Goal: Task Accomplishment & Management: Complete application form

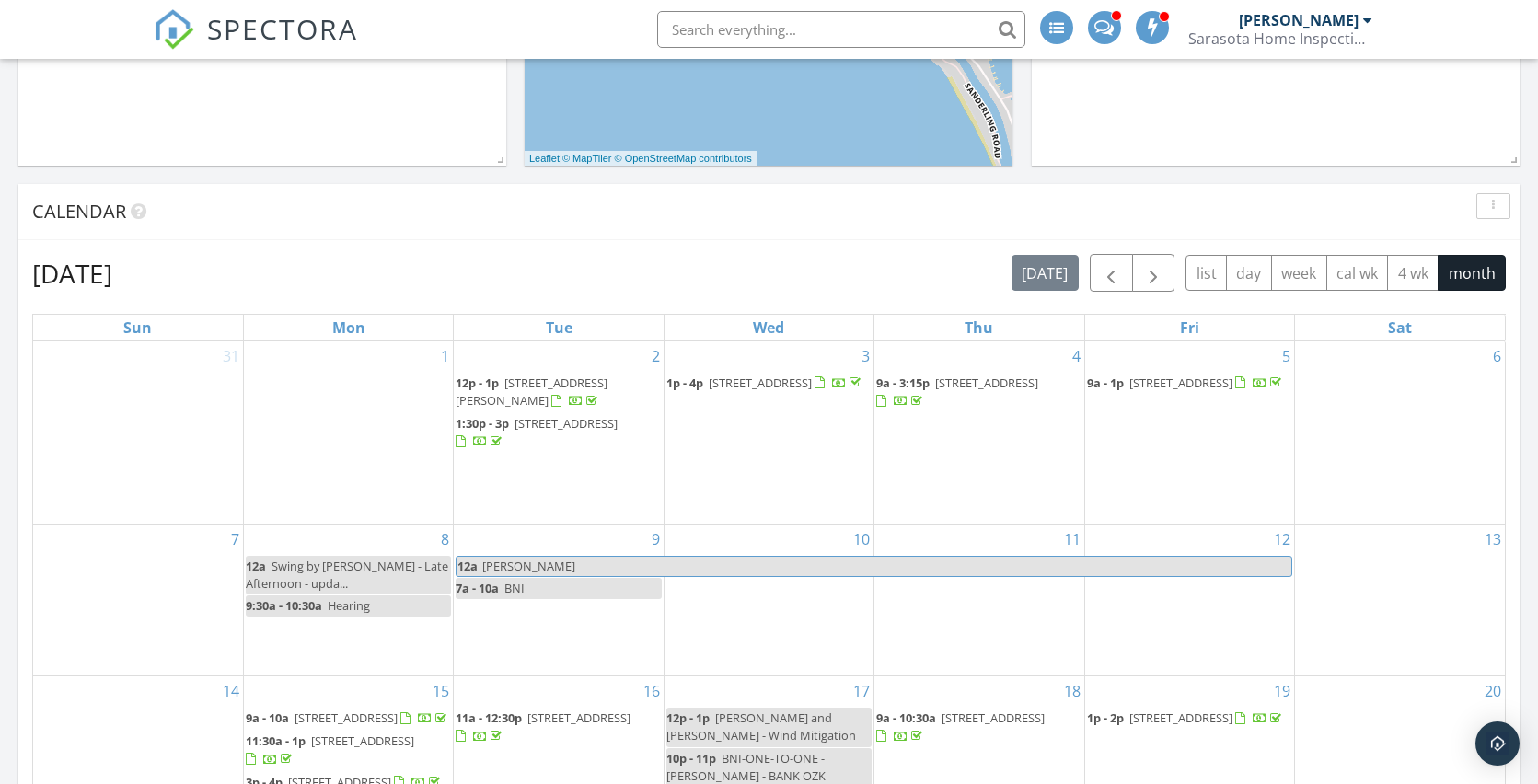
scroll to position [991, 0]
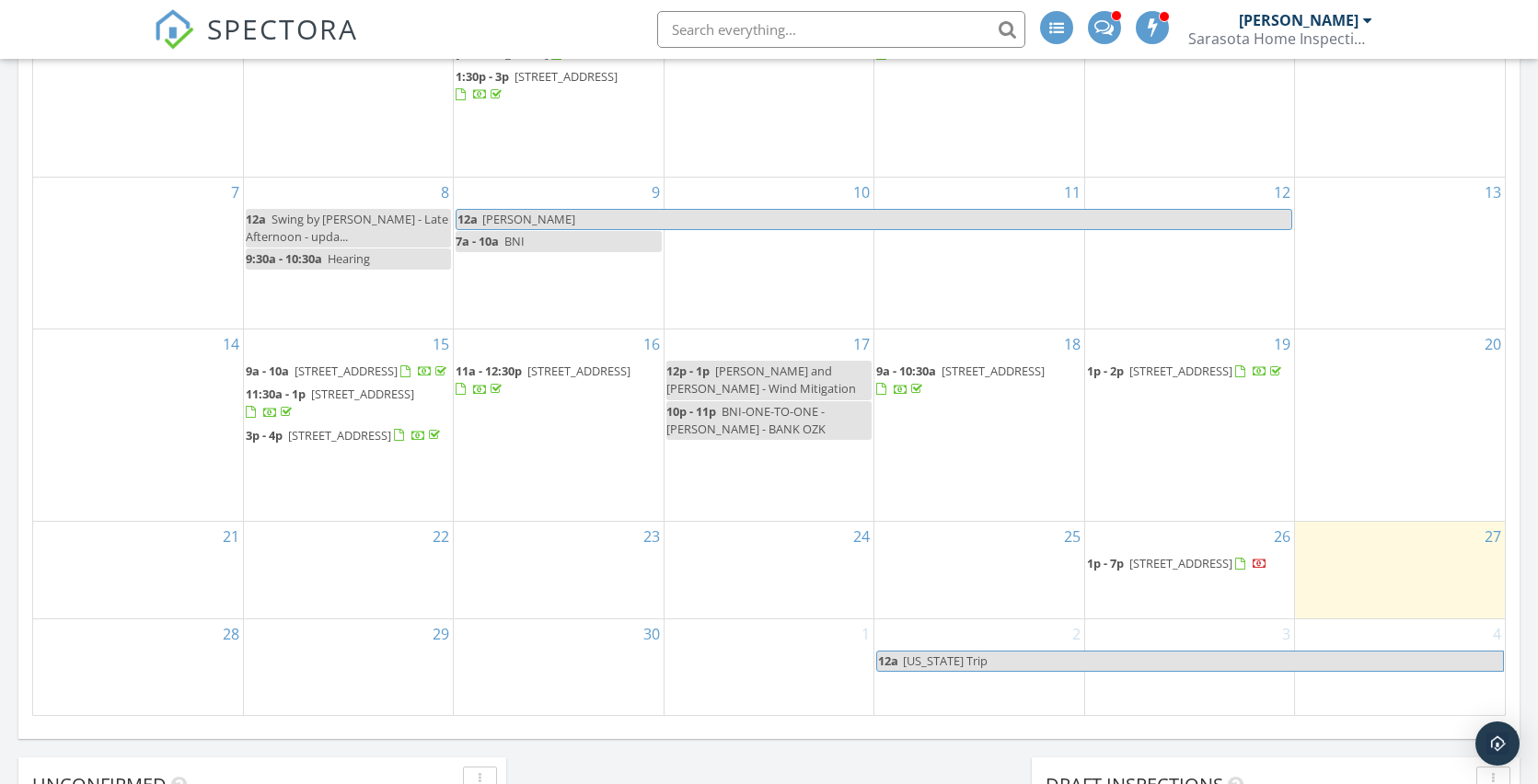
click at [1133, 555] on span "5051 Greenway Dr, North Port 34287" at bounding box center [1180, 562] width 103 height 17
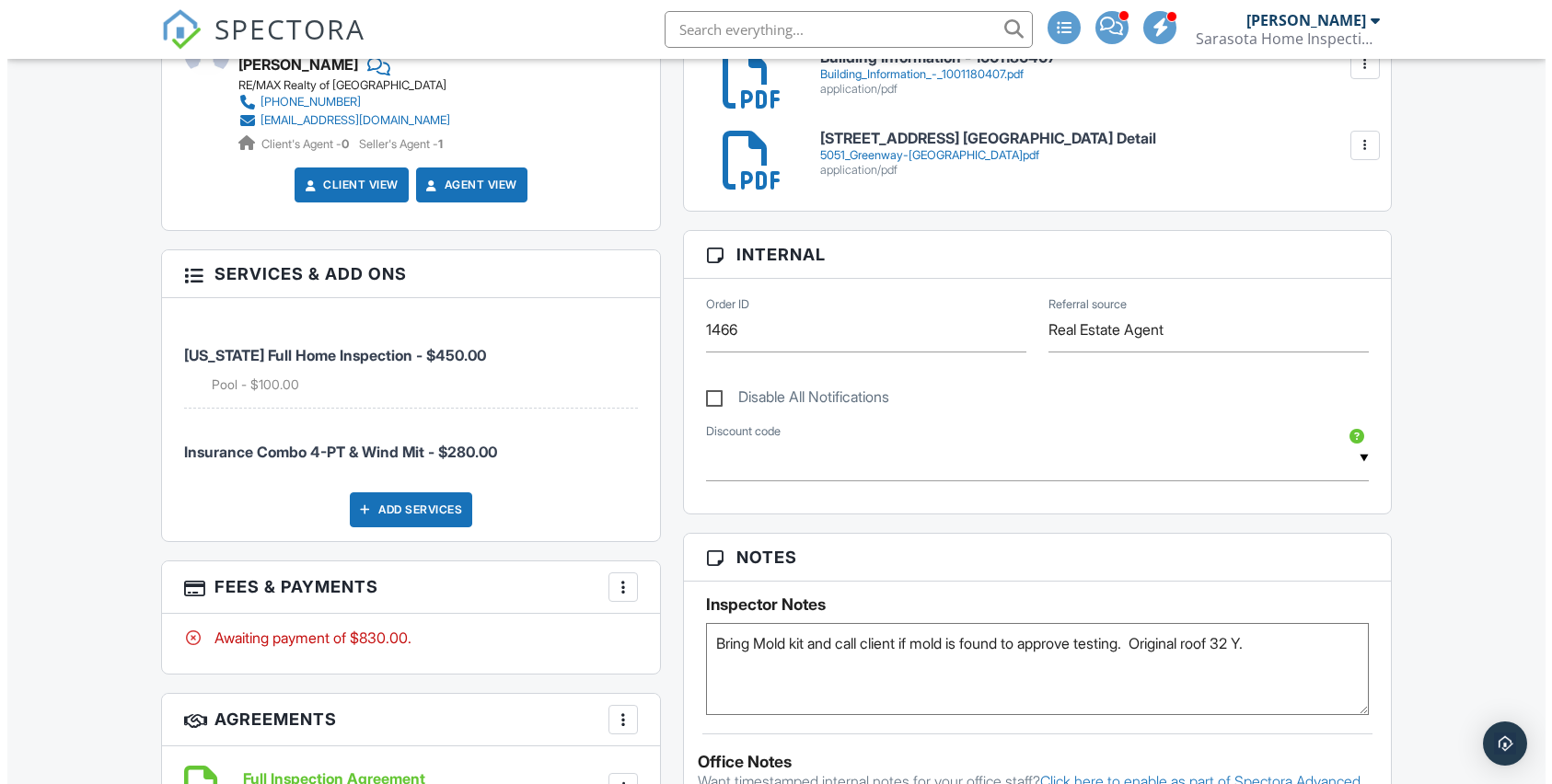
scroll to position [1158, 0]
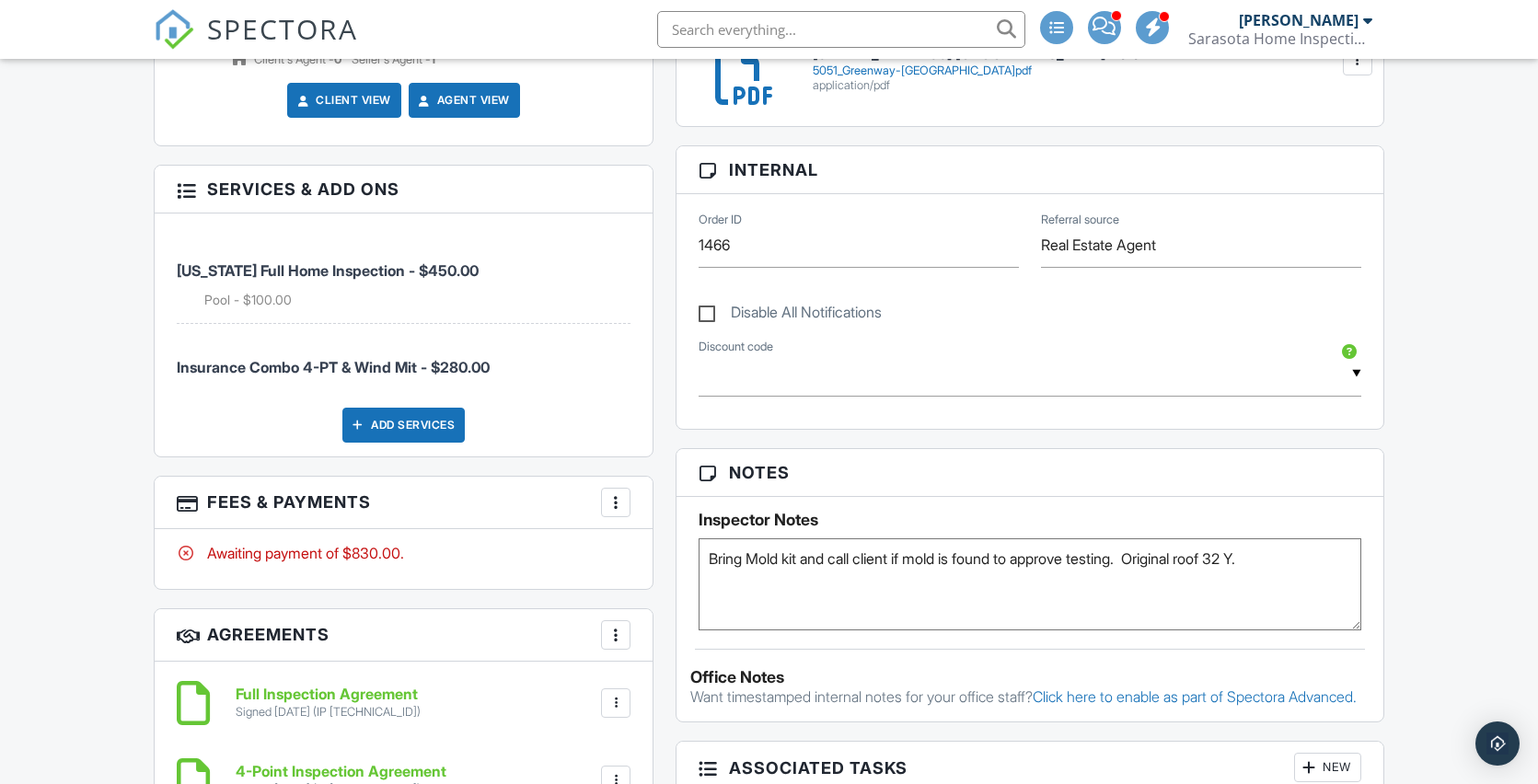
click at [618, 498] on div at bounding box center [615, 502] width 18 height 18
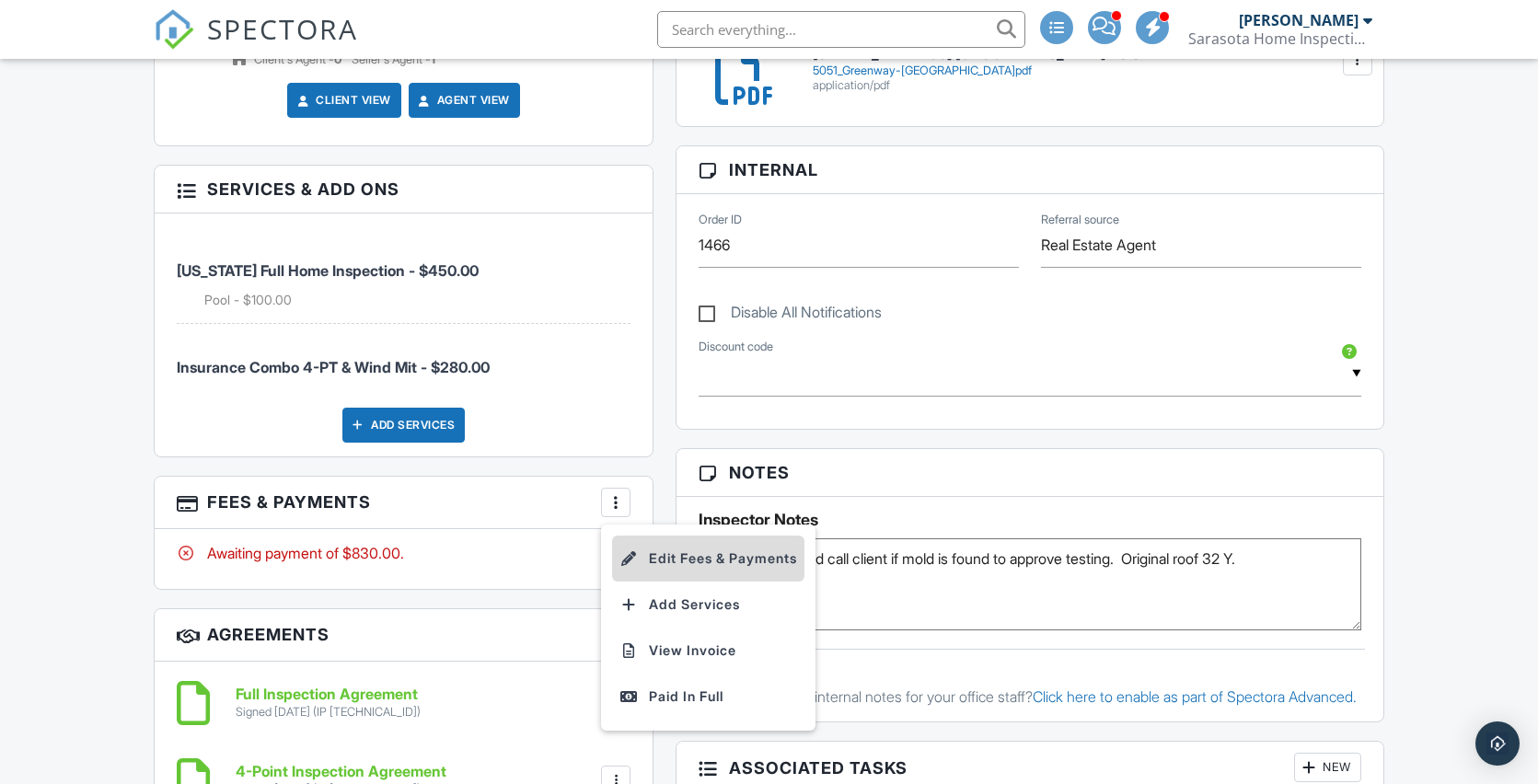
click at [702, 556] on li "Edit Fees & Payments" at bounding box center [708, 558] width 192 height 46
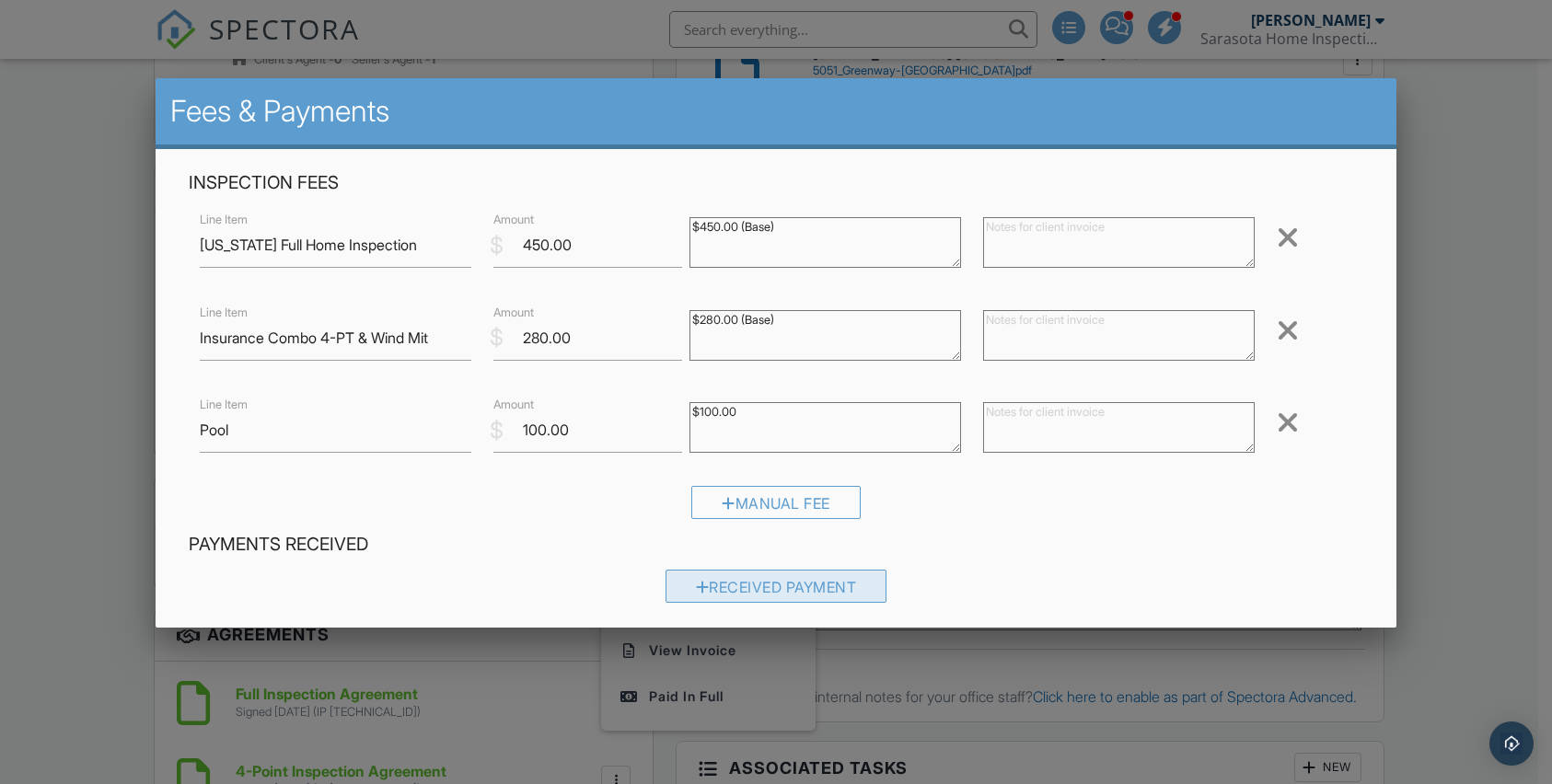
click at [820, 587] on div "Received Payment" at bounding box center [776, 586] width 222 height 33
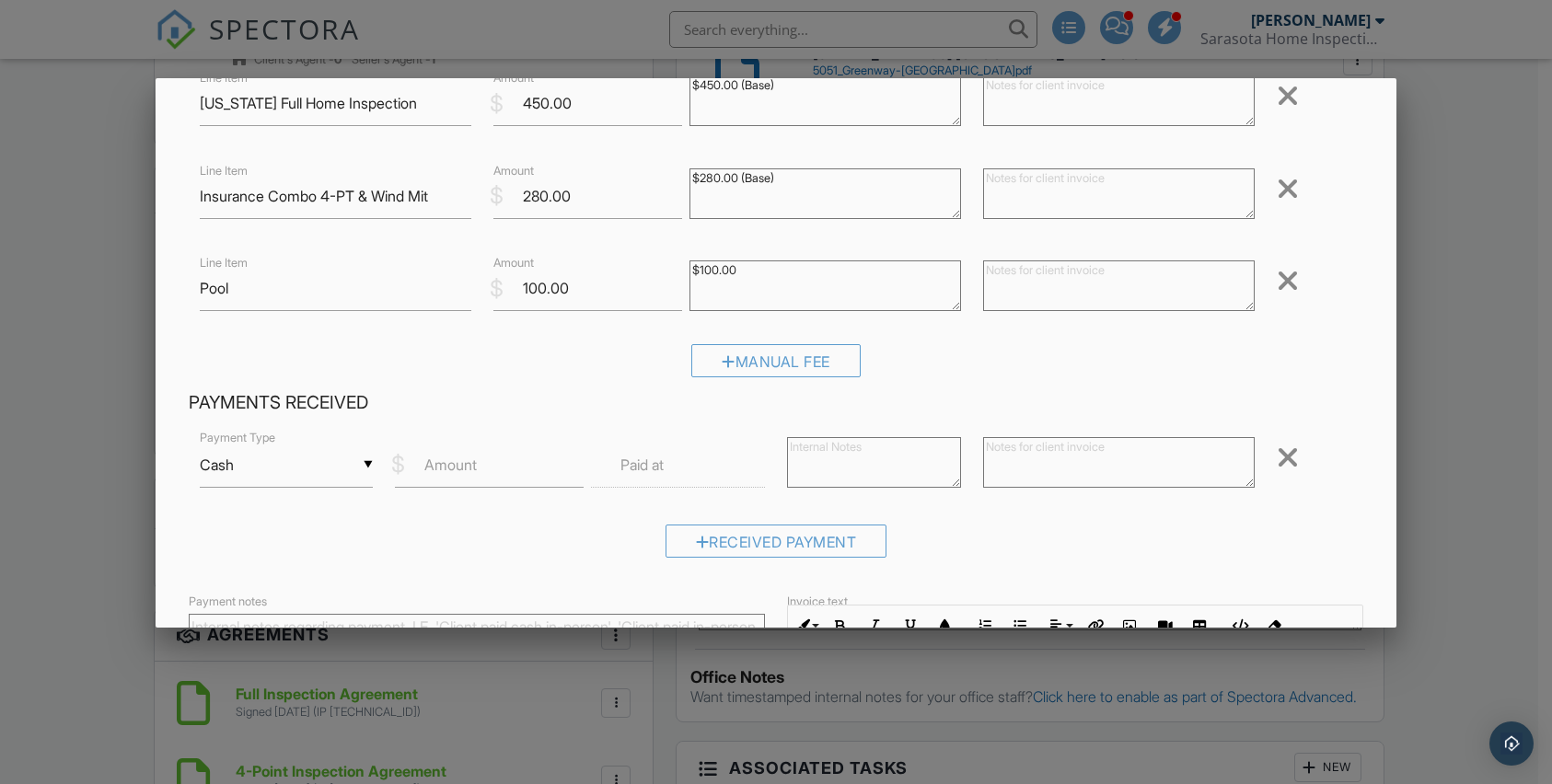
scroll to position [1, 0]
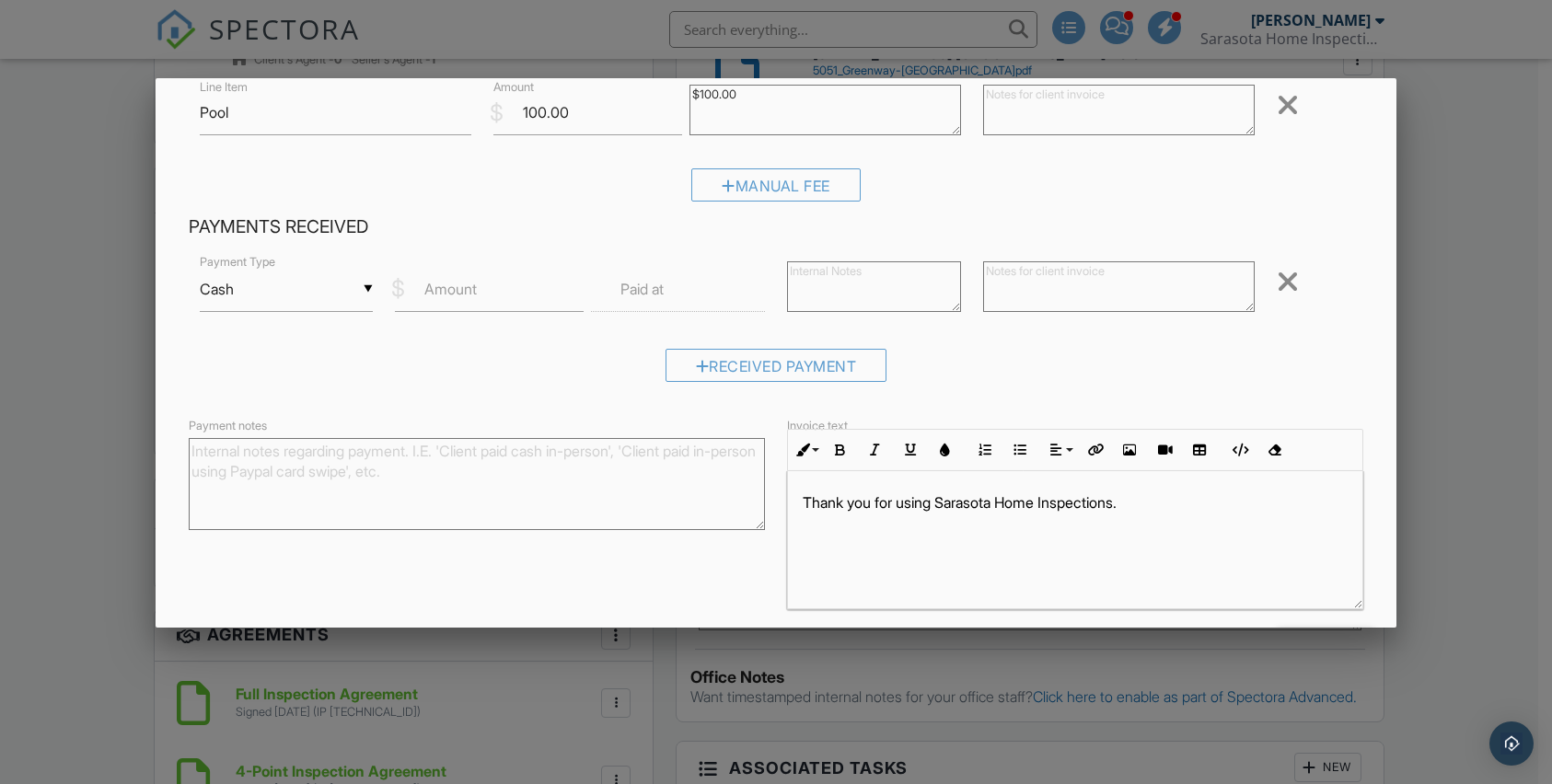
click at [463, 279] on label "Amount" at bounding box center [451, 289] width 52 height 20
click at [463, 279] on input "Amount" at bounding box center [489, 290] width 189 height 45
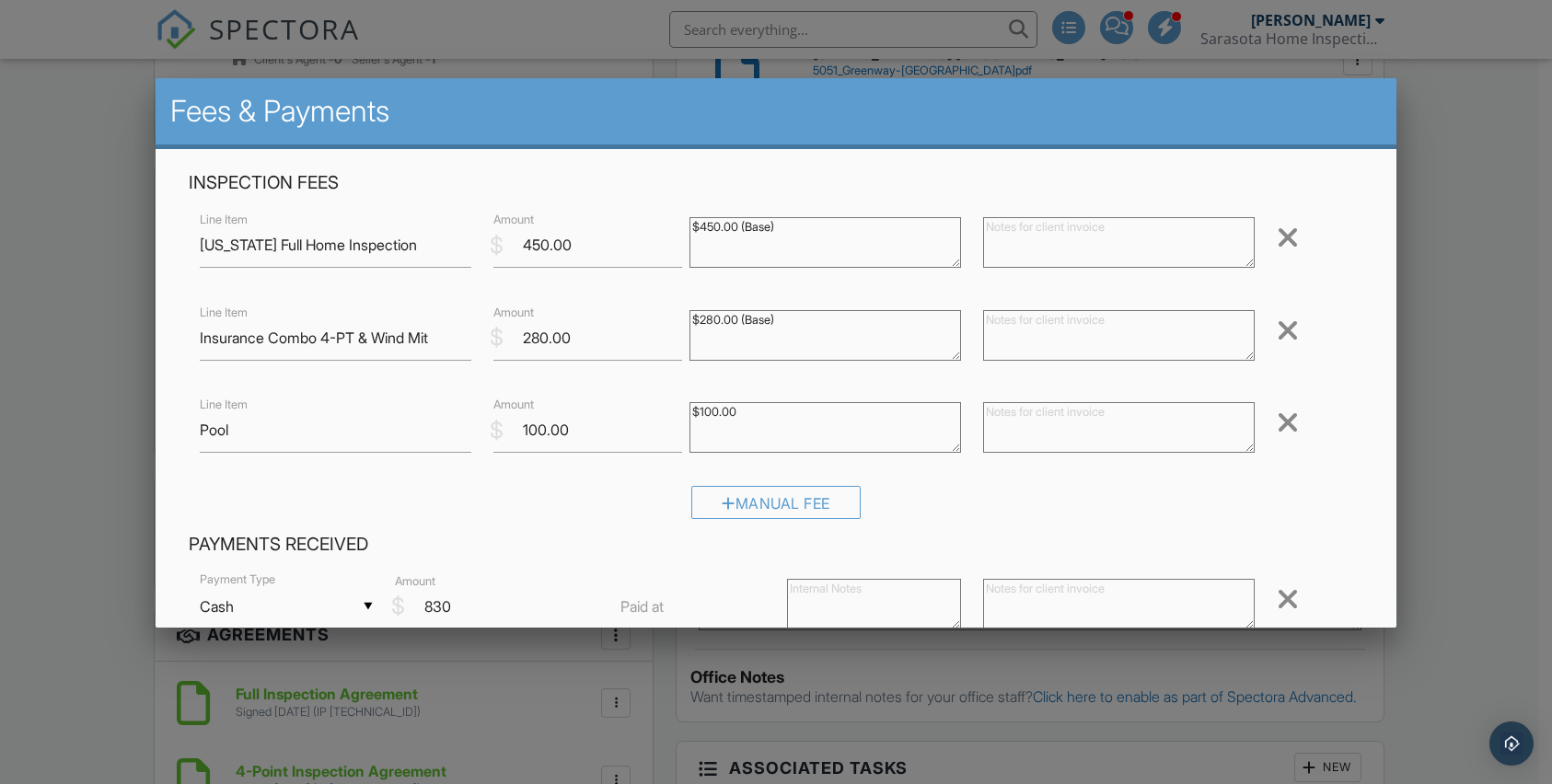
scroll to position [140, 0]
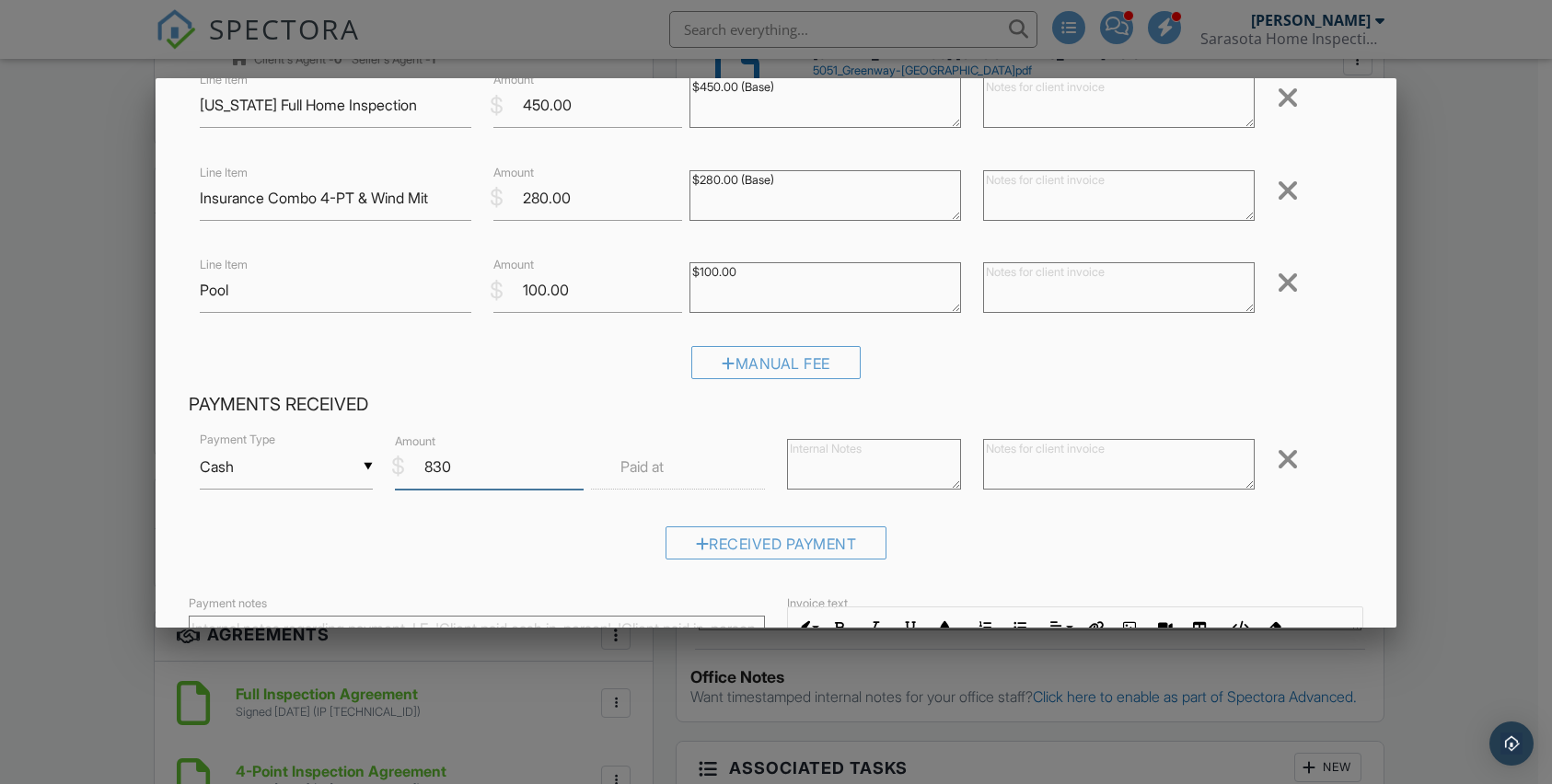
type input "830"
click at [651, 457] on label "Paid at" at bounding box center [641, 466] width 44 height 20
click at [652, 461] on label "Paid at" at bounding box center [641, 466] width 44 height 20
click at [629, 471] on label "Paid at" at bounding box center [641, 466] width 44 height 20
click at [719, 451] on input "text" at bounding box center [677, 466] width 174 height 45
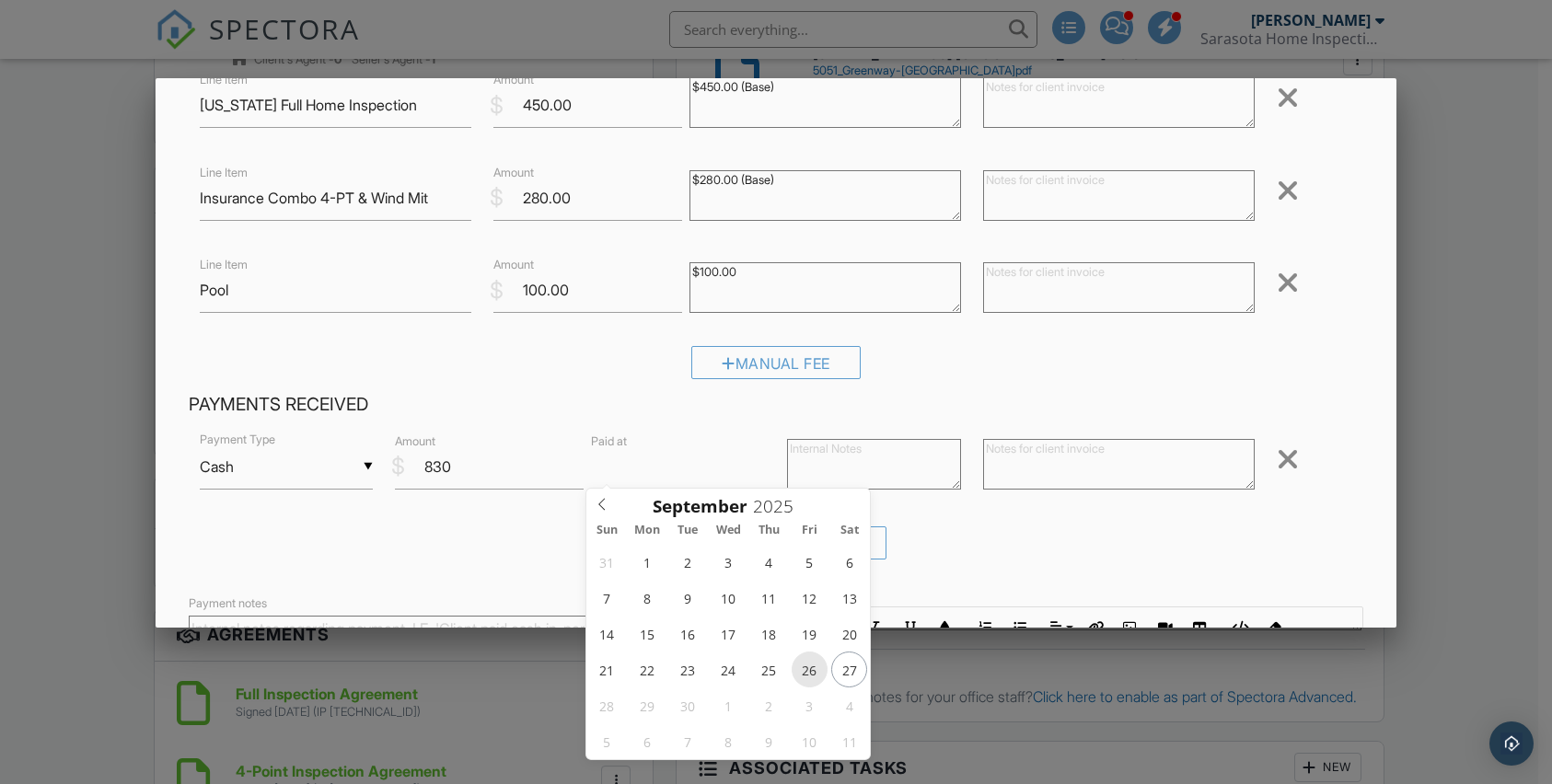
type input "09/26/2025 12:00 PM"
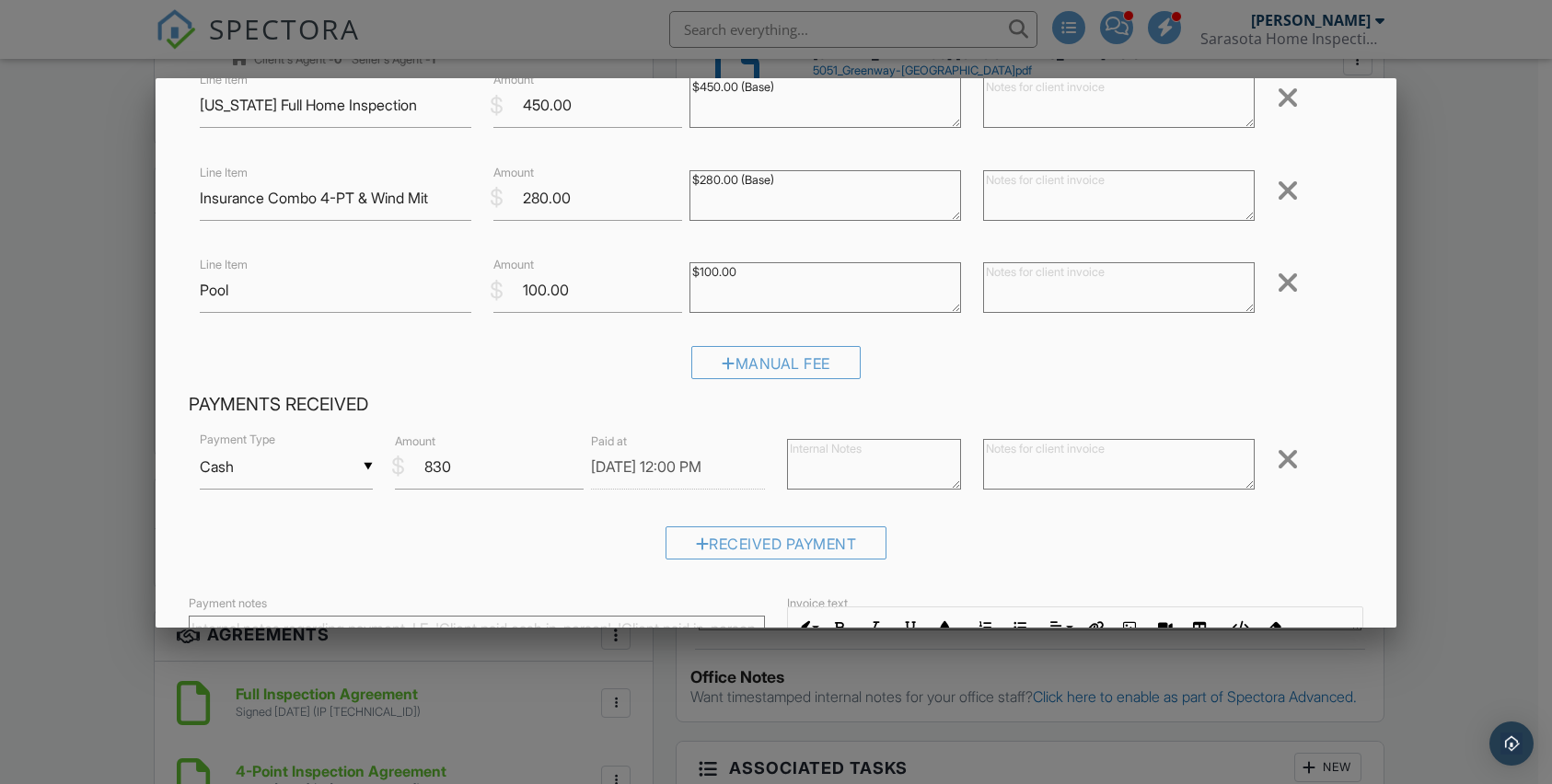
click at [1009, 396] on h4 "Payments Received" at bounding box center [776, 404] width 1176 height 24
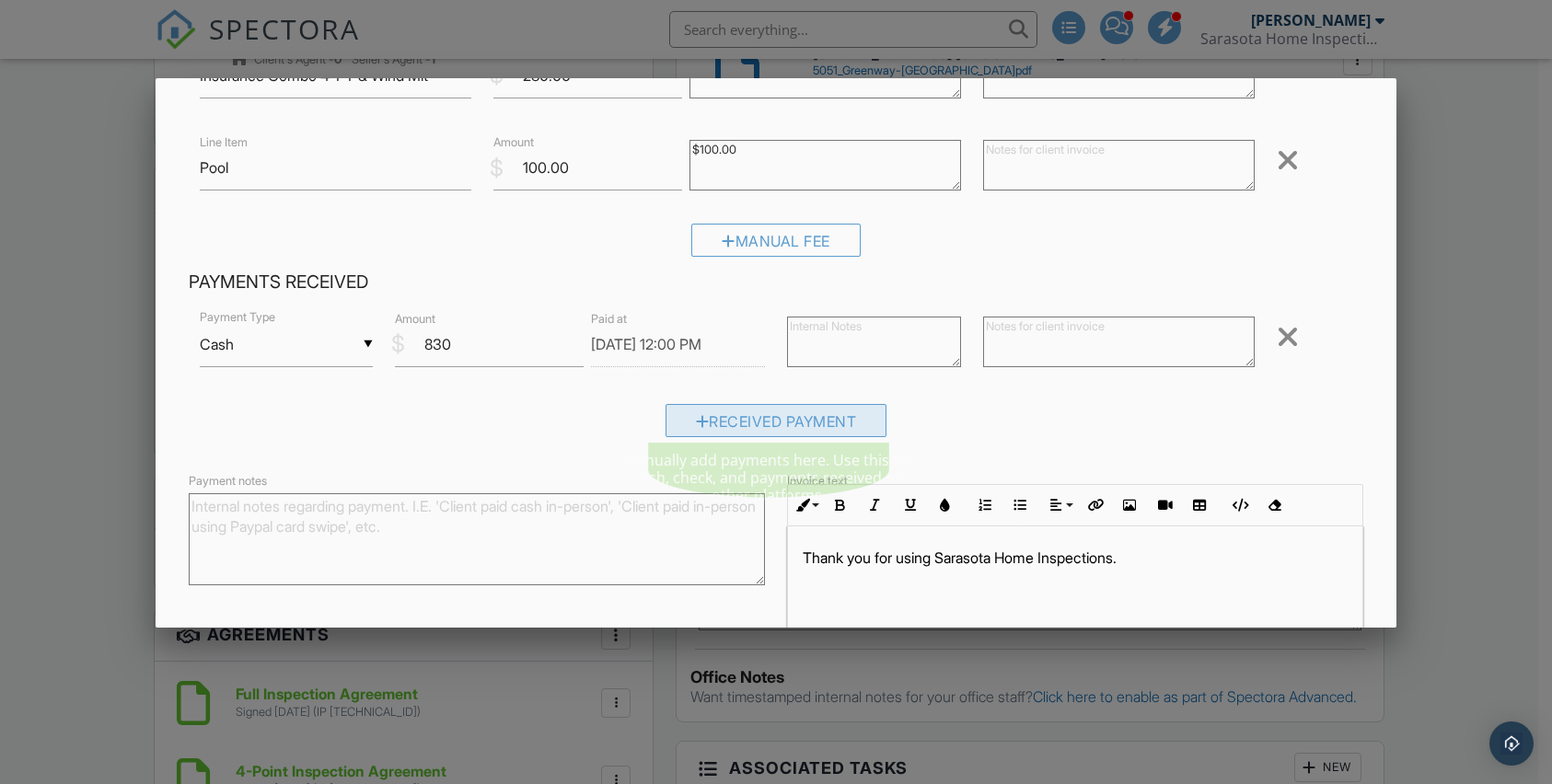
scroll to position [230, 0]
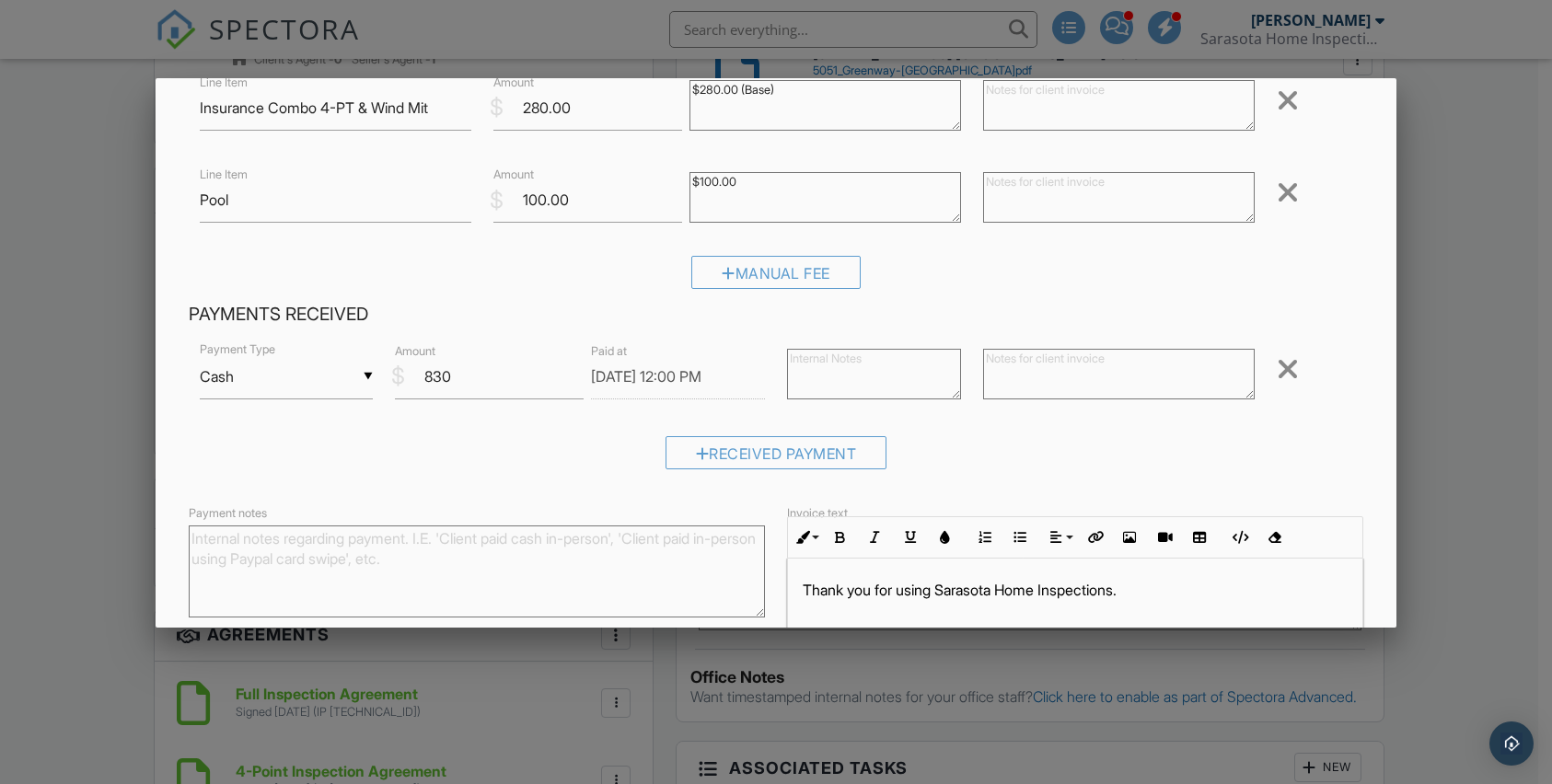
click at [1050, 355] on textarea at bounding box center [1119, 374] width 271 height 51
type textarea "j"
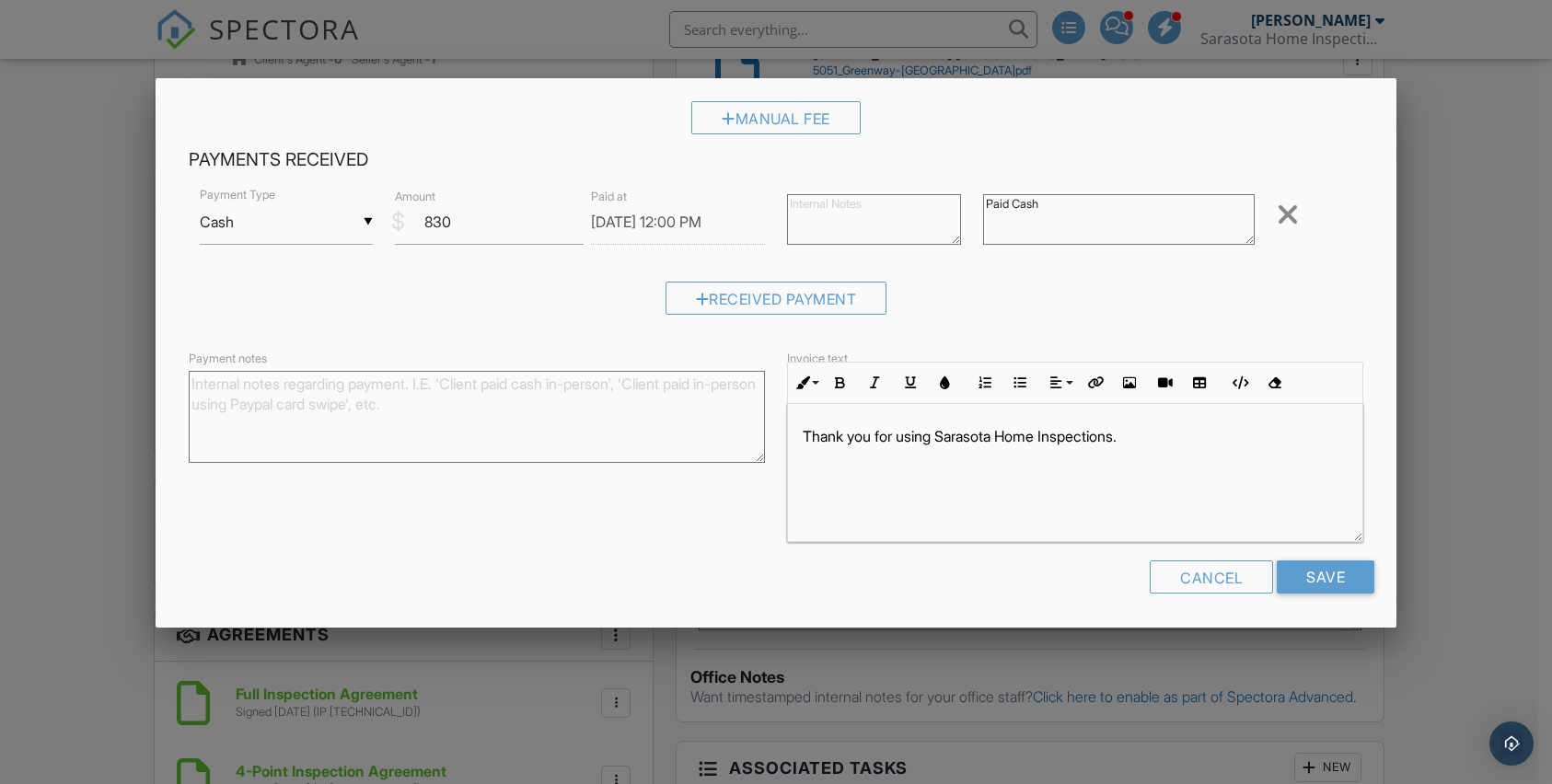
scroll to position [1, 0]
type textarea "Paid Cash"
click at [1317, 577] on input "Save" at bounding box center [1326, 577] width 97 height 33
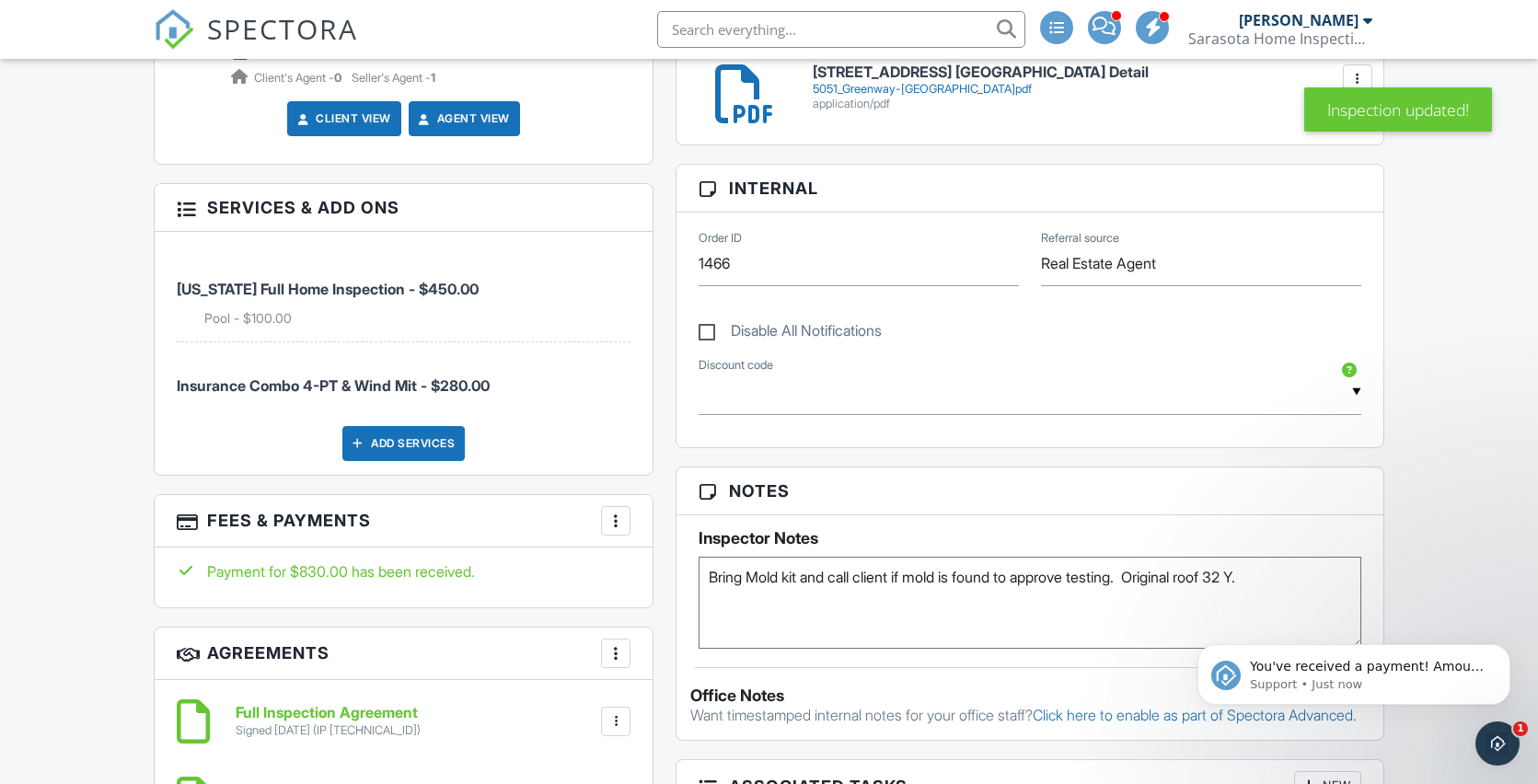
scroll to position [277, 0]
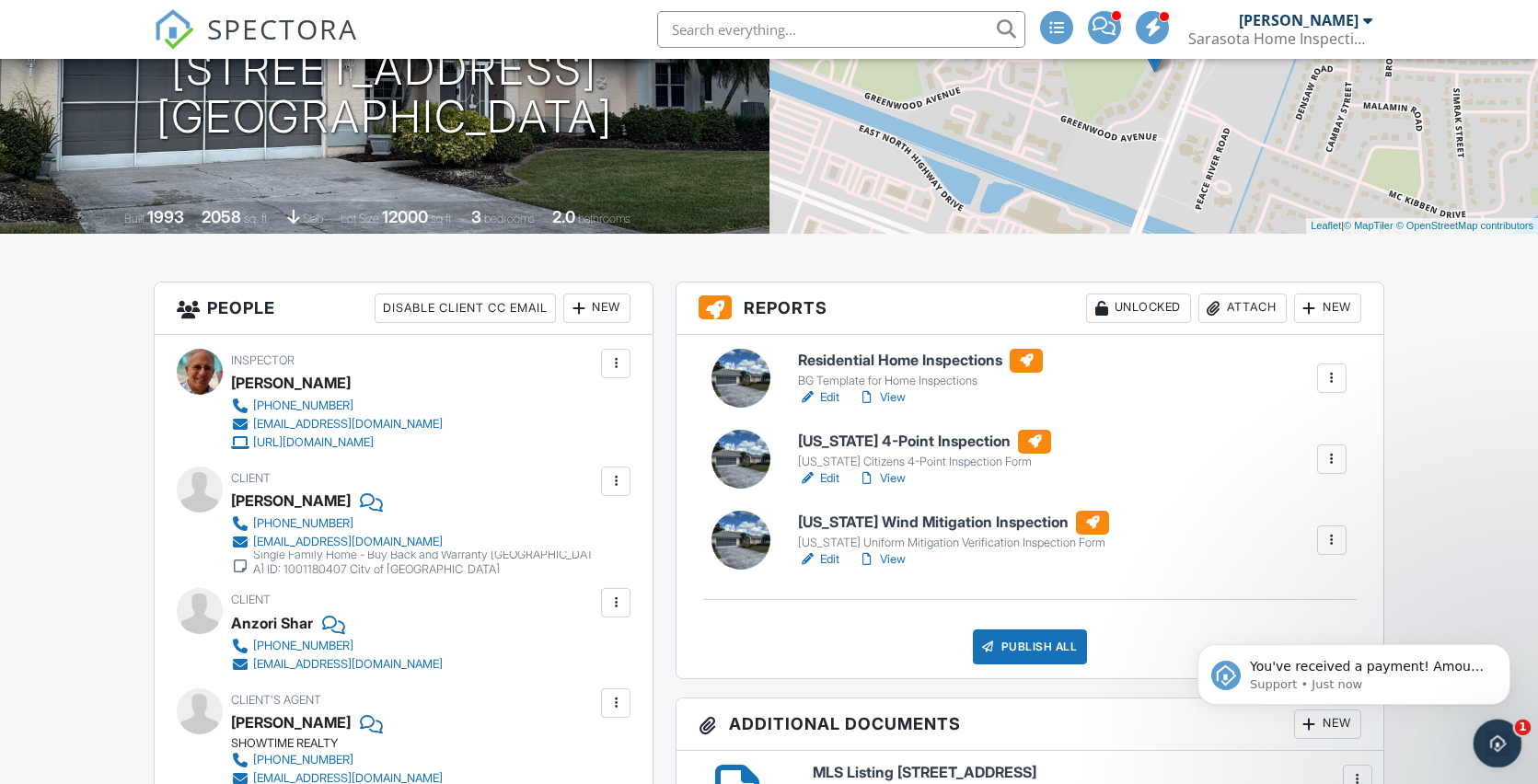
click at [1517, 733] on html at bounding box center [1493, 740] width 44 height 44
click at [1507, 735] on icon "Open Intercom Messenger" at bounding box center [1494, 740] width 30 height 30
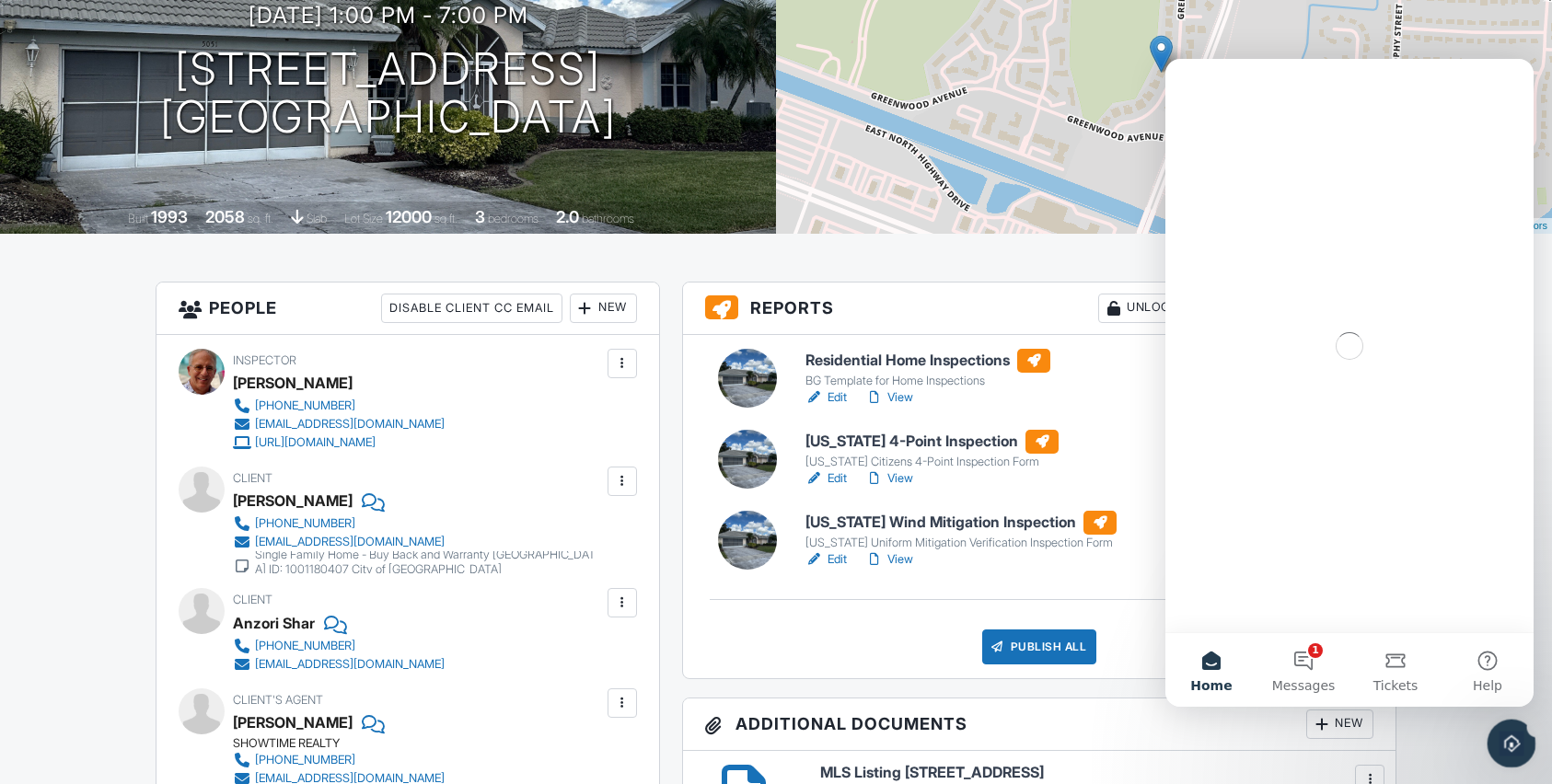
scroll to position [0, 0]
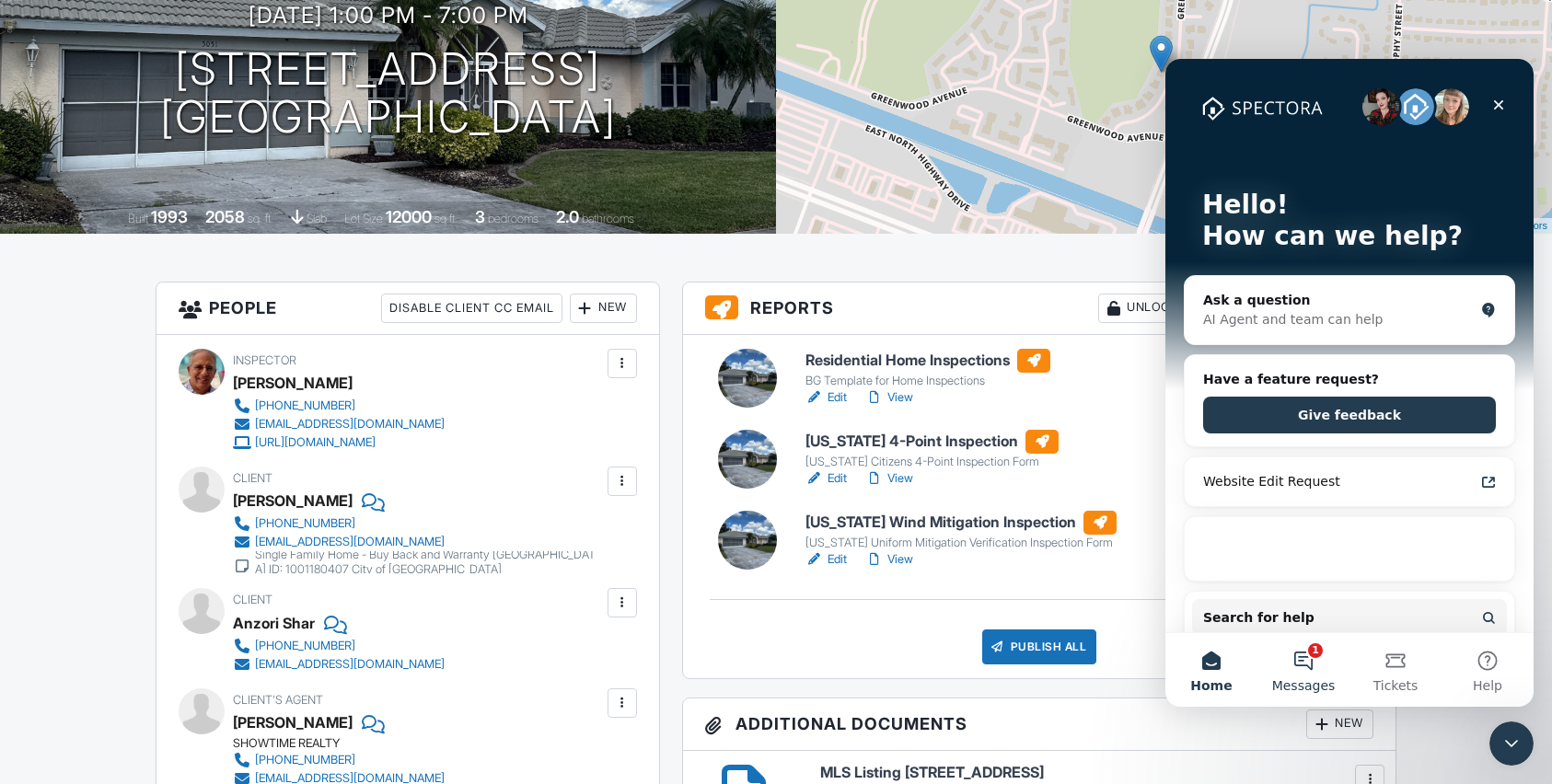
click at [1311, 658] on button "1 Messages" at bounding box center [1303, 670] width 92 height 74
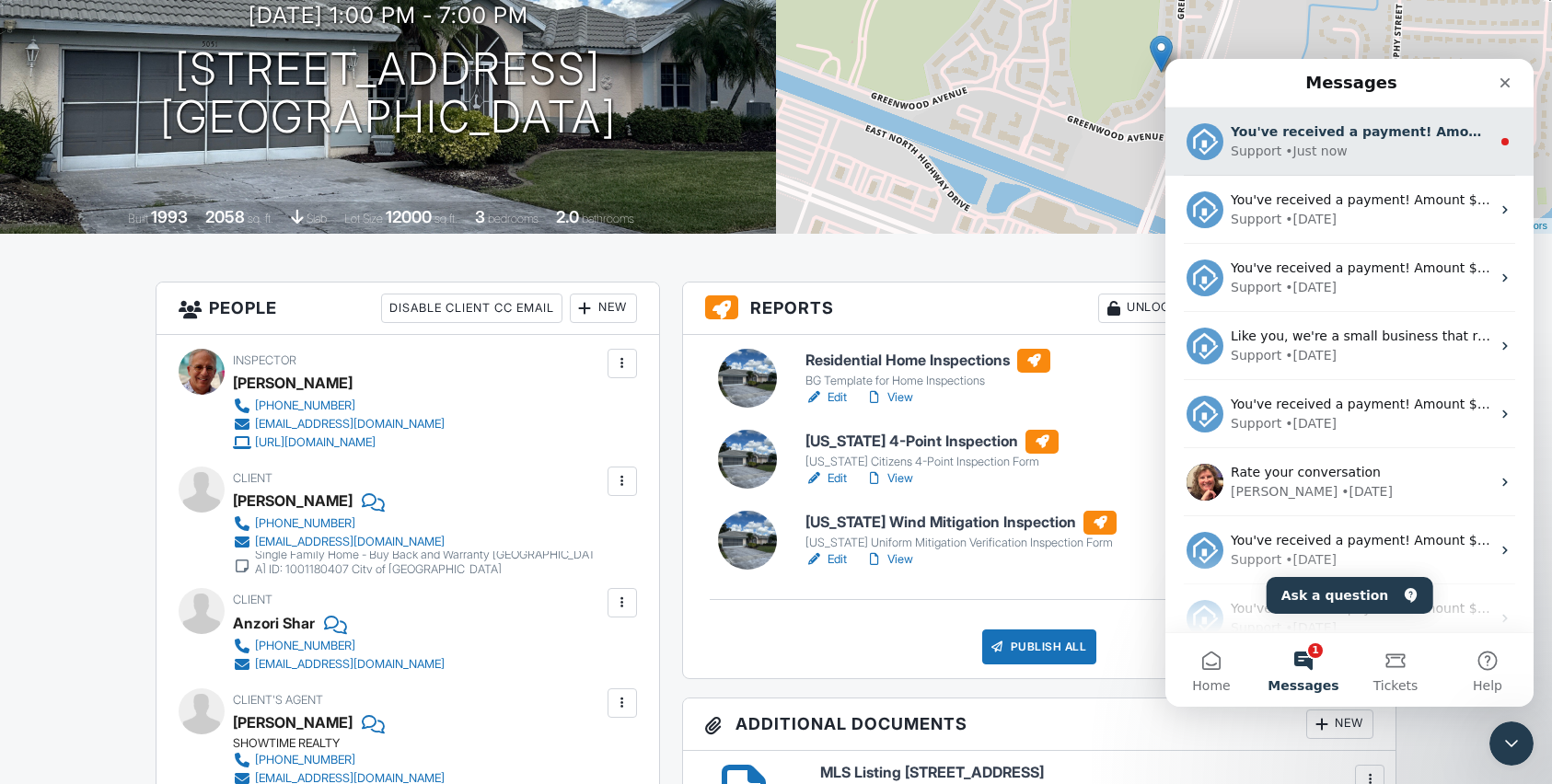
click at [1375, 145] on div "Support • Just now" at bounding box center [1360, 152] width 259 height 19
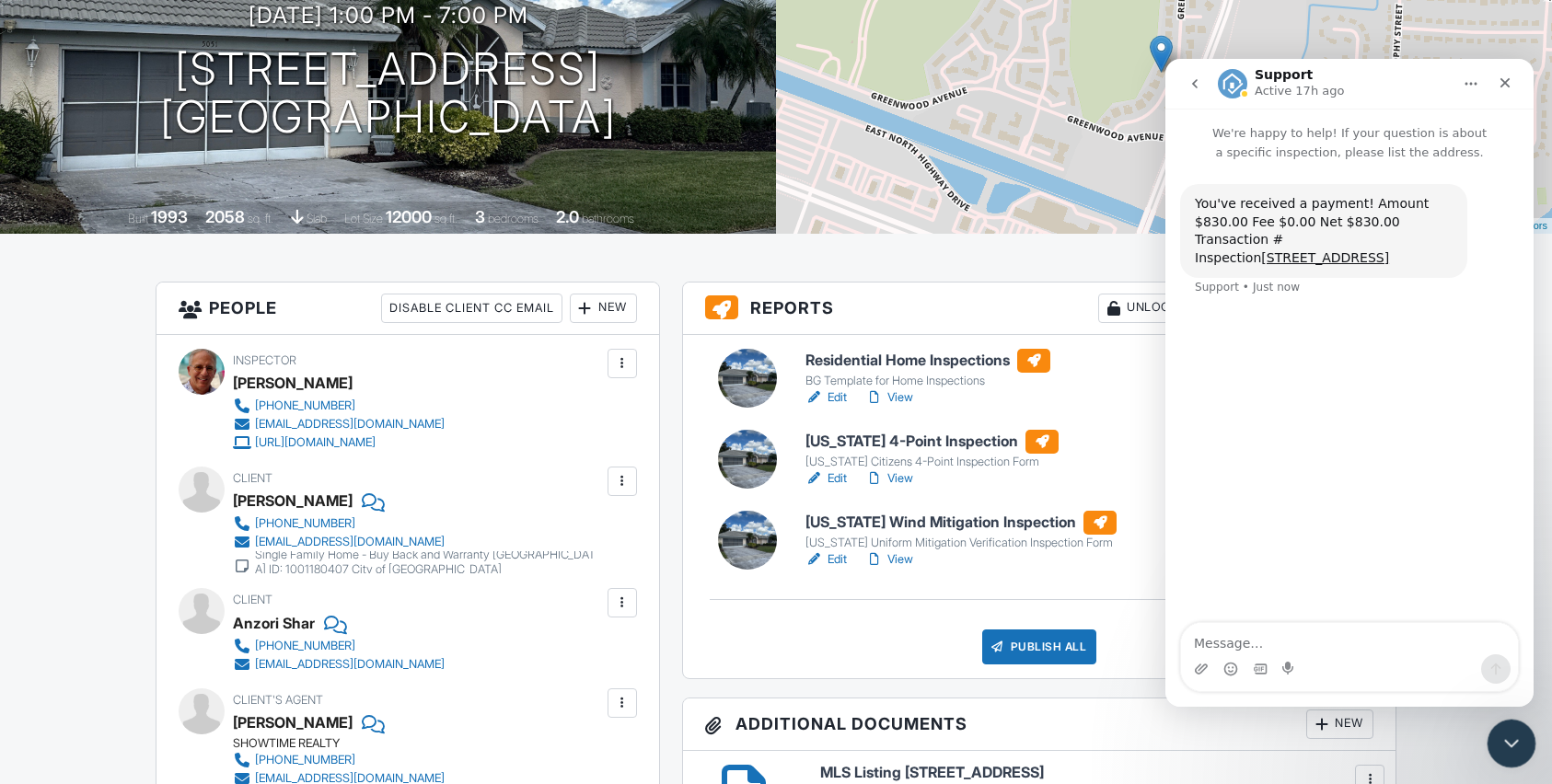
click at [1507, 733] on icon "Close Intercom Messenger" at bounding box center [1508, 740] width 22 height 22
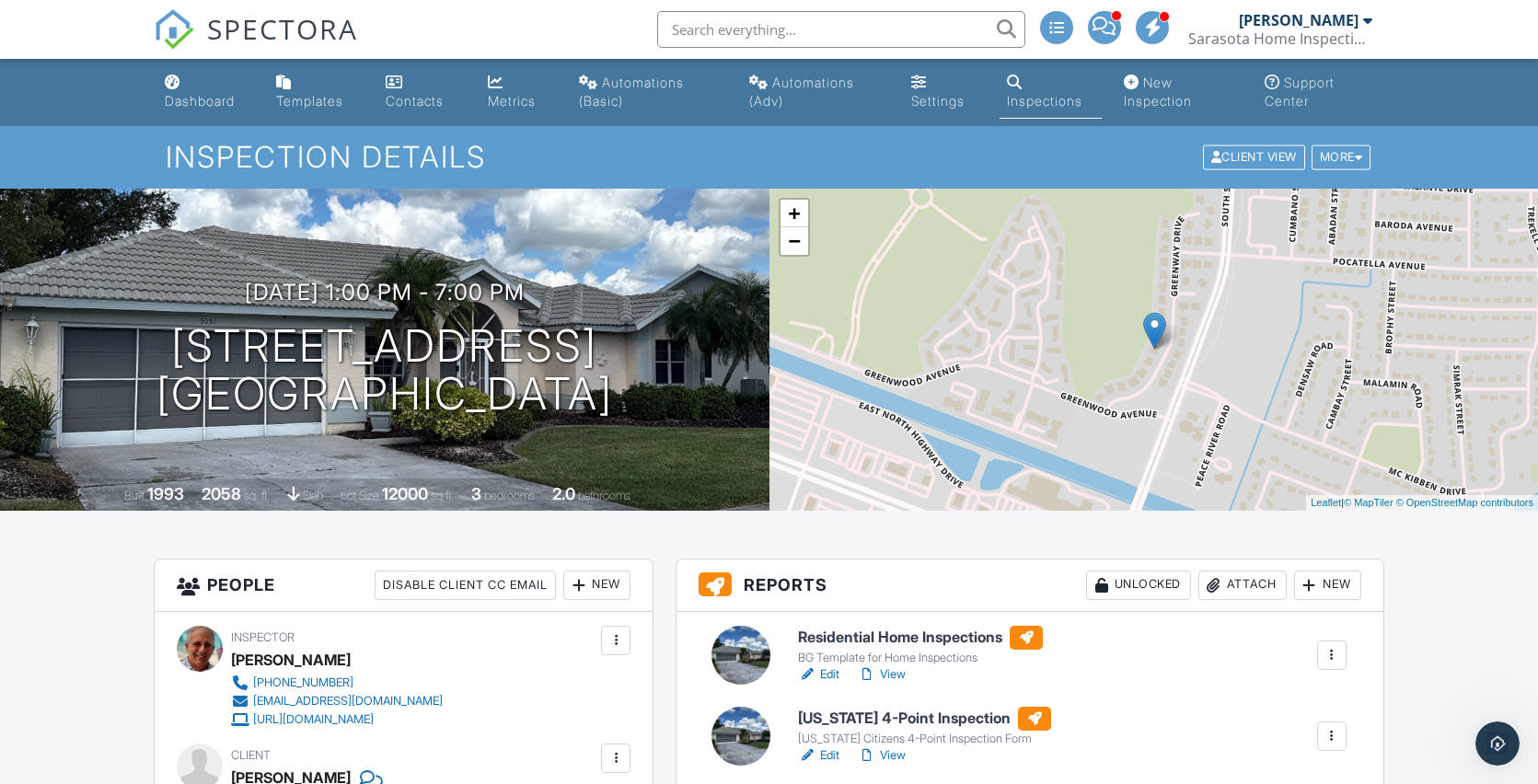
click at [1030, 101] on div "Inspections" at bounding box center [1044, 101] width 76 height 16
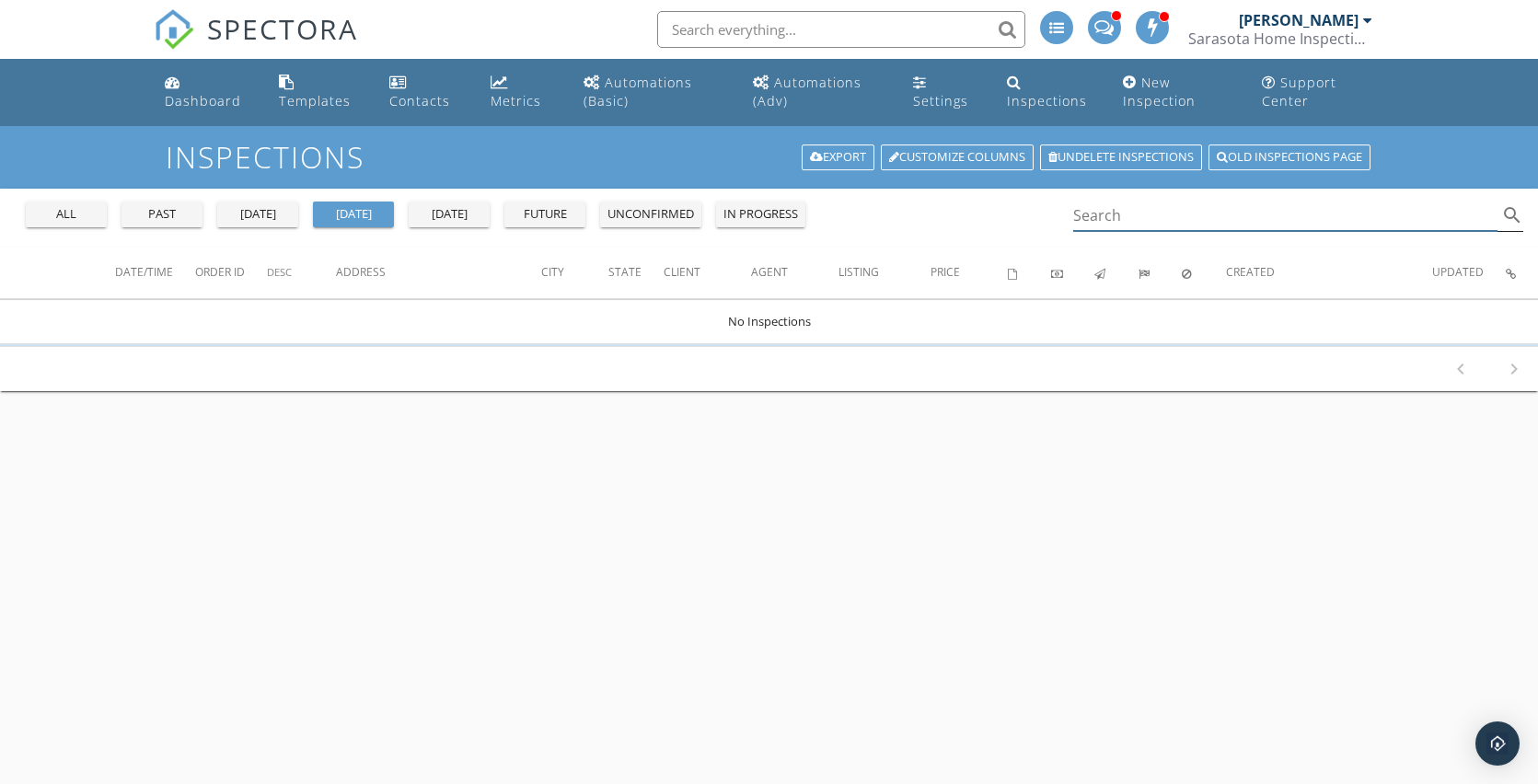
click at [1116, 215] on input "Search" at bounding box center [1285, 215] width 426 height 30
type input "Sean"
drag, startPoint x: 1115, startPoint y: 215, endPoint x: 72, endPoint y: 212, distance: 1043.0
click at [72, 212] on div "all" at bounding box center [66, 214] width 66 height 18
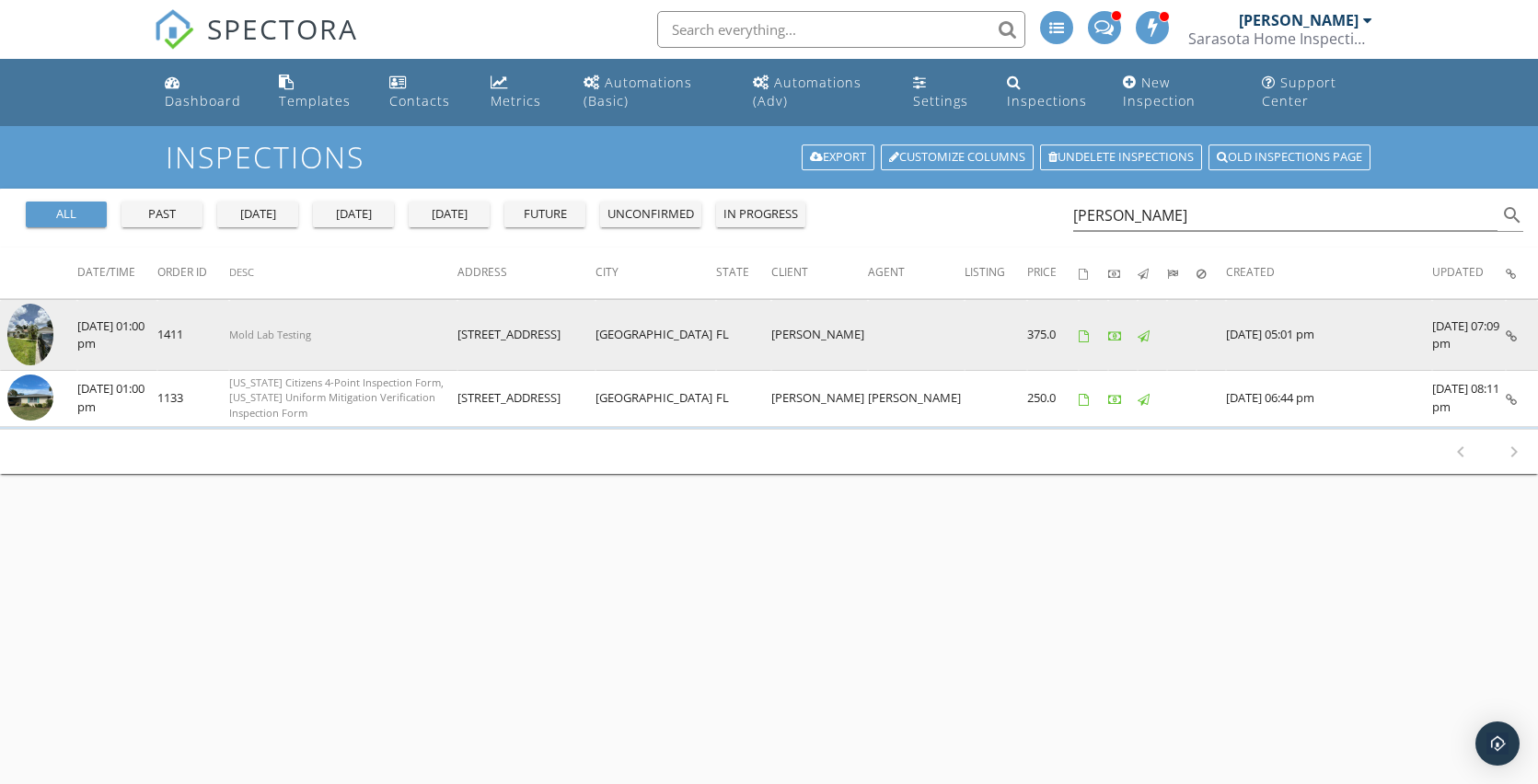
click at [42, 332] on img at bounding box center [30, 334] width 46 height 61
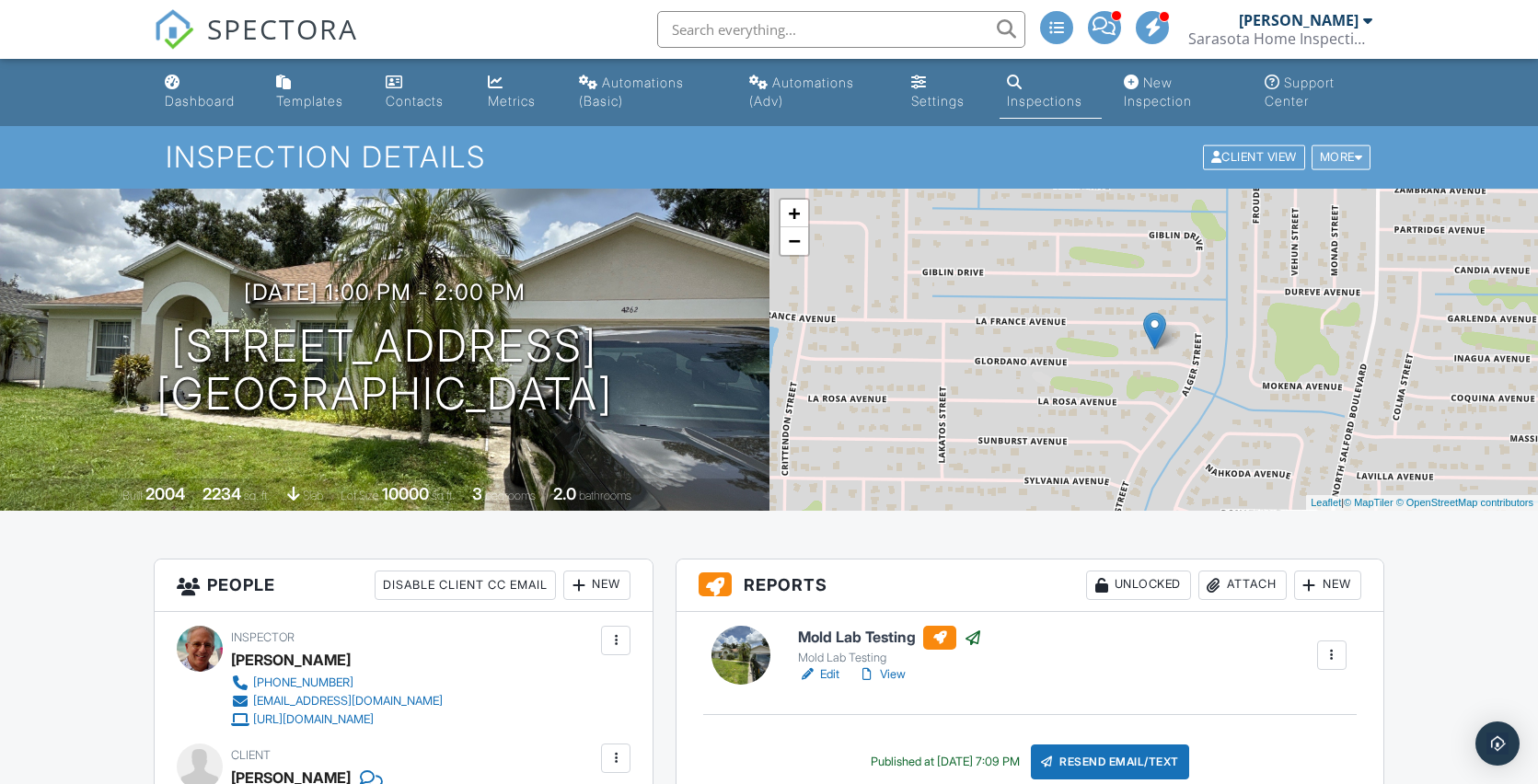
click at [1352, 155] on div "More" at bounding box center [1342, 158] width 60 height 25
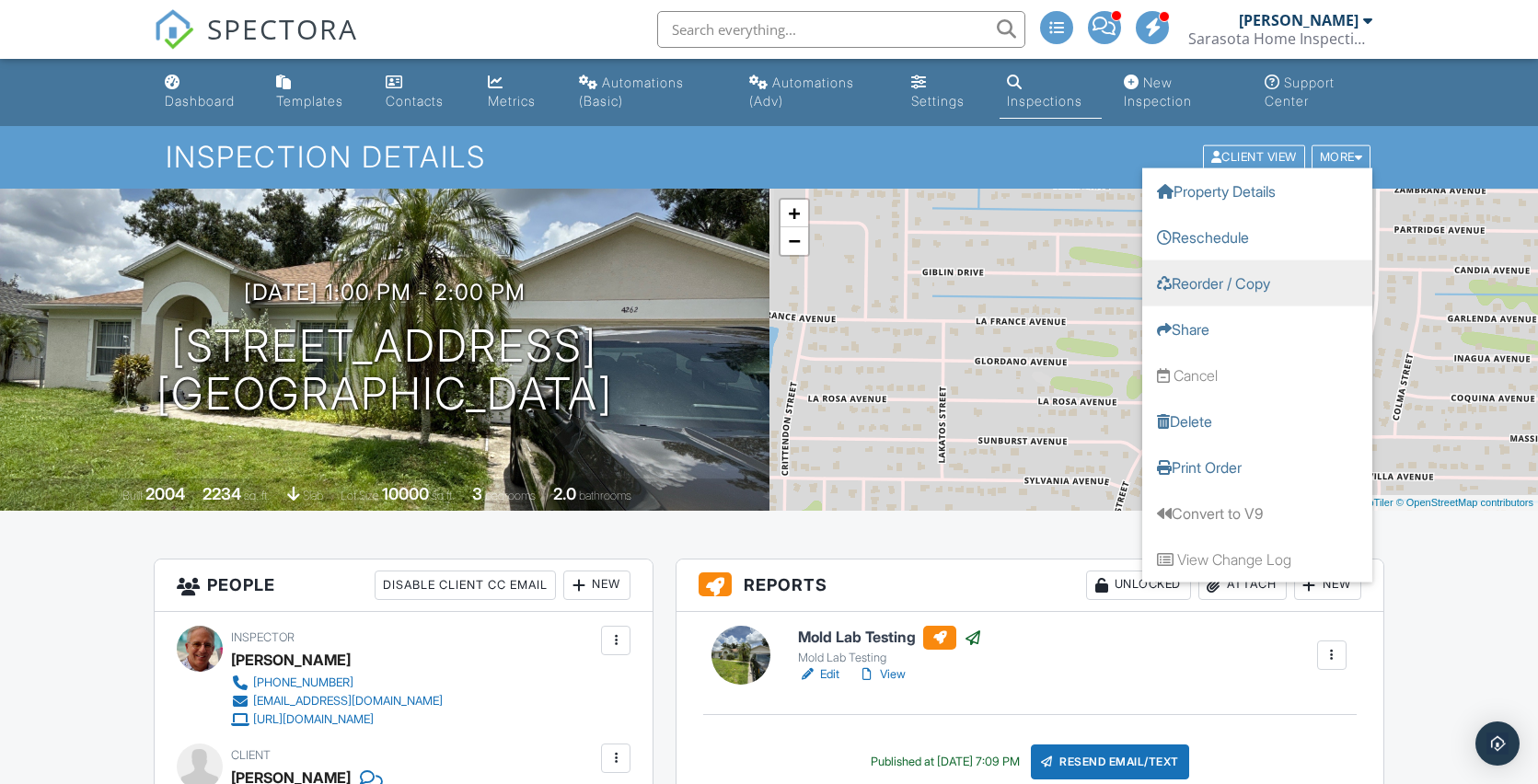
click at [1251, 288] on link "Reorder / Copy" at bounding box center [1256, 283] width 230 height 46
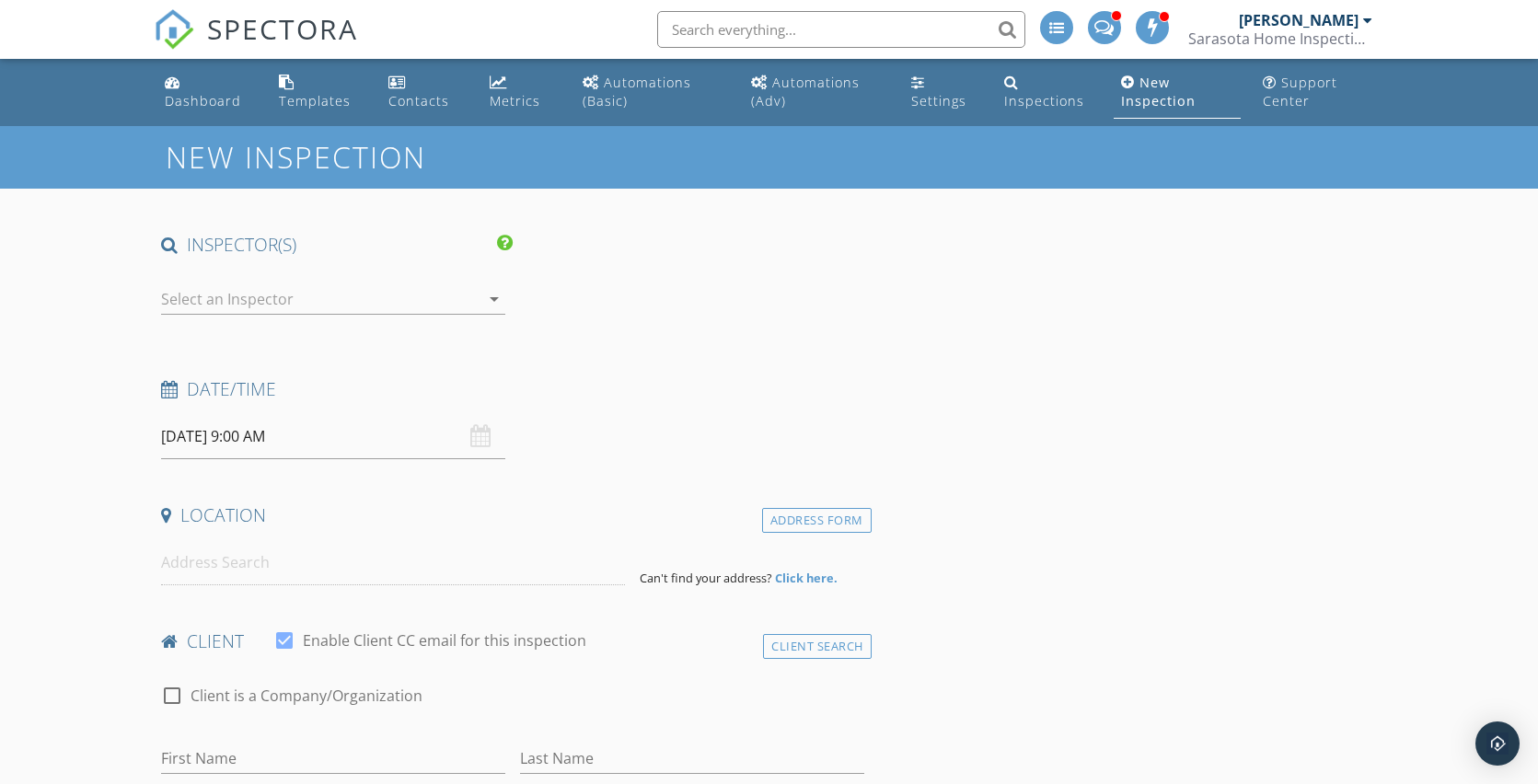
type input "[PERSON_NAME]"
type input "[EMAIL_ADDRESS][DOMAIN_NAME]"
type input "[PHONE_NUMBER]"
type textarea "Lab Testing only - no mold inspection - Chain-of-Custody [GEOGRAPHIC_DATA] ID: …"
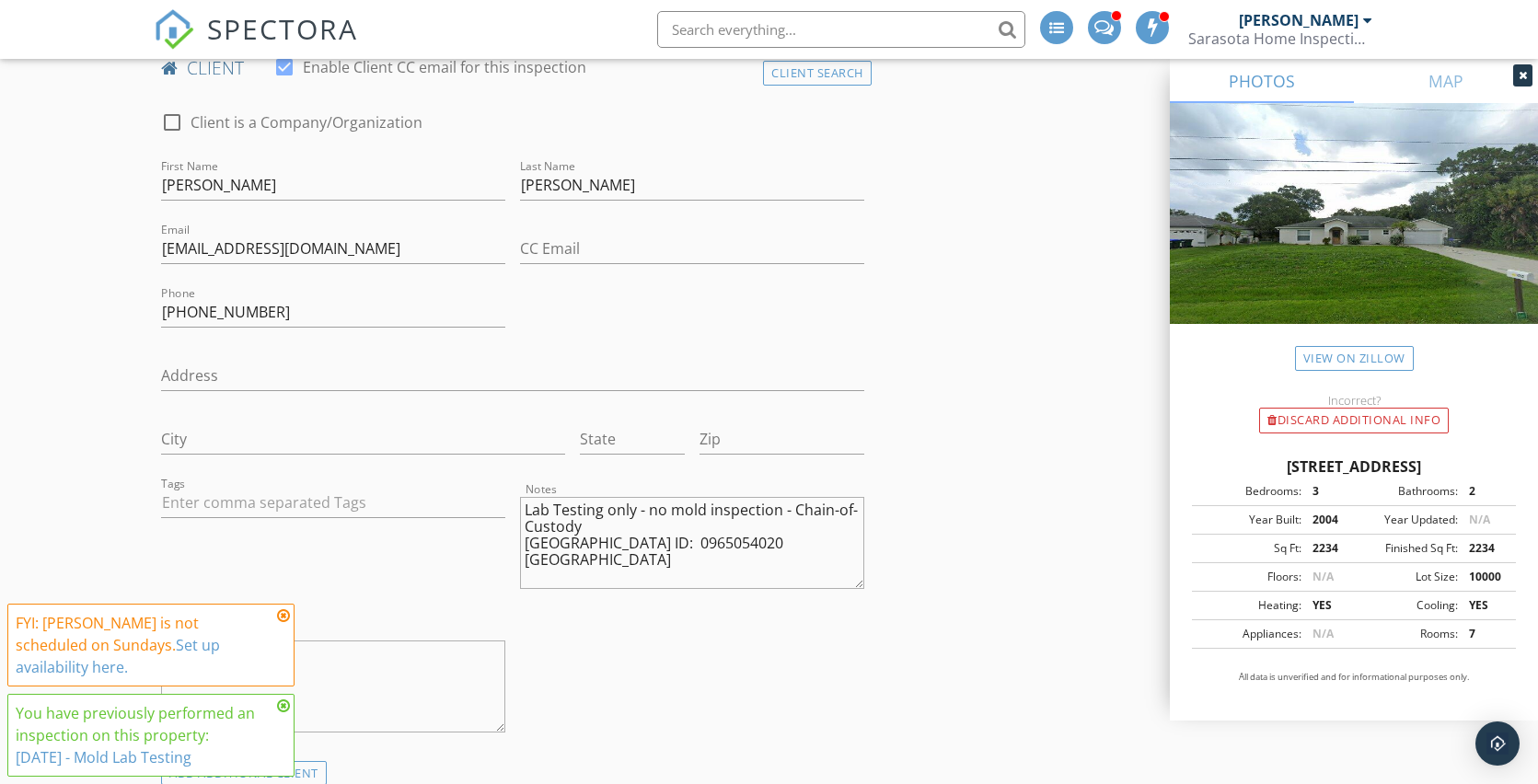
scroll to position [1278, 0]
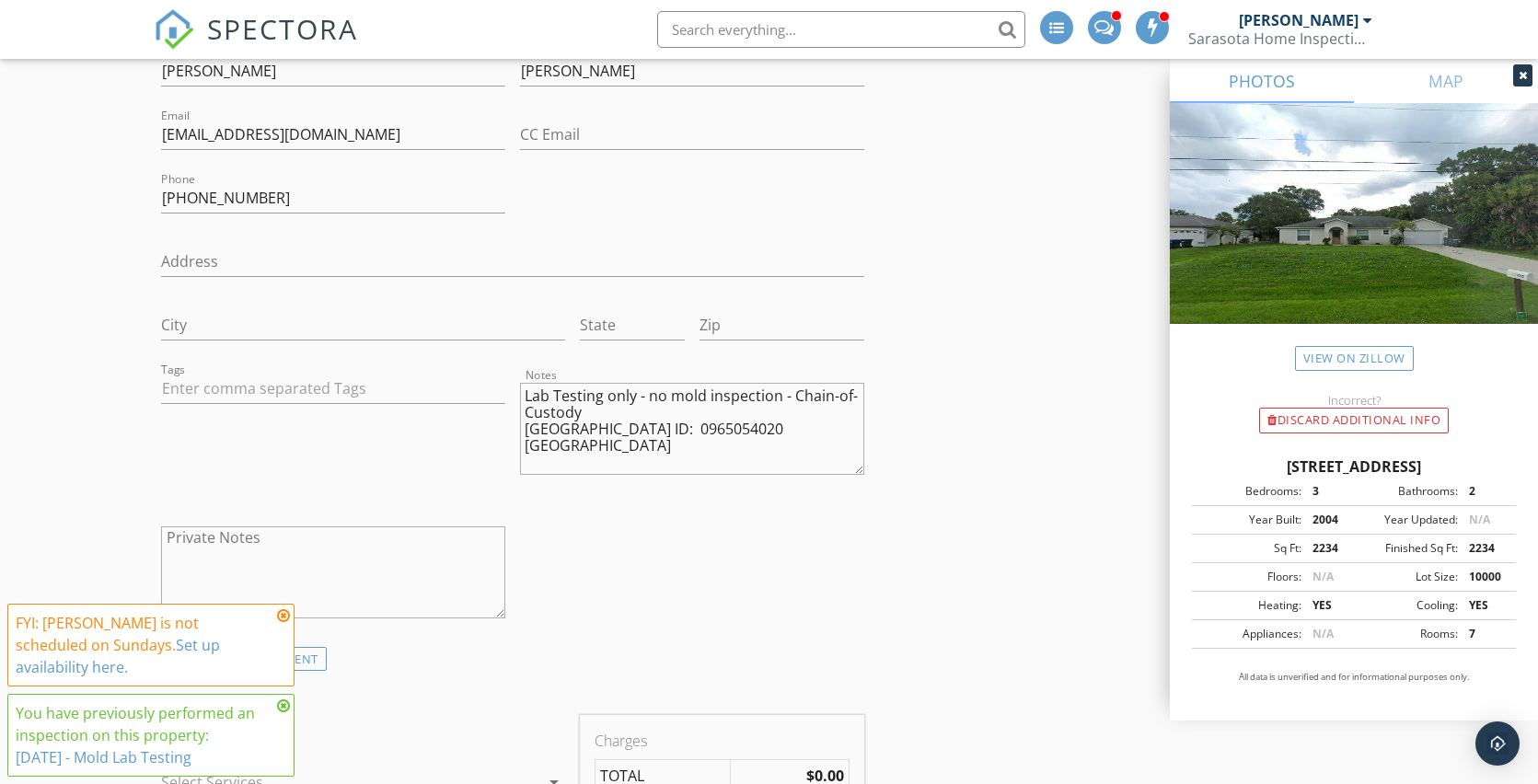
click at [287, 623] on icon at bounding box center [283, 615] width 13 height 15
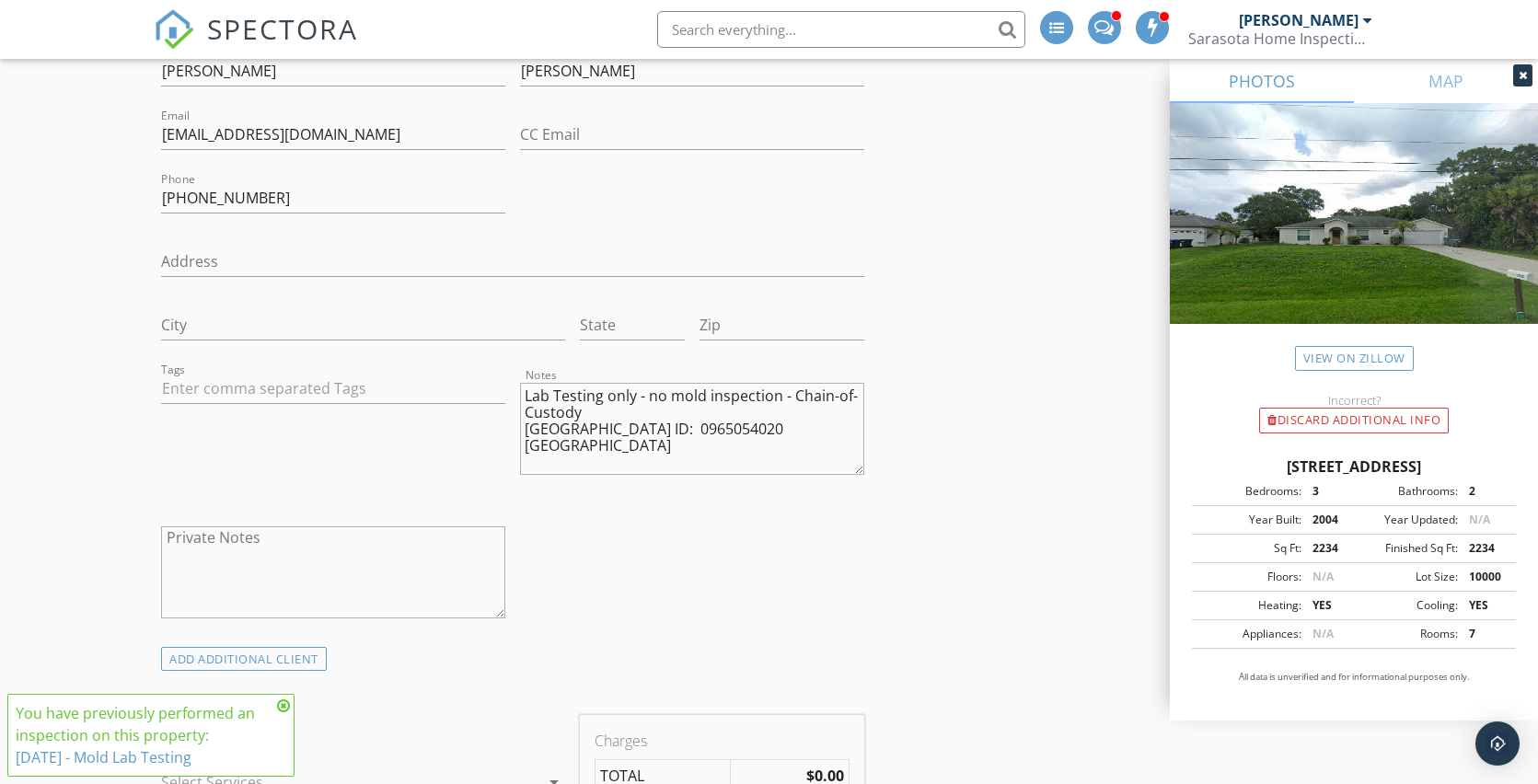
click at [287, 705] on icon at bounding box center [283, 705] width 13 height 15
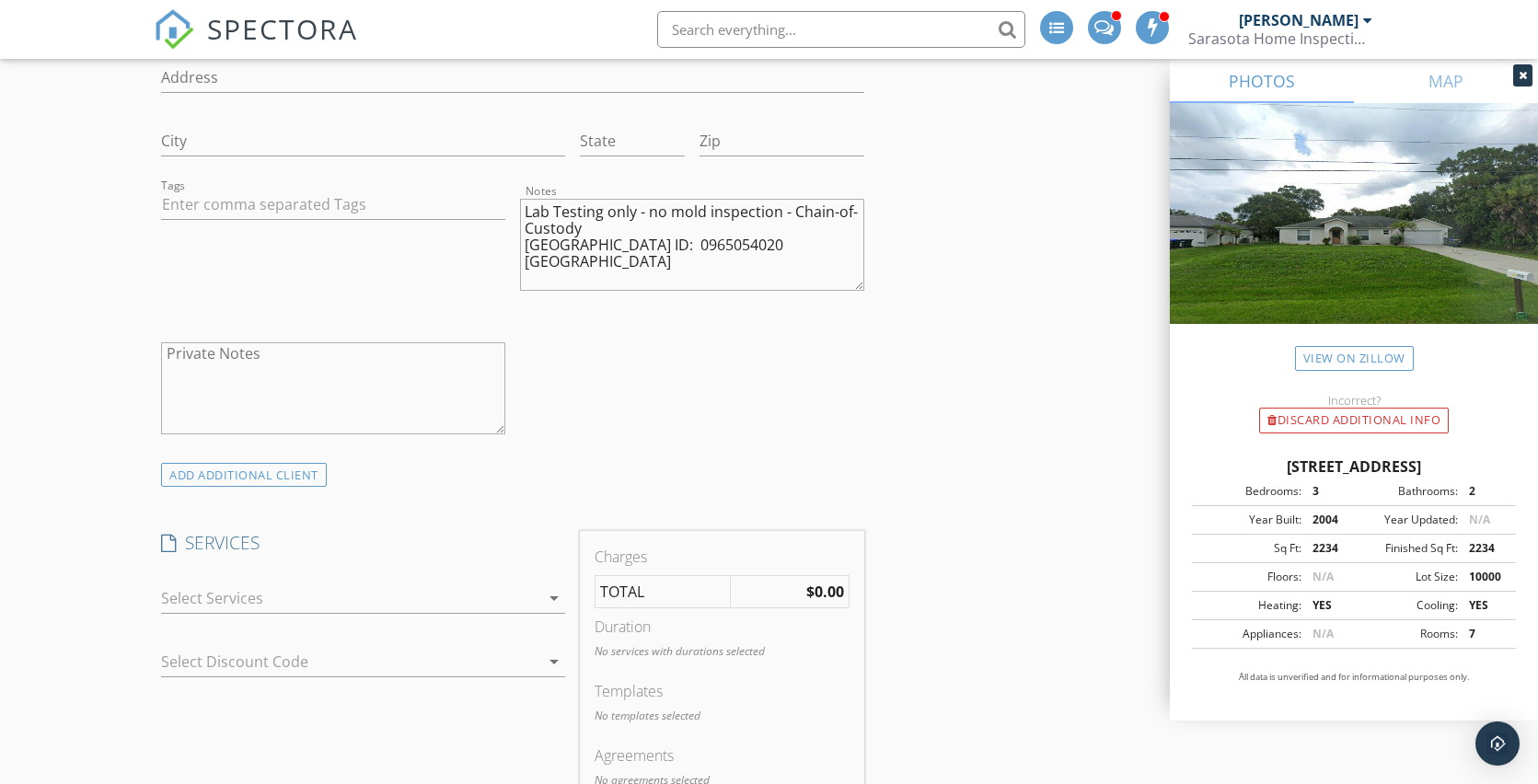
scroll to position [1490, 0]
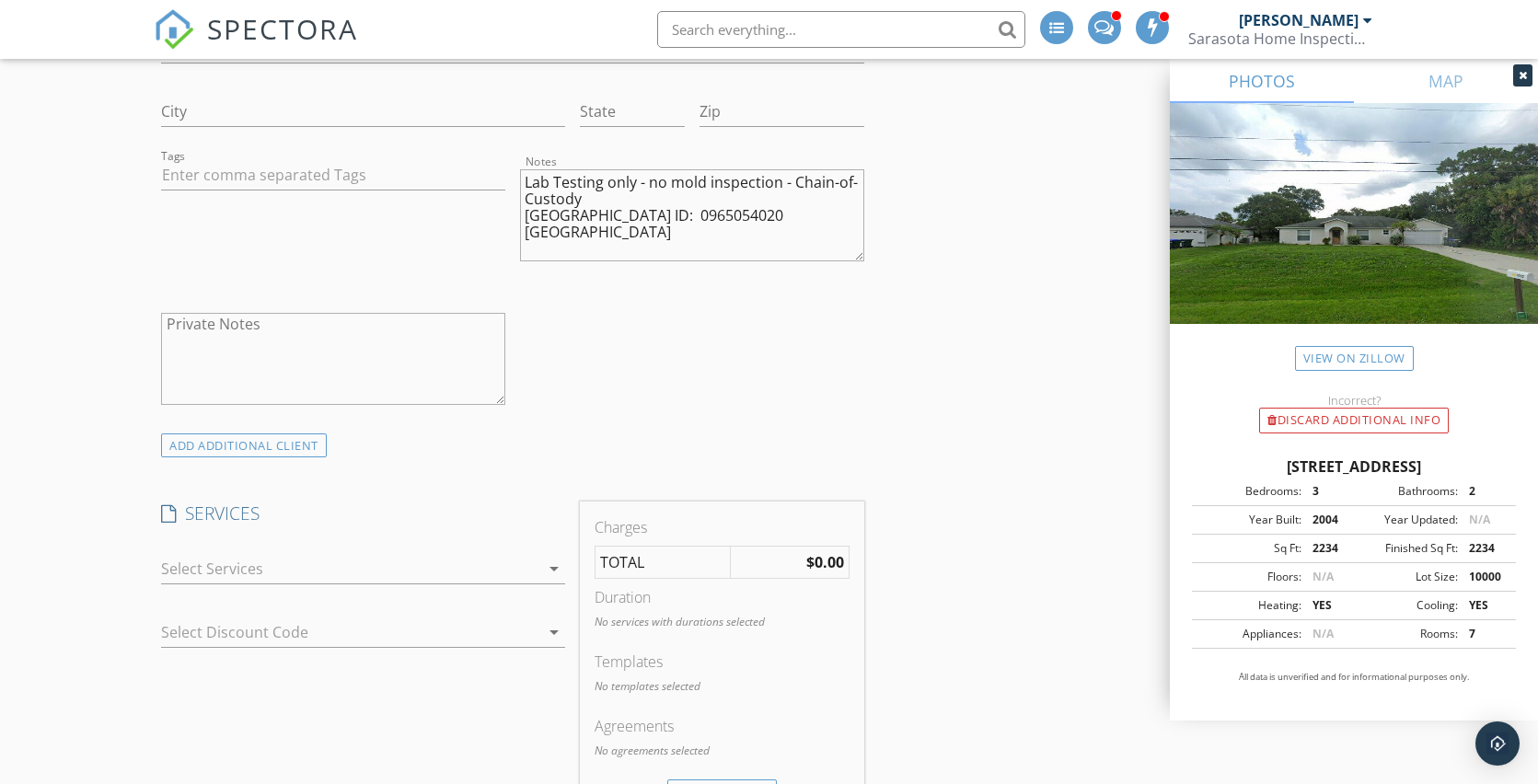
click at [418, 563] on div at bounding box center [350, 568] width 378 height 29
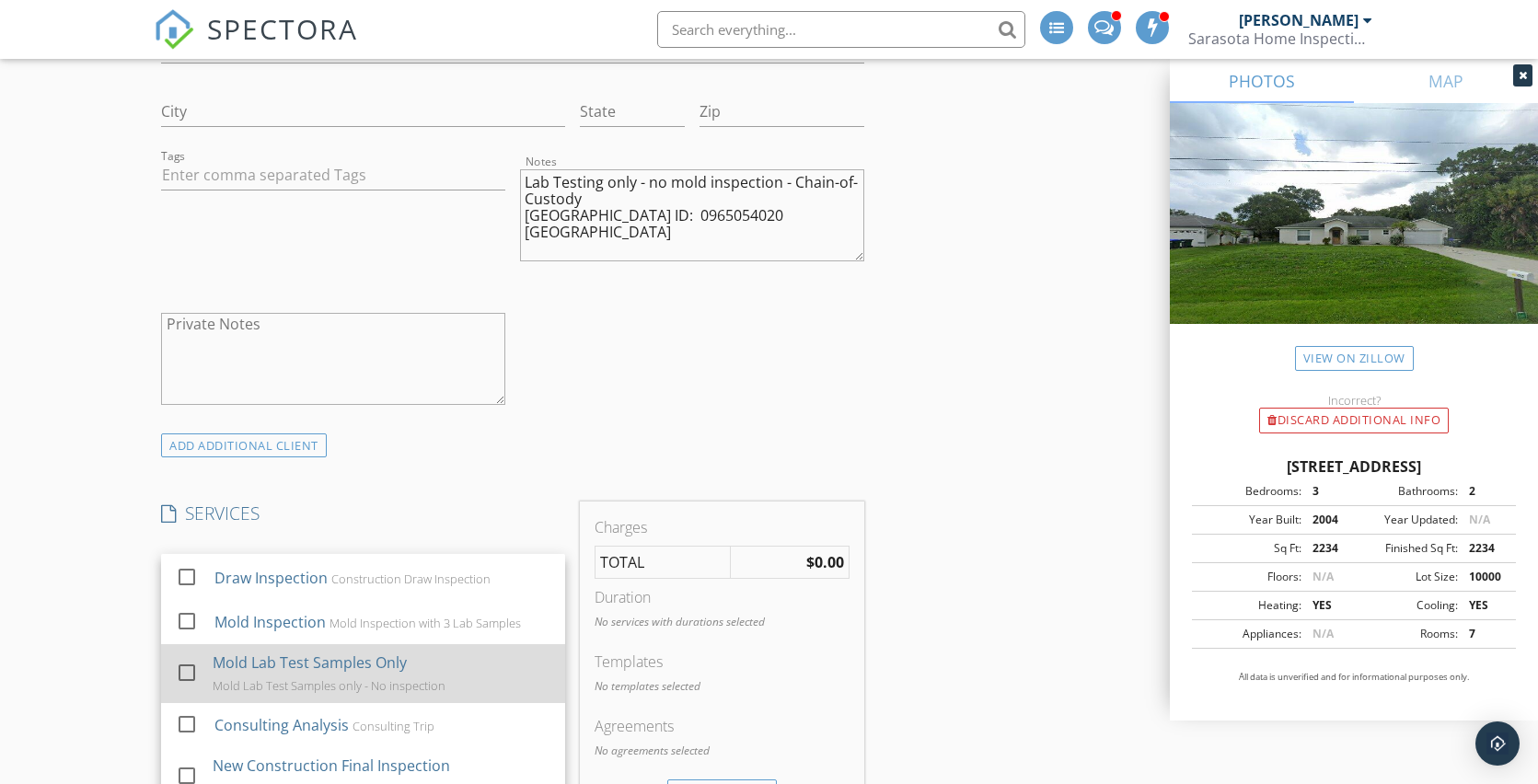
scroll to position [361, 0]
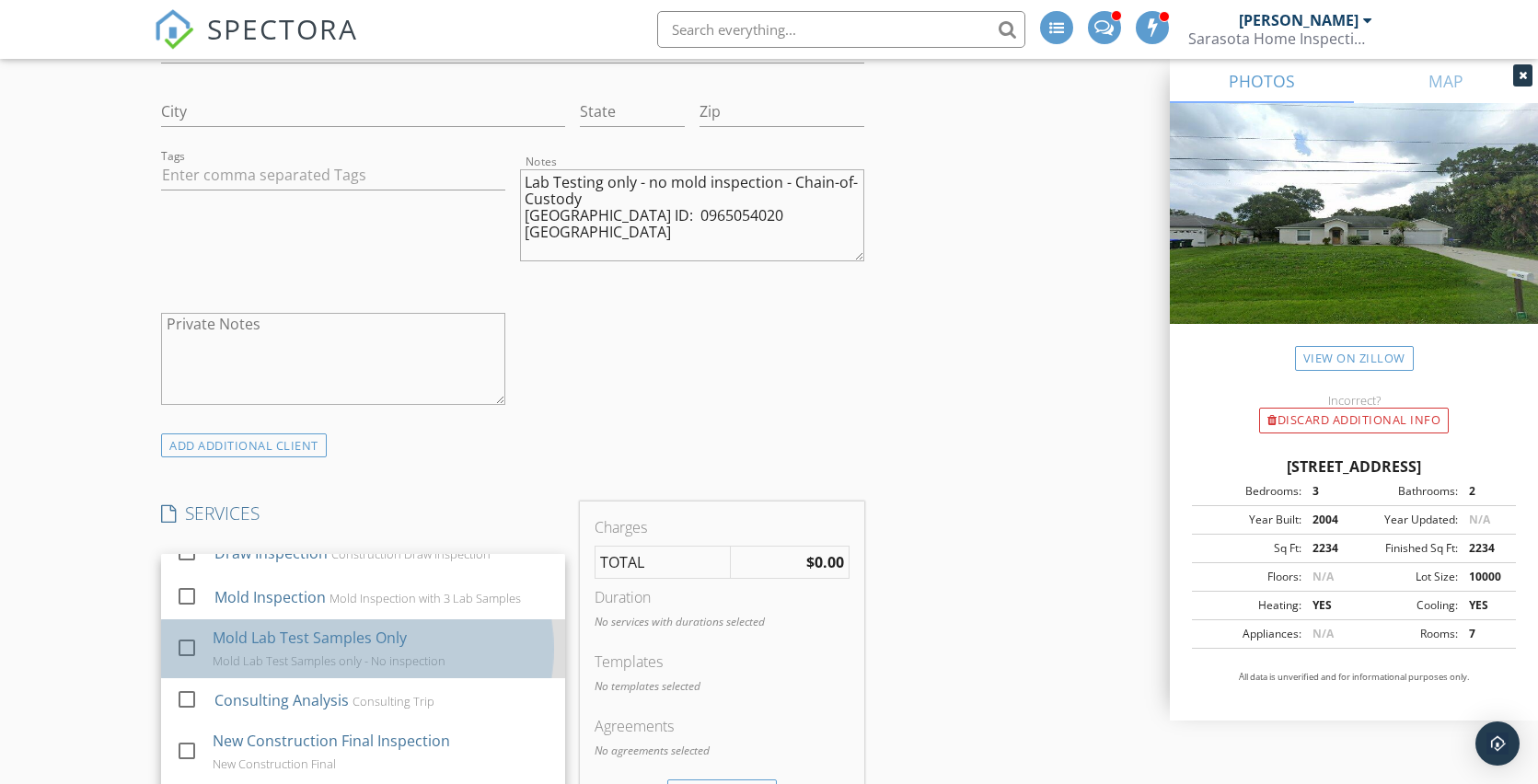
click at [365, 632] on div "Mold Lab Test Samples Only Mold Lab Test Samples only - No inspection" at bounding box center [382, 648] width 338 height 59
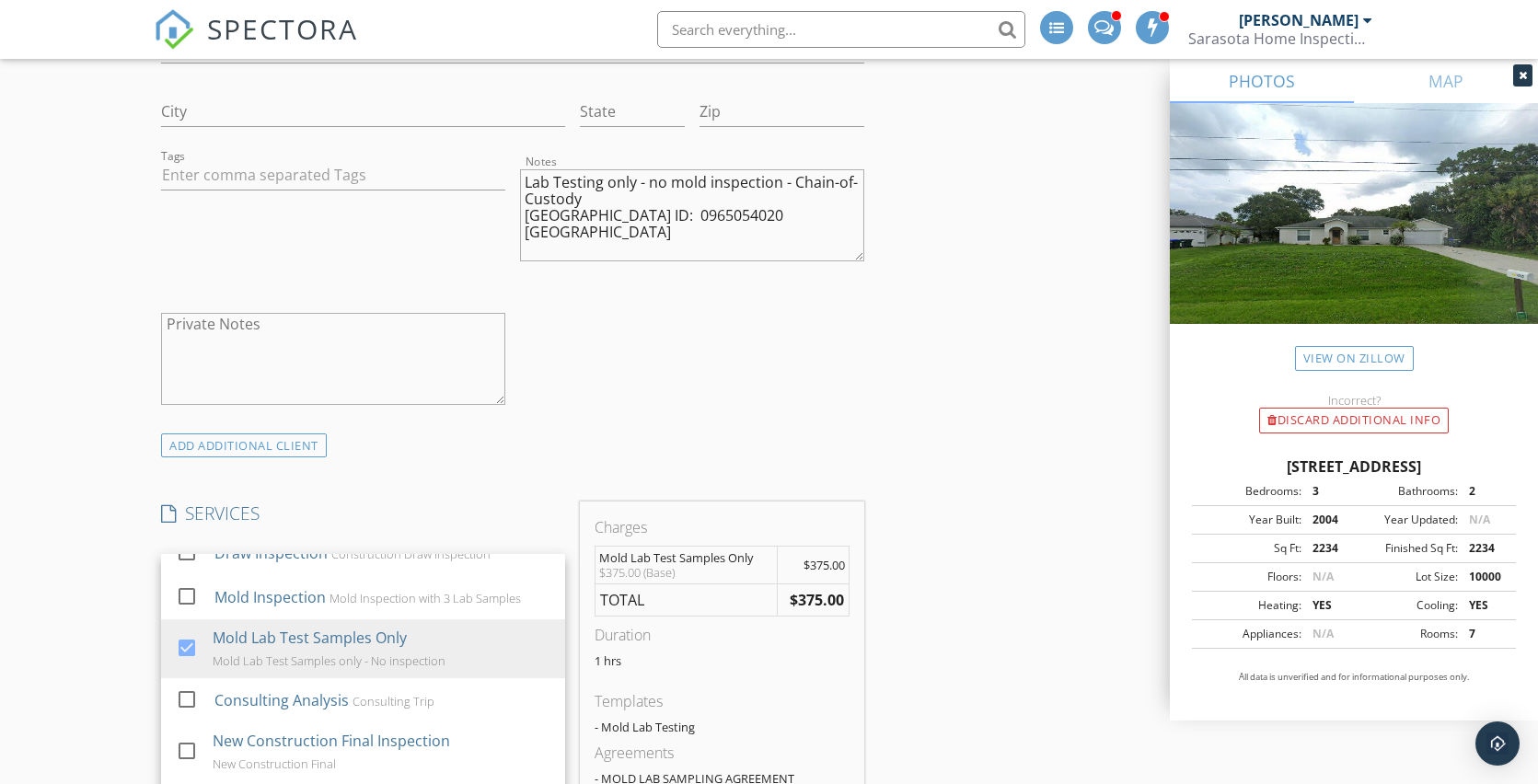
click at [950, 491] on div "Reorder / Copy check_box_outline_blank Copy Reports From Original Inspection ch…" at bounding box center [769, 680] width 1230 height 3922
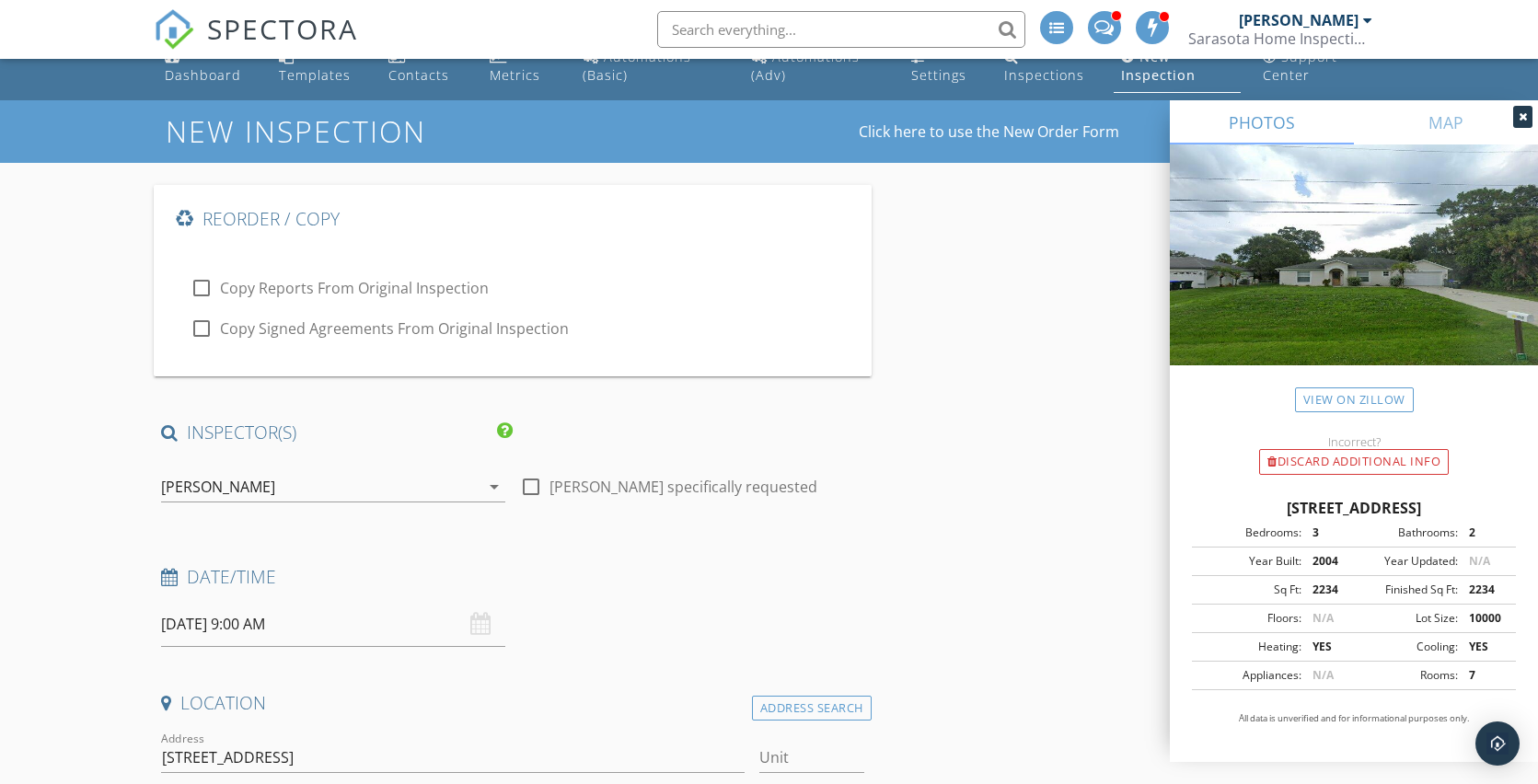
scroll to position [22, 0]
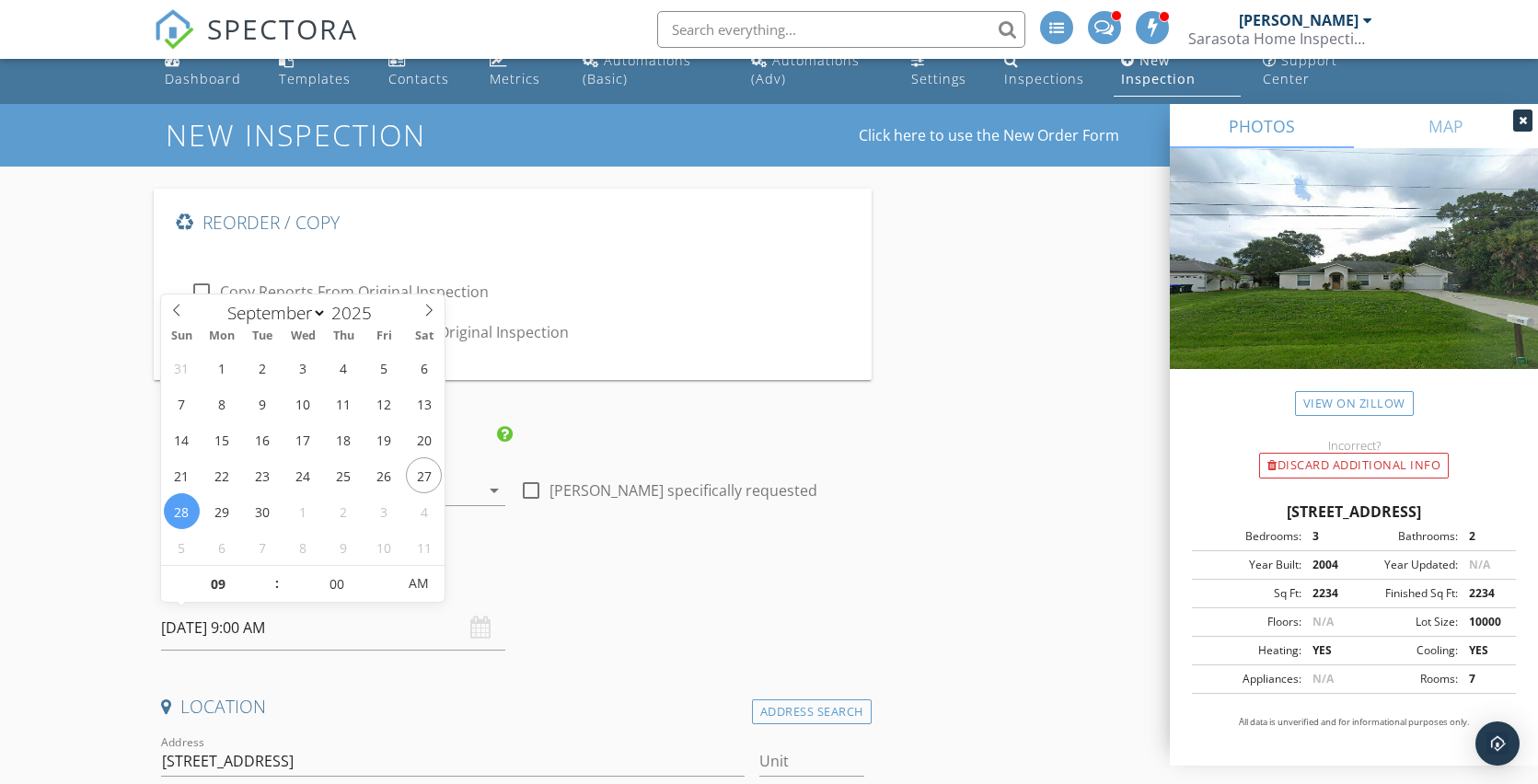
click at [413, 615] on input "09/28/2025 9:00 AM" at bounding box center [333, 628] width 344 height 45
type input "09/29/2025 9:00 AM"
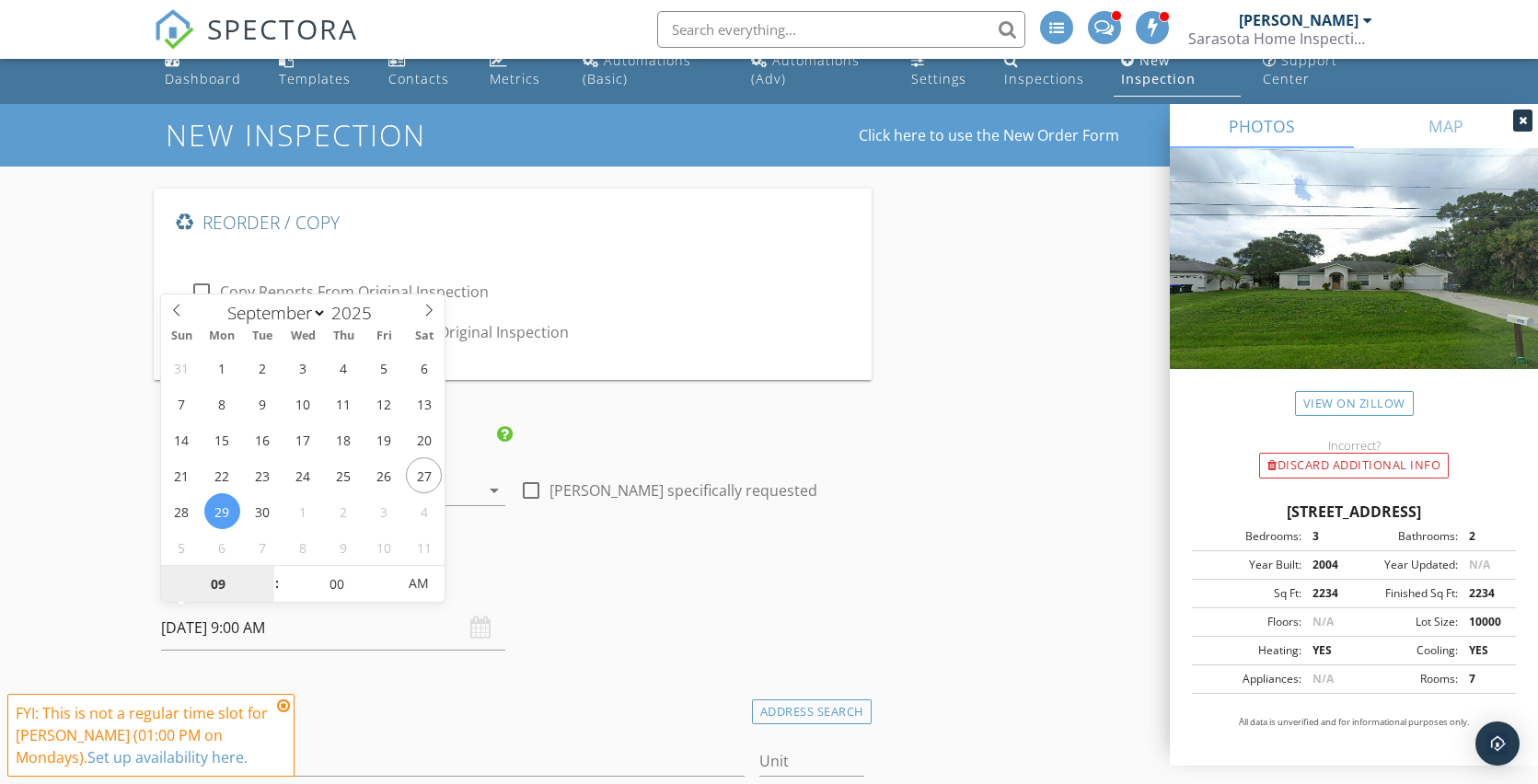
scroll to position [143, 0]
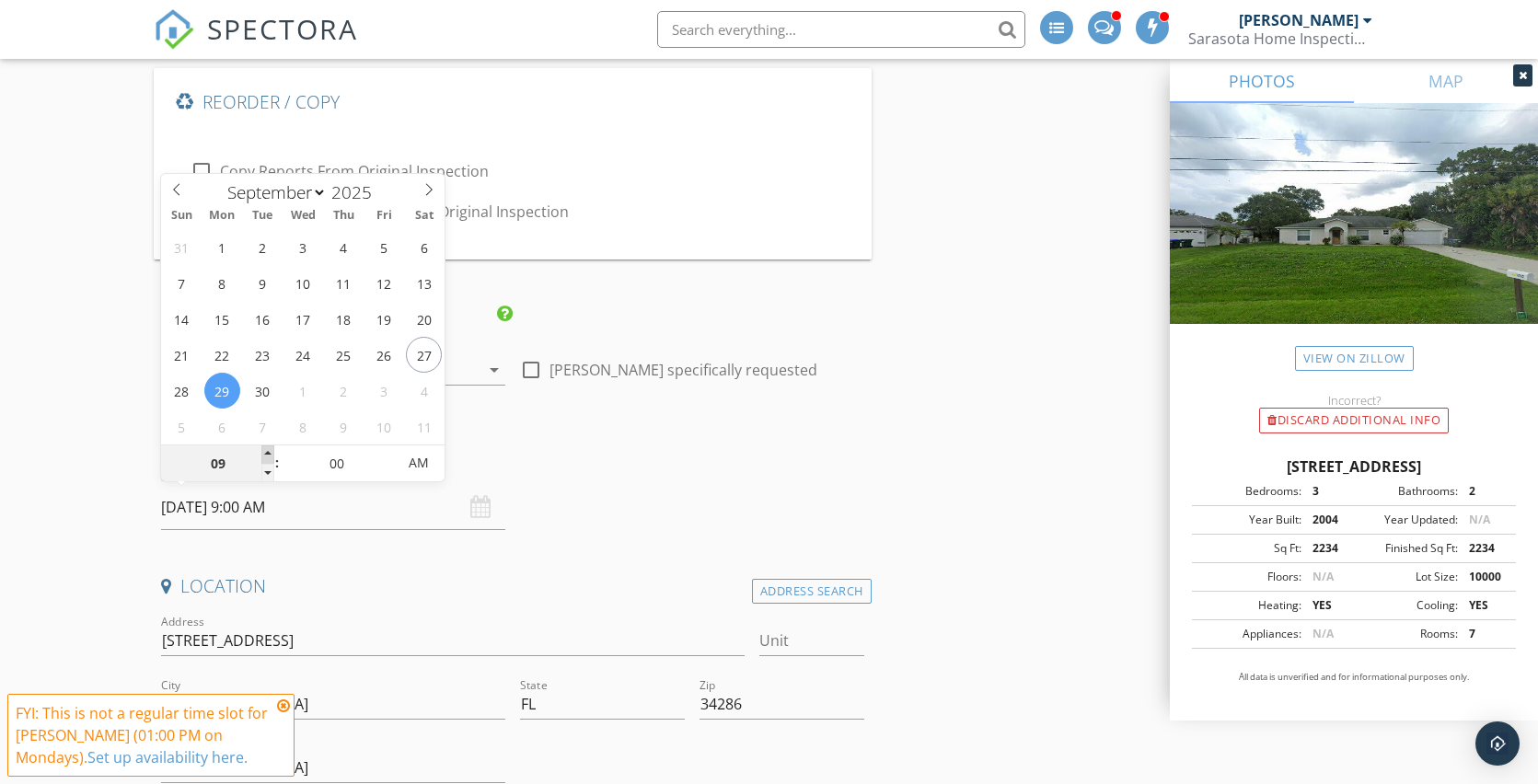
type input "10"
type input "09/29/2025 10:00 AM"
click at [270, 452] on span at bounding box center [267, 454] width 13 height 18
type input "11"
type input "09/29/2025 11:00 AM"
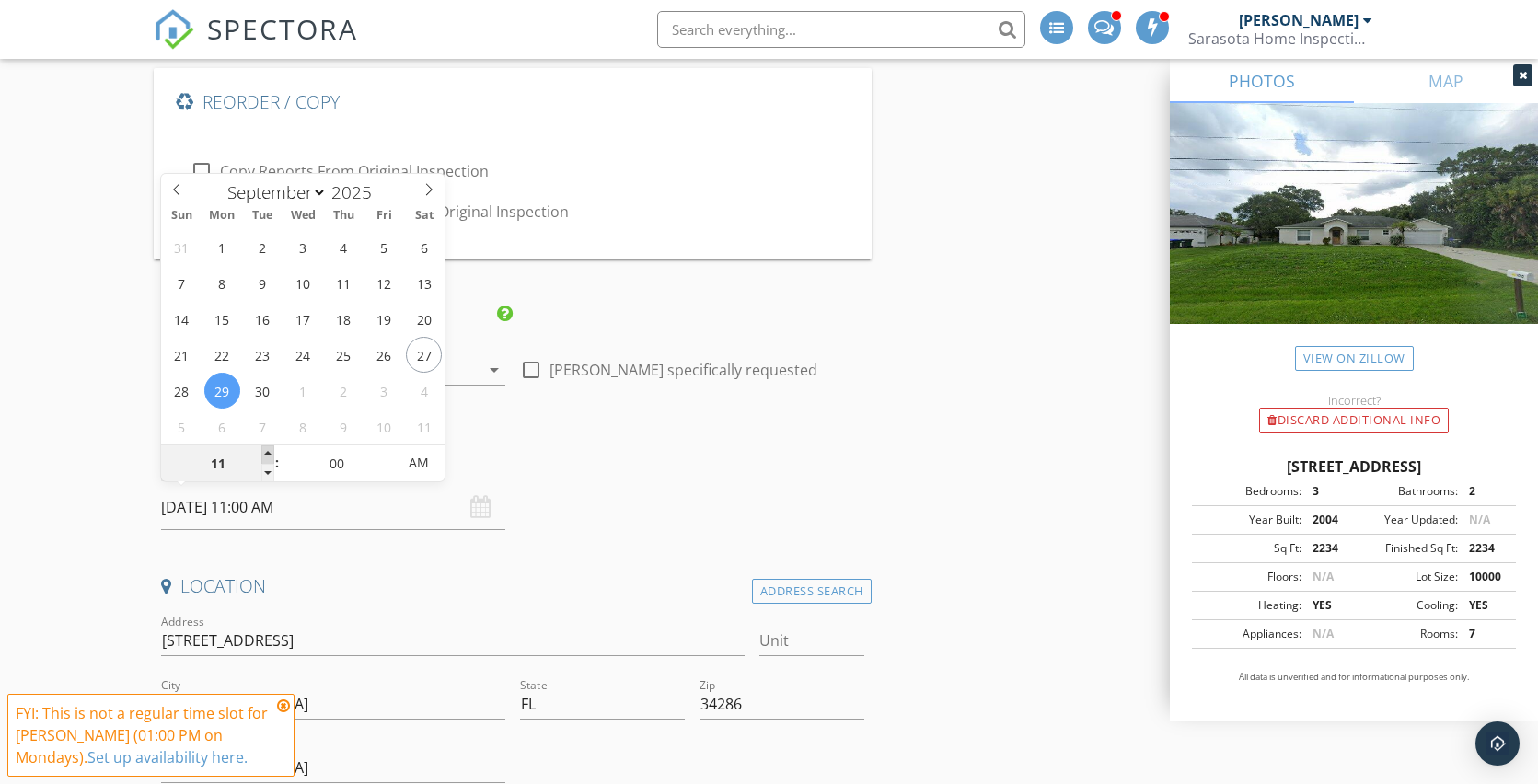
click at [270, 452] on span at bounding box center [267, 454] width 13 height 18
type input "12"
type input "09/29/2025 12:00 PM"
click at [270, 452] on span at bounding box center [267, 454] width 13 height 18
type input "01"
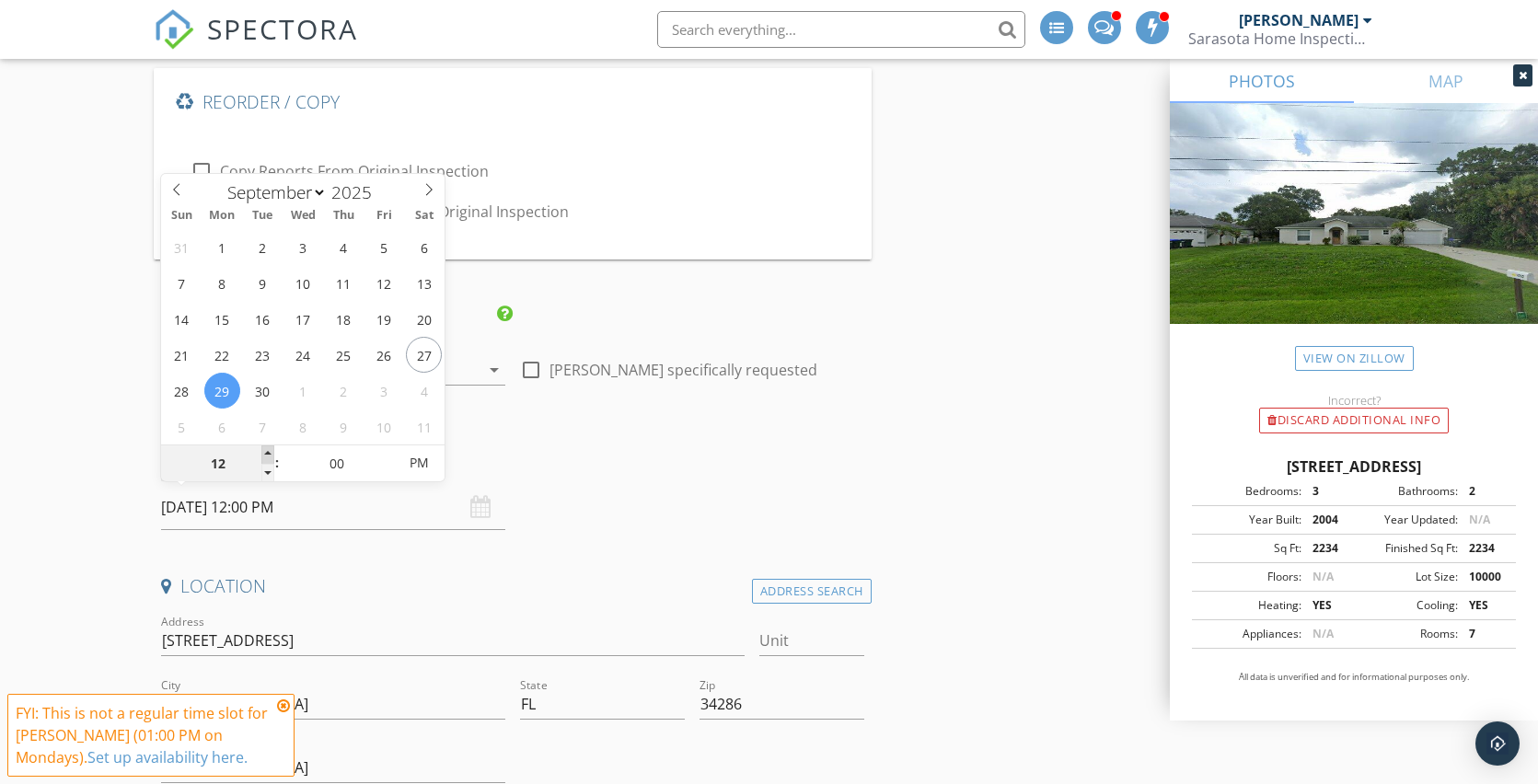
type input "[DATE] 1:00 PM"
click at [270, 452] on span at bounding box center [267, 454] width 13 height 18
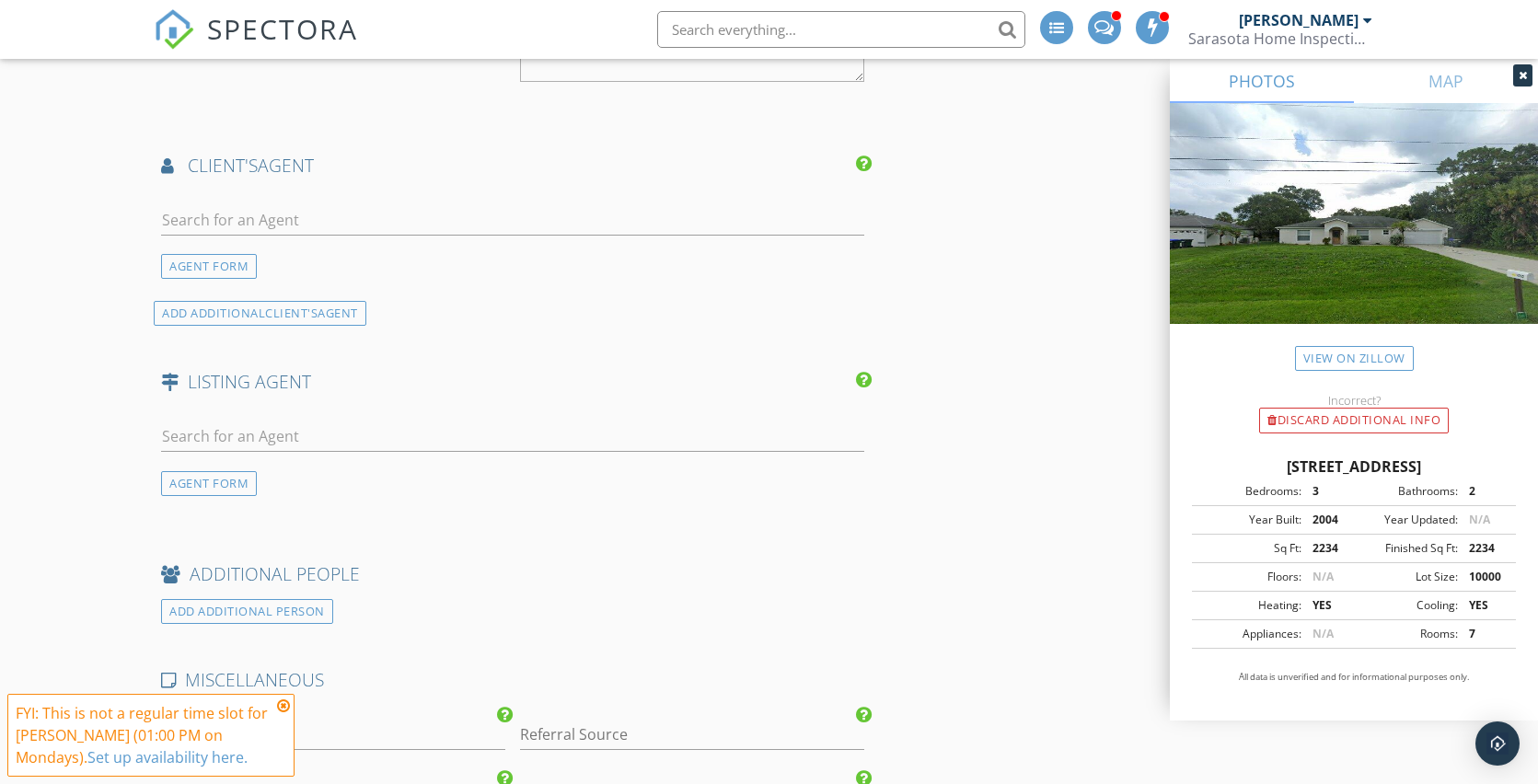
scroll to position [2705, 0]
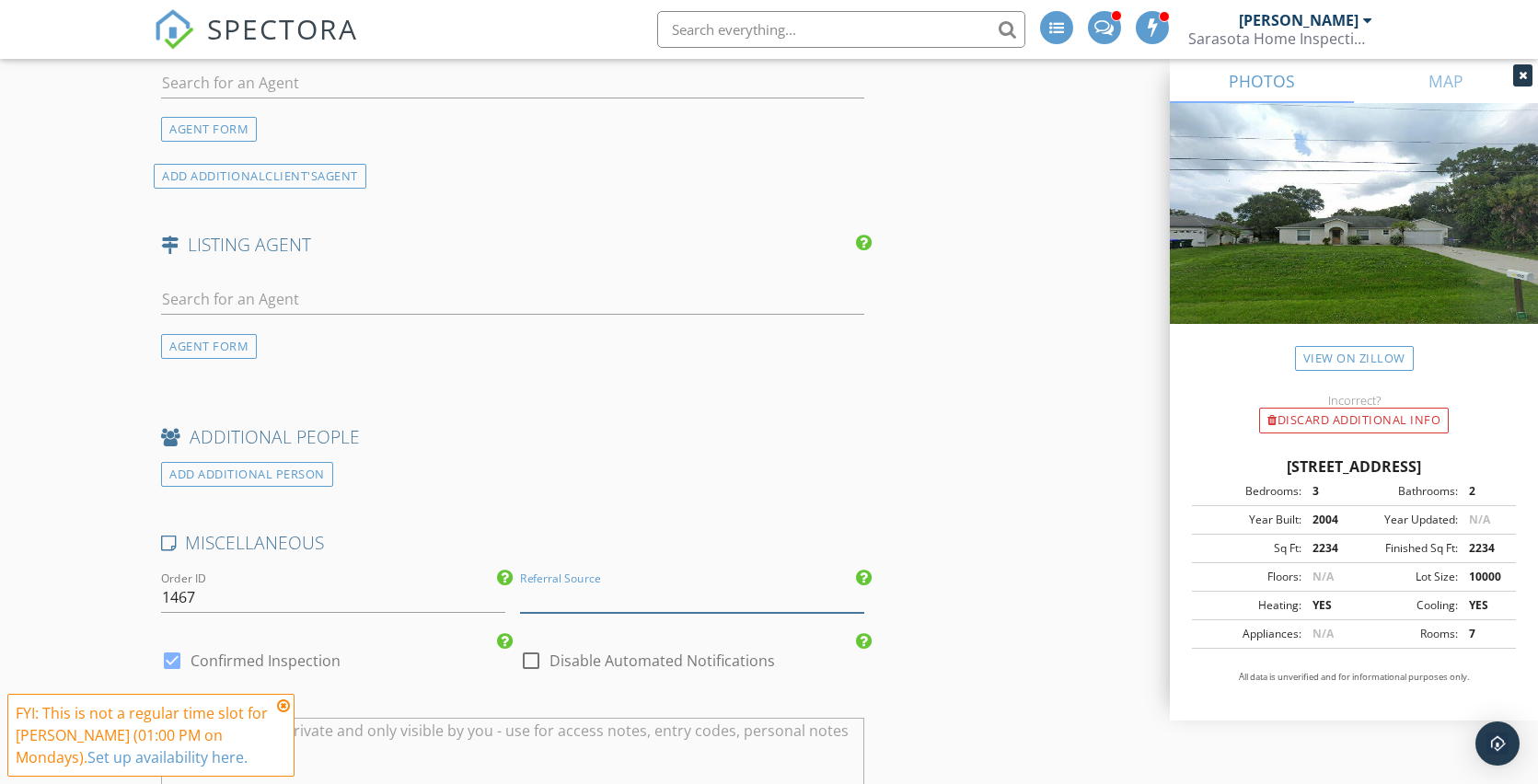
click at [692, 584] on input "Referral Source" at bounding box center [692, 597] width 344 height 30
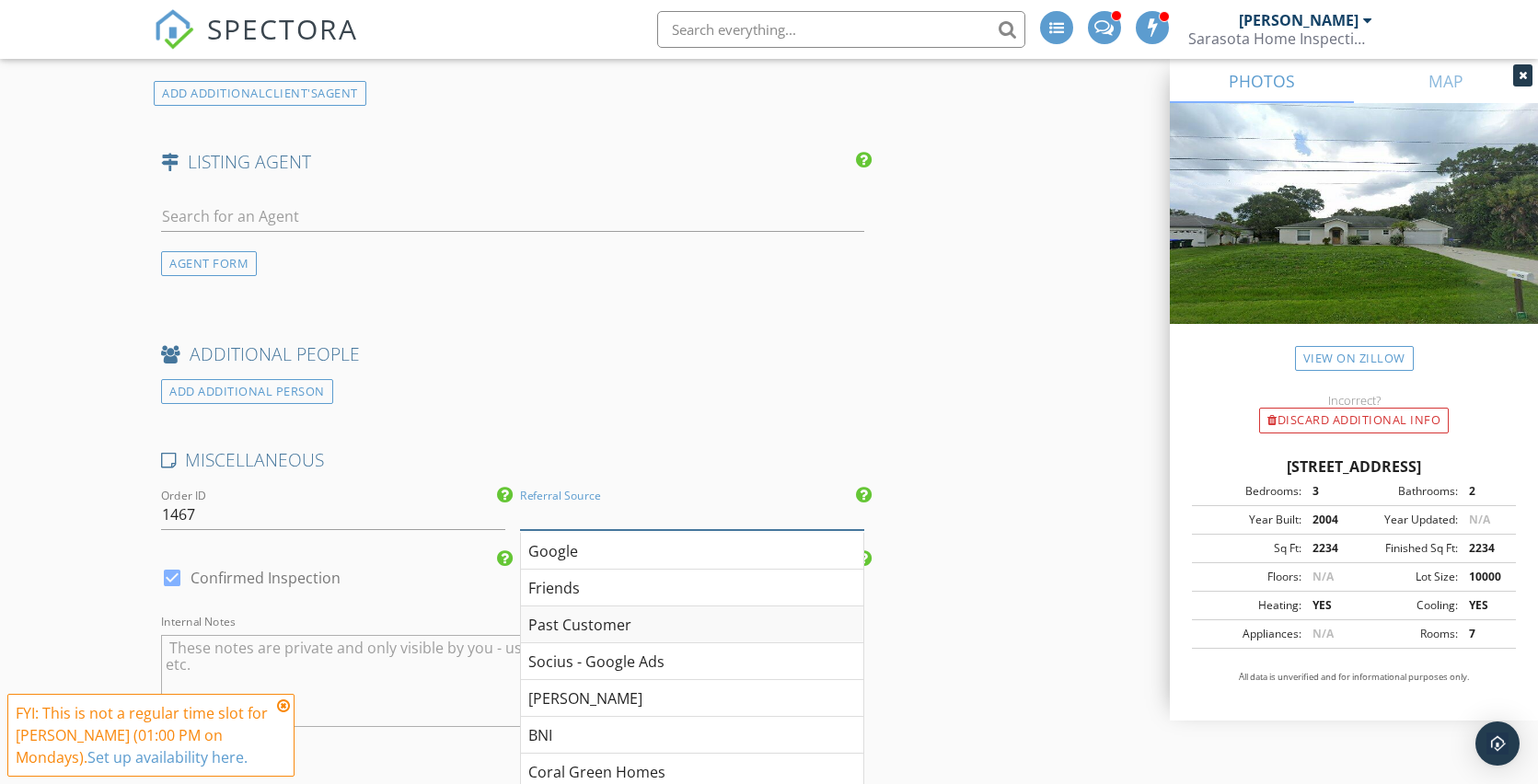
scroll to position [2872, 0]
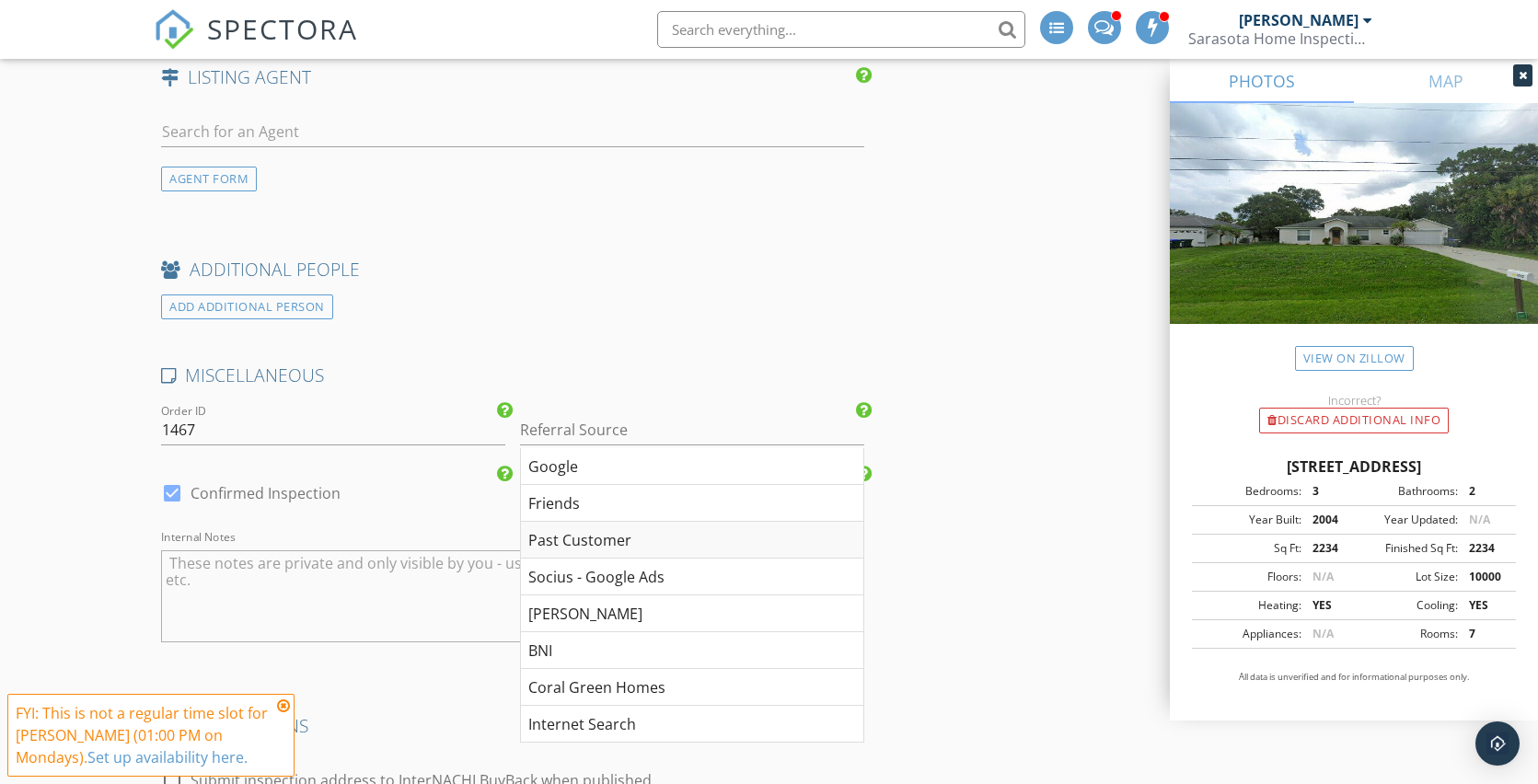
click at [605, 536] on div "Past Customer" at bounding box center [692, 540] width 342 height 37
type input "Past Customer"
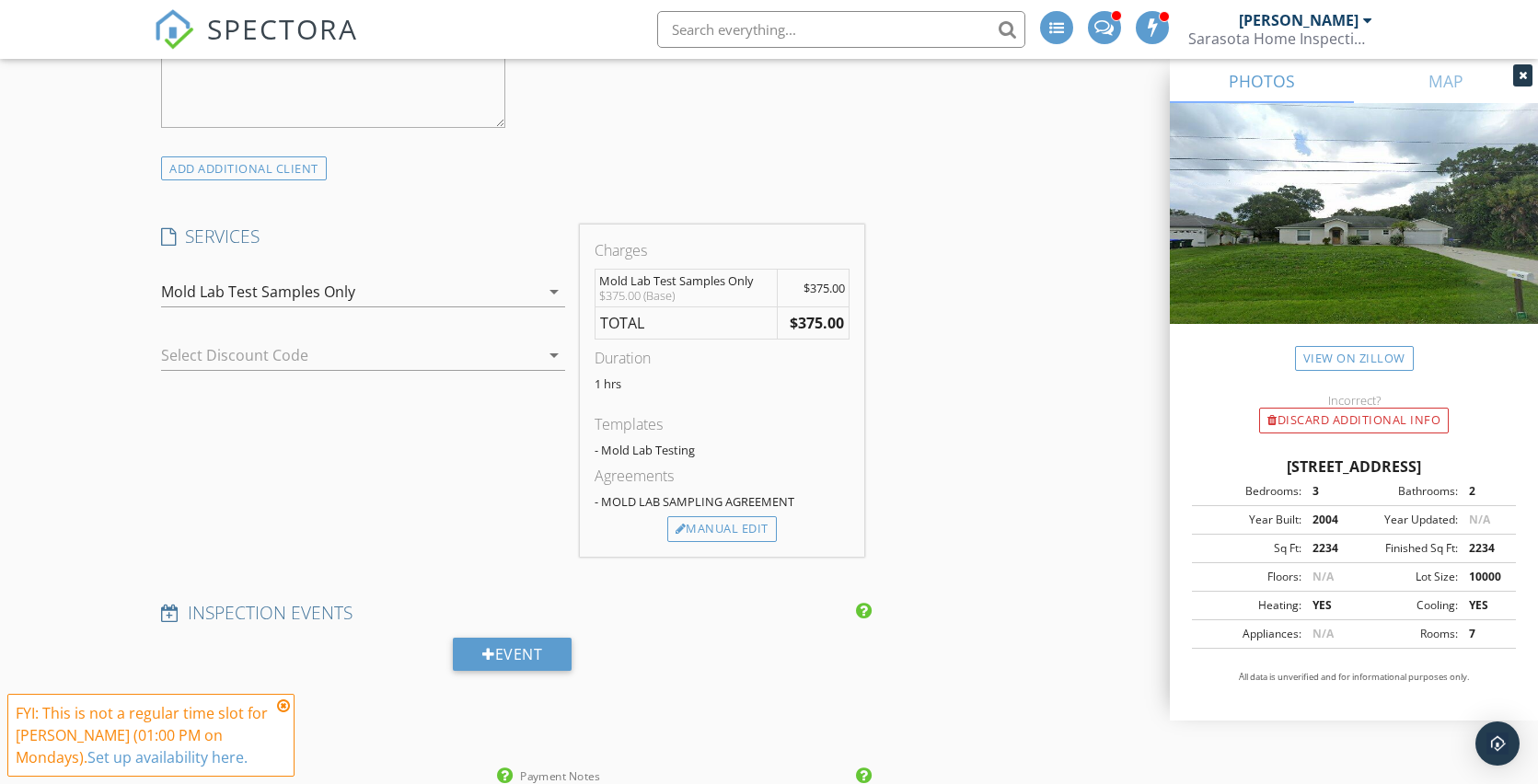
scroll to position [1925, 0]
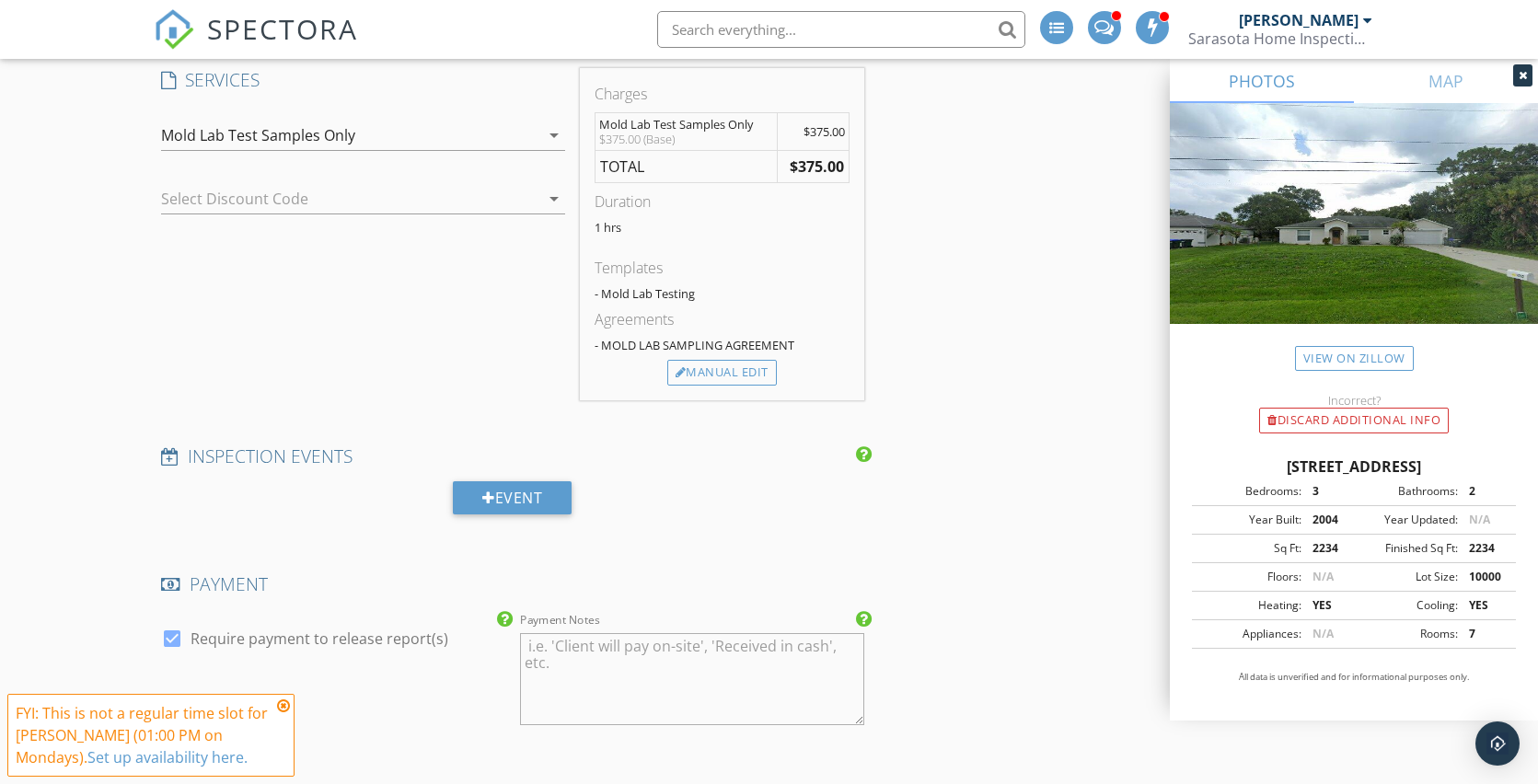
click at [281, 705] on icon at bounding box center [283, 705] width 13 height 15
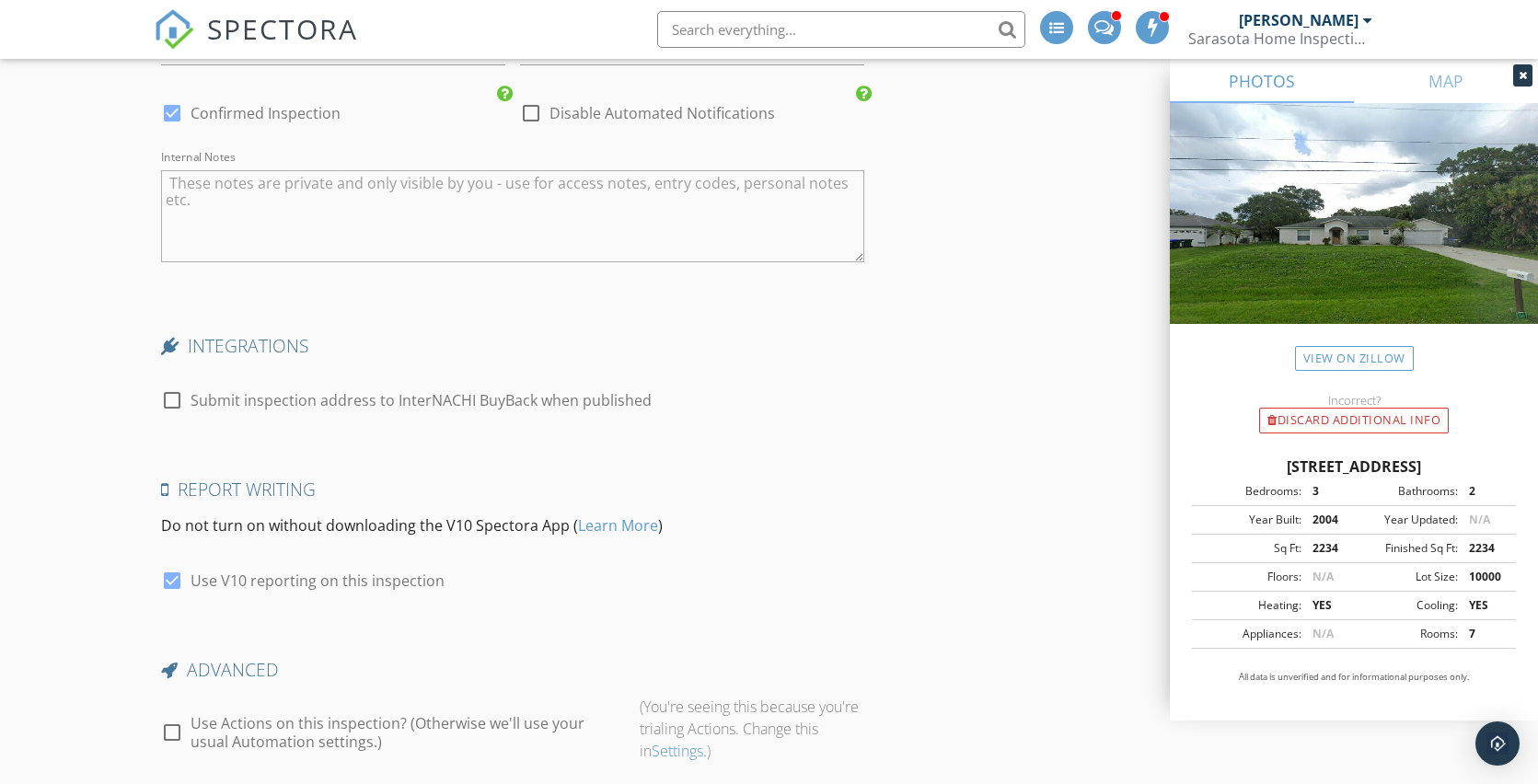
scroll to position [3382, 0]
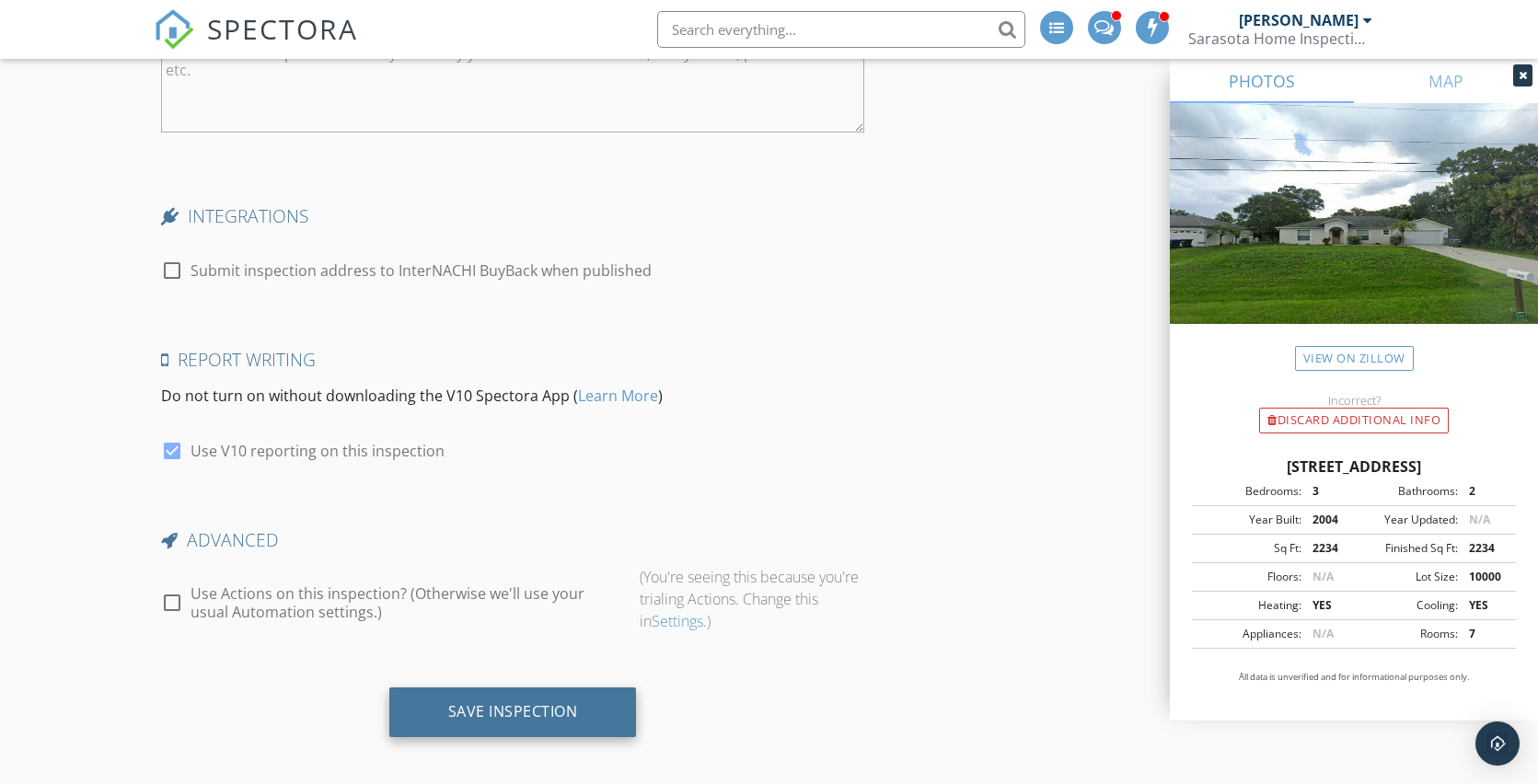
click at [507, 704] on div "Save Inspection" at bounding box center [513, 711] width 130 height 18
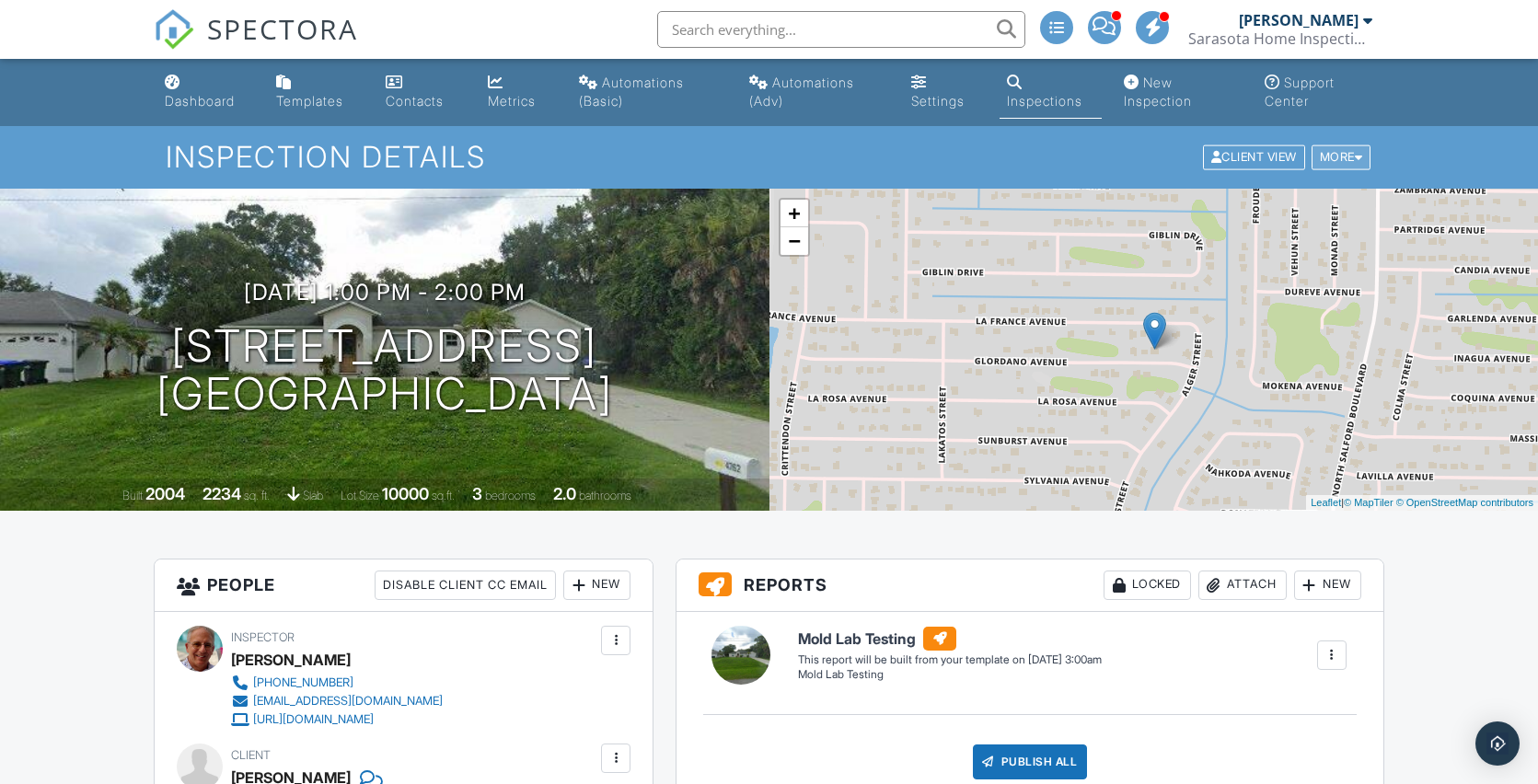
click at [1344, 156] on div "More" at bounding box center [1342, 158] width 60 height 25
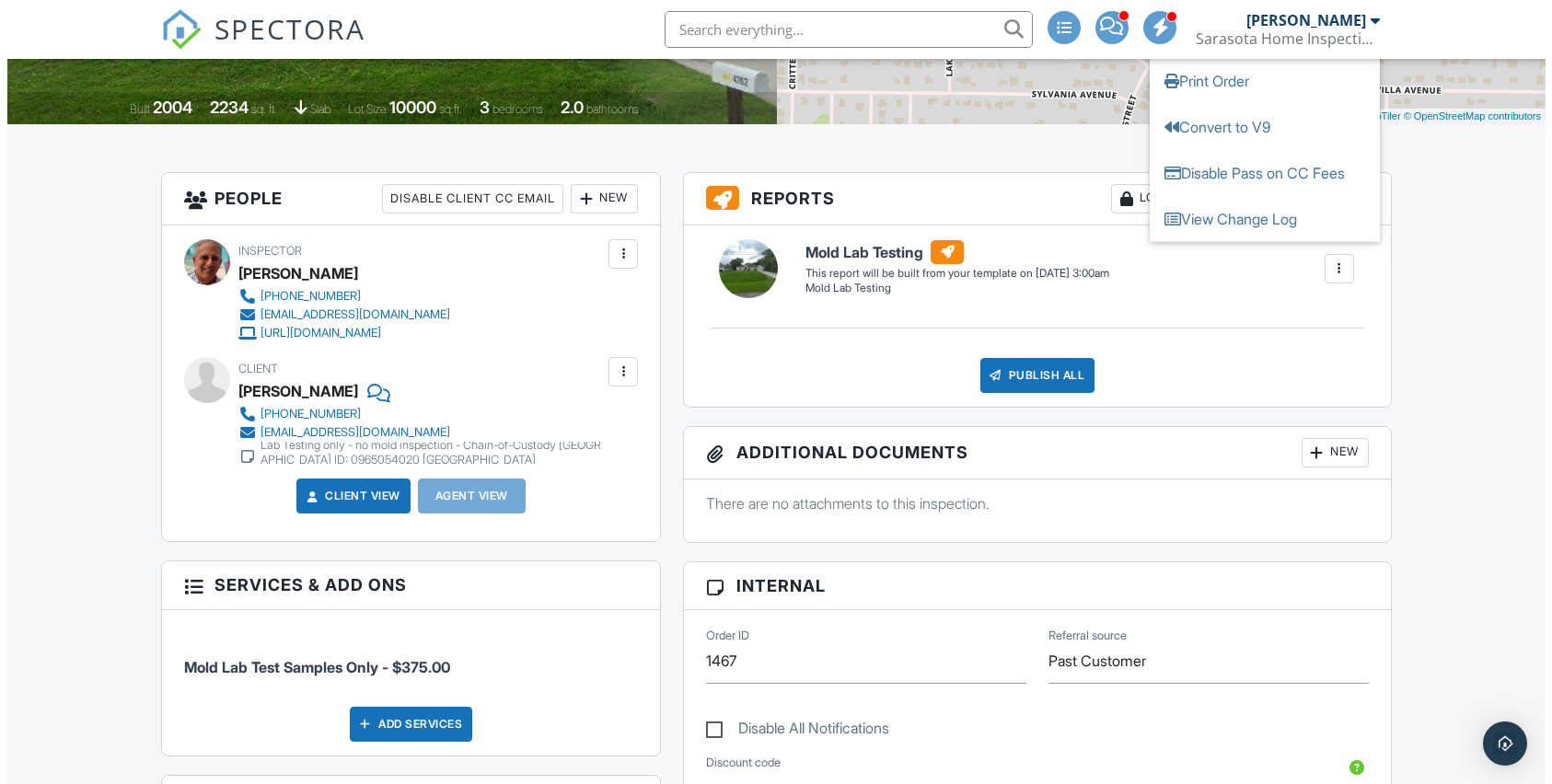
scroll to position [66, 0]
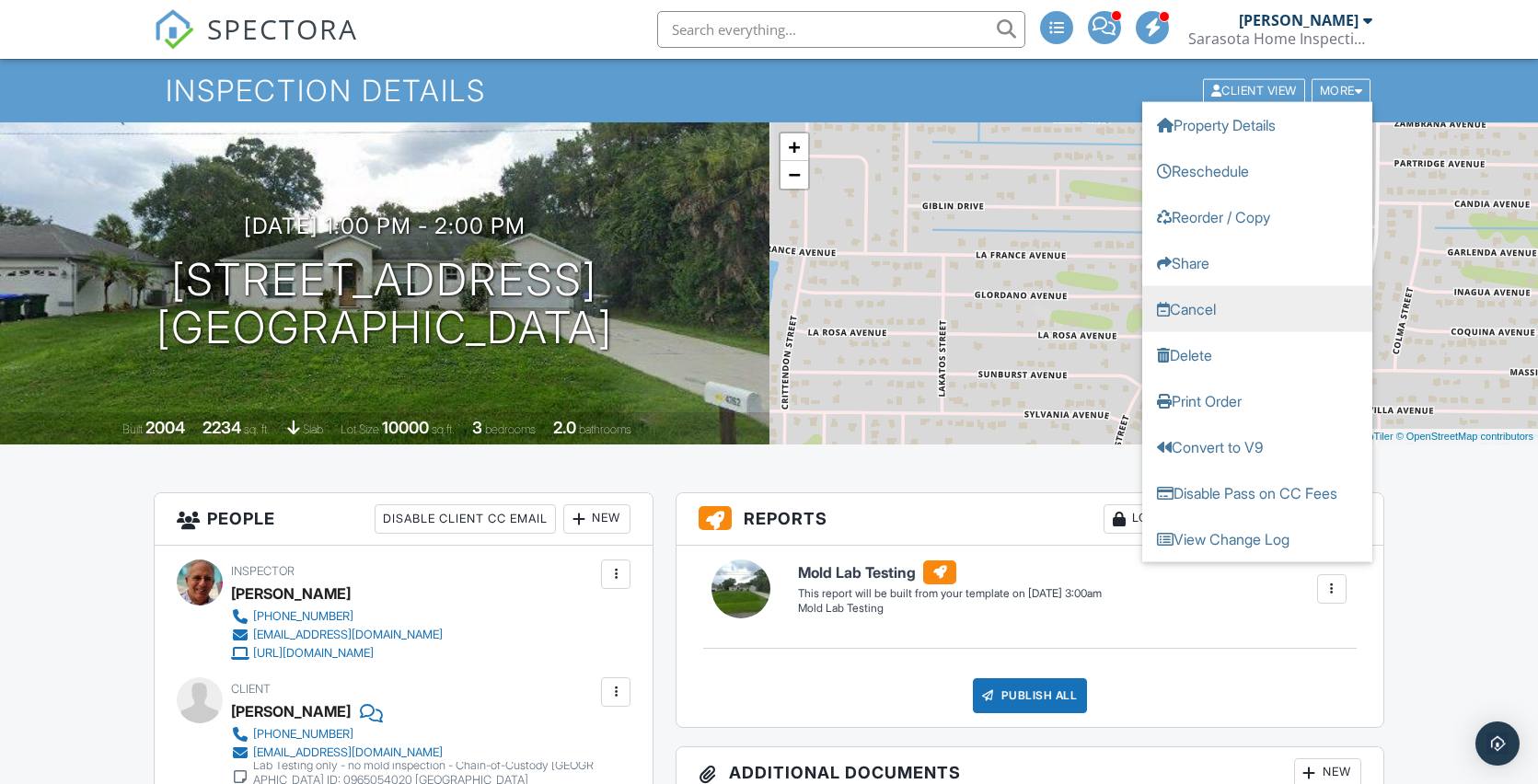
click at [1213, 309] on link "Cancel" at bounding box center [1256, 309] width 230 height 46
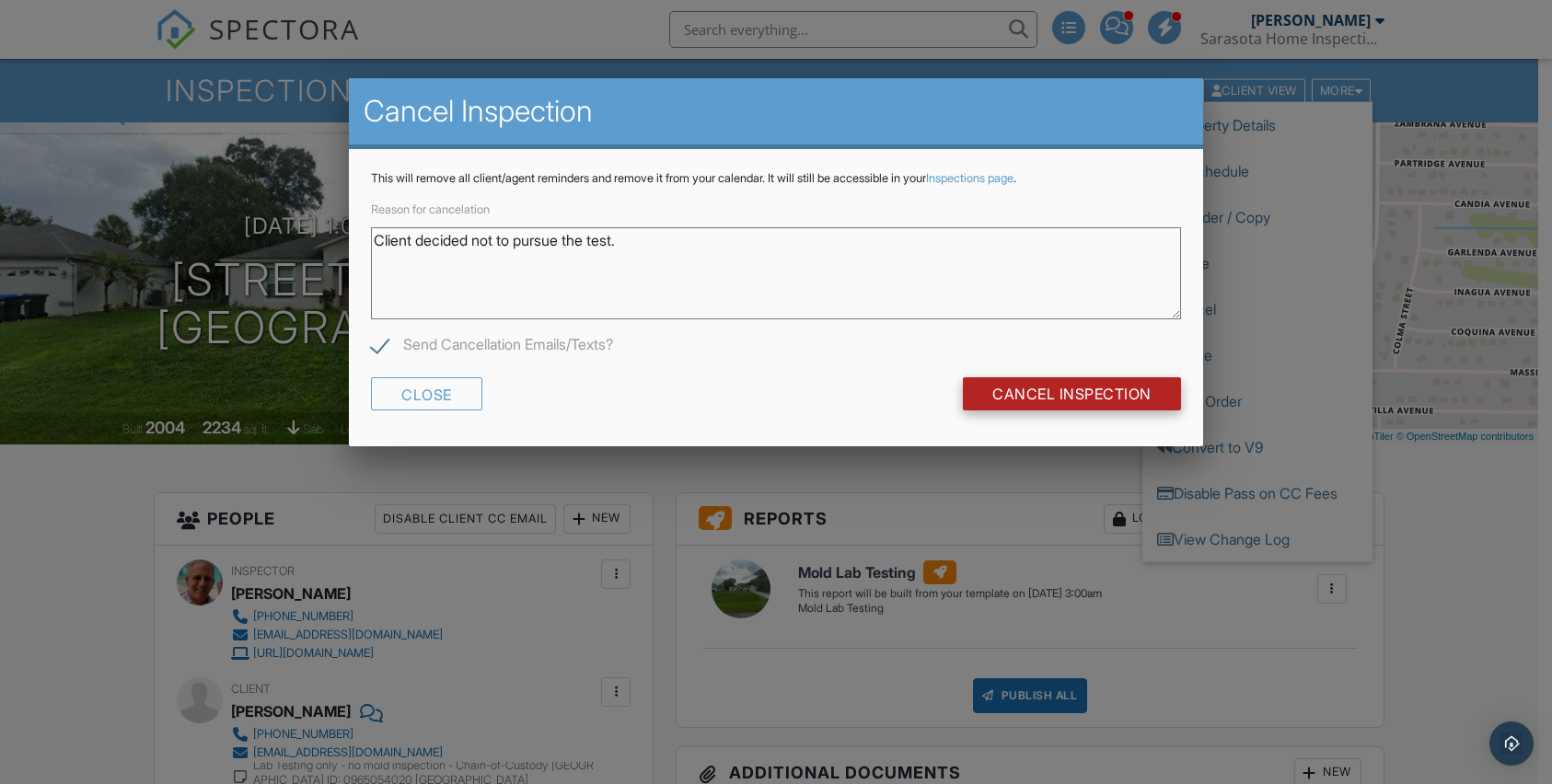
type textarea "Client decided not to pursue the test."
click at [1023, 392] on input "Cancel Inspection" at bounding box center [1072, 393] width 218 height 33
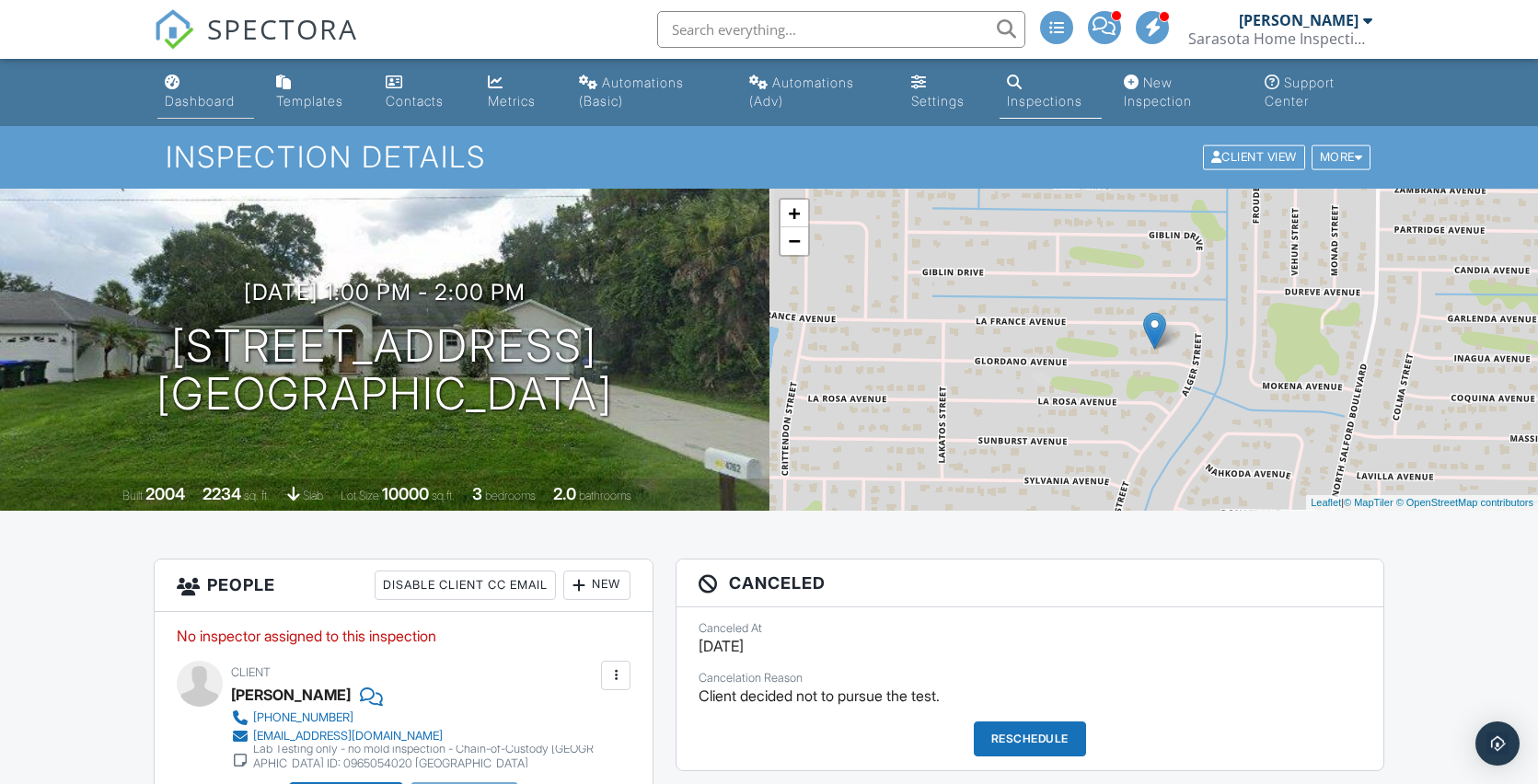
click at [200, 100] on div "Dashboard" at bounding box center [200, 101] width 70 height 16
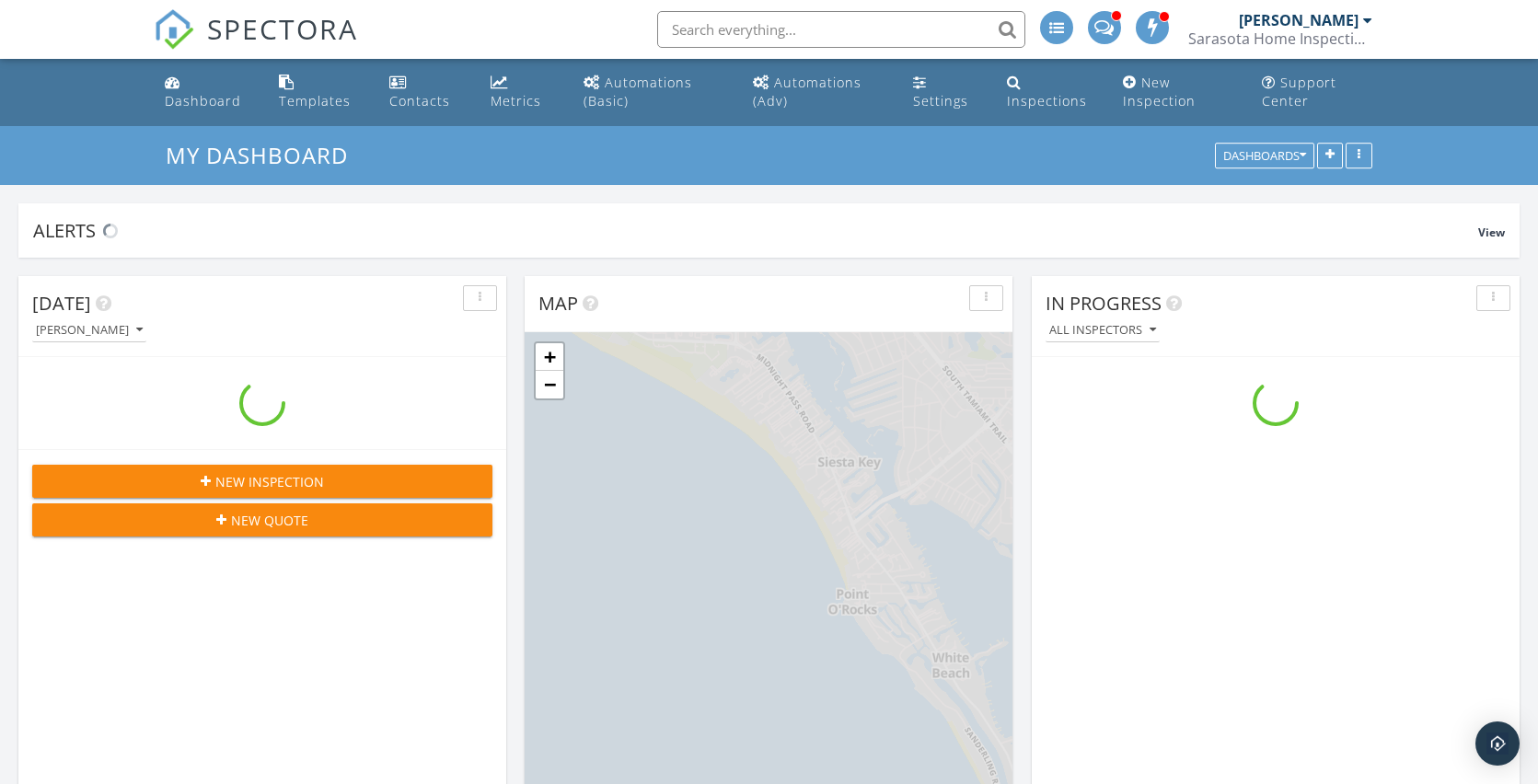
scroll to position [1703, 1566]
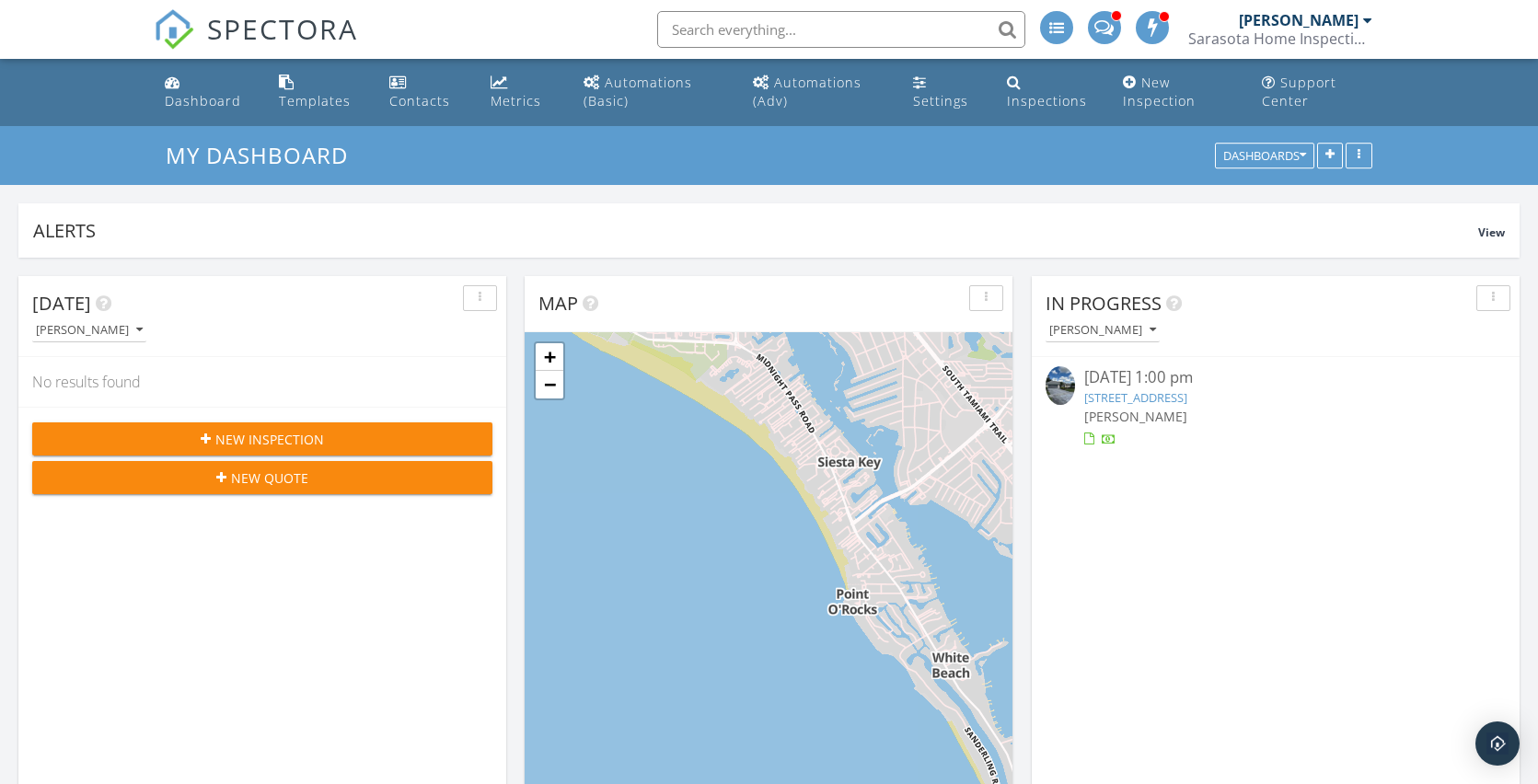
click at [295, 441] on span "New Inspection" at bounding box center [270, 439] width 109 height 19
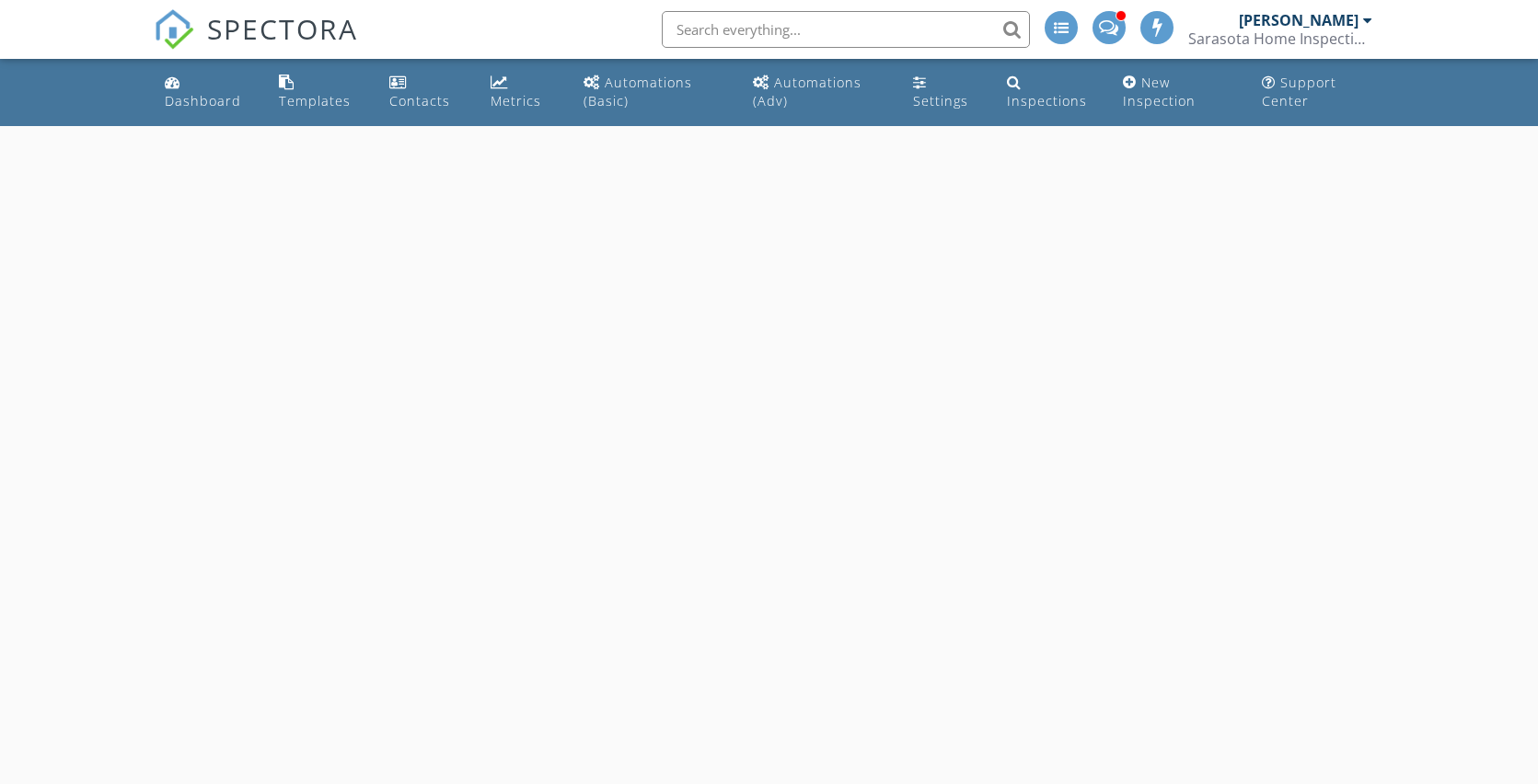
select select "8"
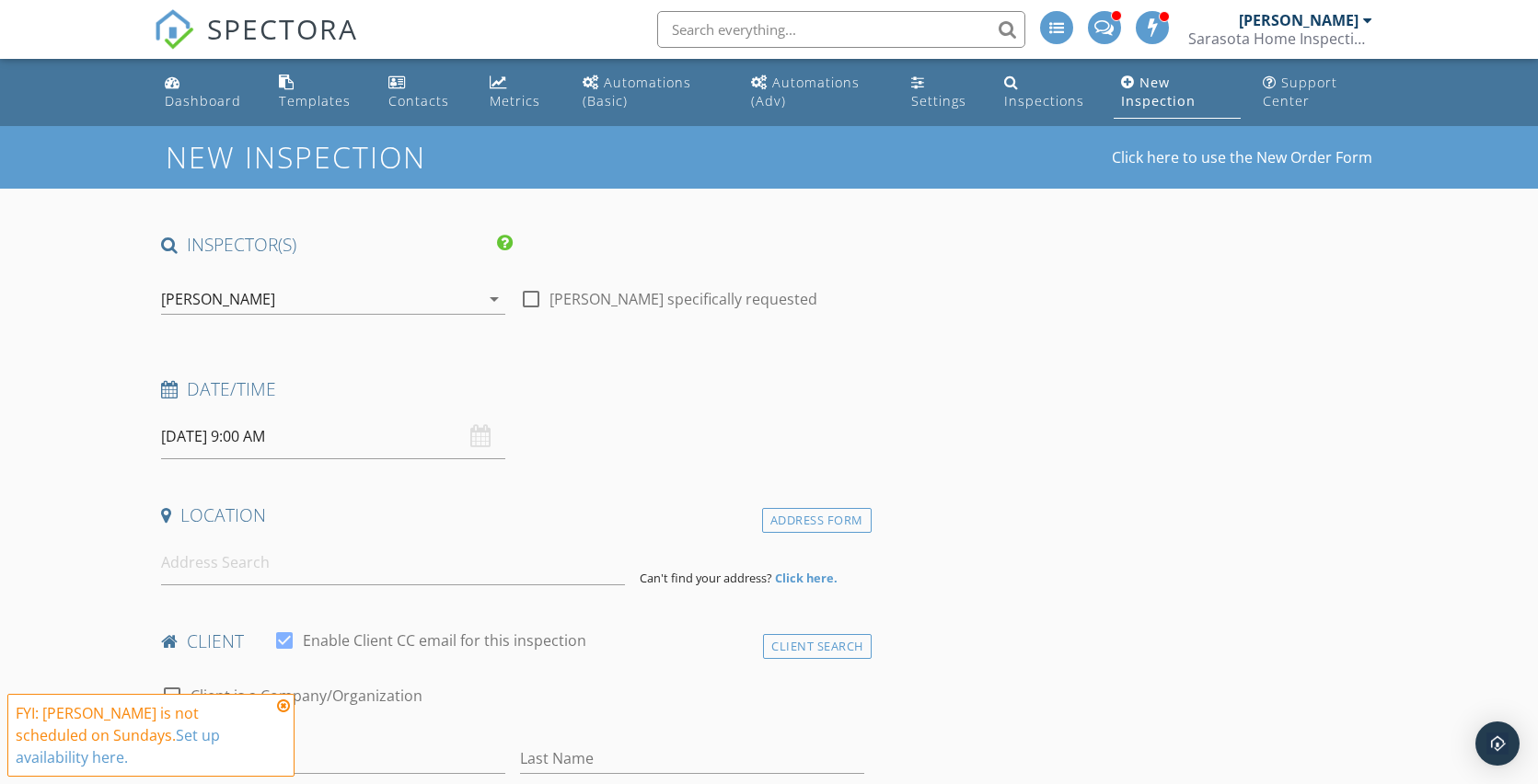
click at [298, 437] on input "09/28/2025 9:00 AM" at bounding box center [333, 436] width 344 height 45
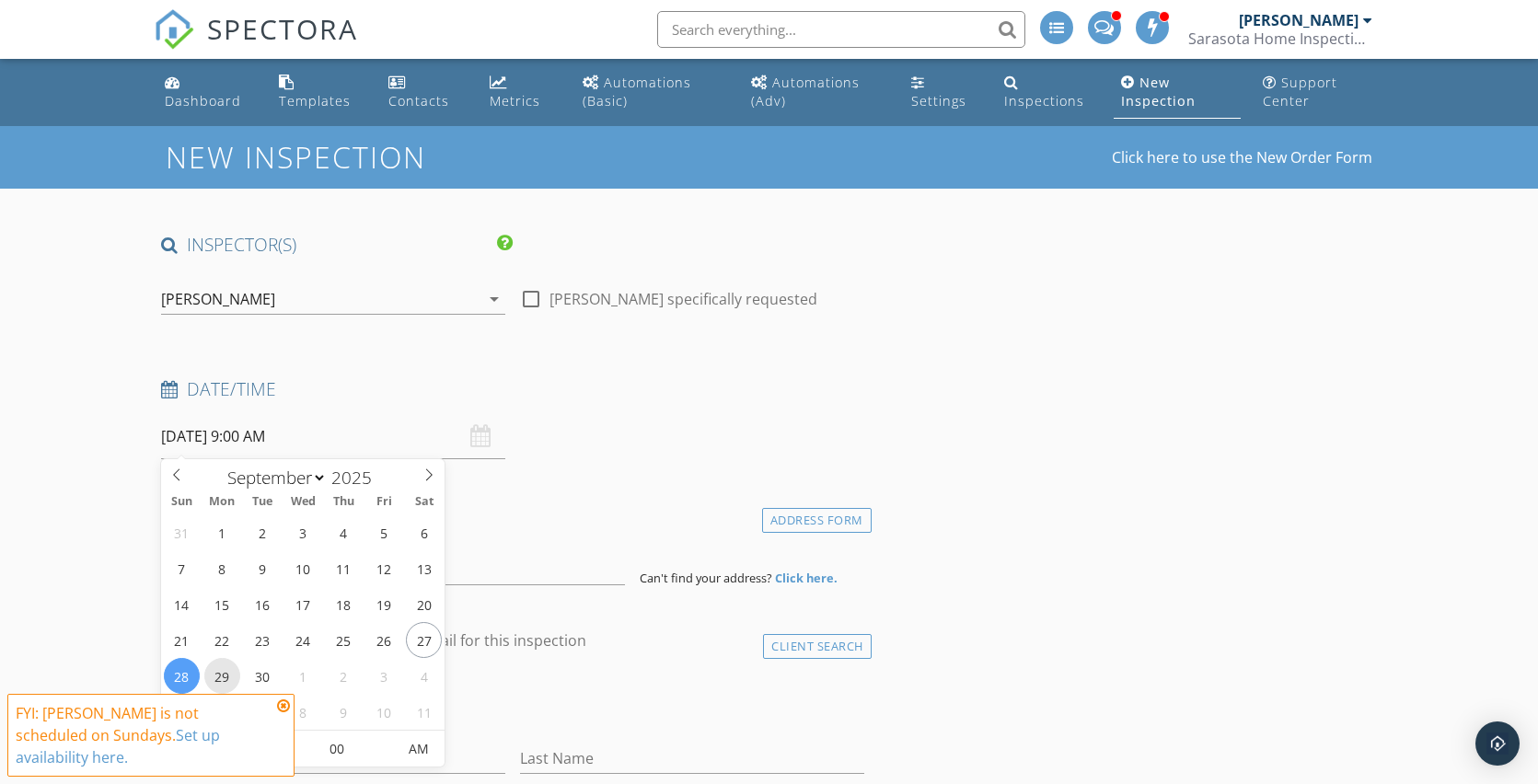
type input "09/29/2025 9:00 AM"
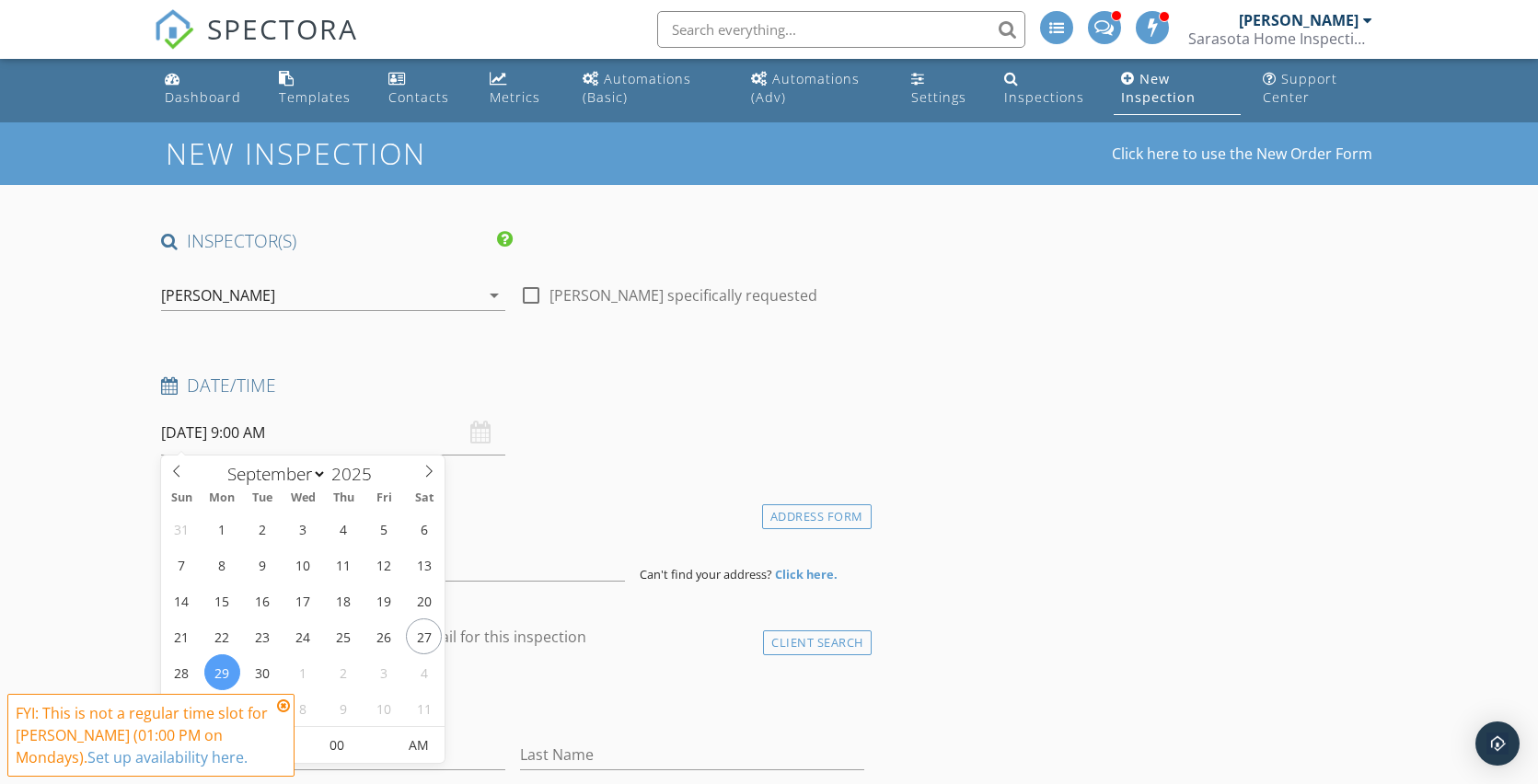
scroll to position [130, 0]
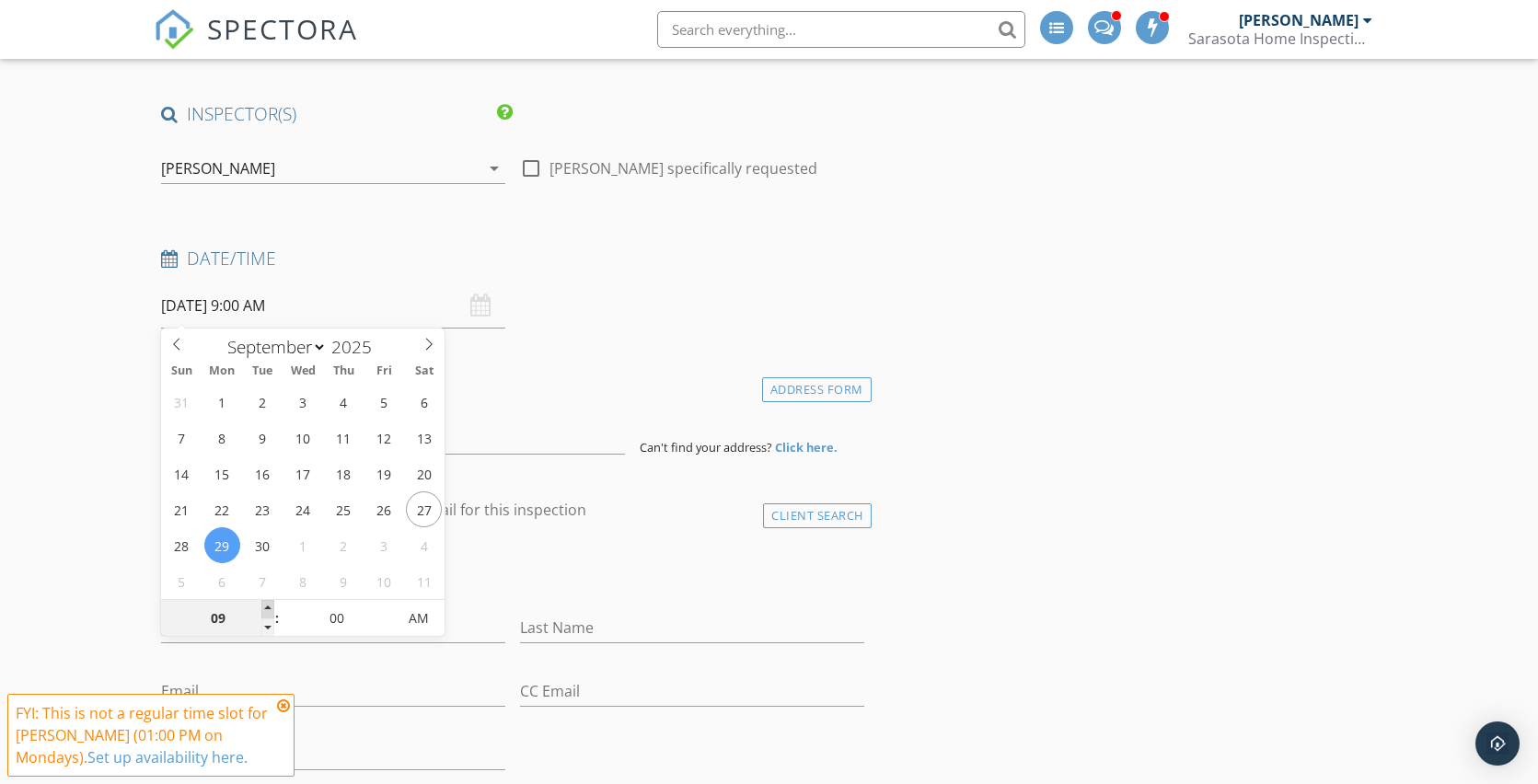
type input "10"
type input "09/29/2025 10:00 AM"
click at [269, 602] on span at bounding box center [267, 609] width 13 height 18
type input "11"
type input "09/29/2025 11:00 AM"
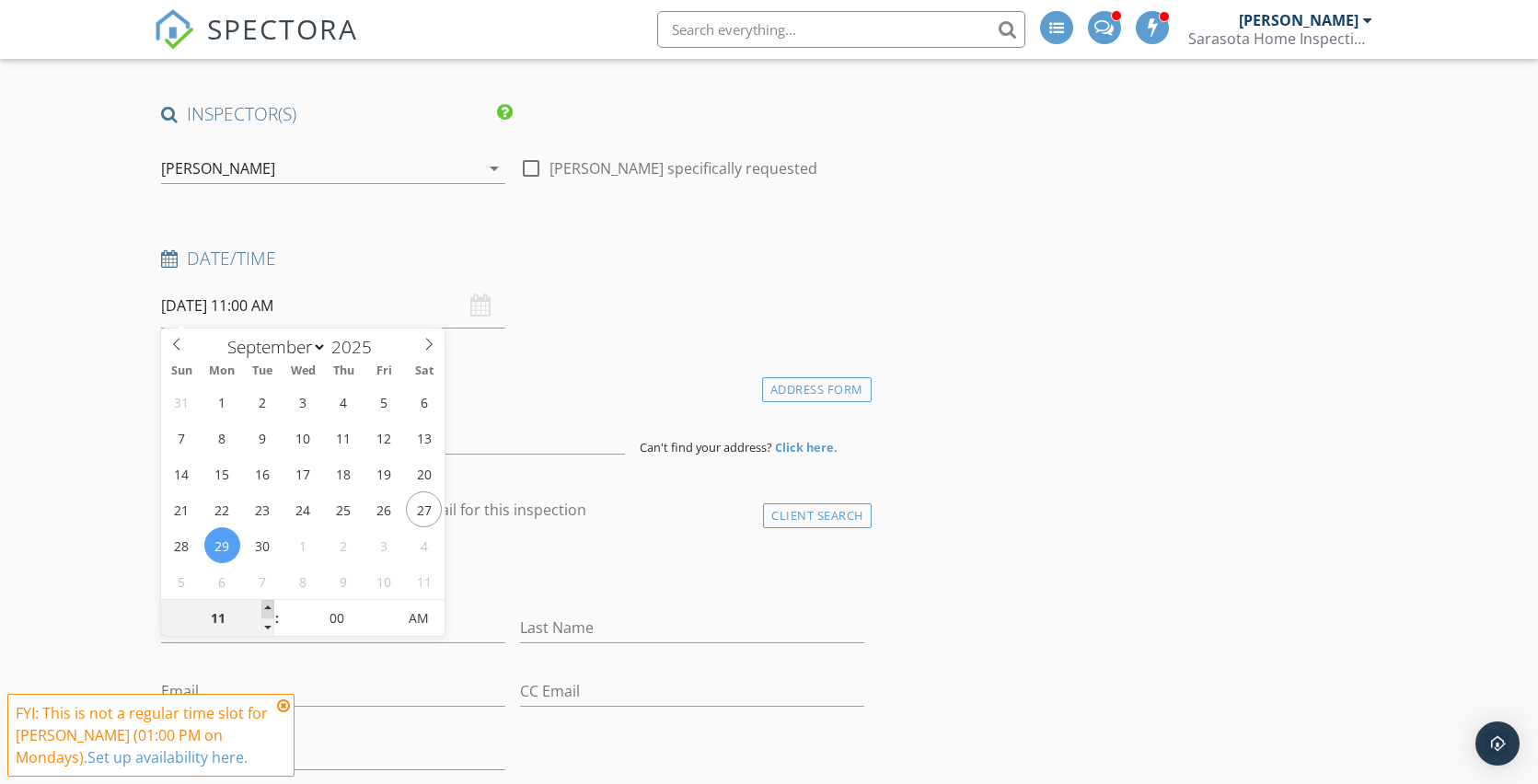
click at [269, 602] on span at bounding box center [267, 609] width 13 height 18
type input "12"
type input "09/29/2025 12:00 PM"
click at [269, 602] on span at bounding box center [267, 609] width 13 height 18
type input "01"
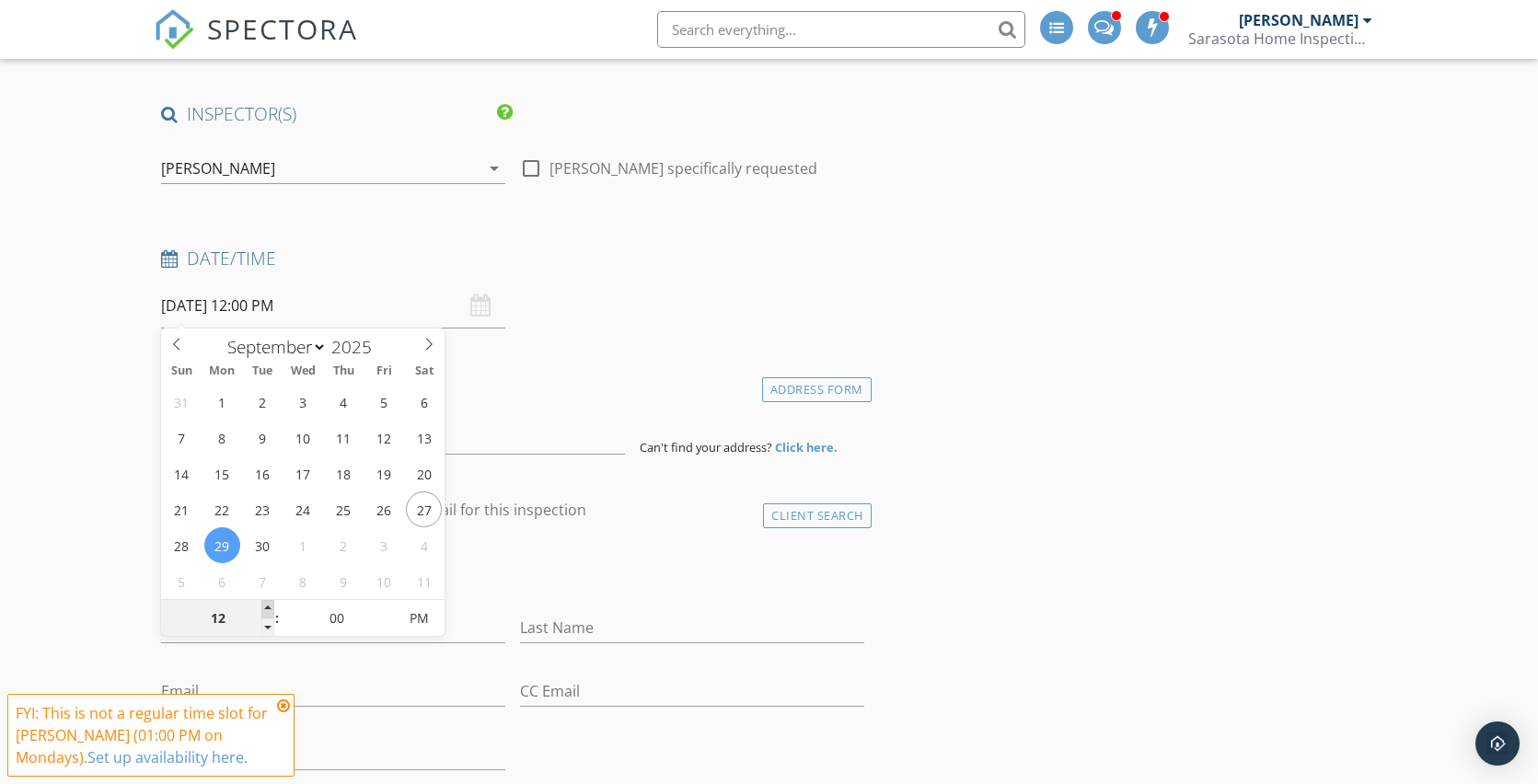
type input "09/29/2025 1:00 PM"
click at [269, 602] on span at bounding box center [267, 609] width 13 height 18
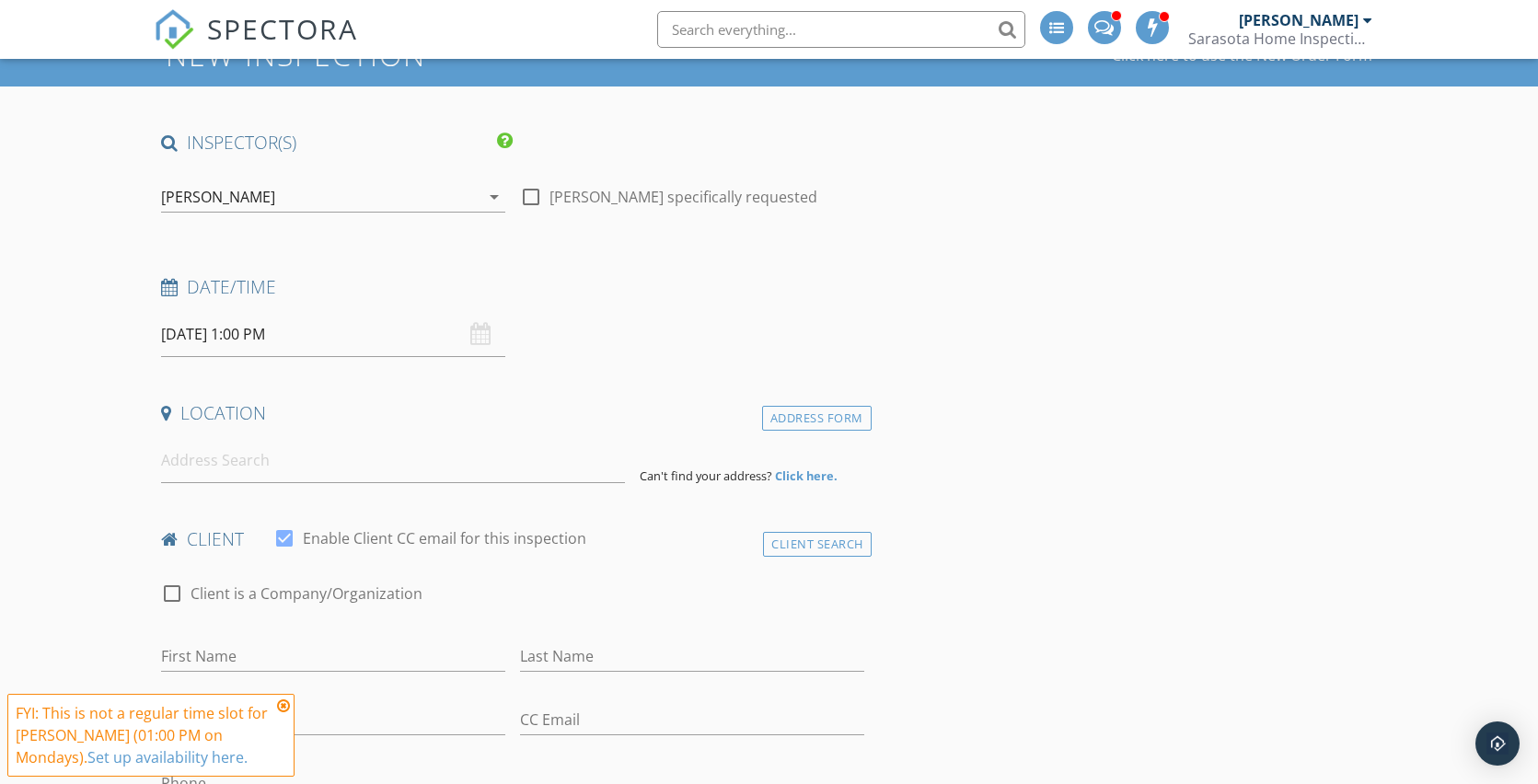
scroll to position [70, 0]
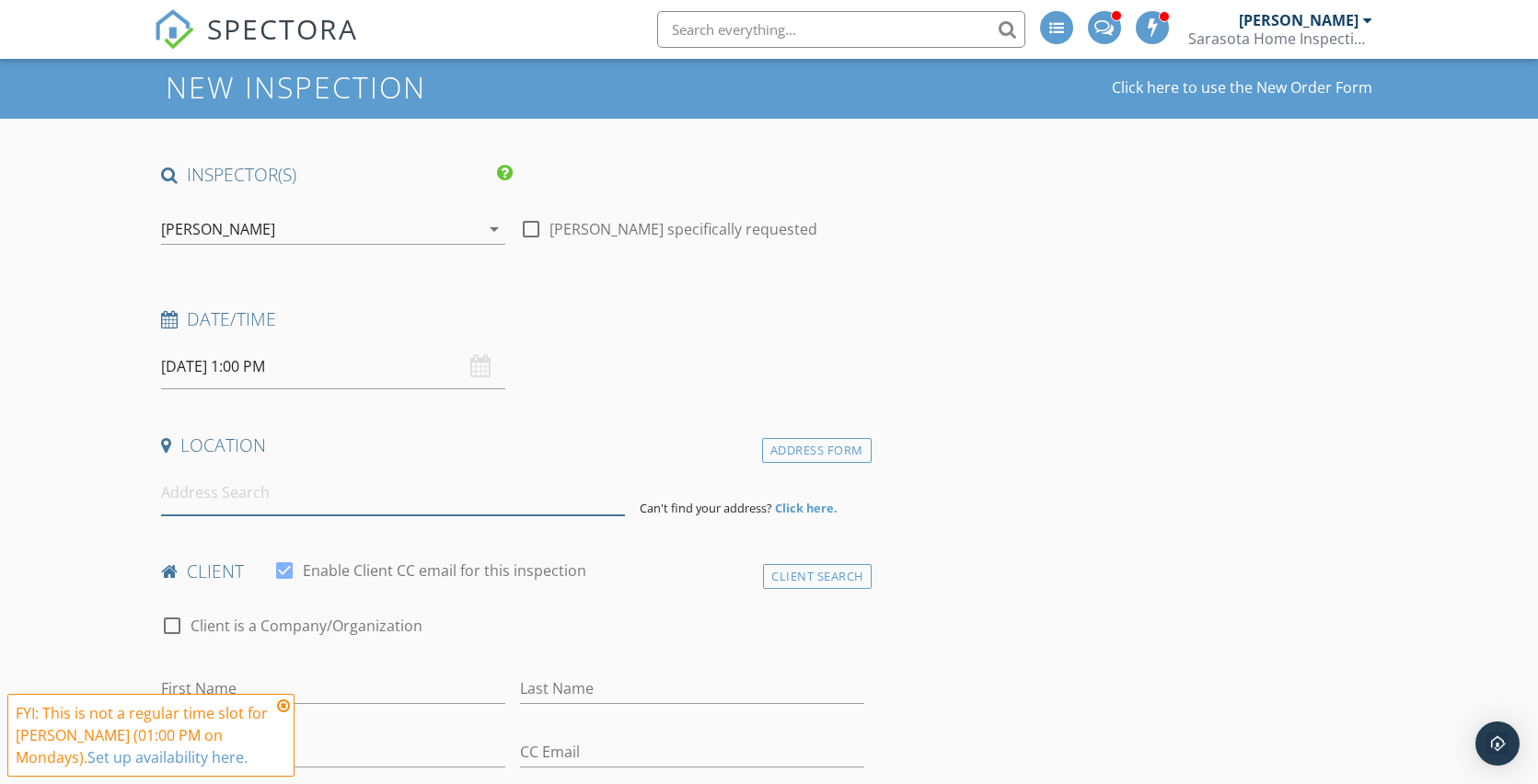
click at [444, 496] on input at bounding box center [393, 493] width 463 height 45
paste input "3355 Sheffield Cir"
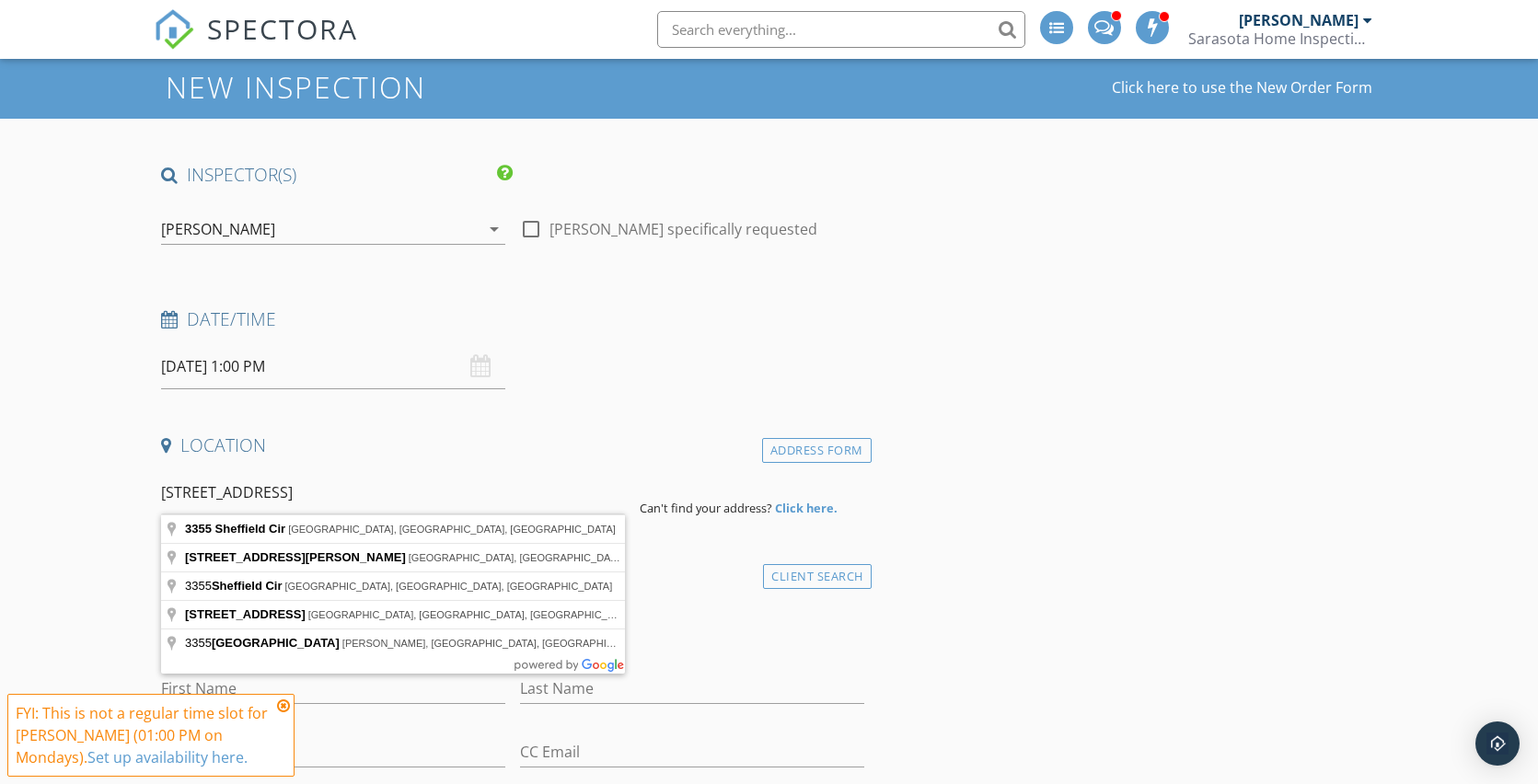
type input "3355 Sheffield Cir, Sarasota, FL, USA"
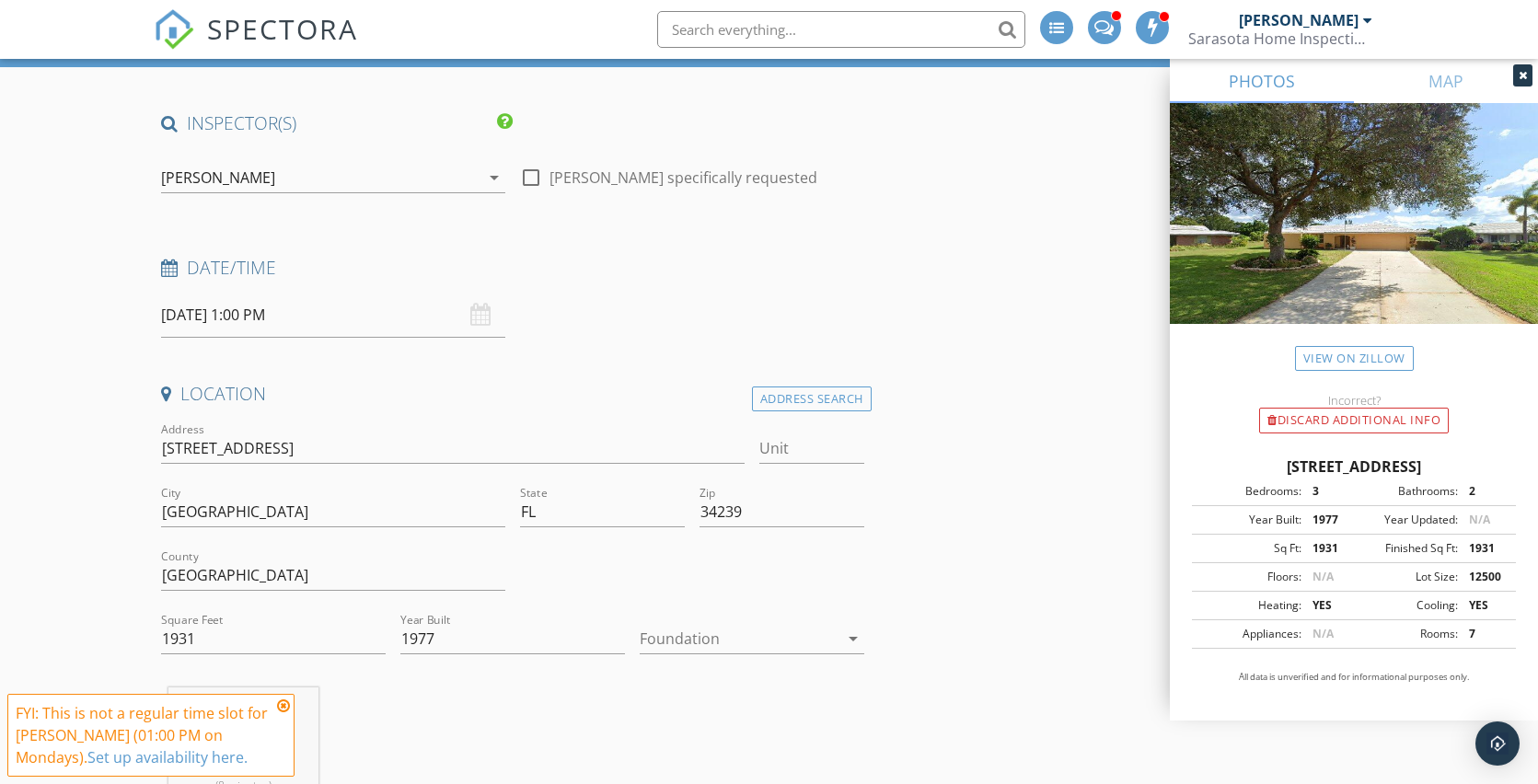
scroll to position [141, 0]
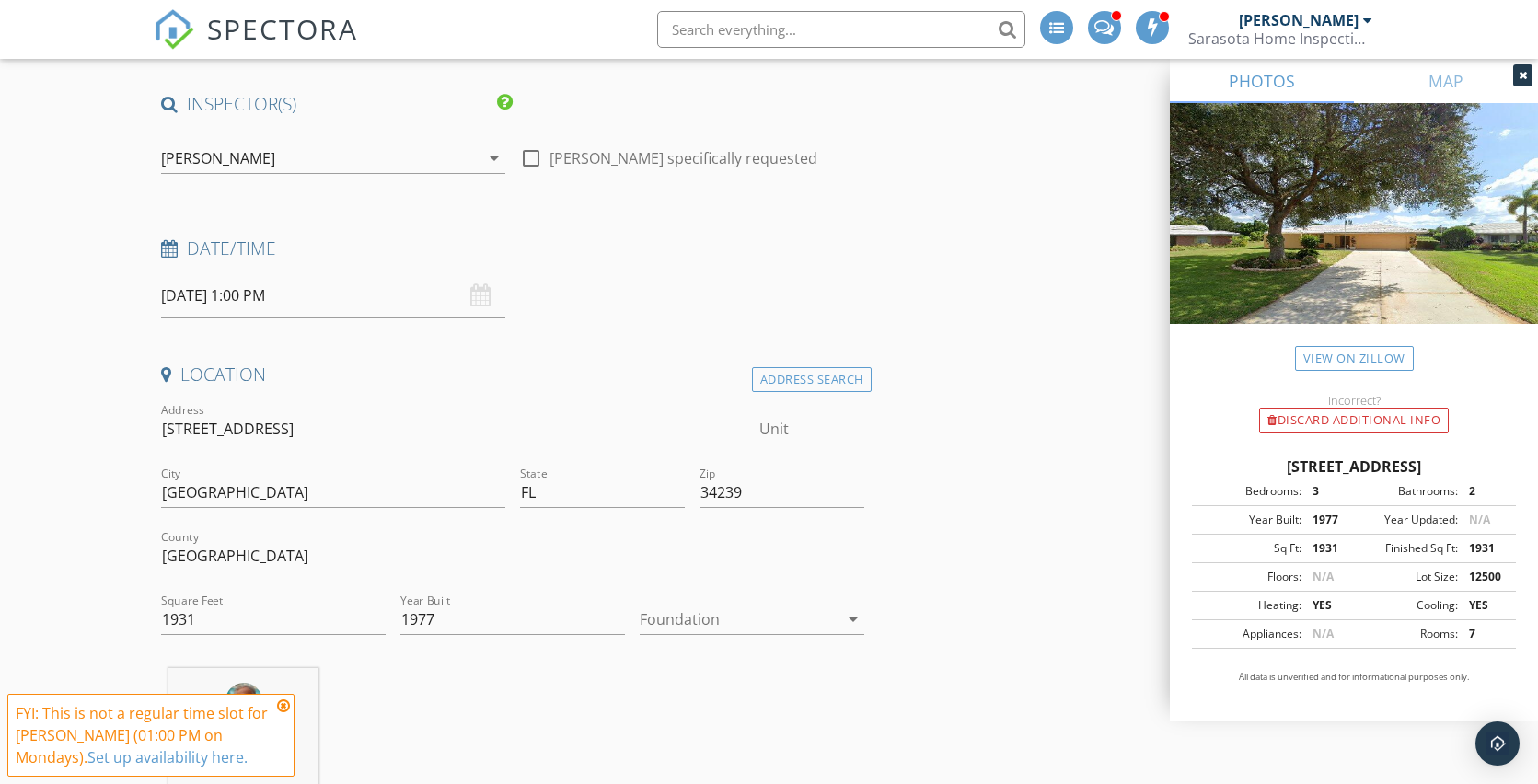
click at [730, 604] on div at bounding box center [738, 619] width 199 height 29
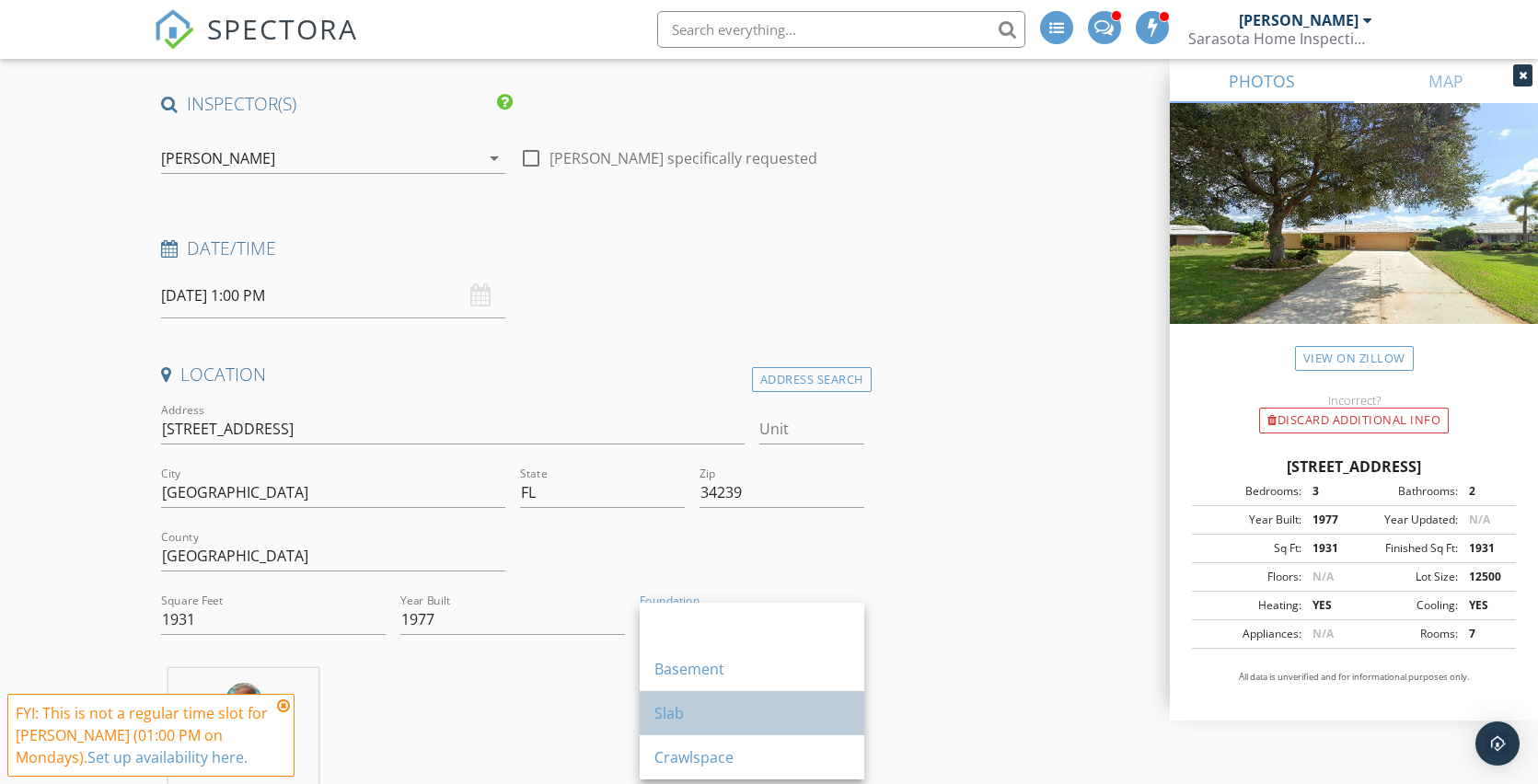
click at [678, 714] on div "Slab" at bounding box center [751, 713] width 195 height 22
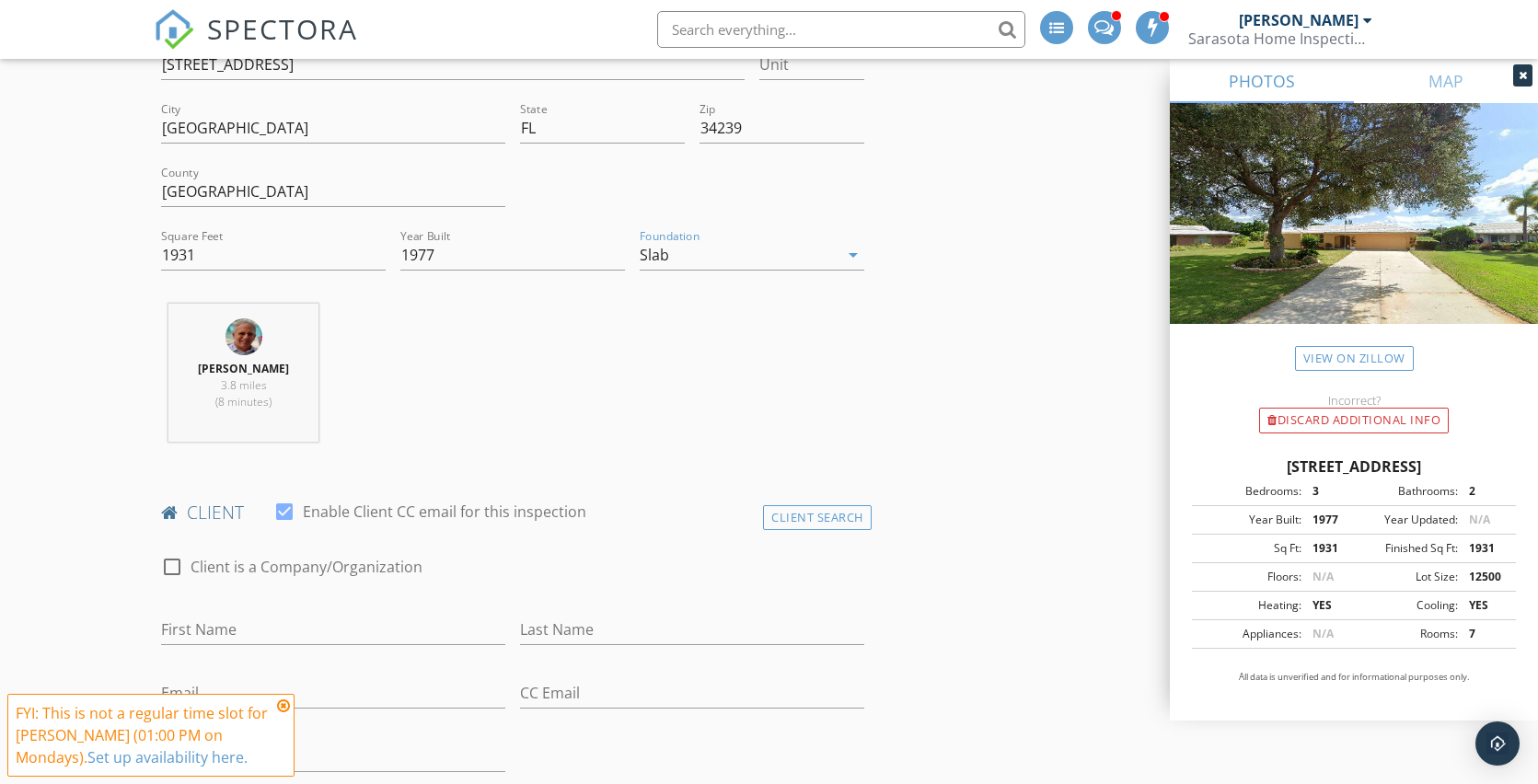
scroll to position [537, 0]
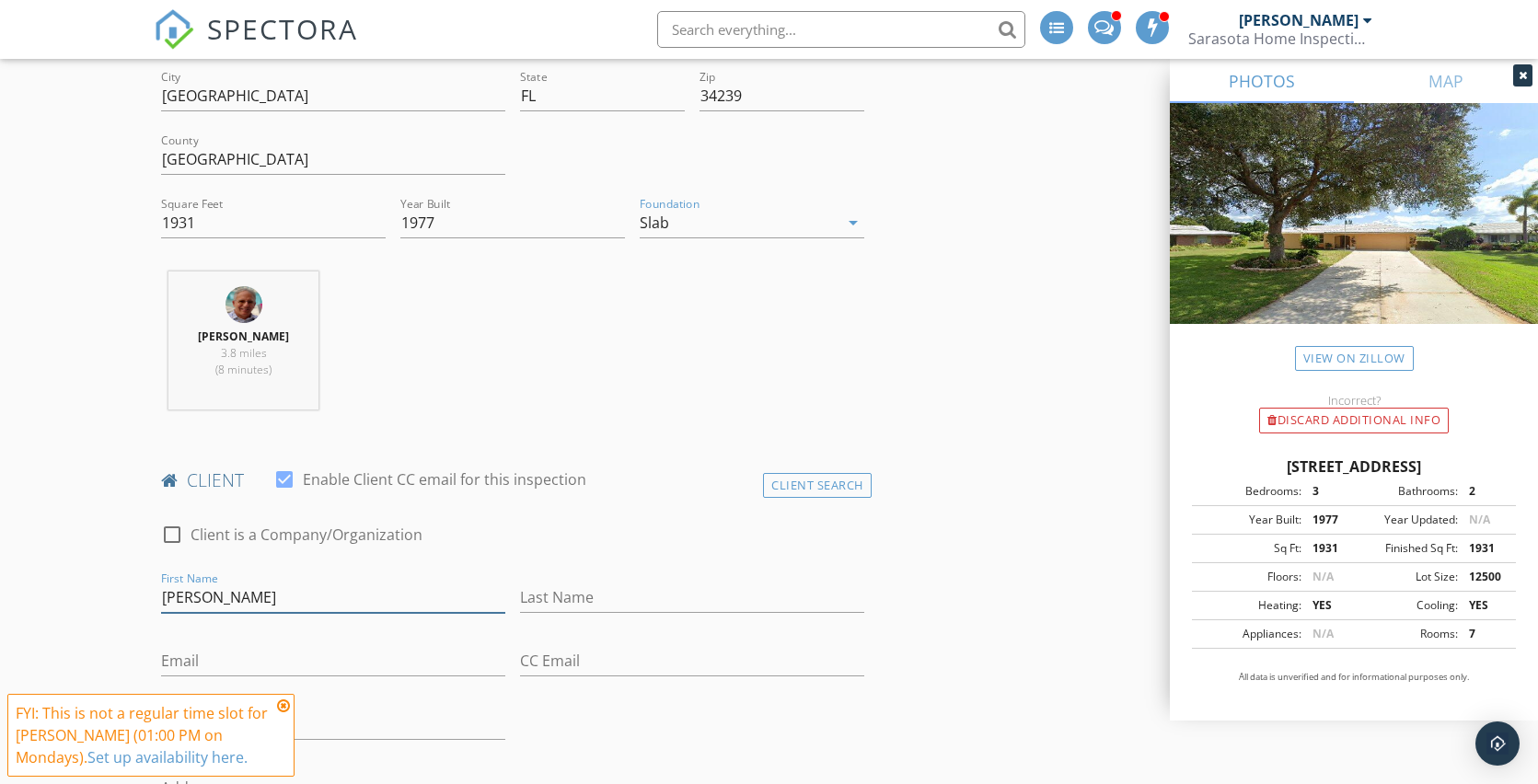
type input "[PERSON_NAME]"
type input "R"
type input "{"
type input "[PERSON_NAME]"
paste input "[EMAIL_ADDRESS][DOMAIN_NAME]"
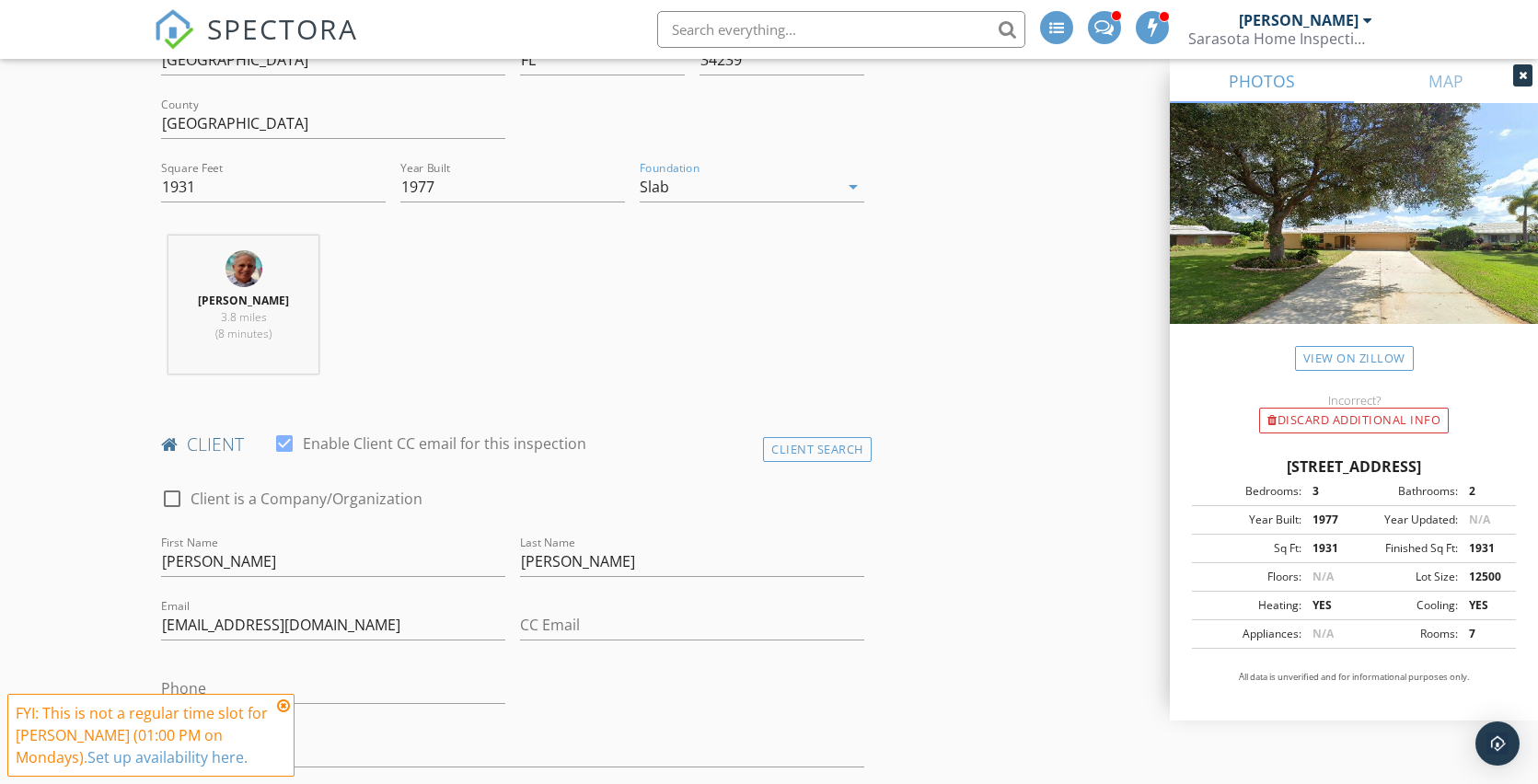
scroll to position [713, 0]
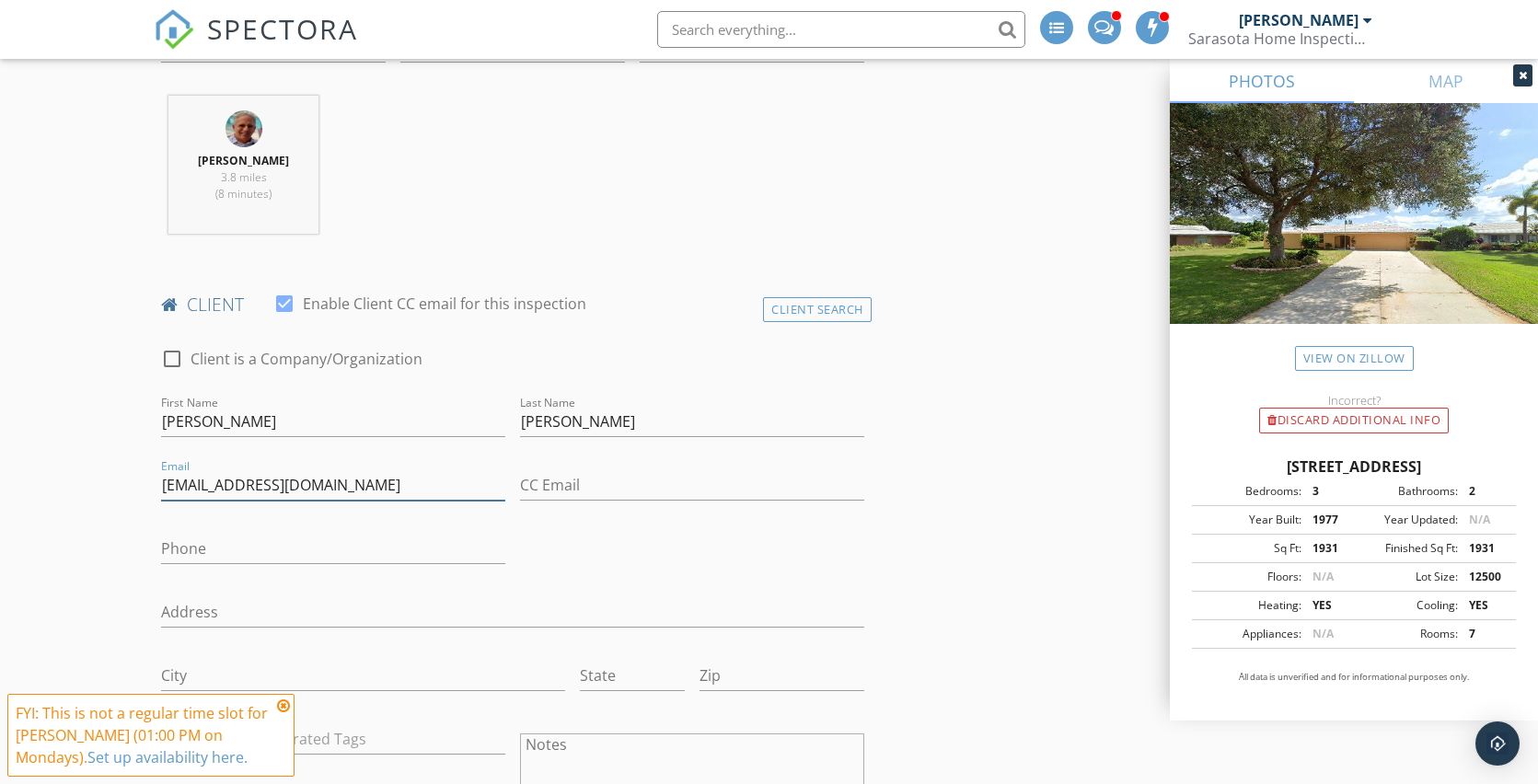
type input "[EMAIL_ADDRESS][DOMAIN_NAME]"
paste input "[PHONE_NUMBER]"
type input "[PHONE_NUMBER]"
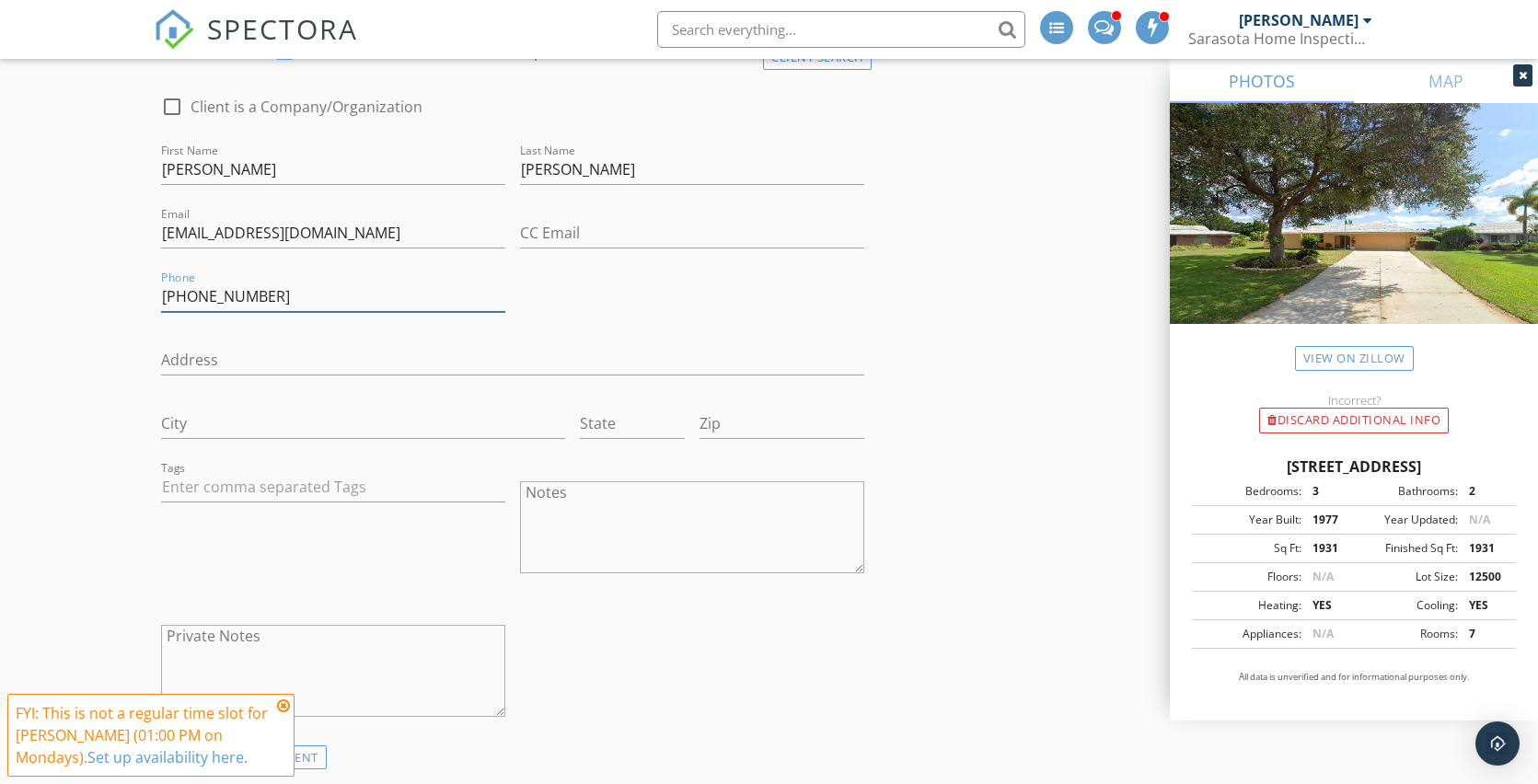
scroll to position [969, 0]
click at [367, 485] on input "text" at bounding box center [333, 483] width 344 height 30
type input "&nbsp;"
type input "R"
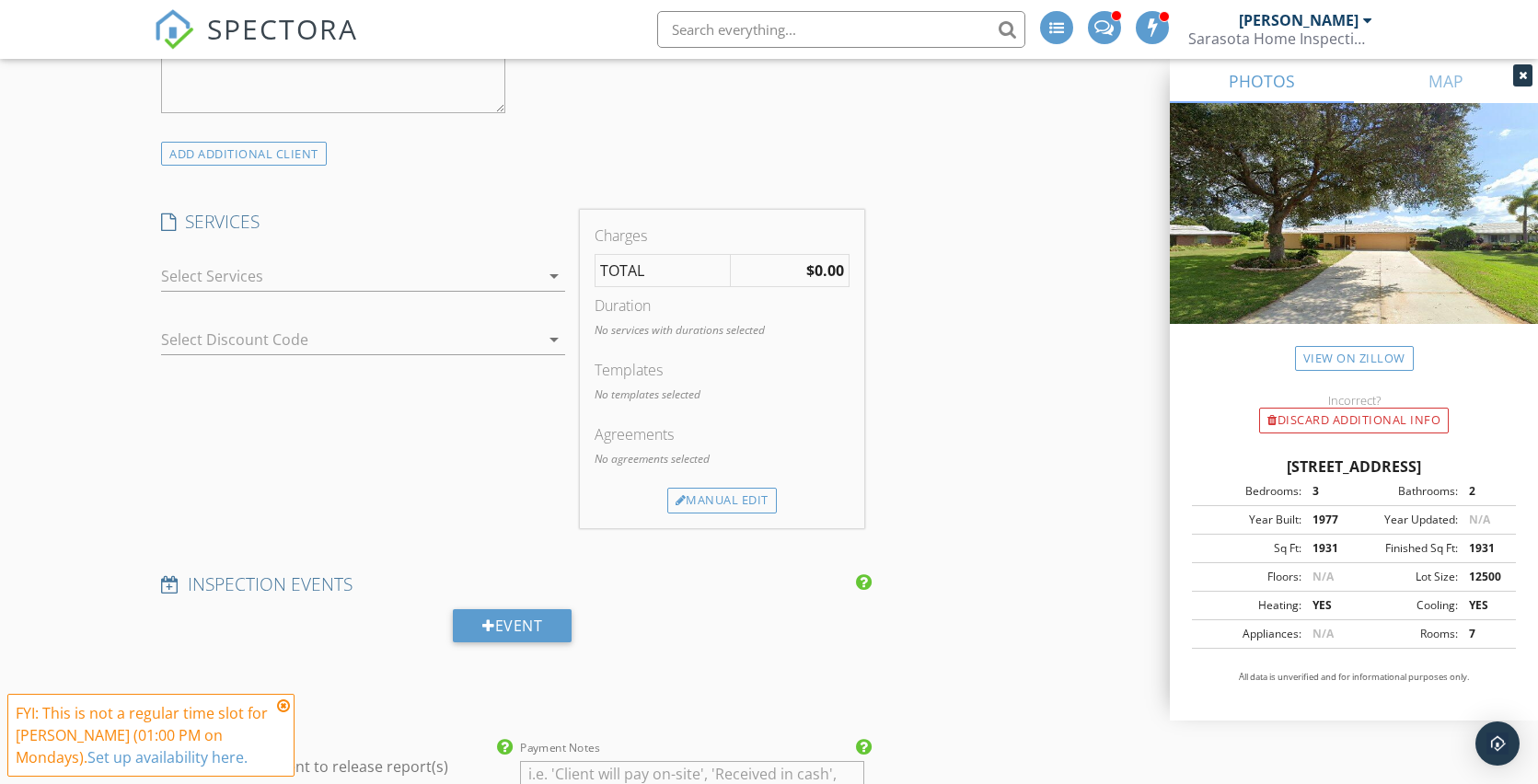
scroll to position [1594, 0]
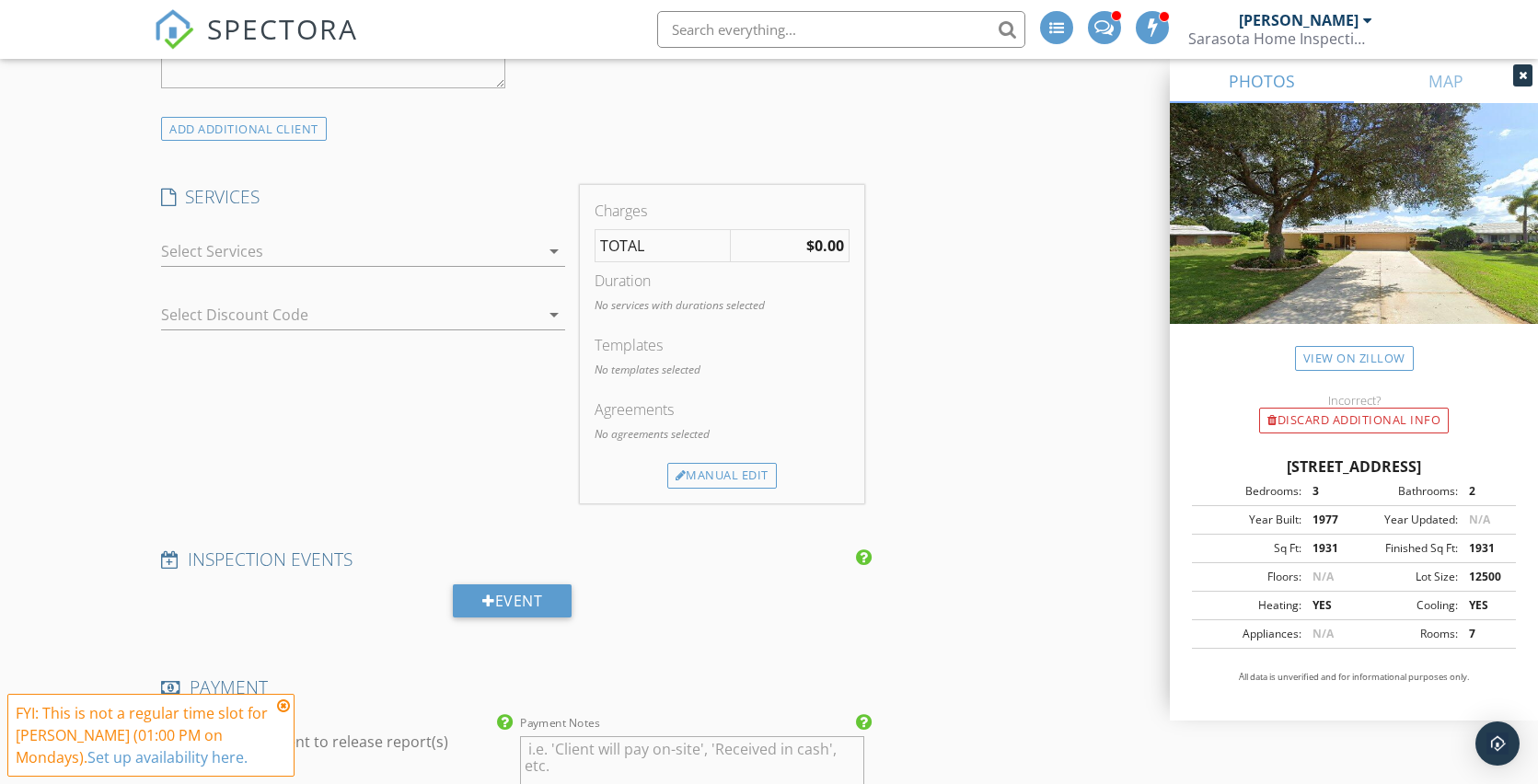
click at [286, 705] on icon at bounding box center [283, 705] width 13 height 15
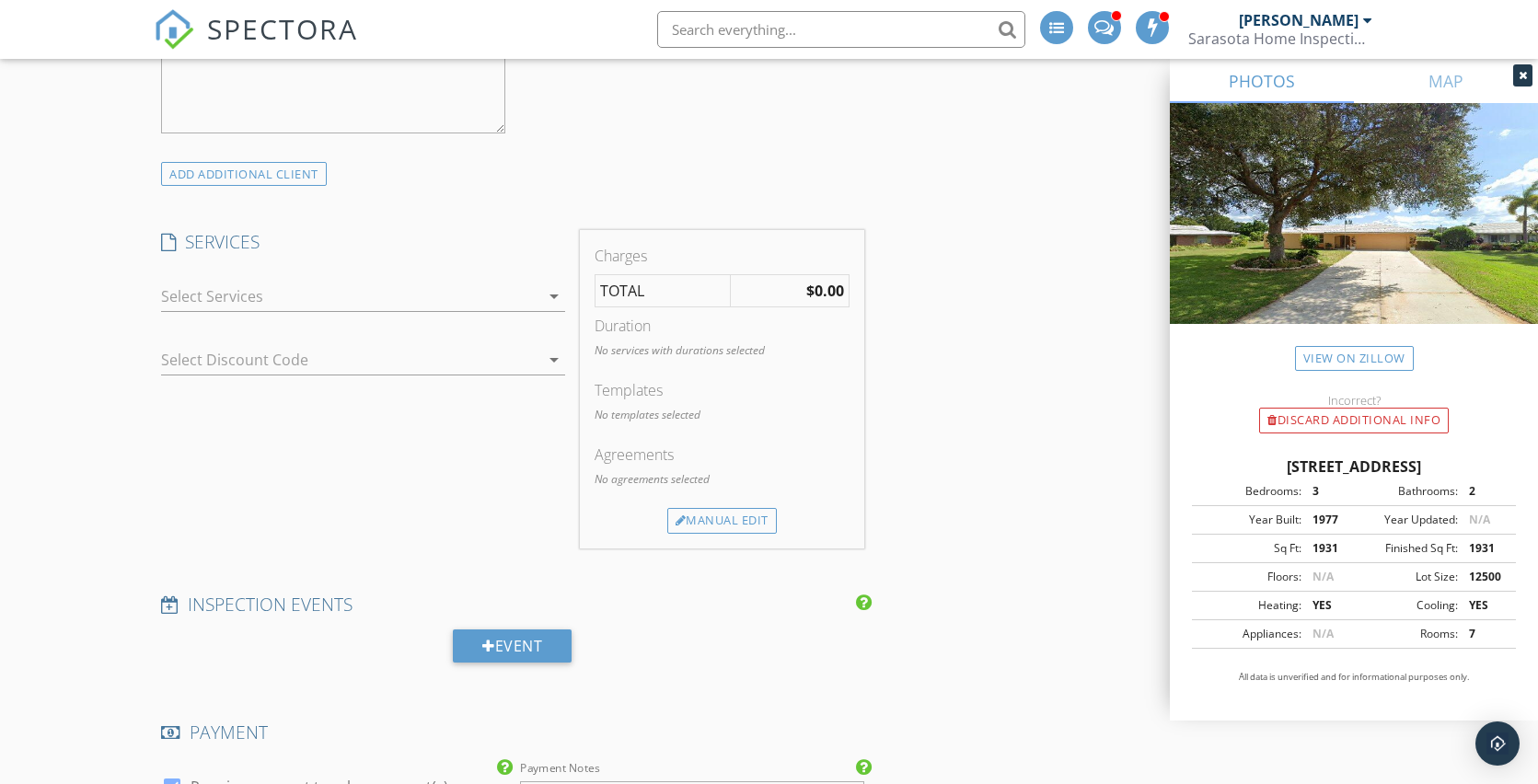
scroll to position [1527, 0]
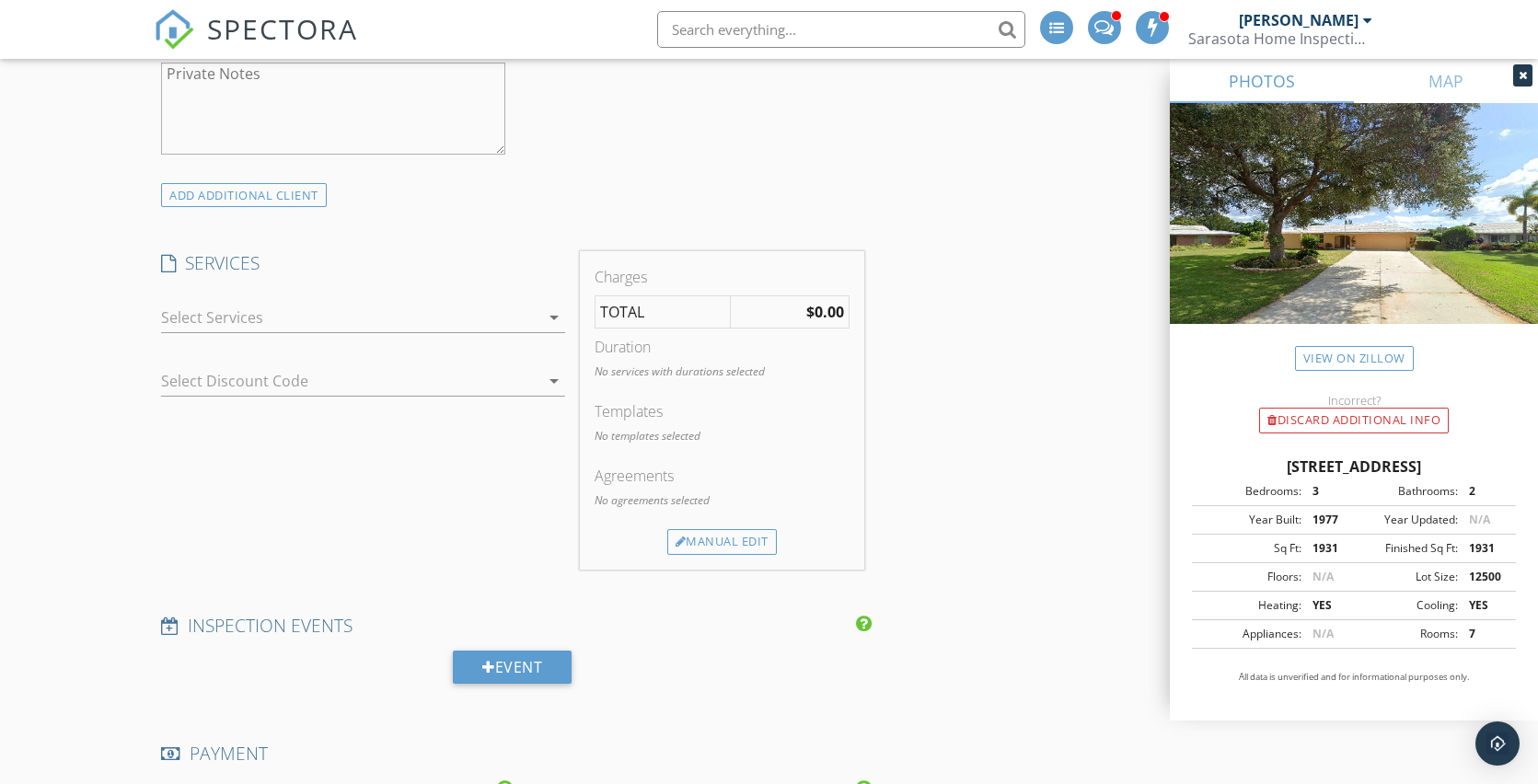
click at [454, 309] on div at bounding box center [350, 318] width 378 height 29
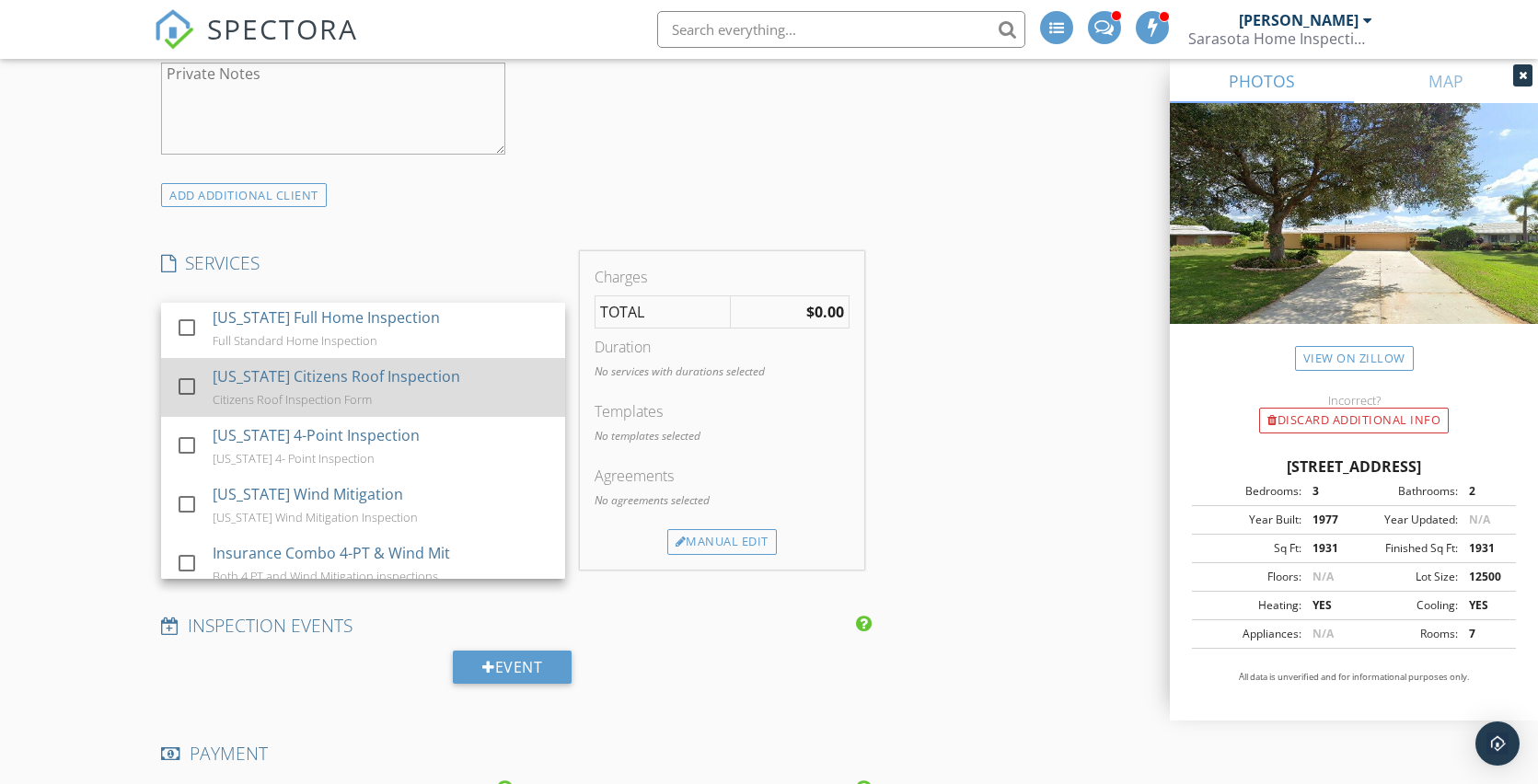
scroll to position [9, 0]
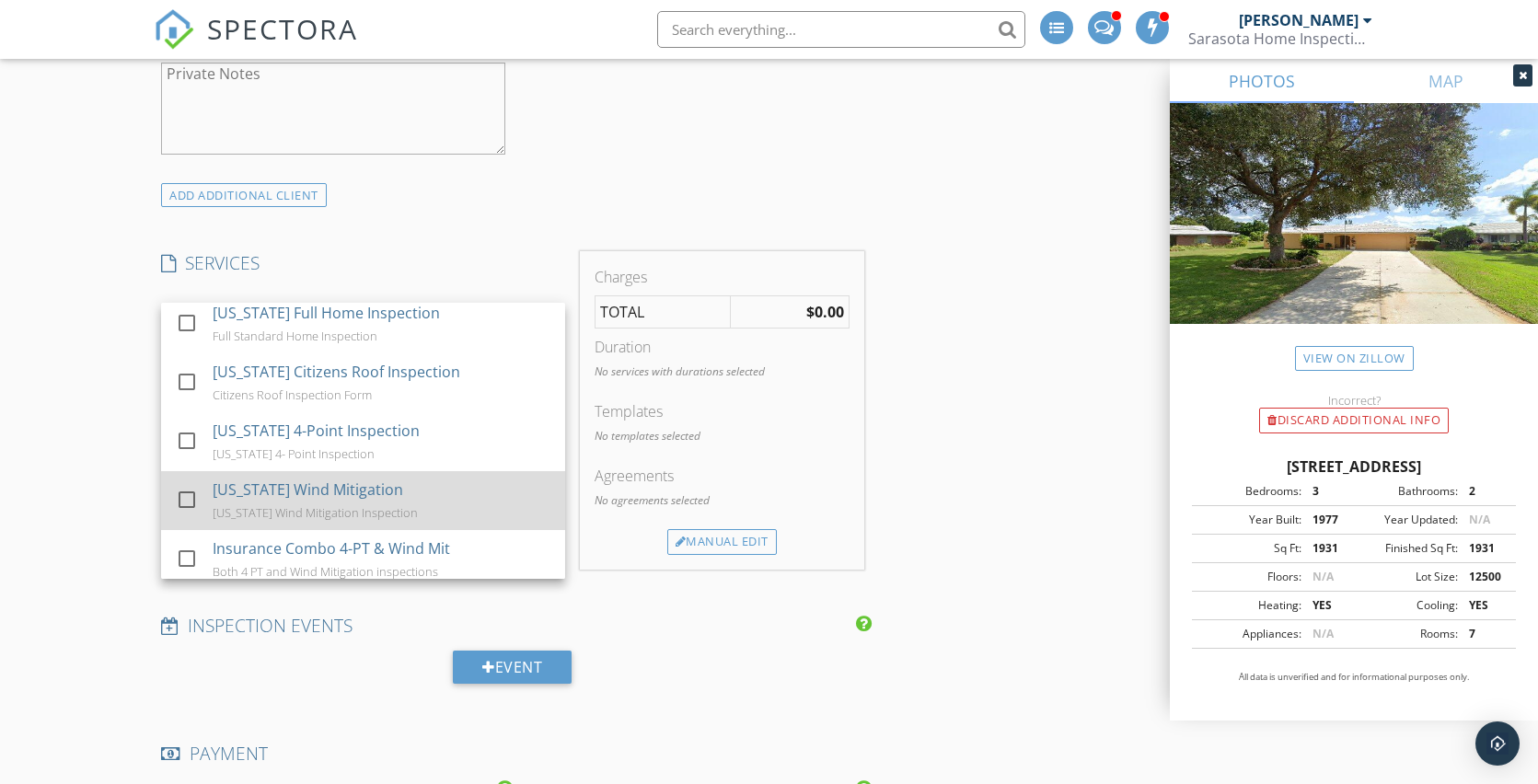
click at [185, 486] on div at bounding box center [187, 499] width 31 height 31
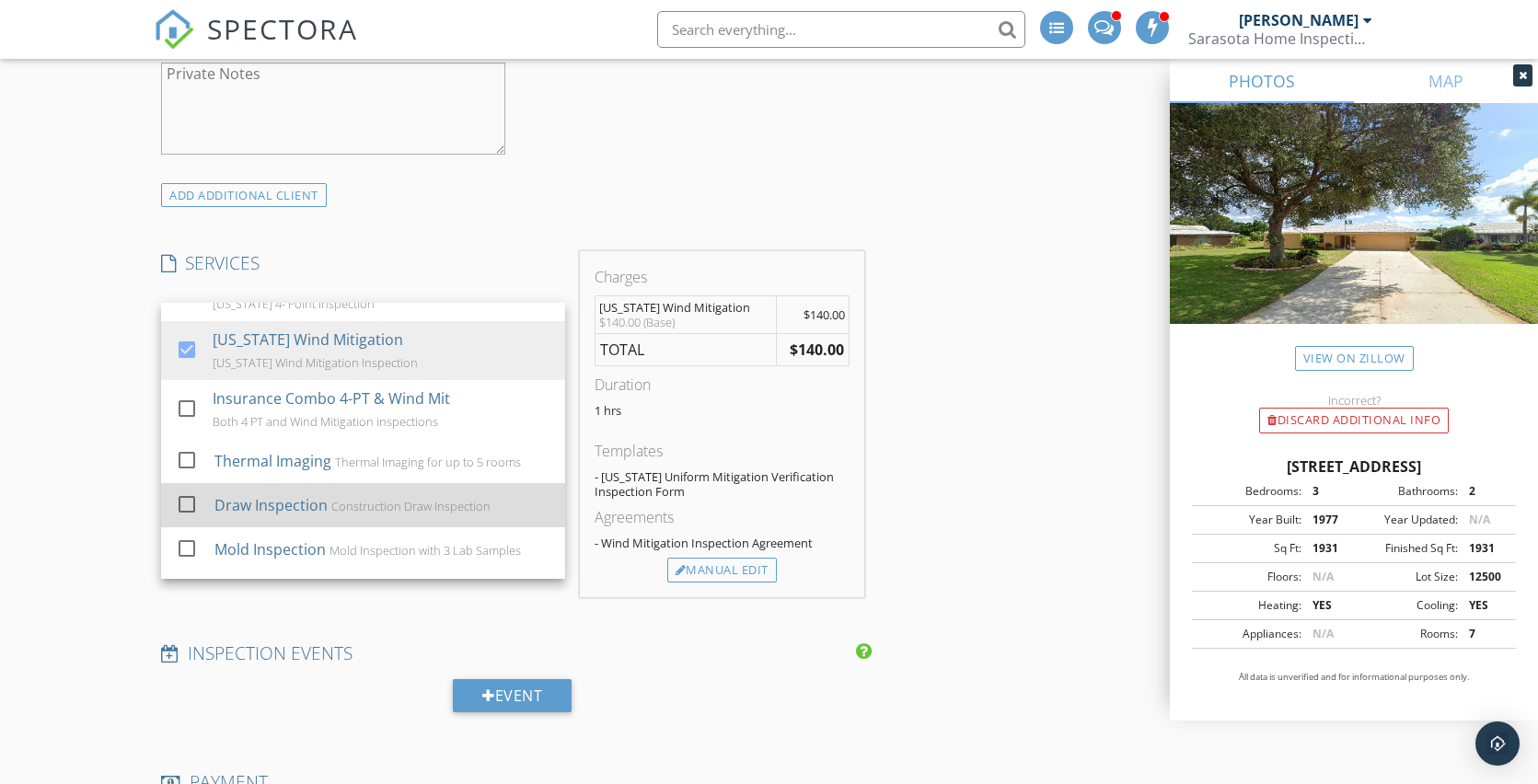
scroll to position [241, 0]
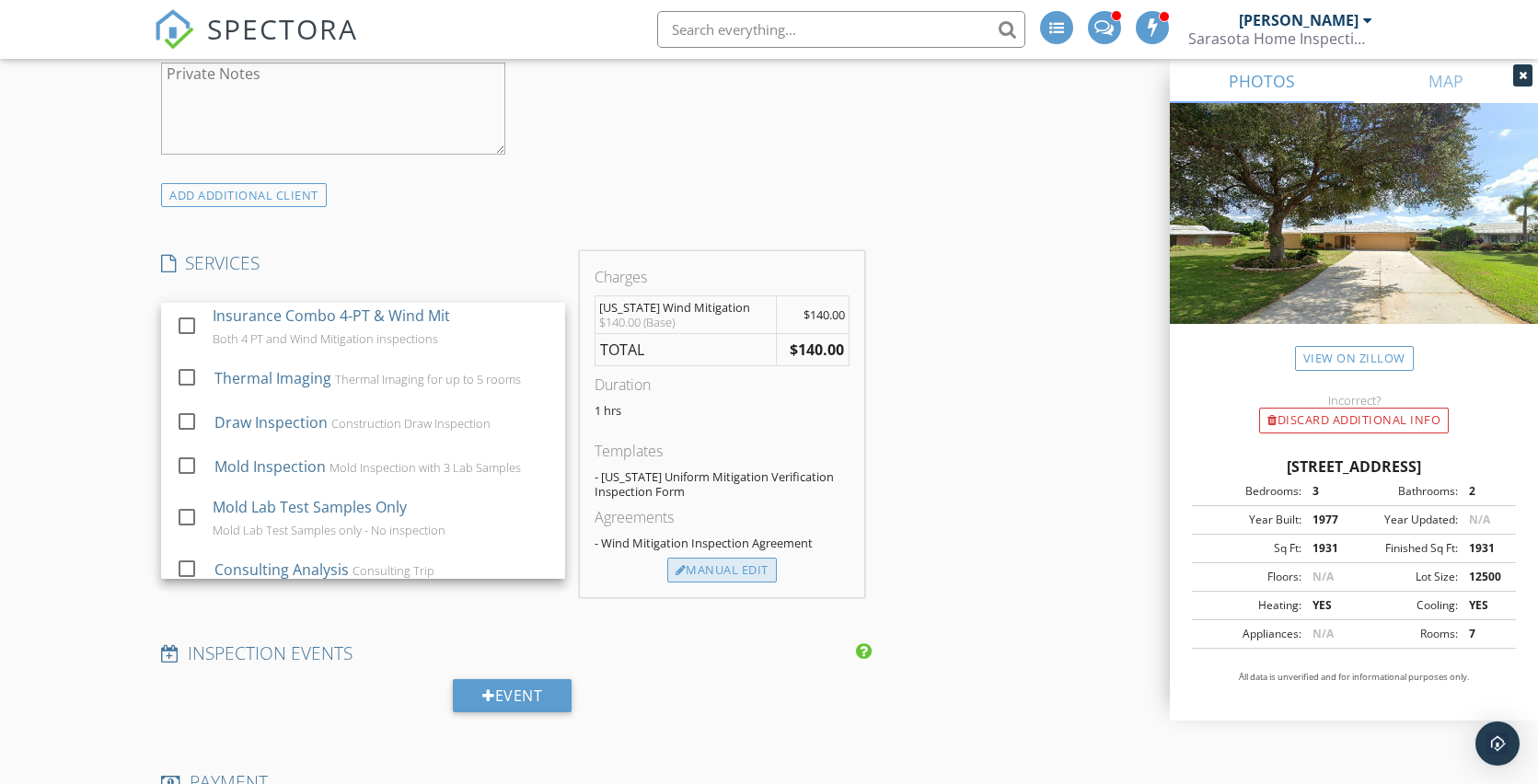
click at [730, 564] on div "Manual Edit" at bounding box center [722, 570] width 110 height 26
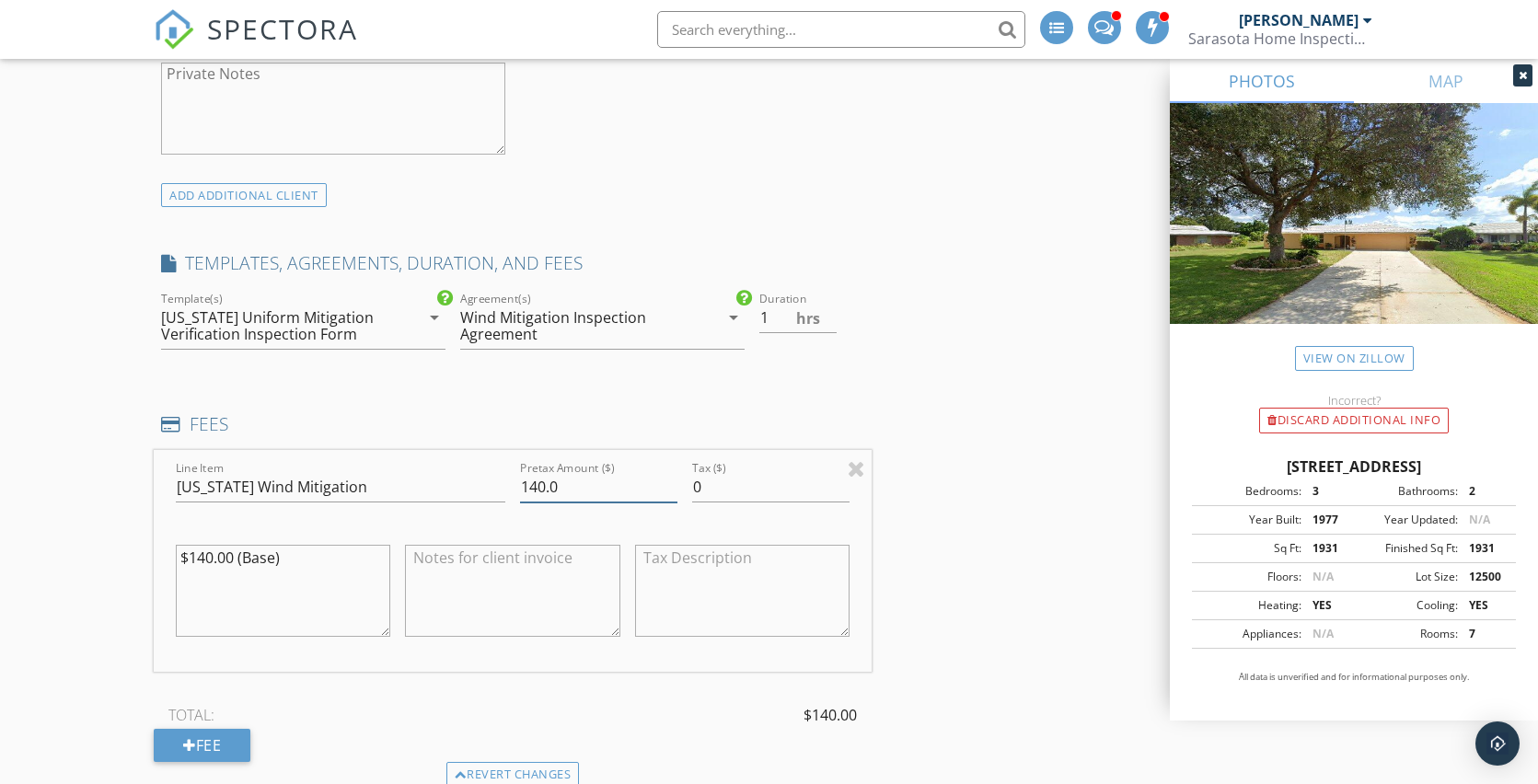
click at [537, 481] on input "140.0" at bounding box center [598, 487] width 157 height 30
type input "100.0"
click at [535, 566] on textarea at bounding box center [512, 591] width 215 height 92
drag, startPoint x: 412, startPoint y: 554, endPoint x: 634, endPoint y: 578, distance: 223.3
click at [633, 558] on div "Line Item Florida Wind Mitigation Pretax Amount ($) 100.0 Tax ($) 0 $140.00 (Ba…" at bounding box center [512, 561] width 718 height 222
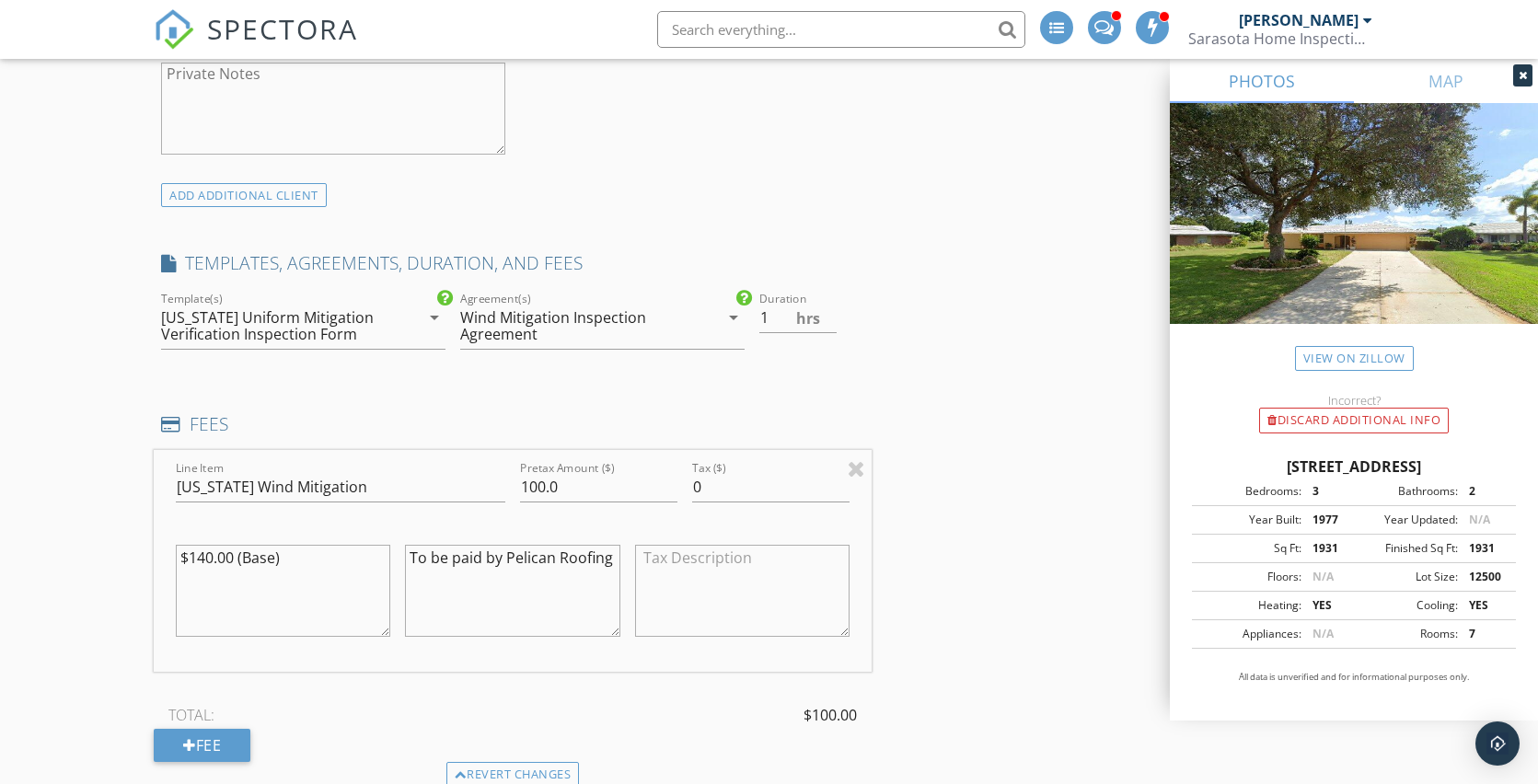
type textarea "To be paid by Pelican Roofing"
click at [934, 553] on div "INSPECTOR(S) check_box Dane Champlin PRIMARY Dane Champlin arrow_drop_down chec…" at bounding box center [769, 650] width 1230 height 3891
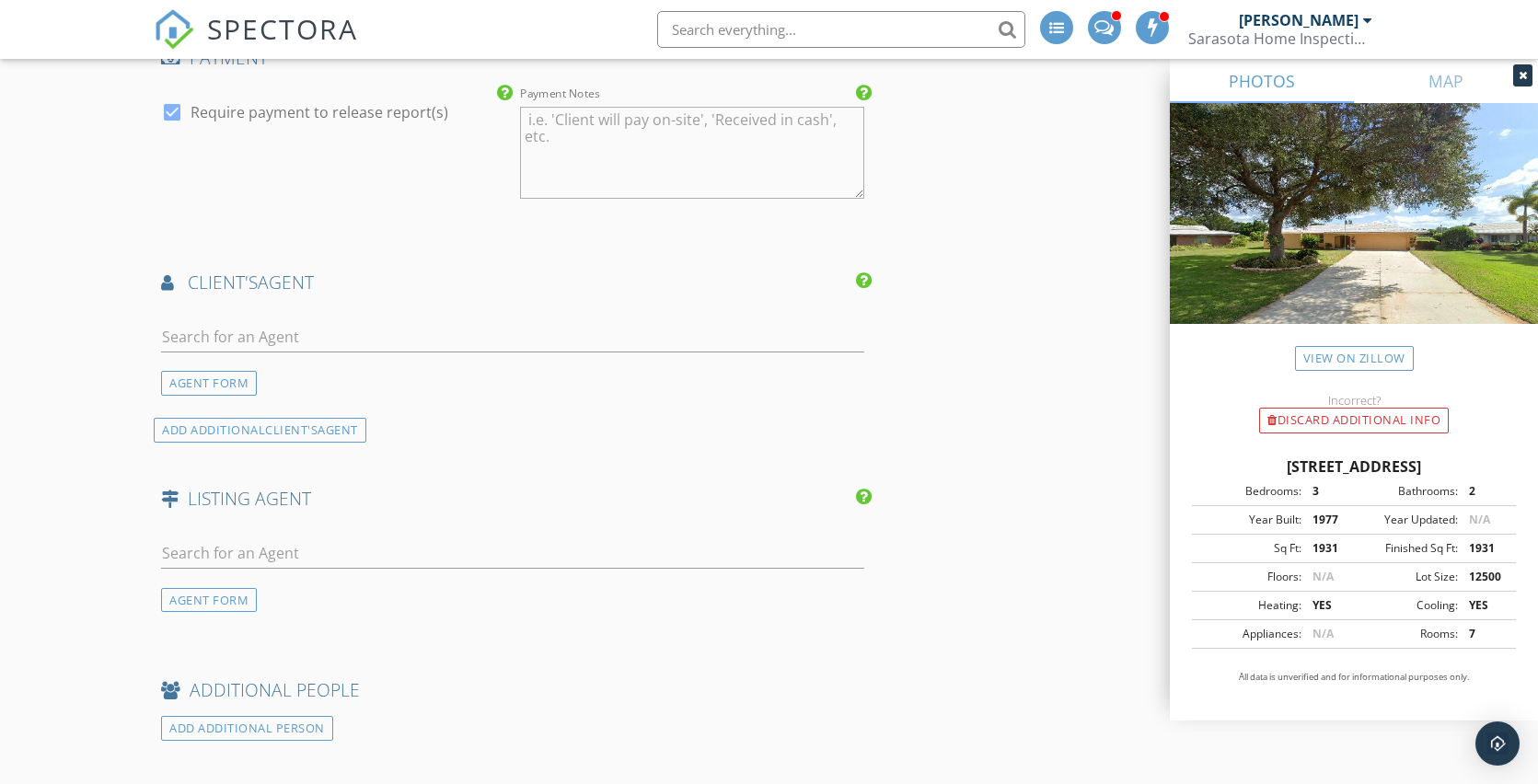
scroll to position [2409, 0]
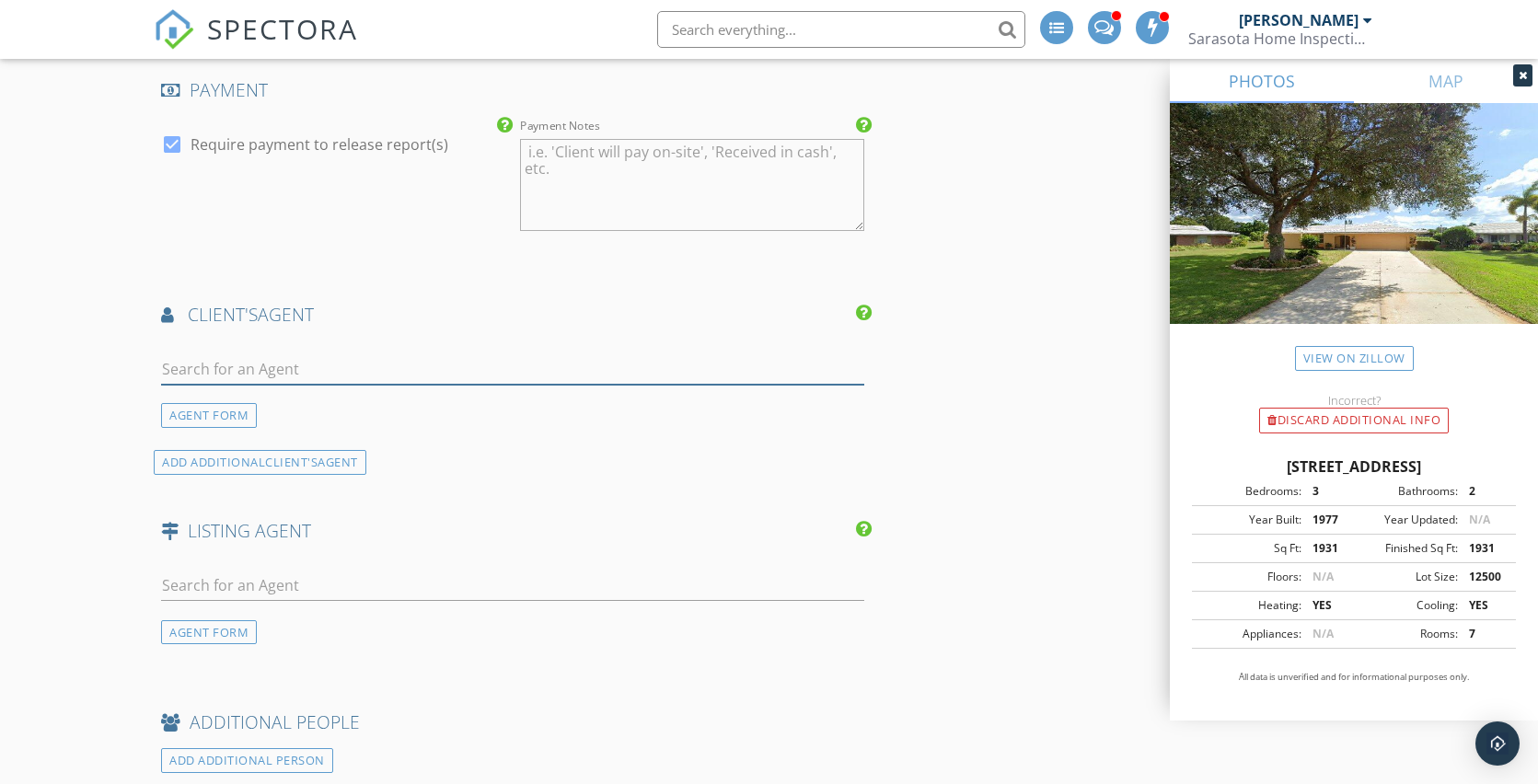
click at [493, 362] on input "text" at bounding box center [513, 369] width 703 height 30
type input "shannon"
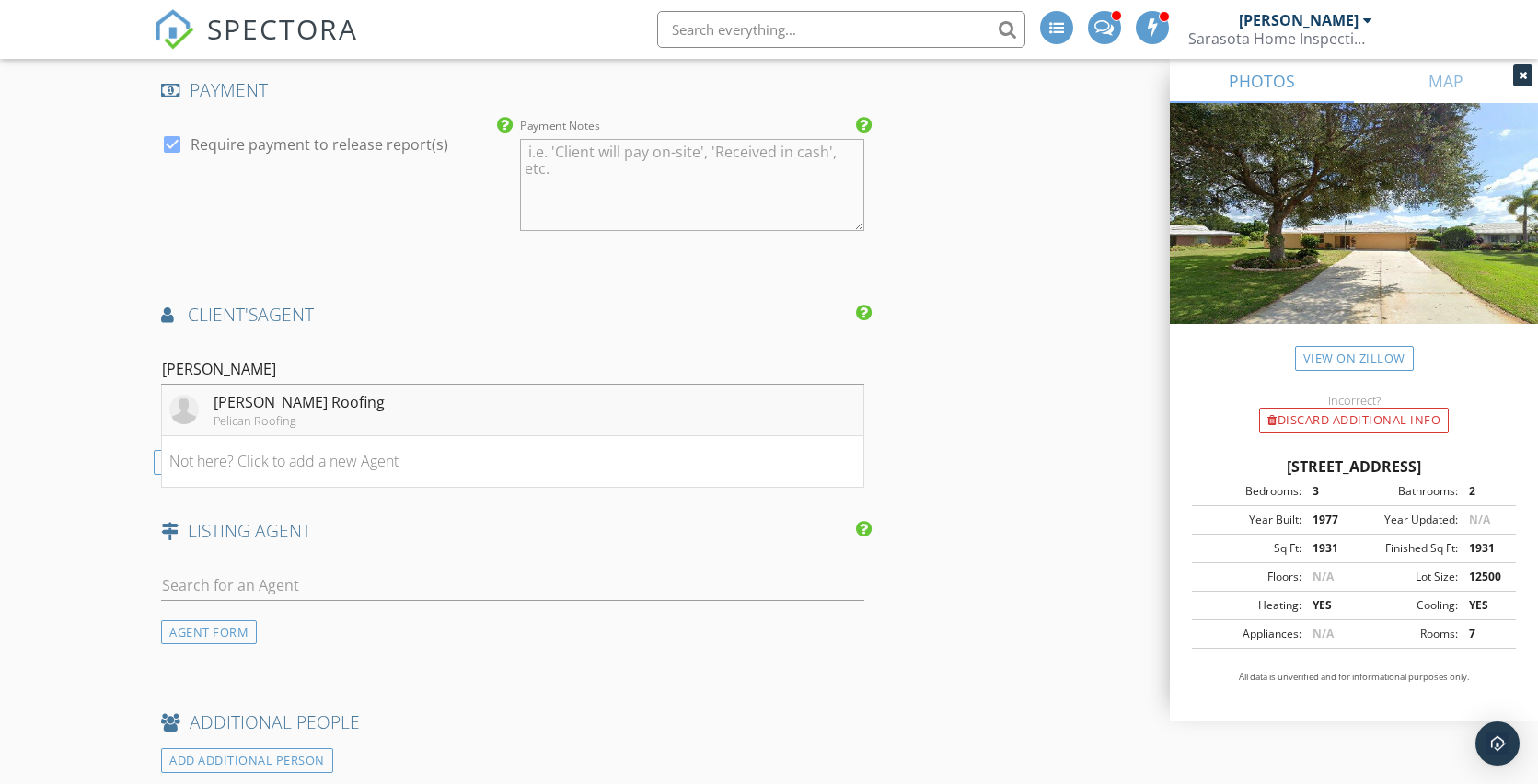
click at [332, 394] on div "Shannon Pelican Roofing" at bounding box center [299, 402] width 171 height 22
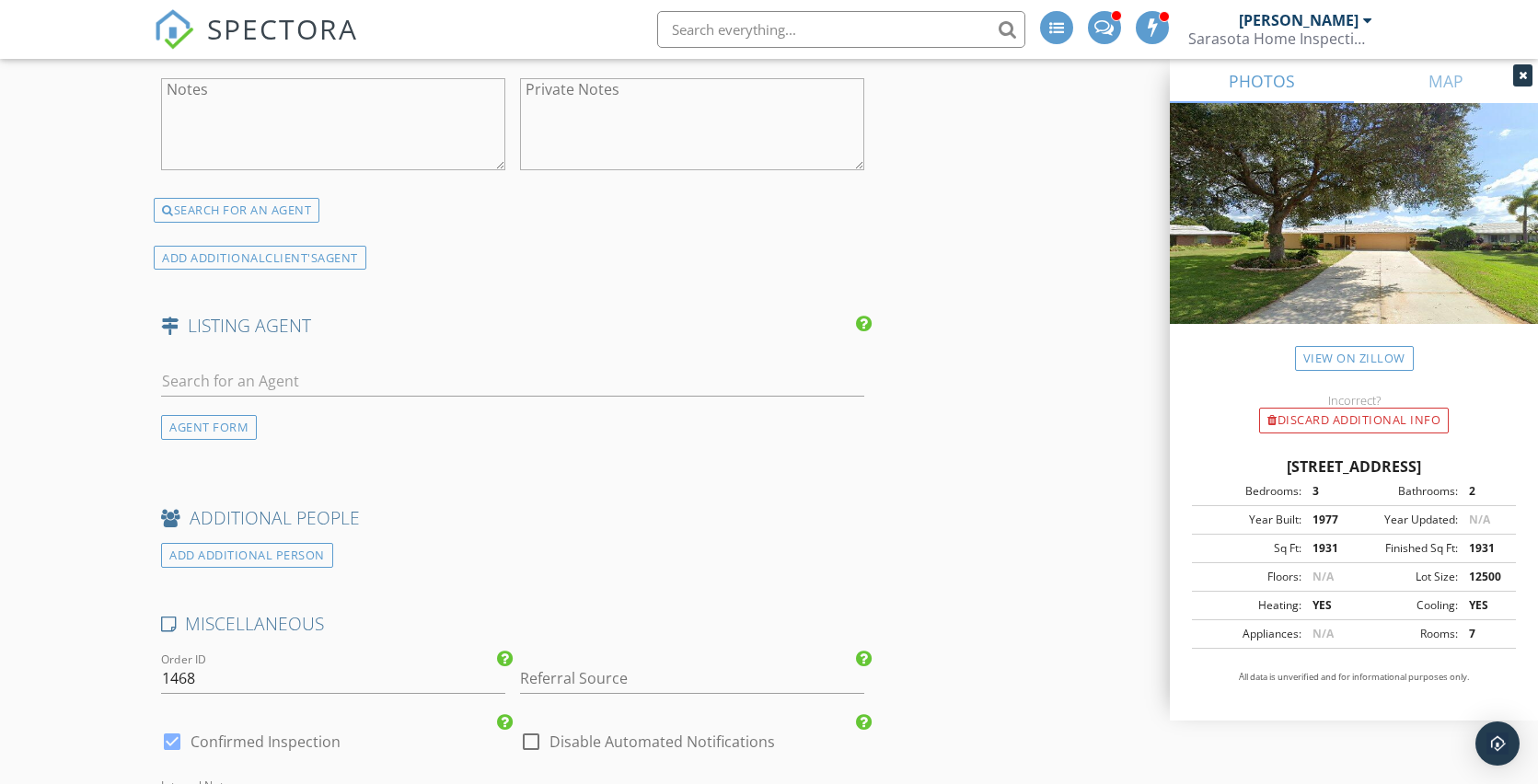
scroll to position [3232, 0]
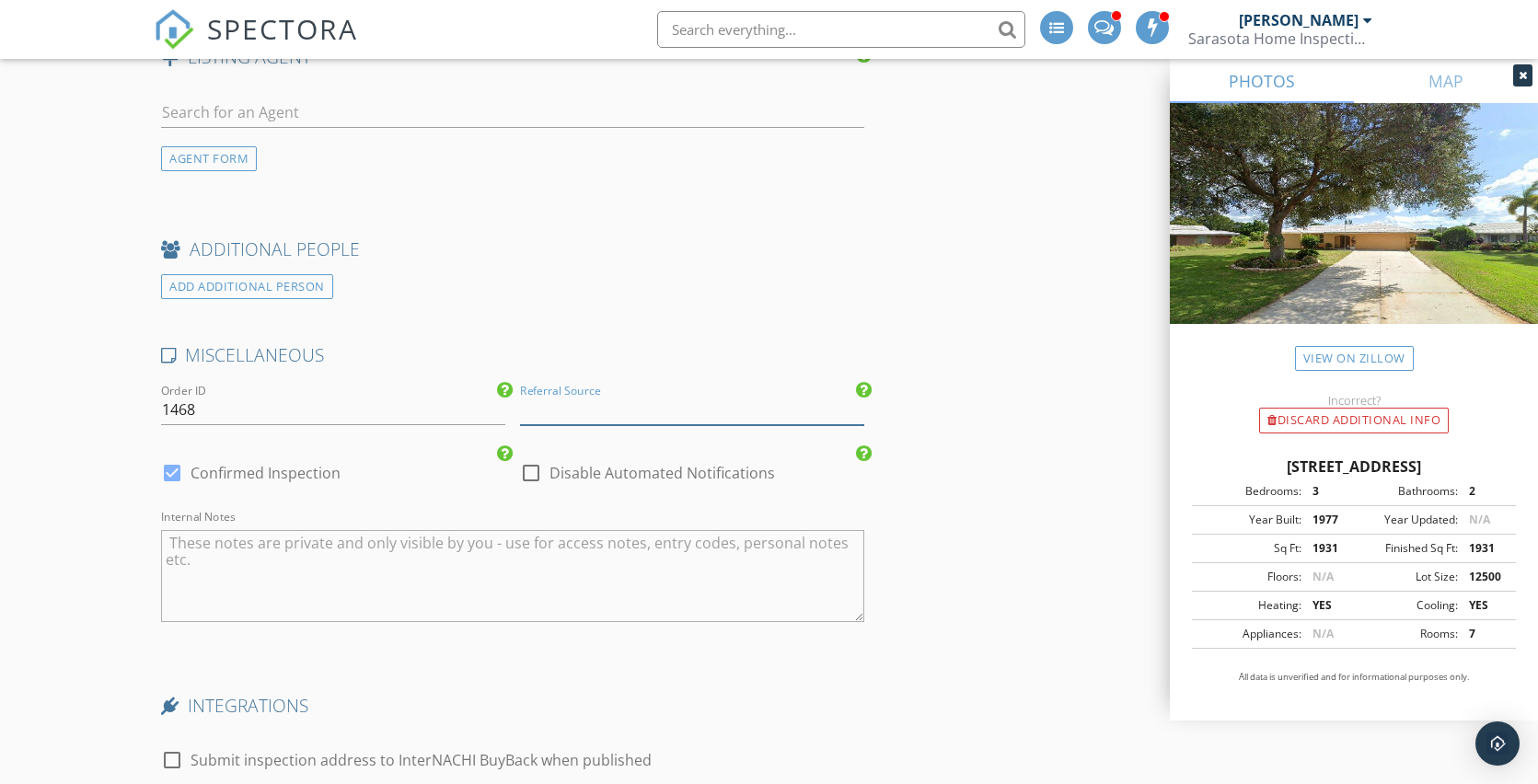
click at [695, 394] on input "Referral Source" at bounding box center [692, 409] width 344 height 30
type input "BNI"
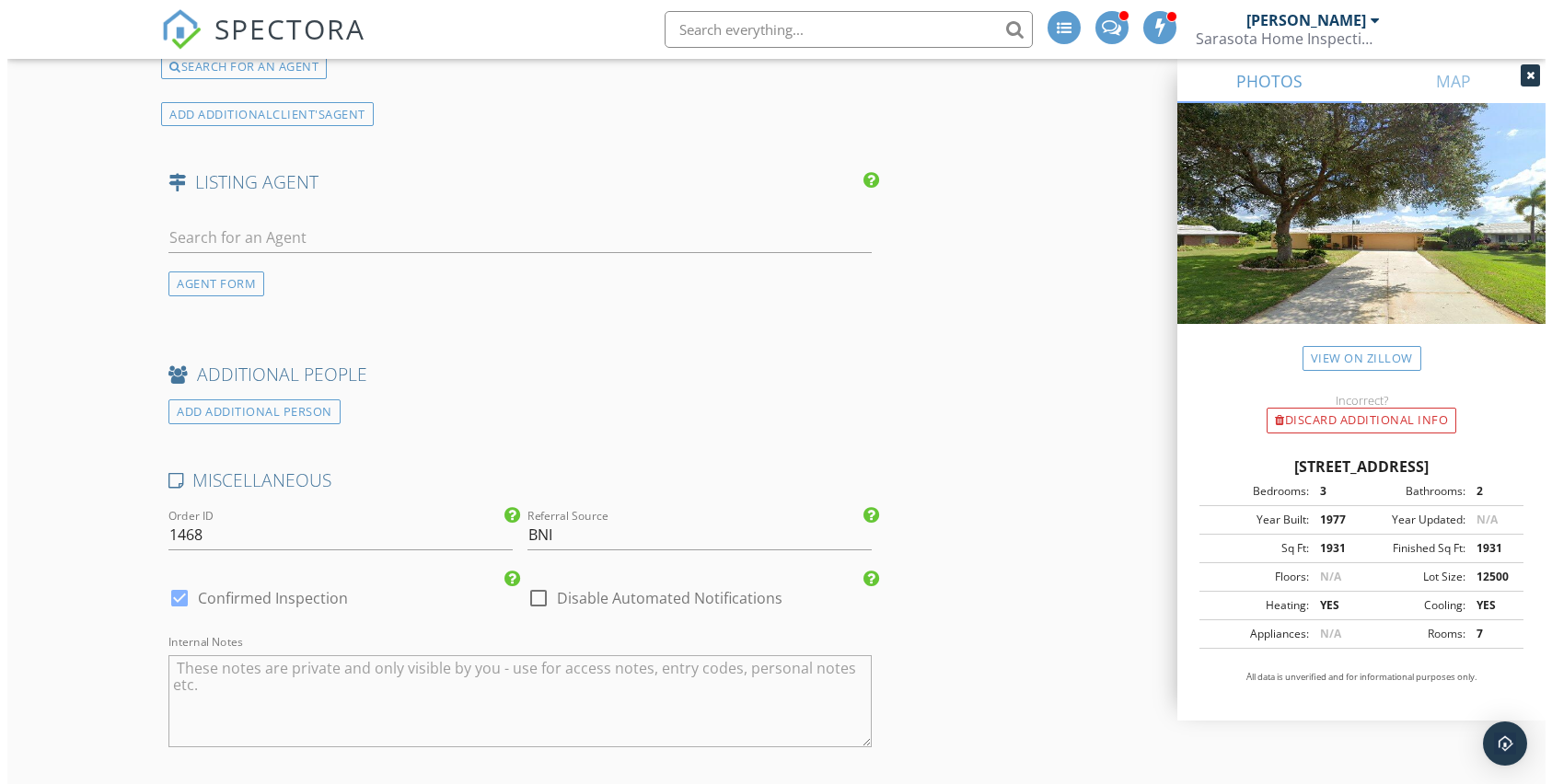
scroll to position [3722, 0]
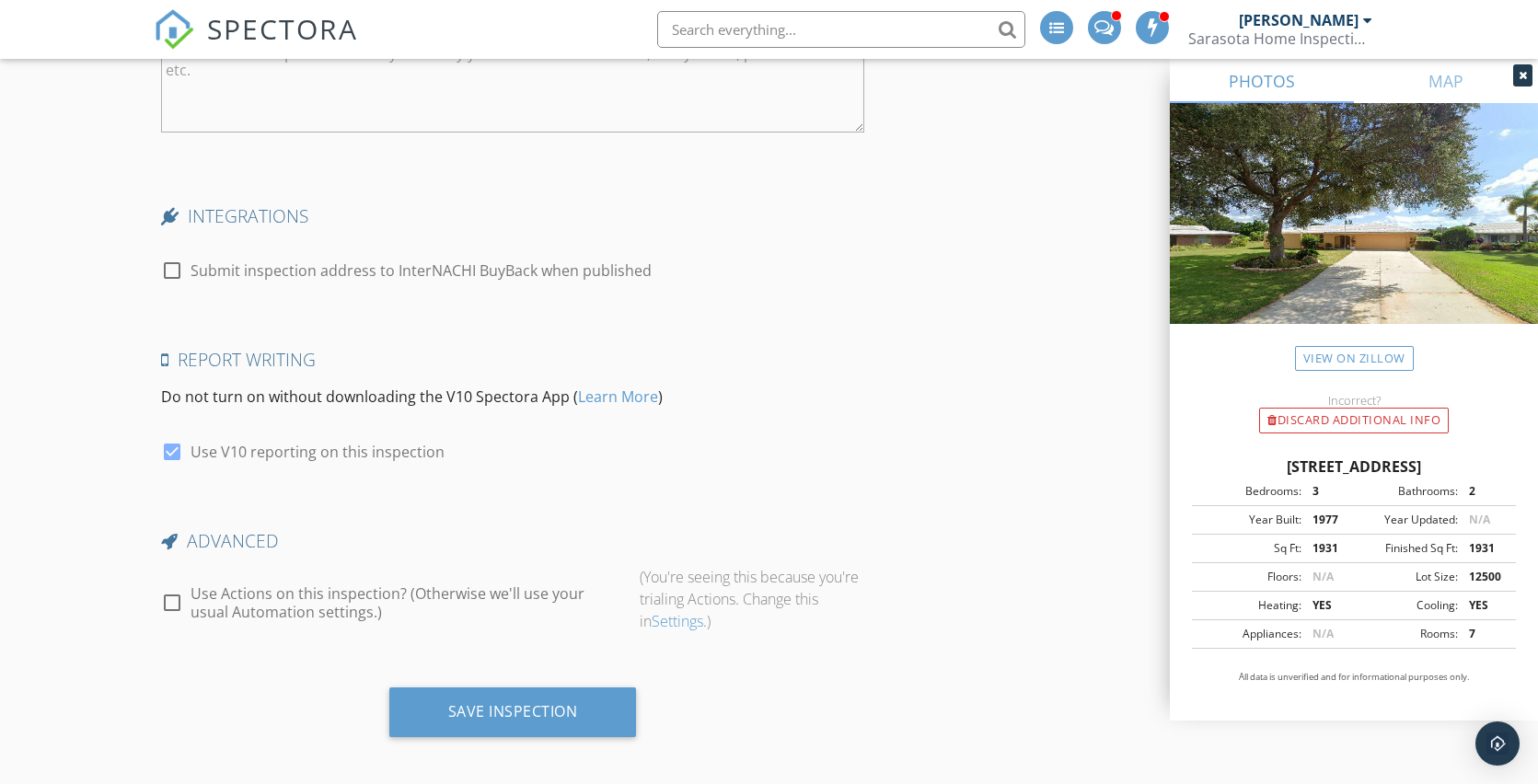
click at [169, 594] on div at bounding box center [172, 602] width 31 height 31
checkbox input "true"
click at [688, 592] on div "Preview Actions" at bounding box center [708, 604] width 139 height 26
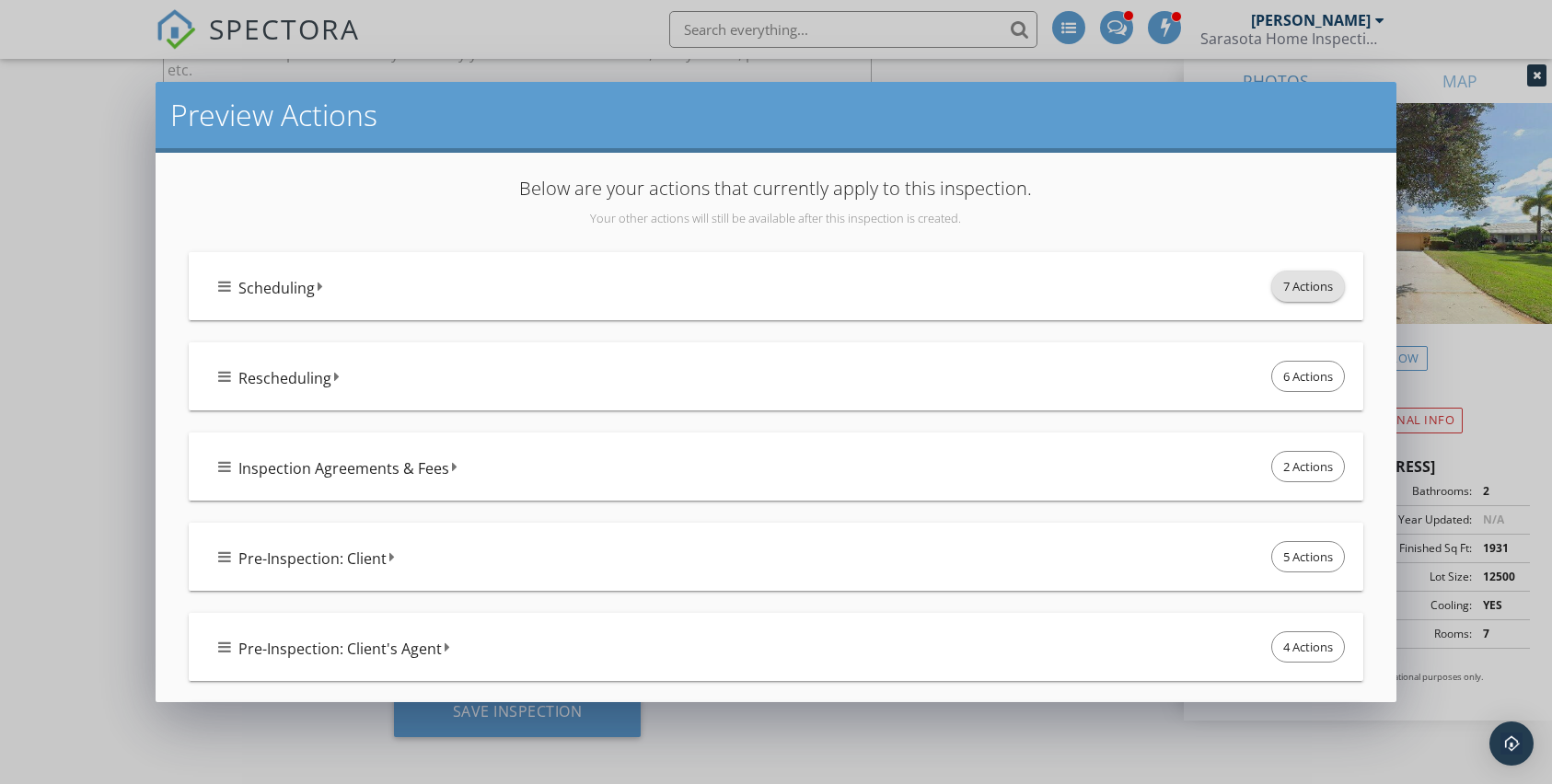
click at [1296, 286] on span "7 Actions" at bounding box center [1308, 286] width 72 height 29
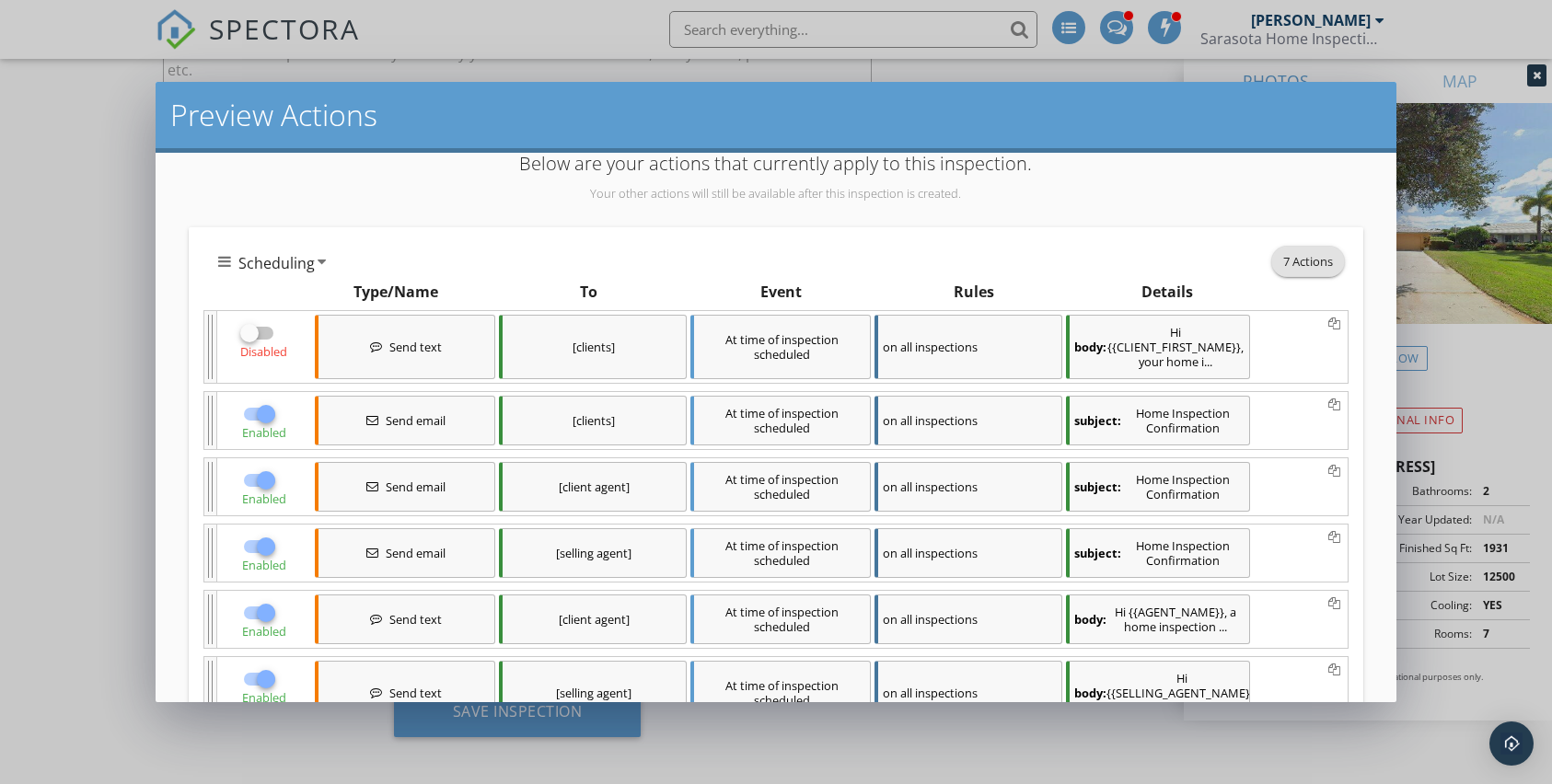
scroll to position [103, 0]
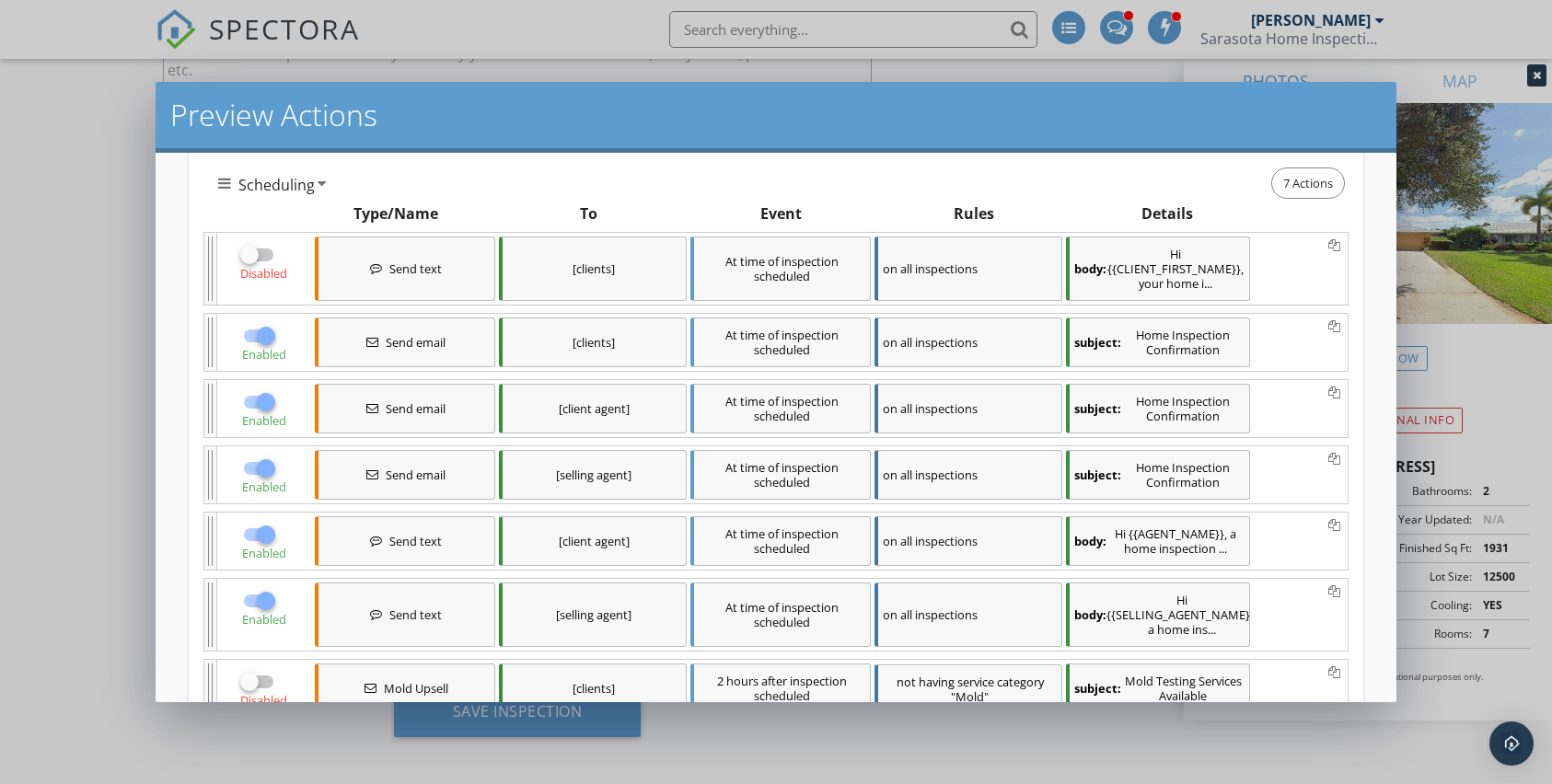
click at [1155, 350] on div "subject: Home Inspection Confirmation" at bounding box center [1157, 342] width 184 height 50
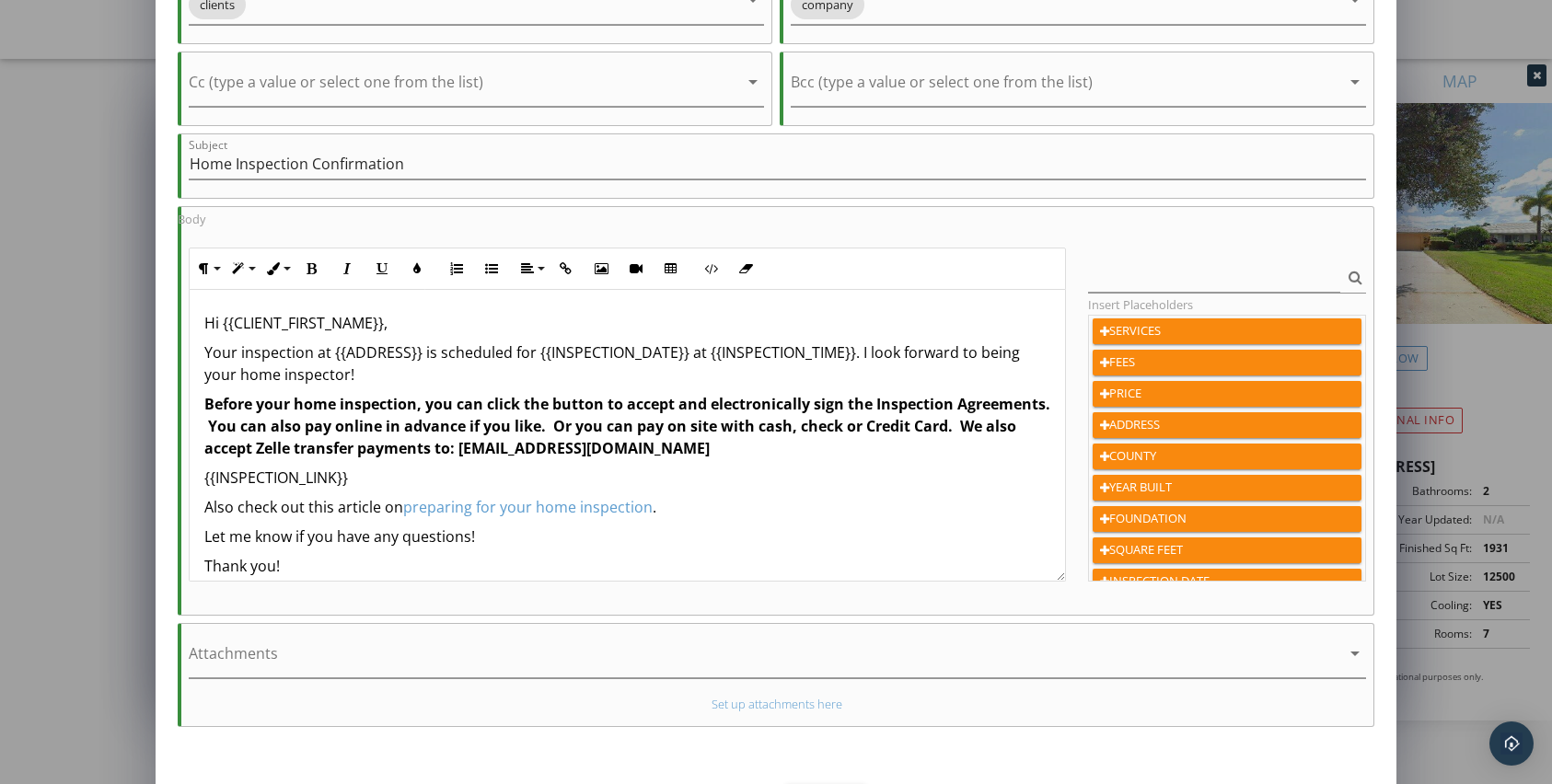
scroll to position [0, 0]
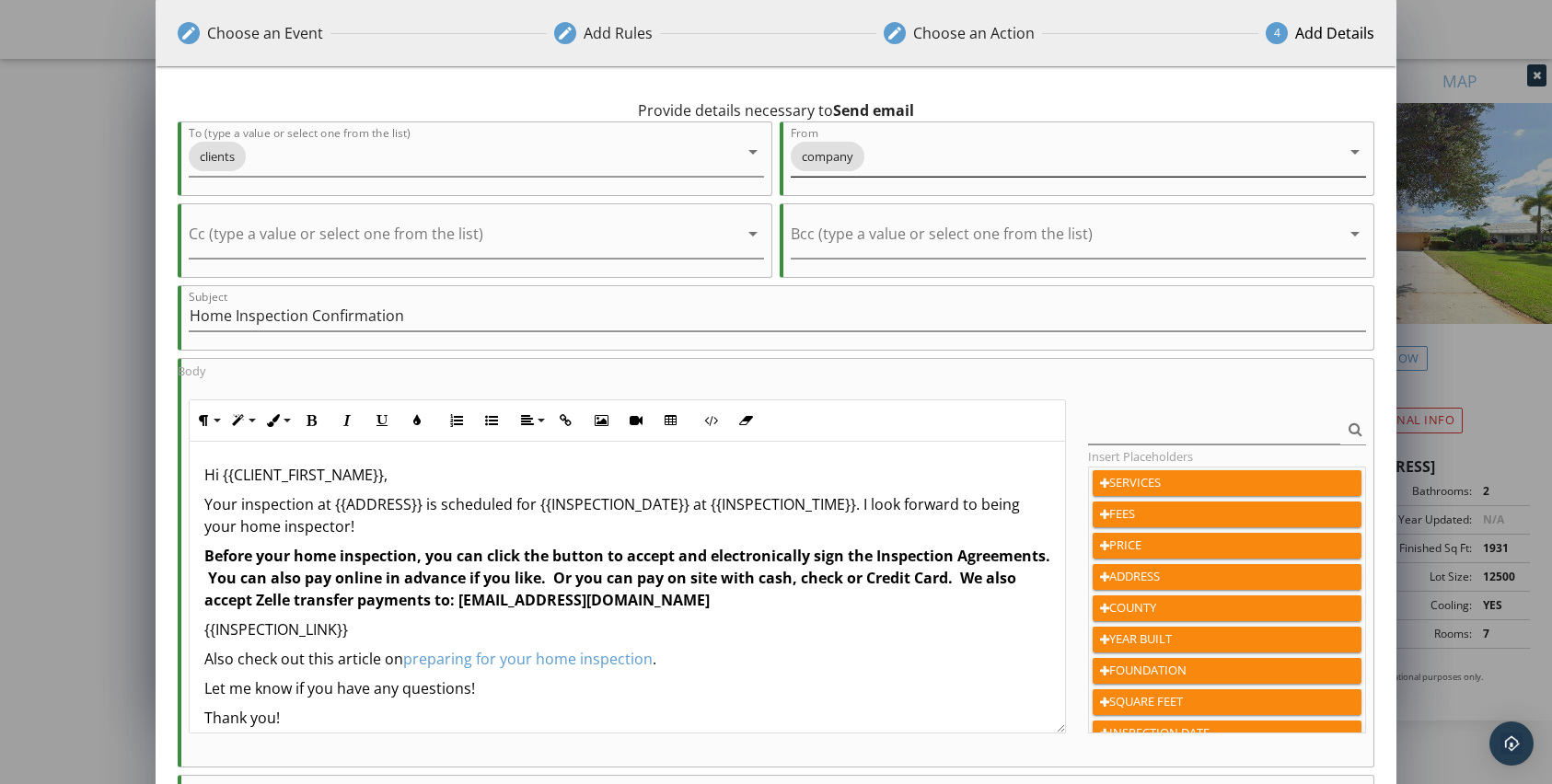
click at [1289, 156] on div "company" at bounding box center [1065, 156] width 549 height 39
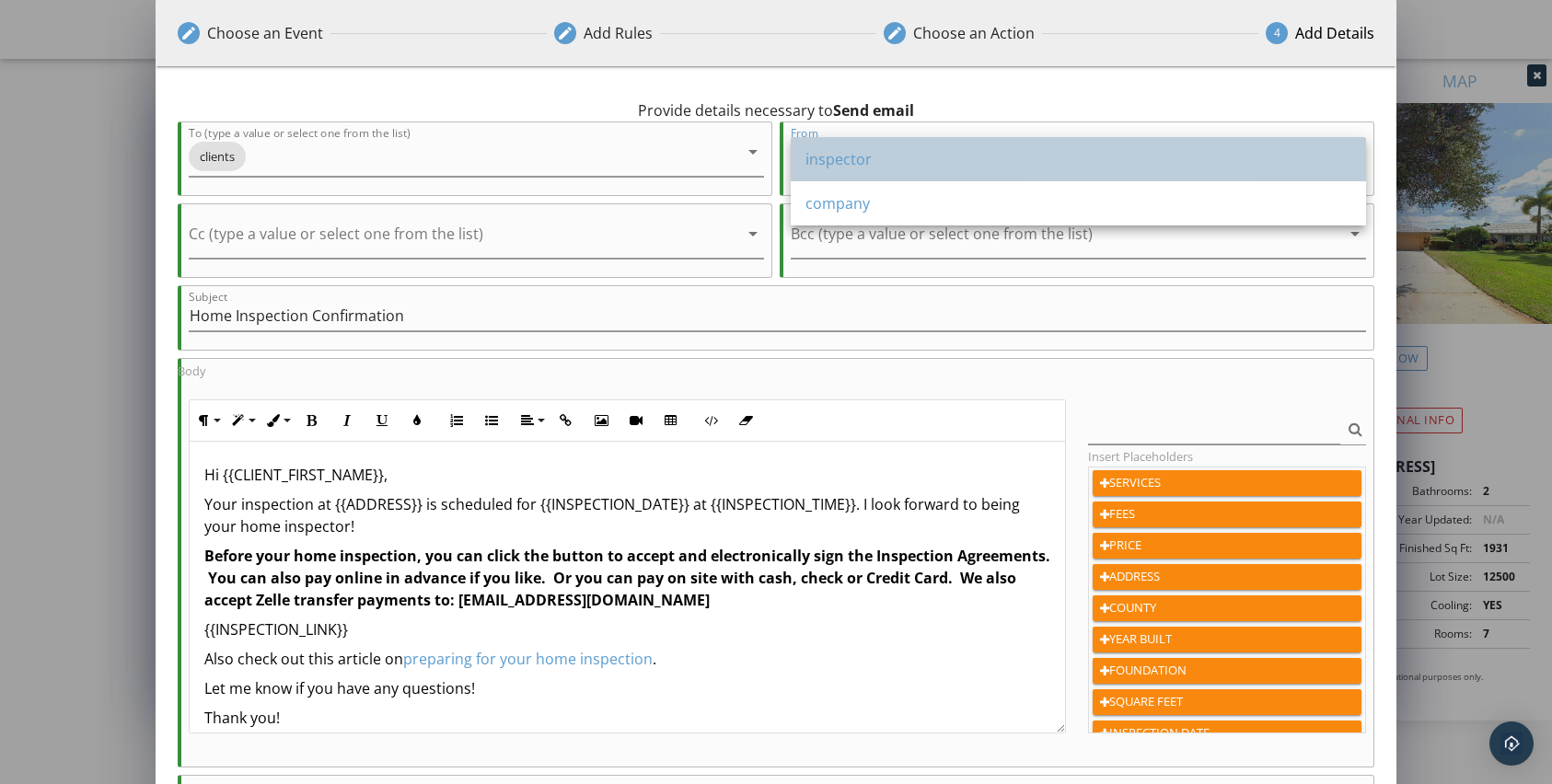
click at [1290, 155] on div "inspector" at bounding box center [1079, 158] width 546 height 22
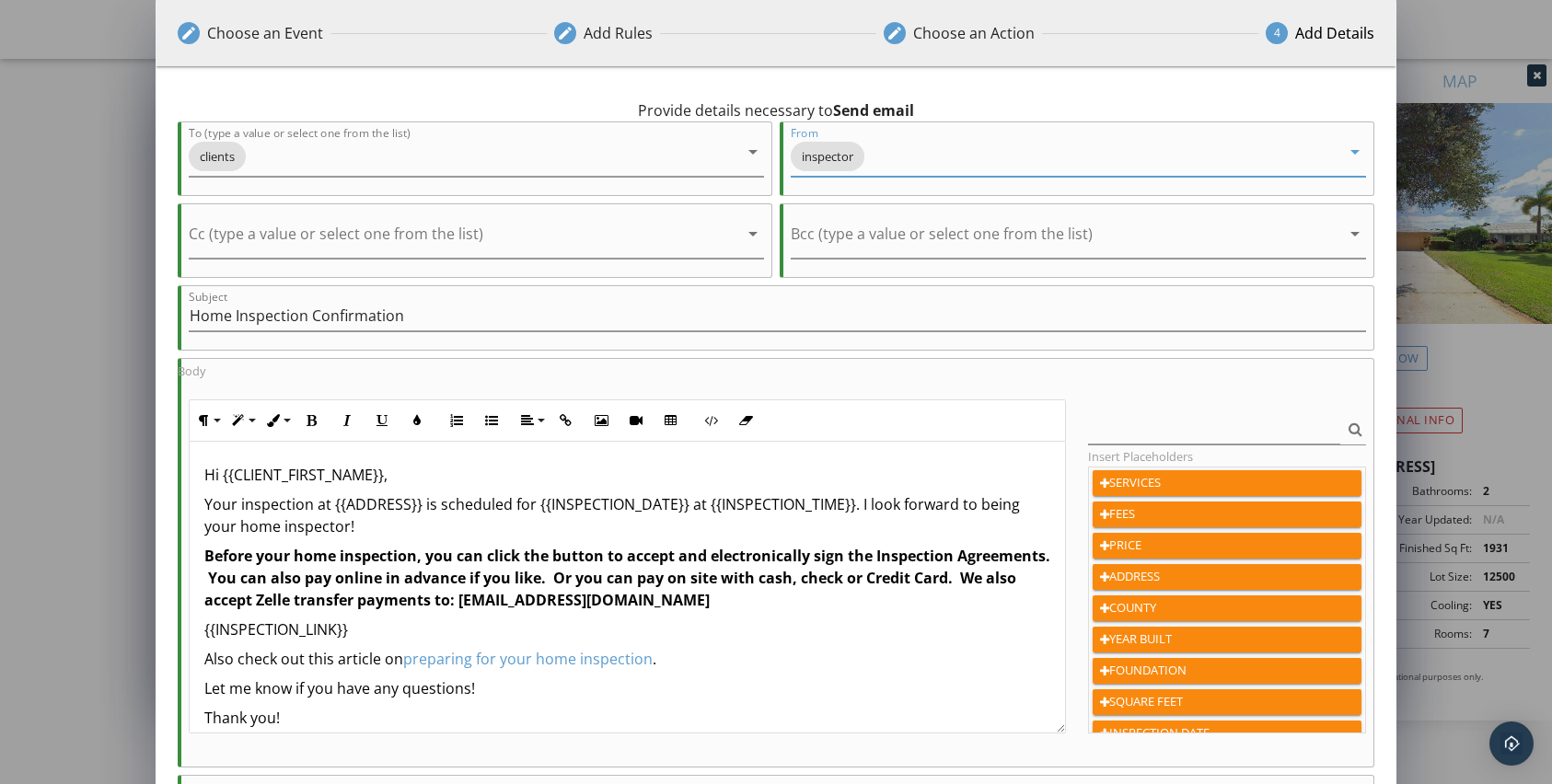
click at [1289, 155] on div "inspector" at bounding box center [1065, 156] width 549 height 39
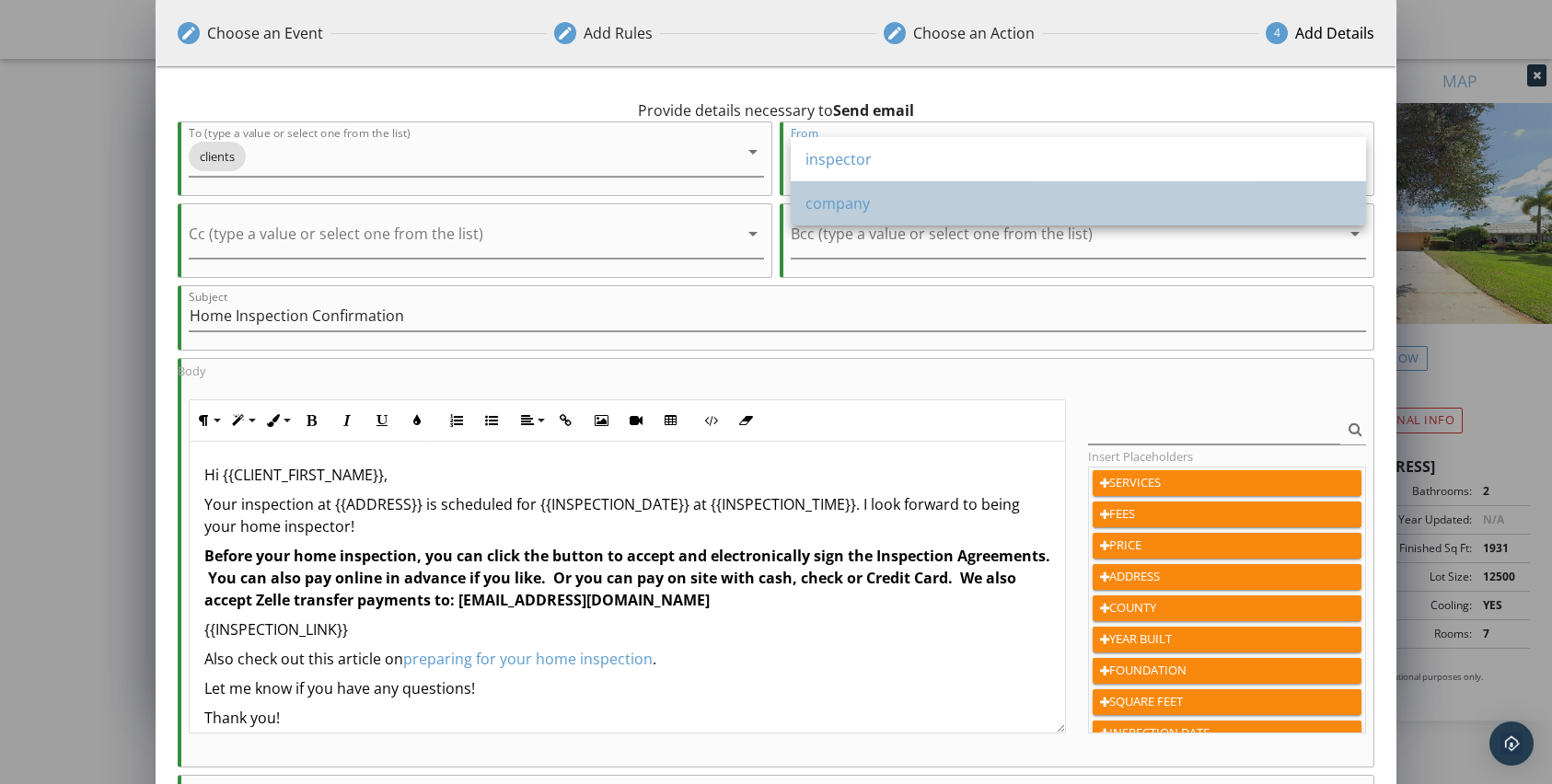
click at [936, 222] on div "company" at bounding box center [1079, 203] width 546 height 44
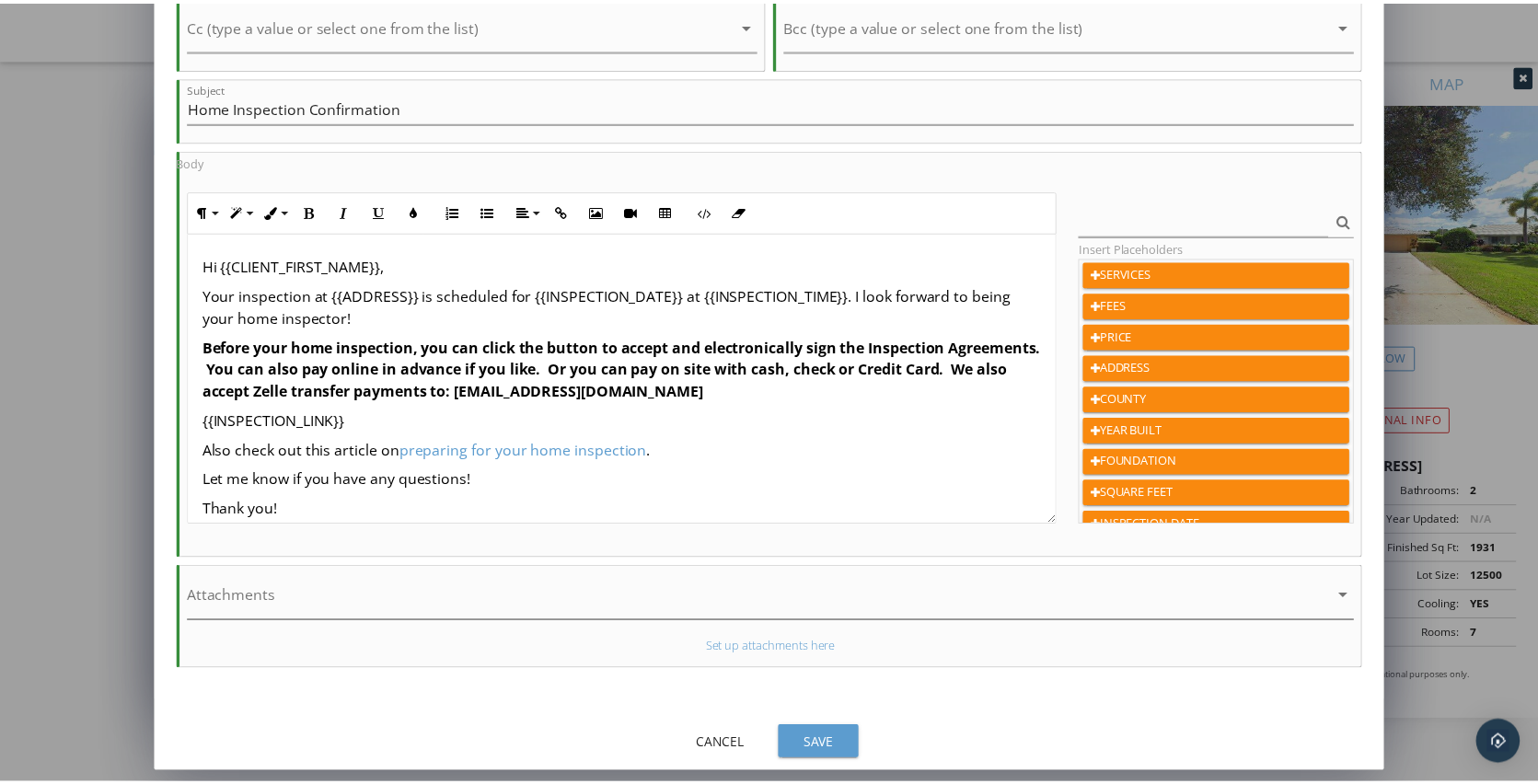
scroll to position [18, 0]
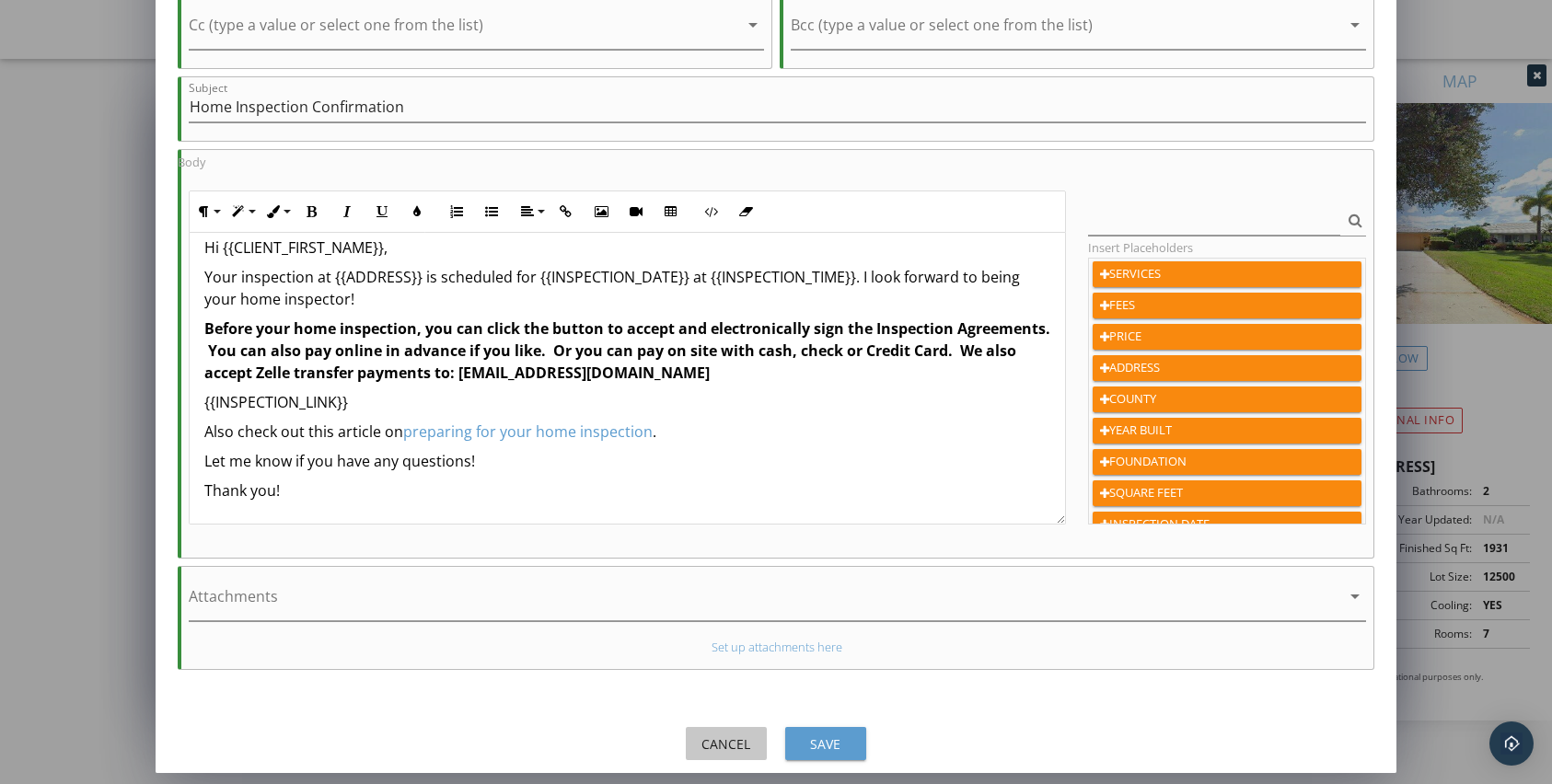
click at [731, 740] on div "Cancel" at bounding box center [726, 744] width 52 height 19
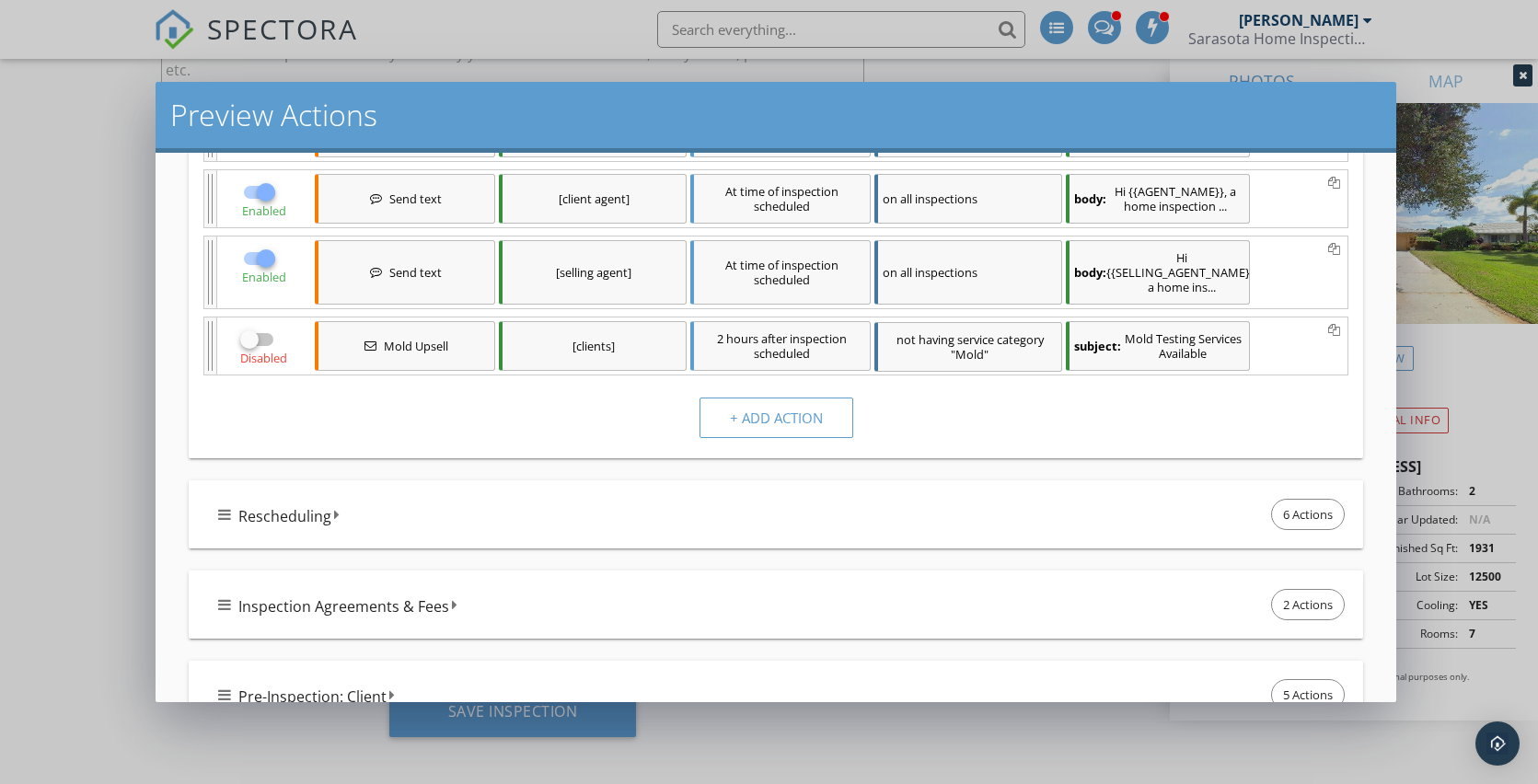
scroll to position [568, 0]
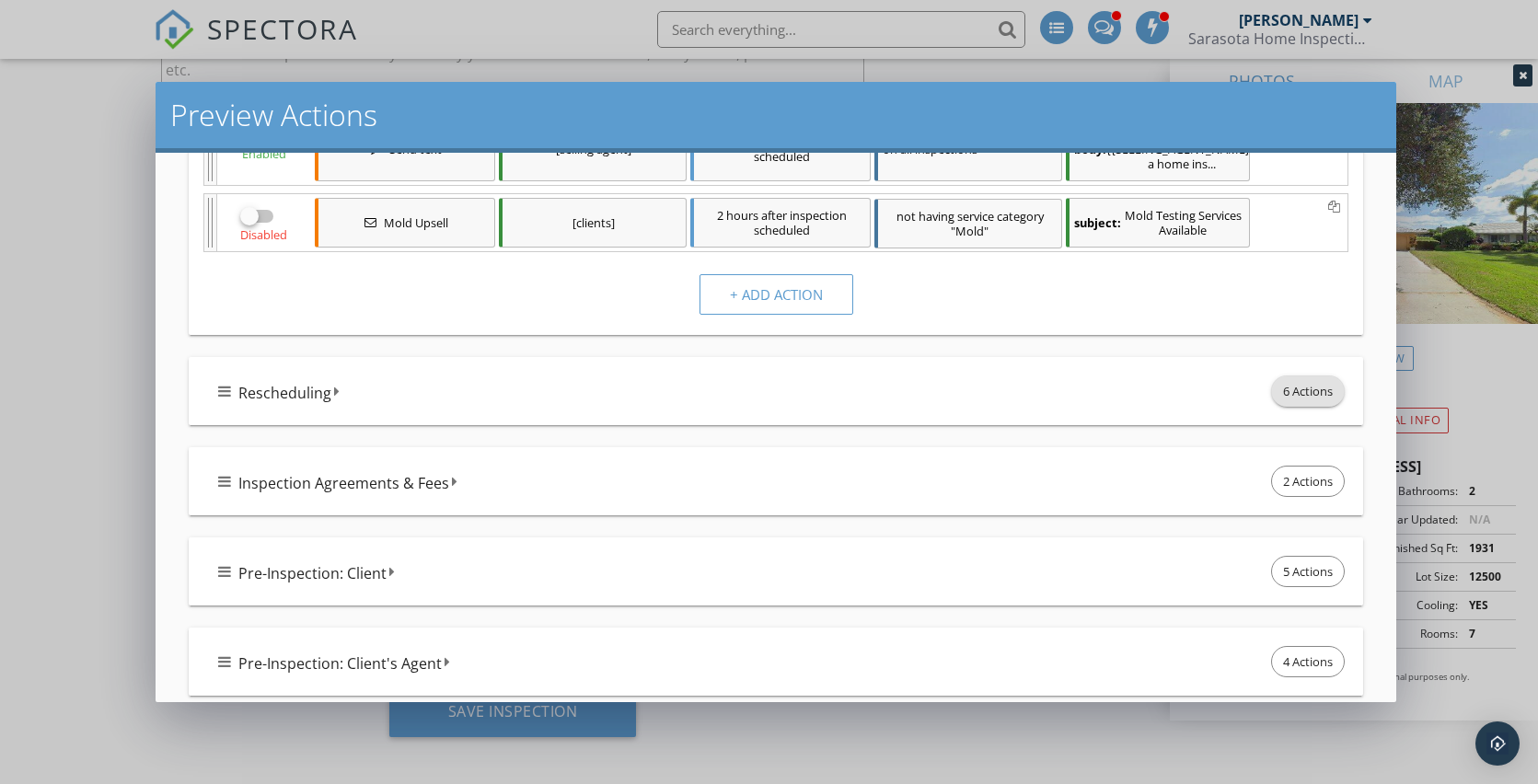
click at [1306, 396] on span "6 Actions" at bounding box center [1308, 391] width 72 height 29
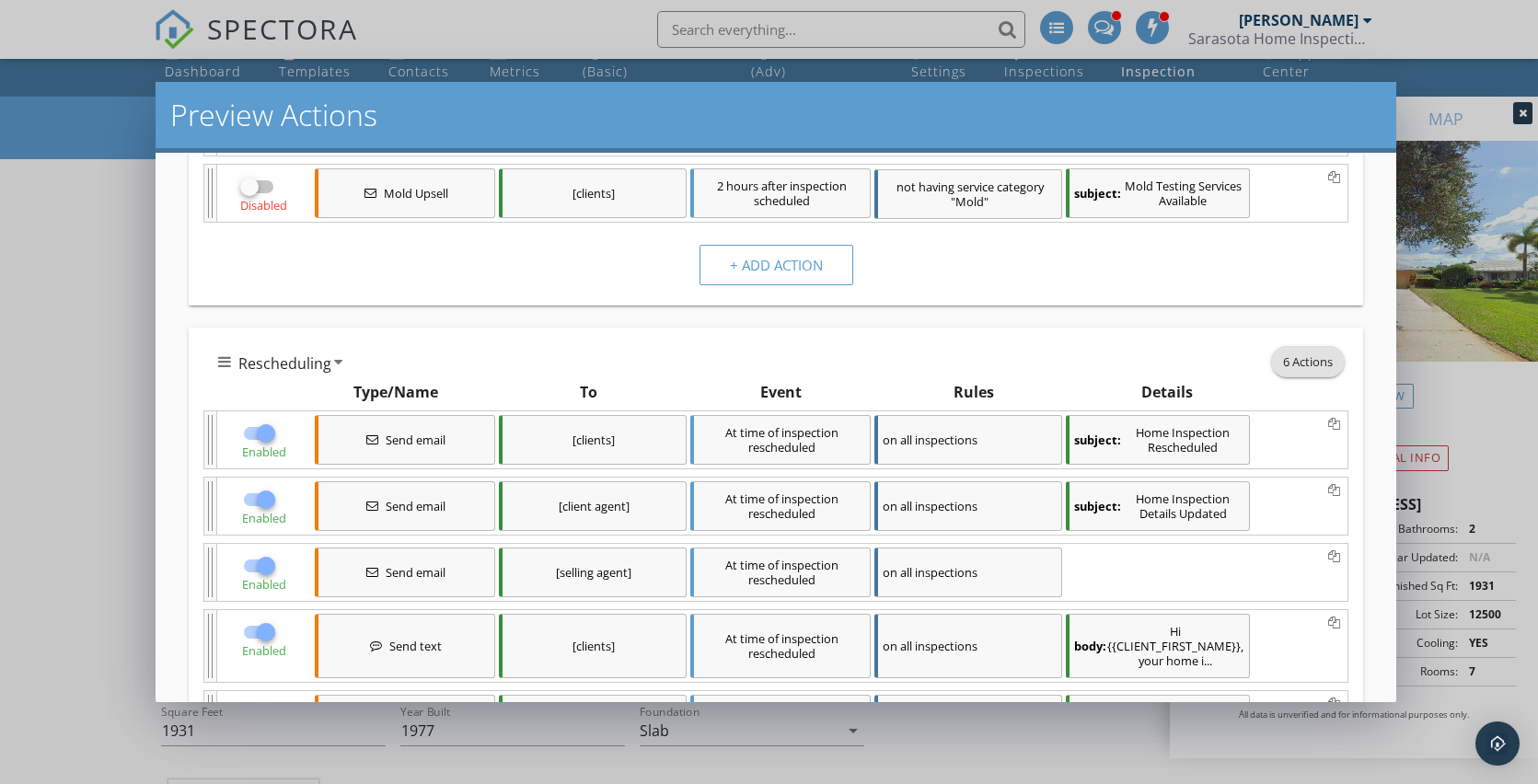
scroll to position [0, 0]
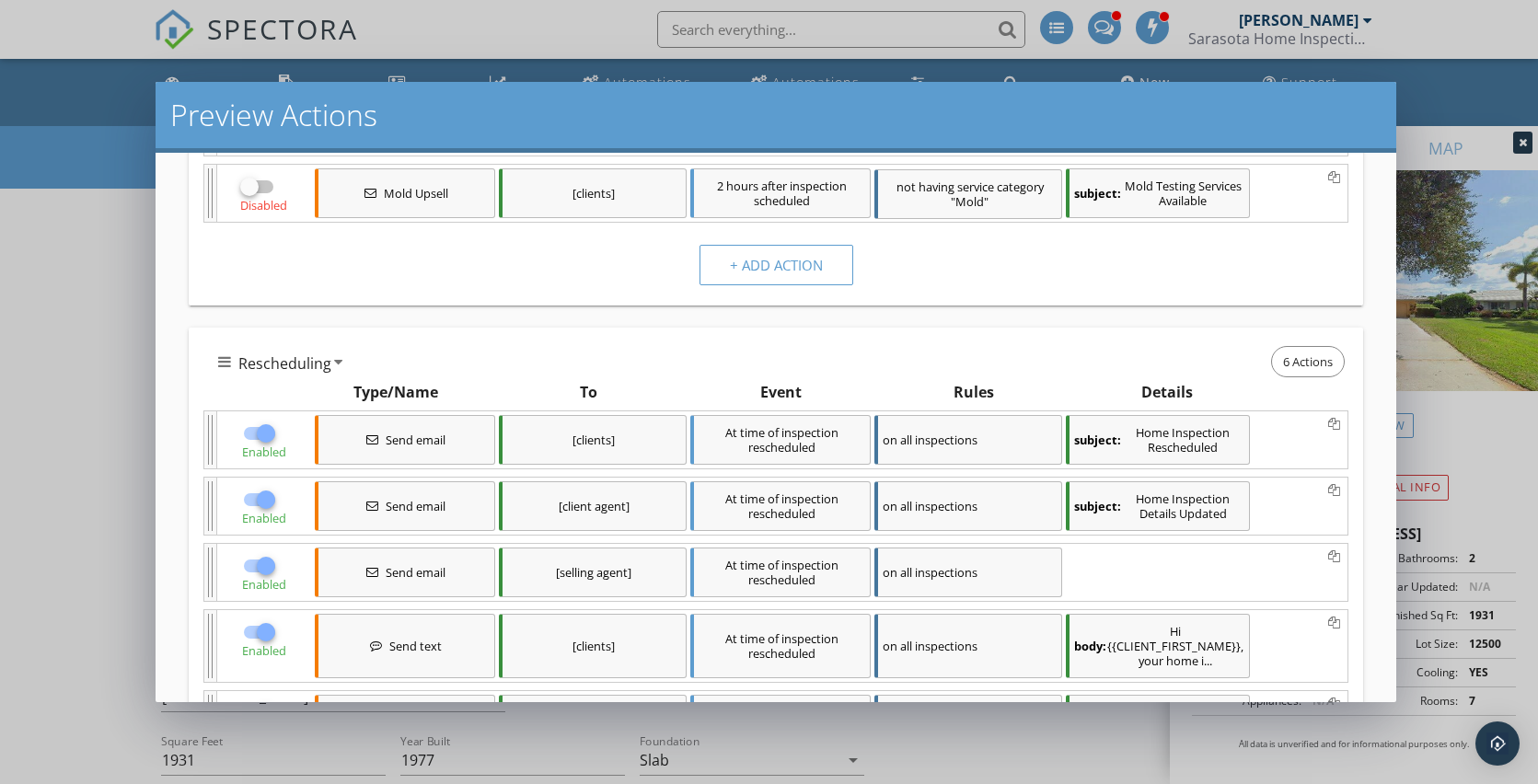
click at [1445, 81] on div "Preview Actions Below are your actions that currently apply to this inspection.…" at bounding box center [769, 392] width 1538 height 784
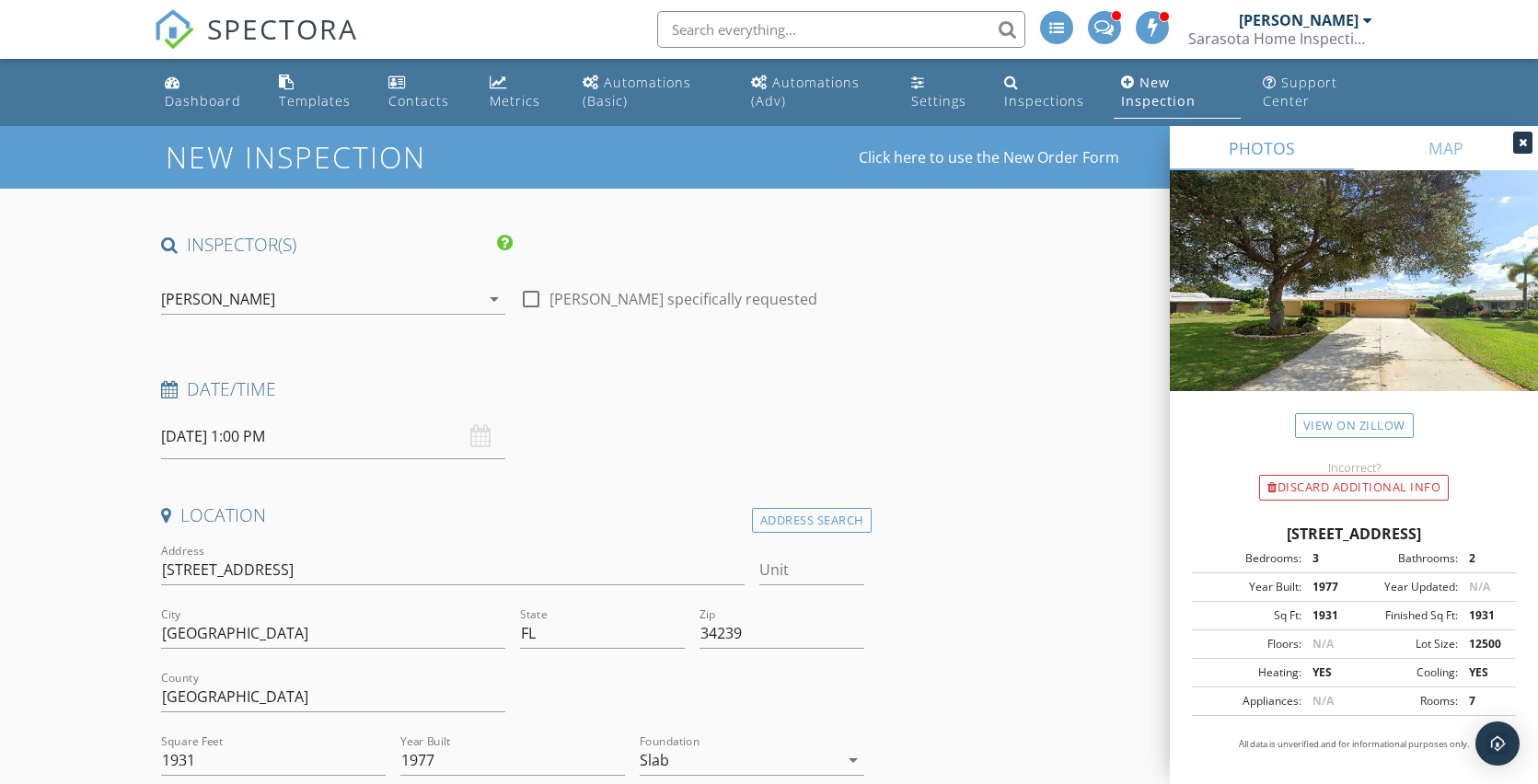
scroll to position [880, 0]
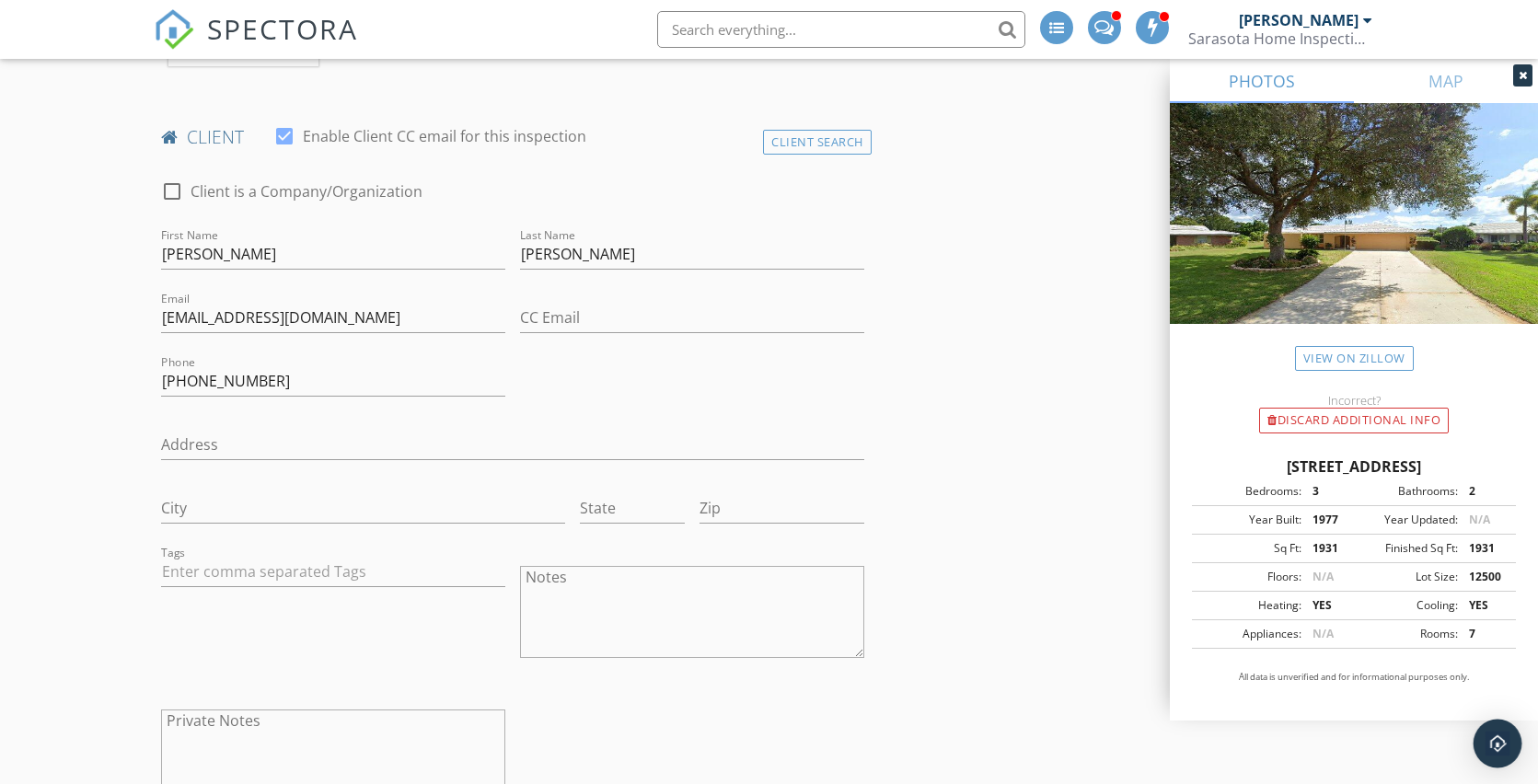
click at [1506, 749] on img "Open Intercom Messenger" at bounding box center [1497, 743] width 24 height 24
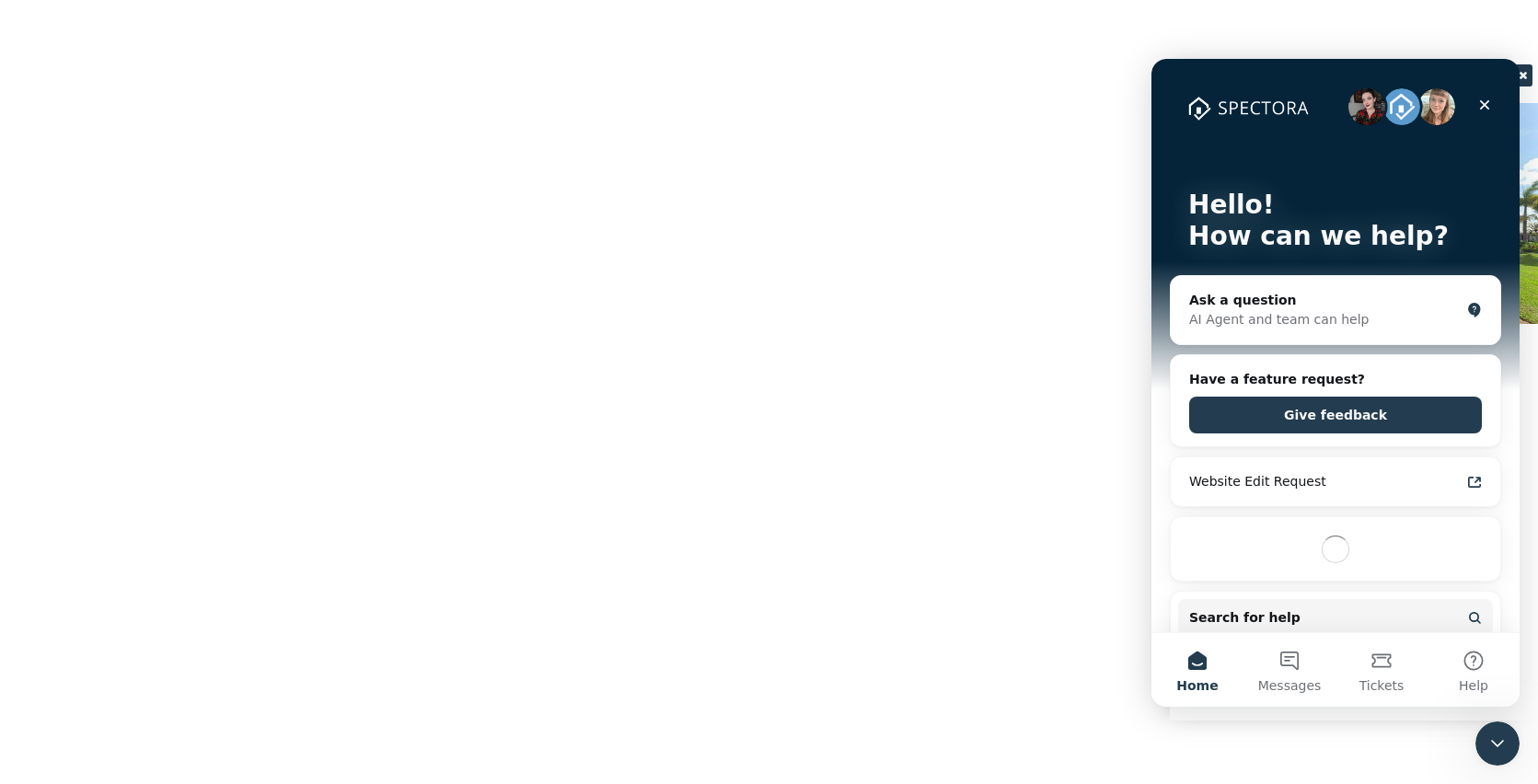
scroll to position [0, 0]
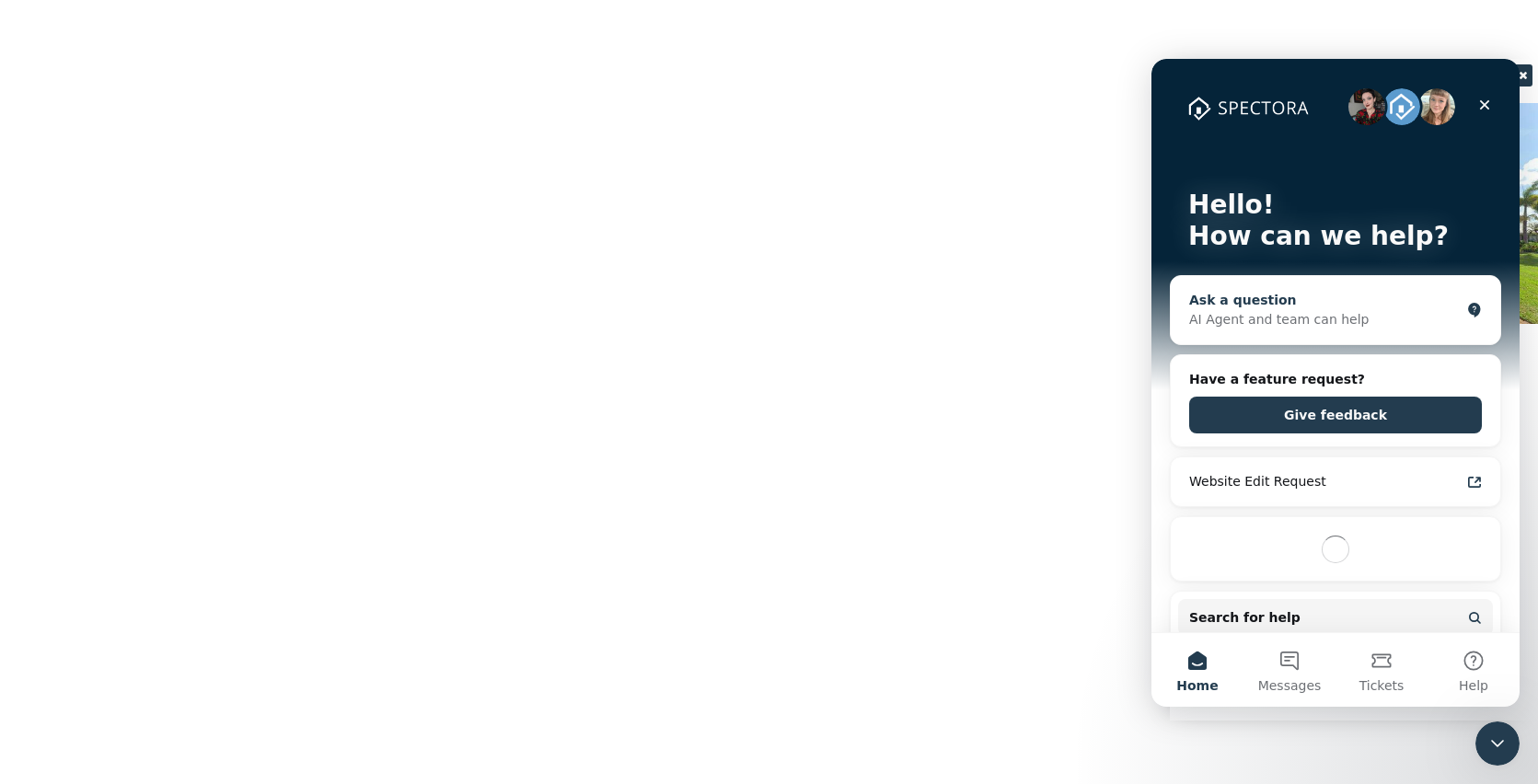
click at [1337, 322] on div "AI Agent and team can help" at bounding box center [1324, 320] width 270 height 19
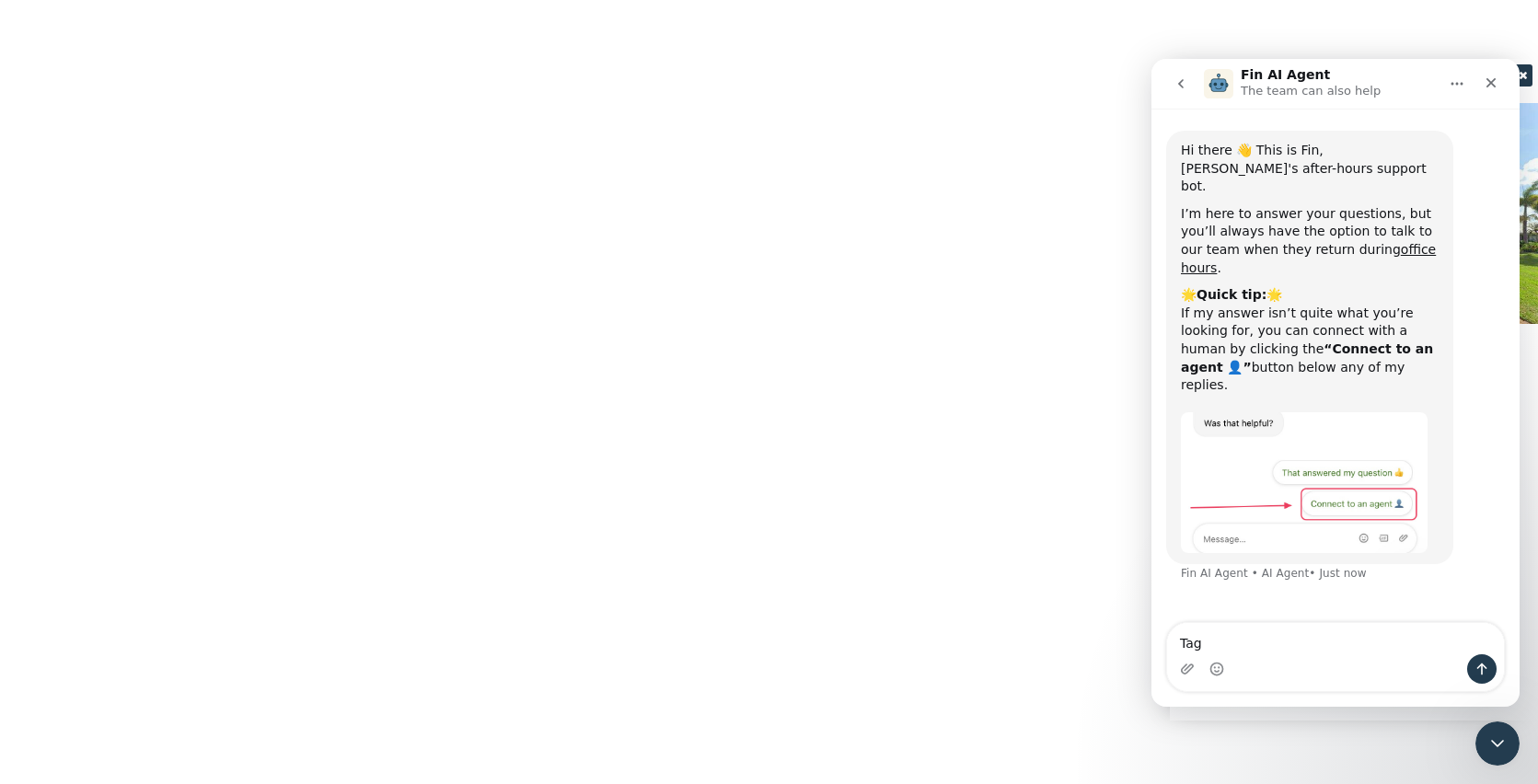
type textarea "Tags"
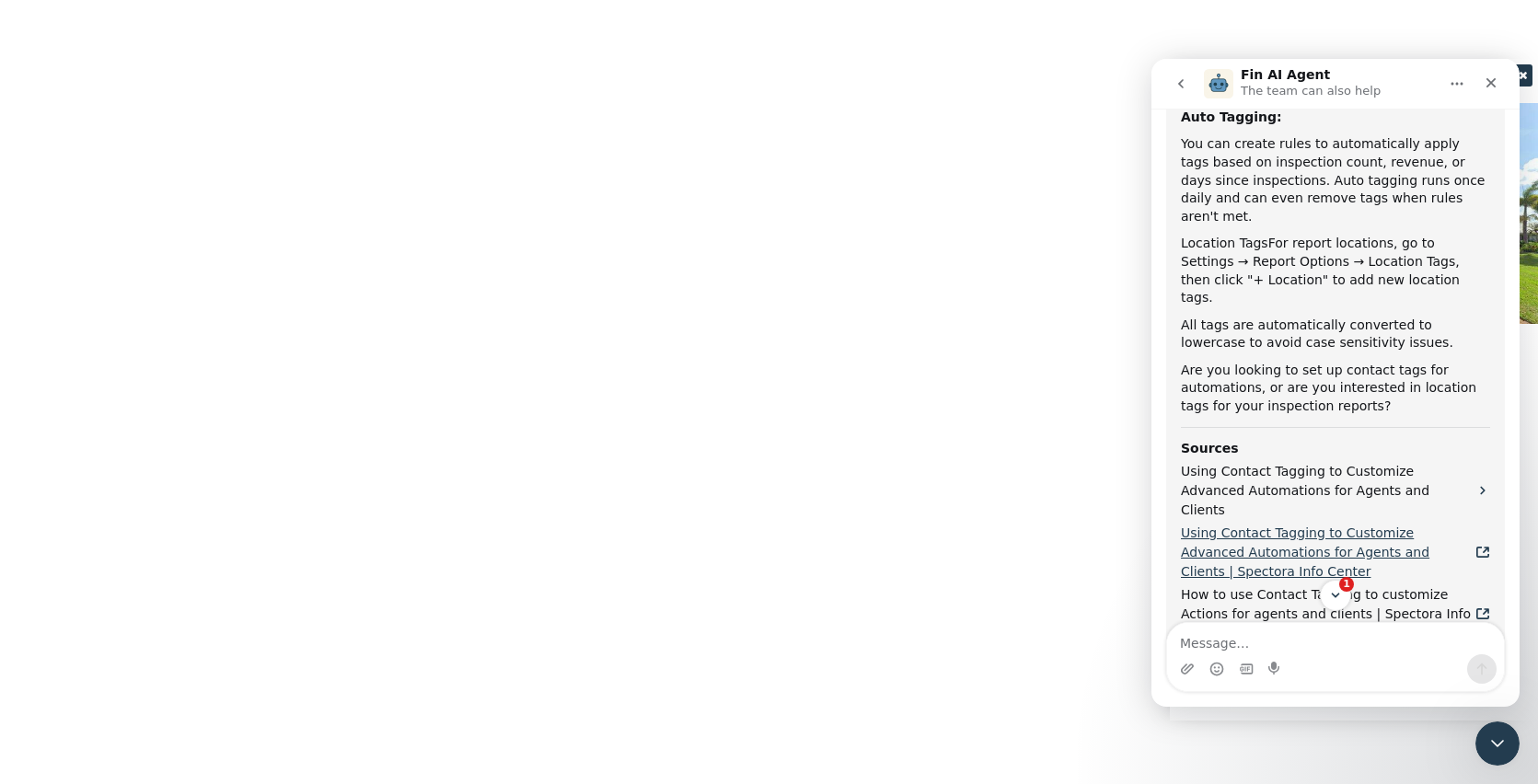
scroll to position [1138, 0]
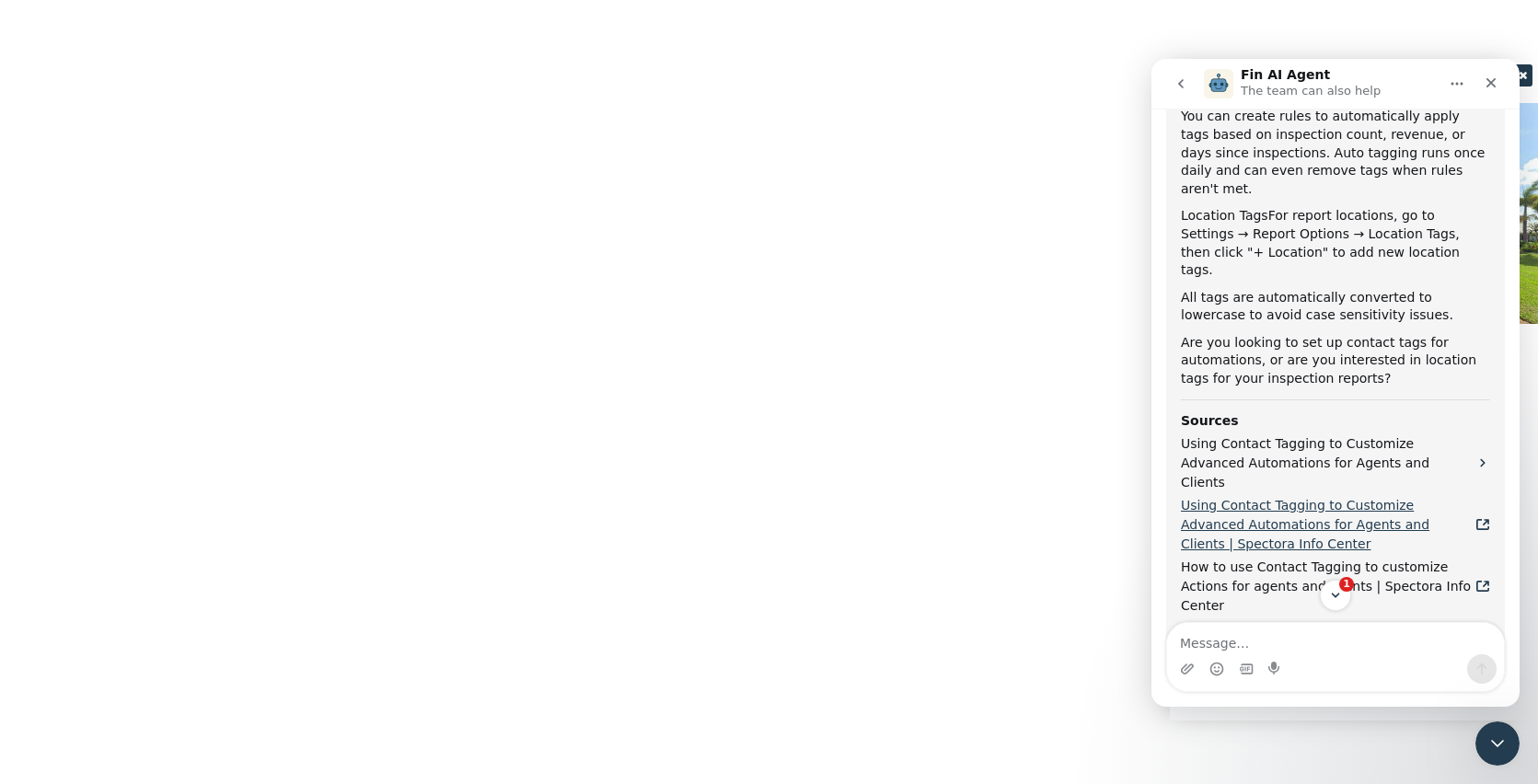
click at [1281, 496] on span "Using Contact Tagging to Customize Advanced Automations for Agents and Clients …" at bounding box center [1327, 526] width 294 height 58
click at [1497, 748] on icon "Close Intercom Messenger" at bounding box center [1494, 740] width 22 height 22
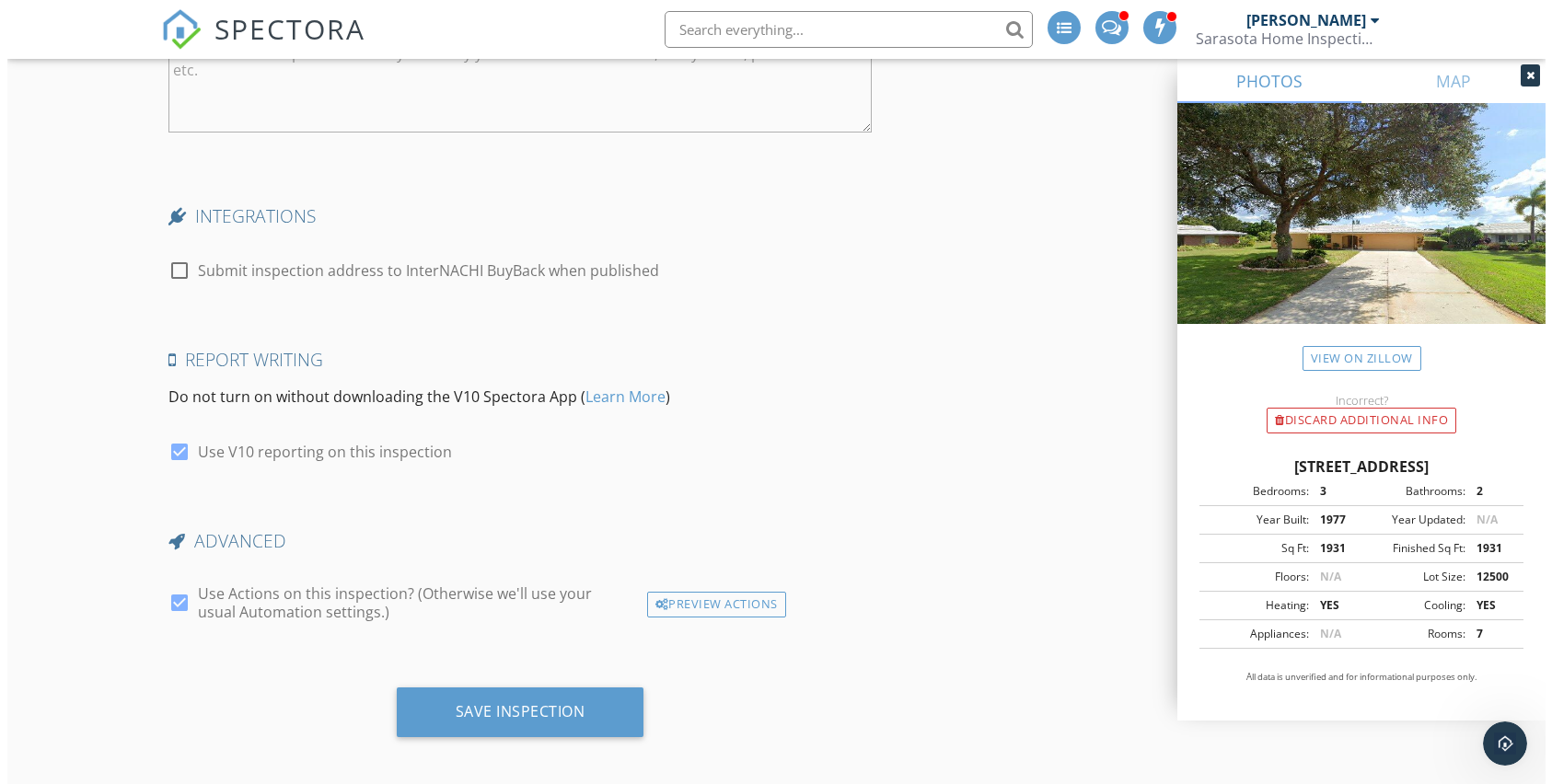
scroll to position [0, 0]
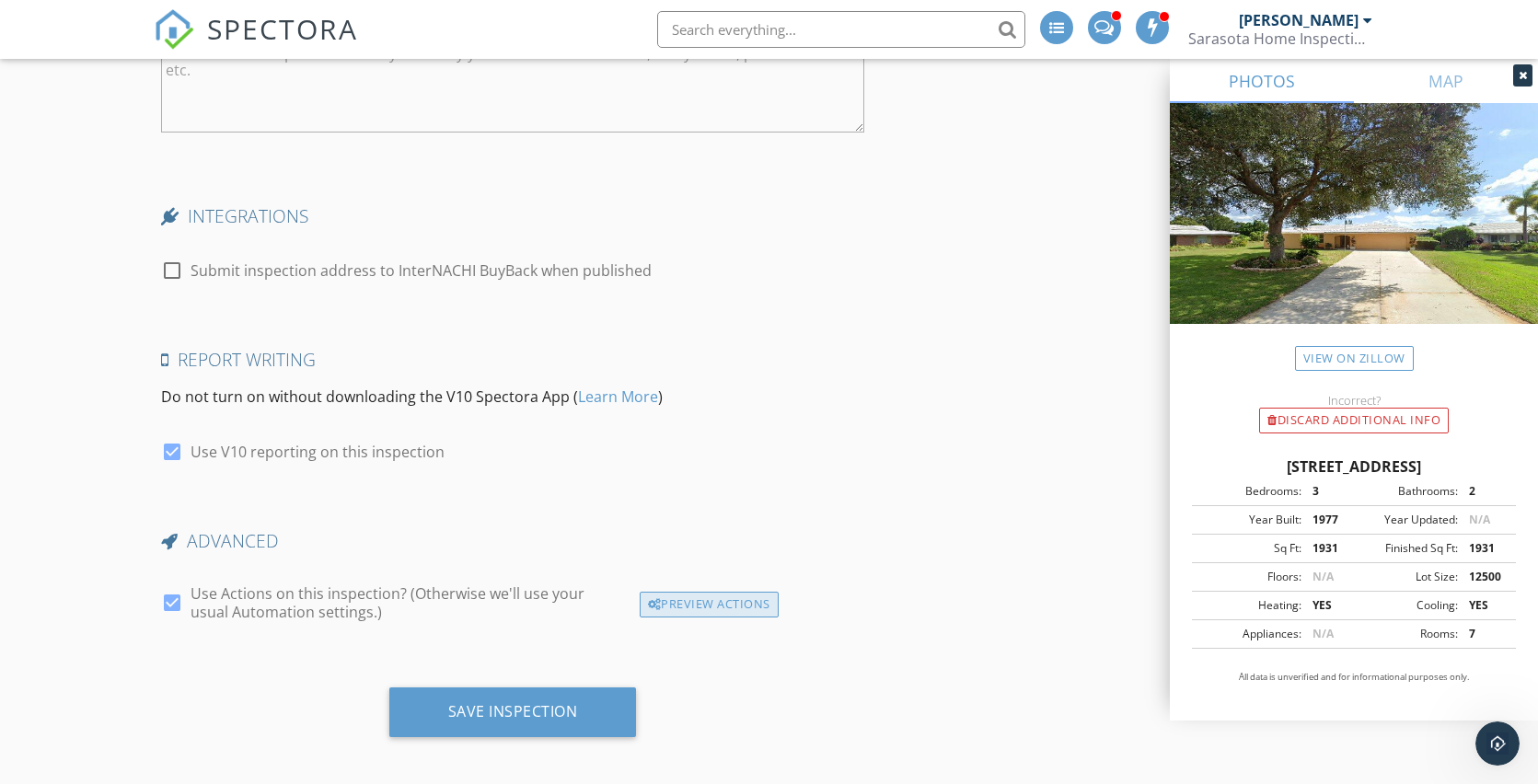
click at [700, 595] on div "Preview Actions" at bounding box center [708, 604] width 139 height 26
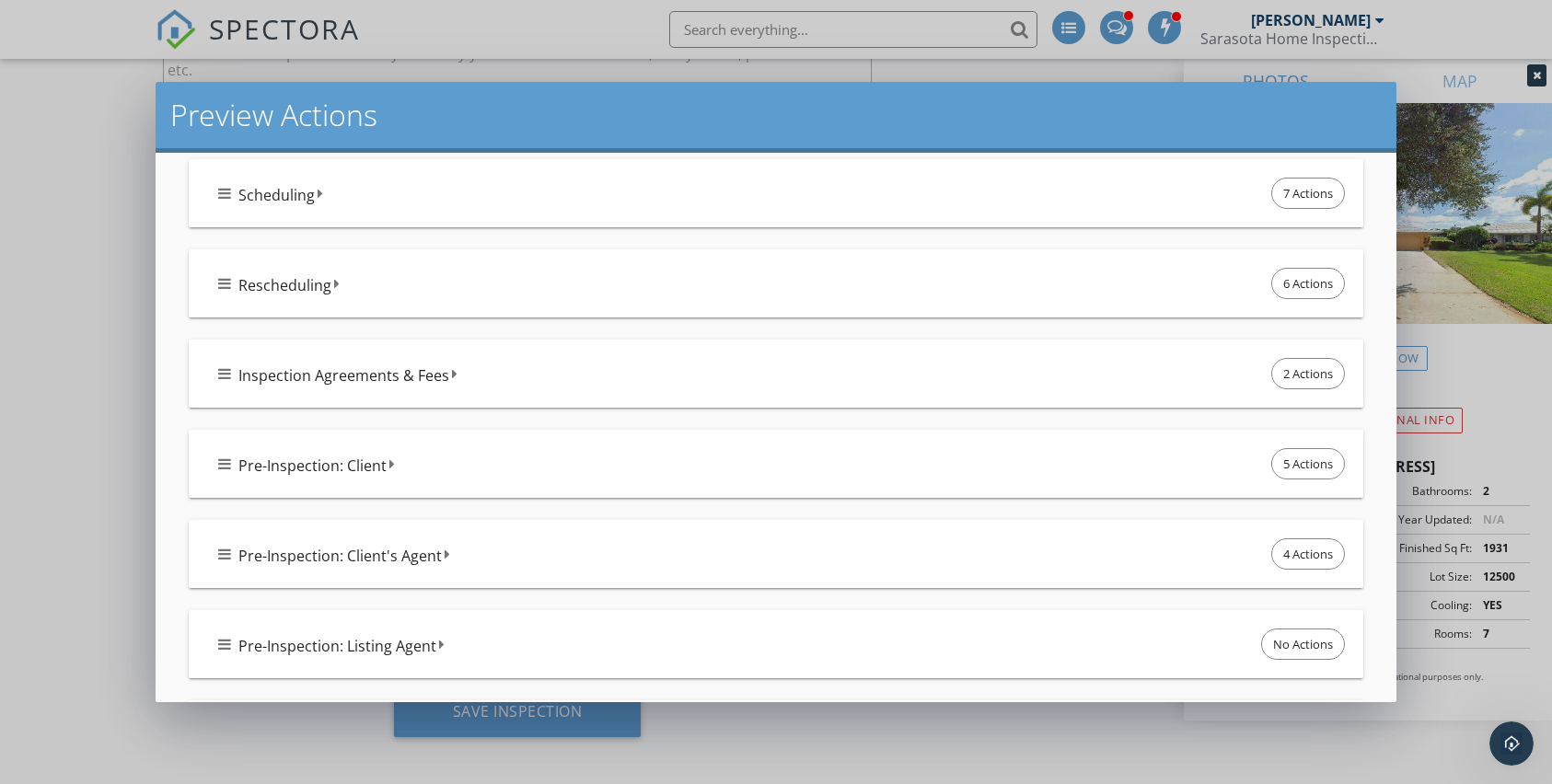
scroll to position [89, 0]
click at [1279, 380] on span "2 Actions" at bounding box center [1308, 377] width 72 height 29
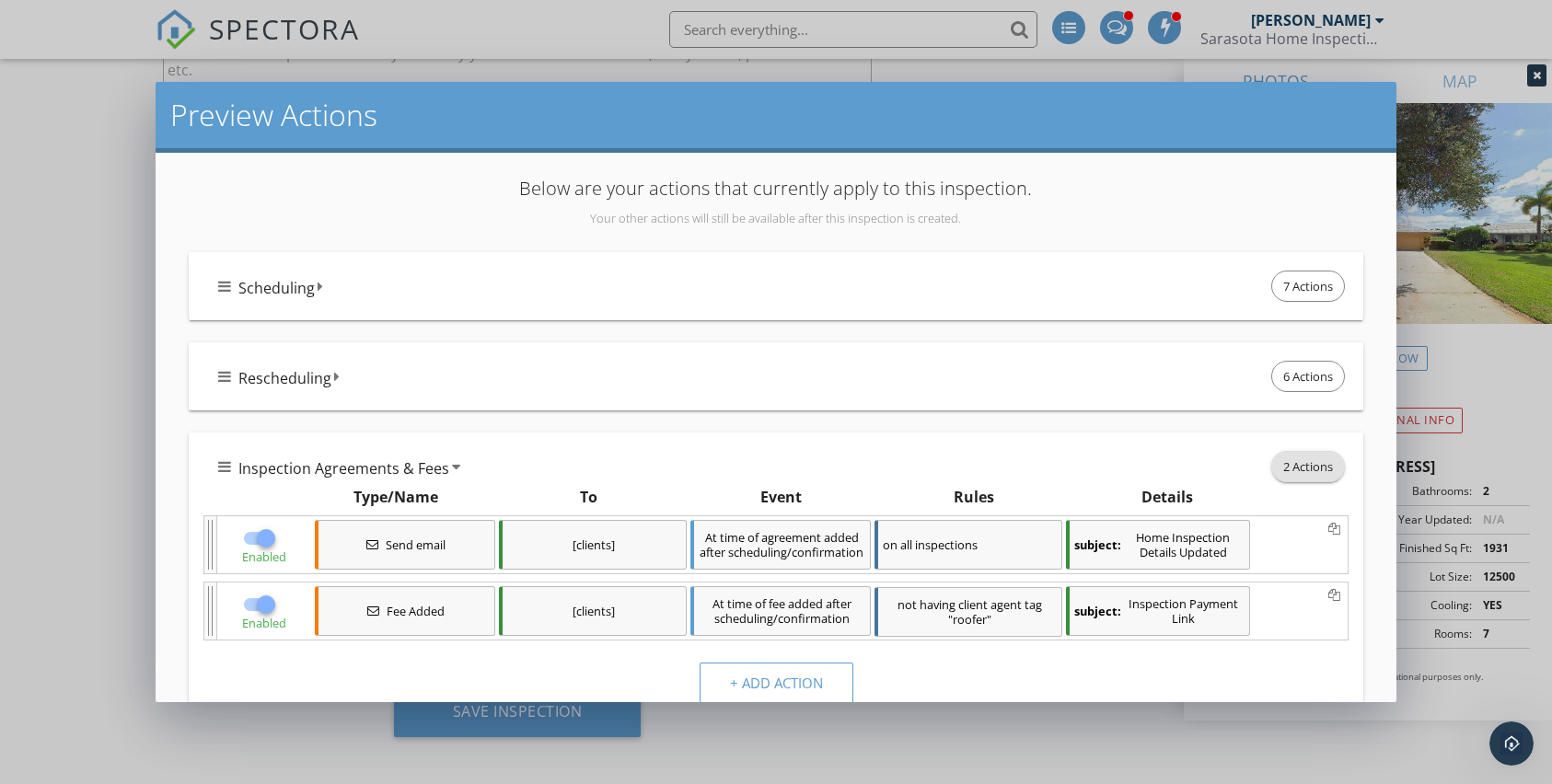
scroll to position [157, 0]
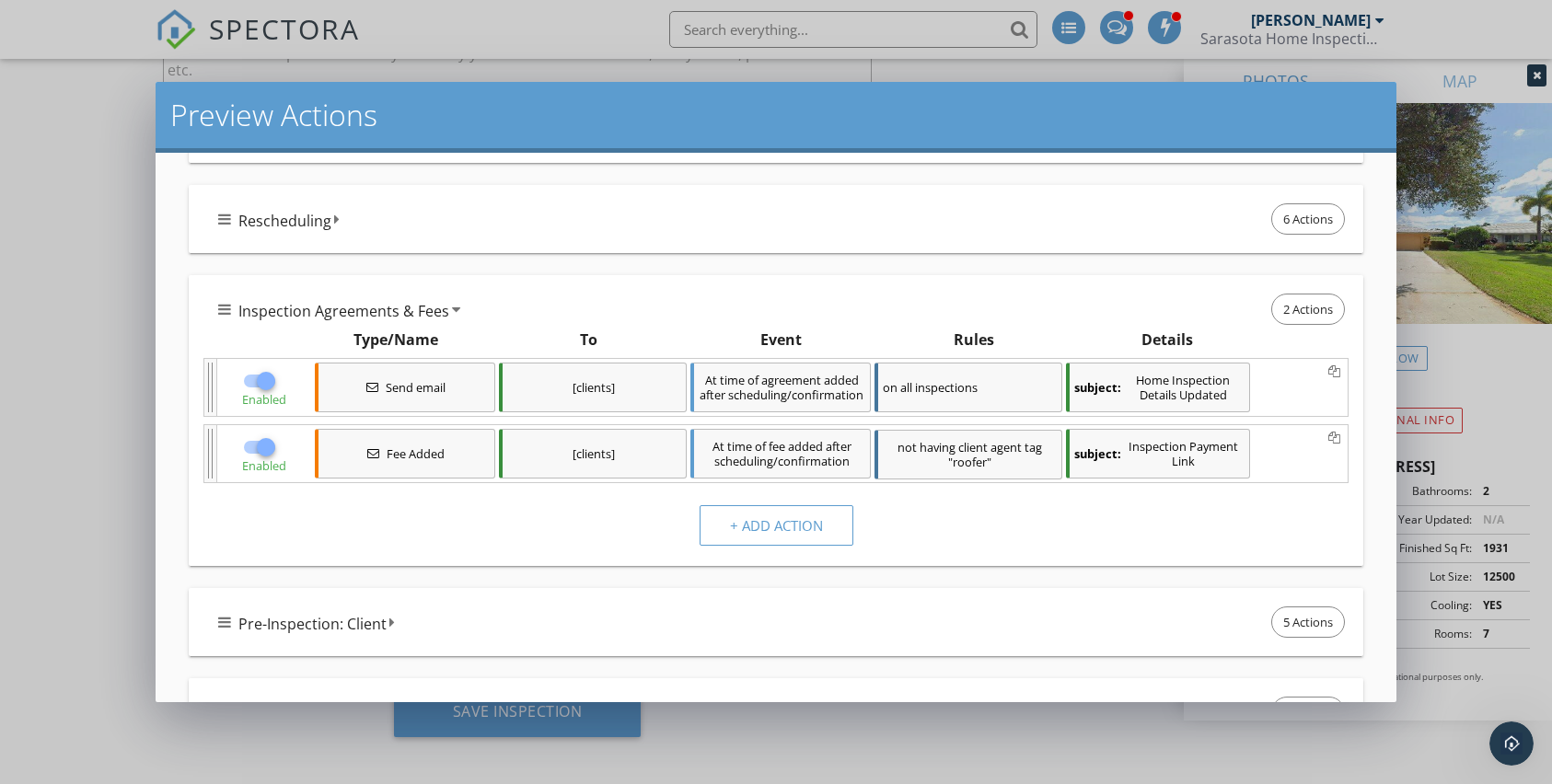
click at [244, 449] on div at bounding box center [259, 447] width 35 height 22
click at [259, 446] on div at bounding box center [266, 447] width 31 height 31
checkbox input "false"
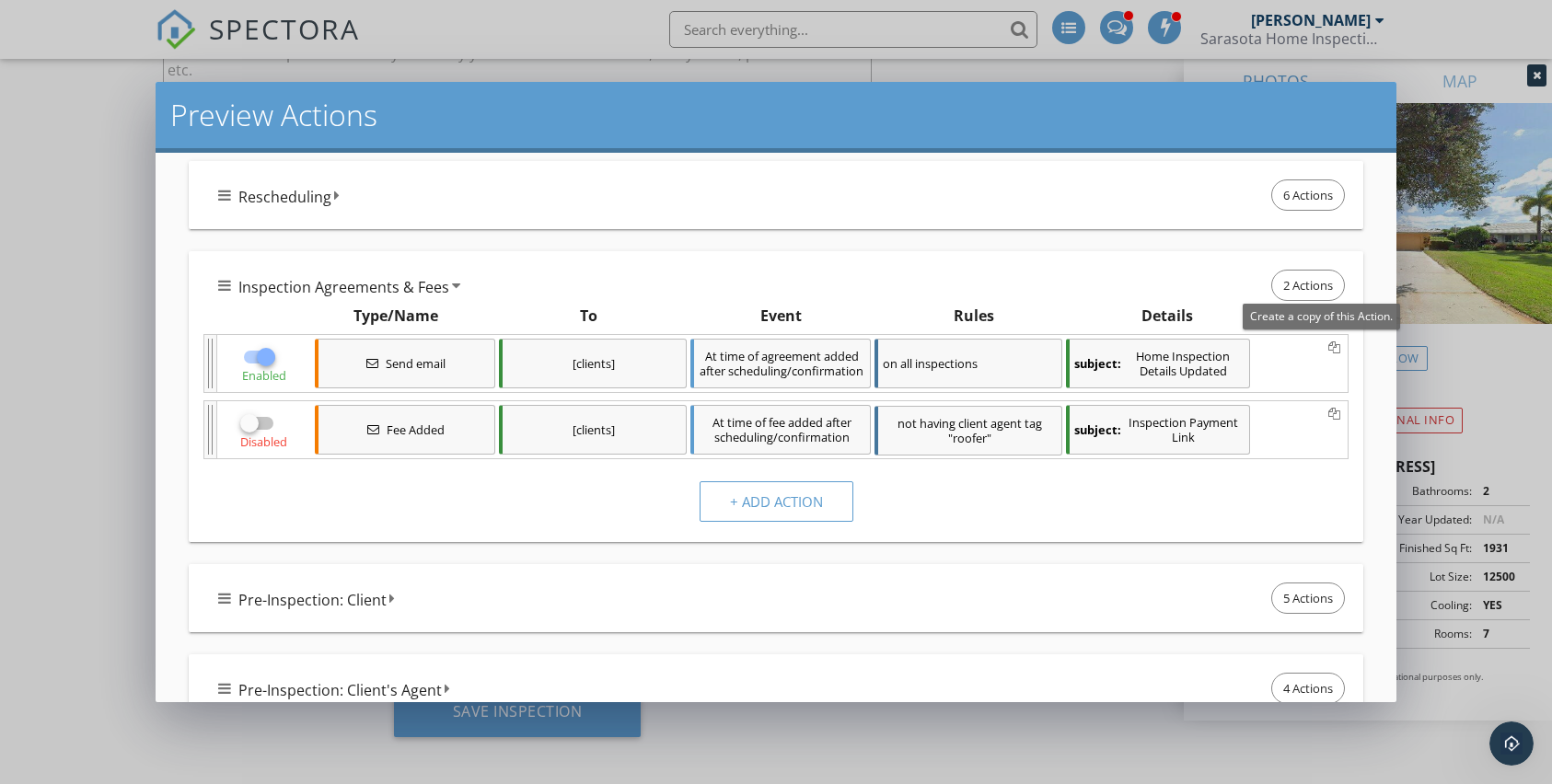
click at [1328, 347] on icon at bounding box center [1334, 348] width 12 height 13
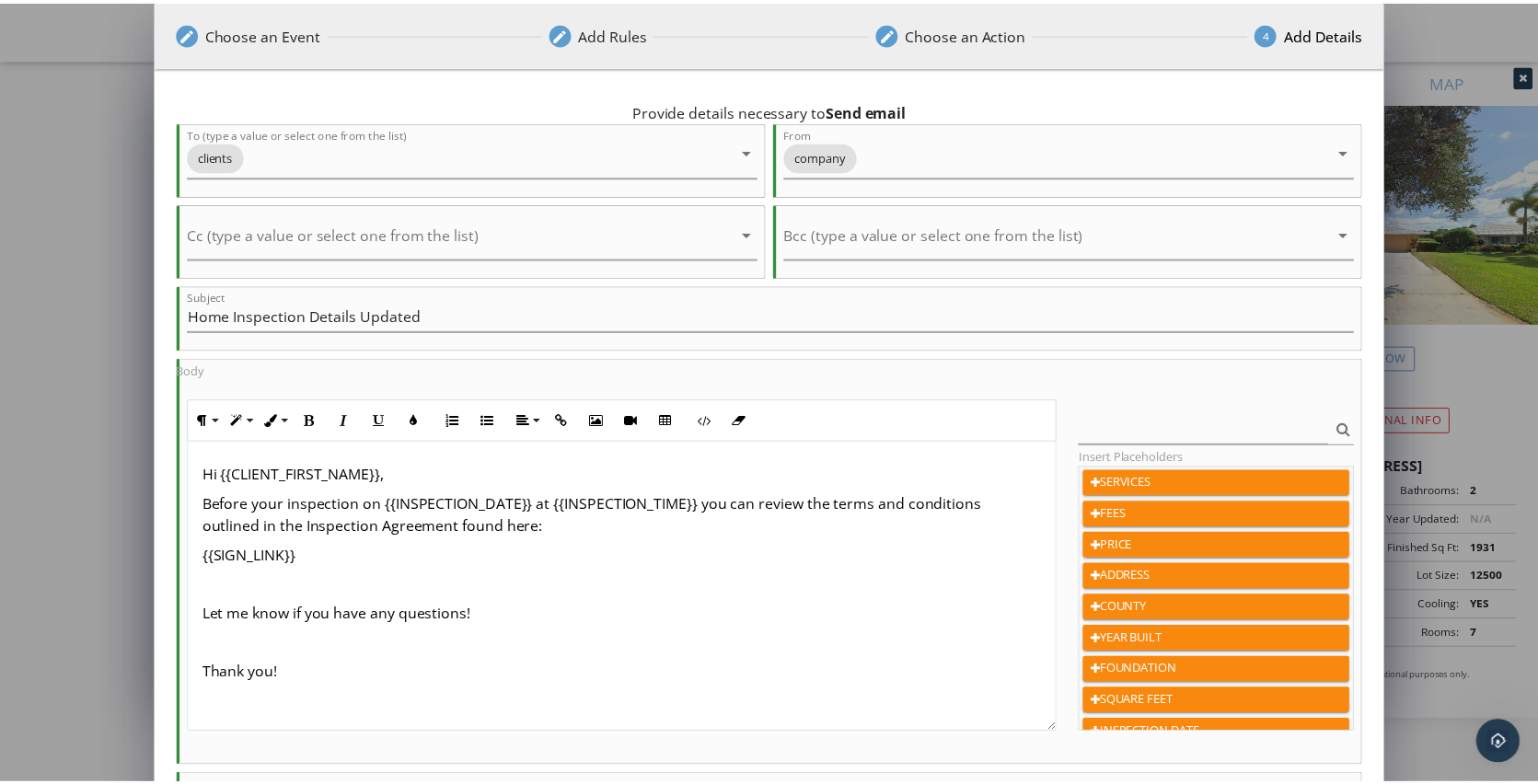
scroll to position [209, 0]
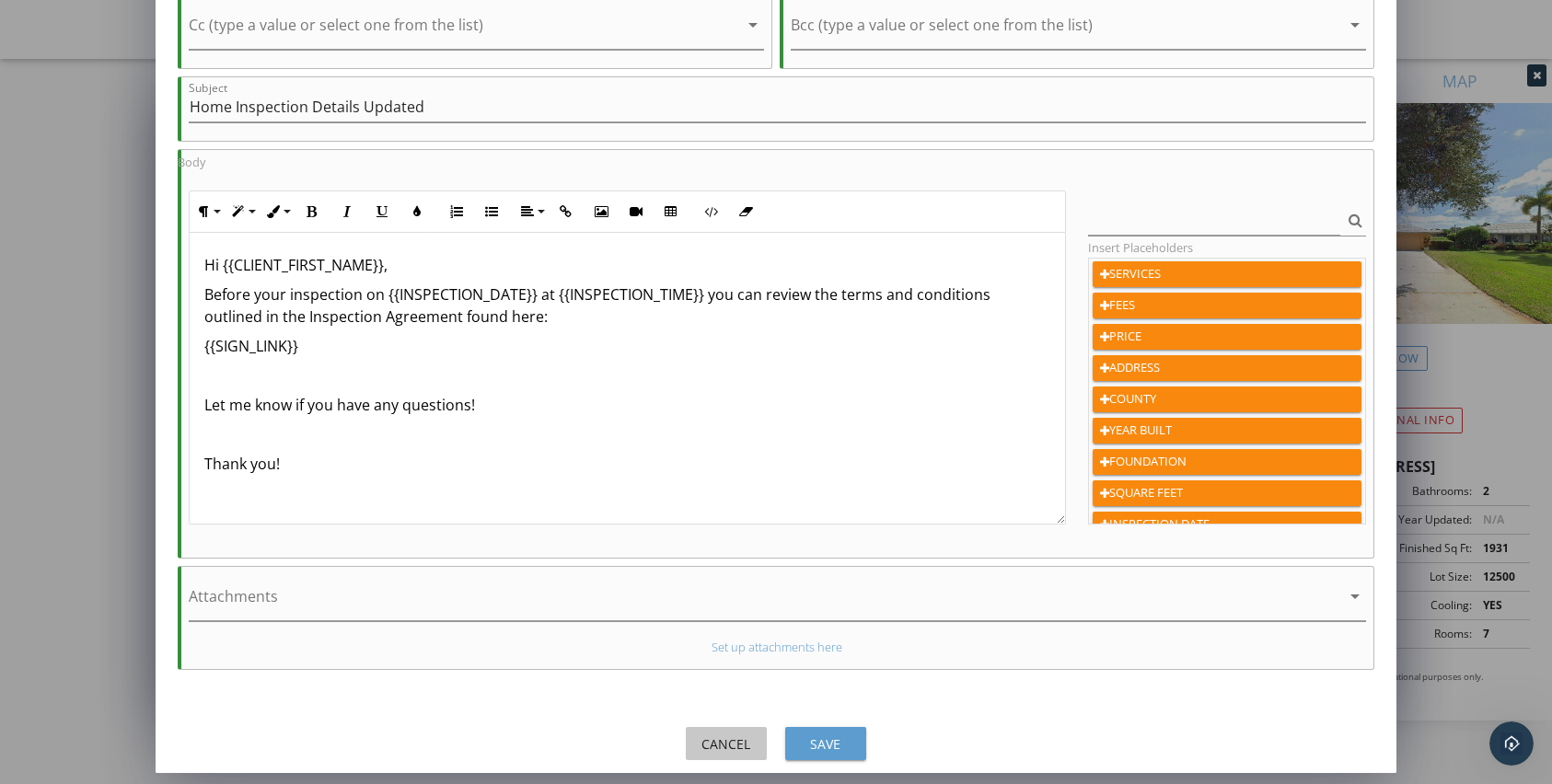
click at [727, 745] on div "Cancel" at bounding box center [726, 744] width 52 height 19
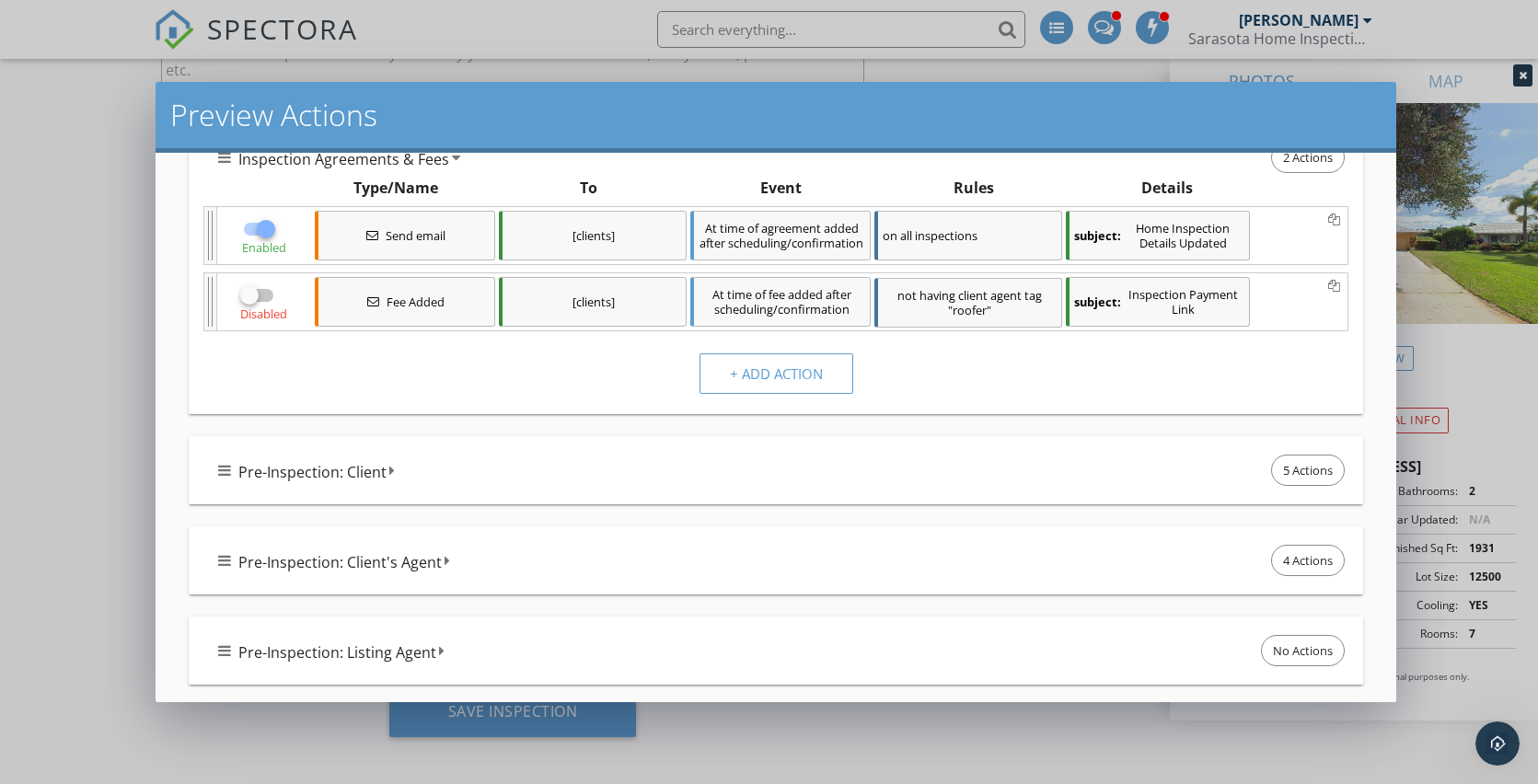
scroll to position [422, 0]
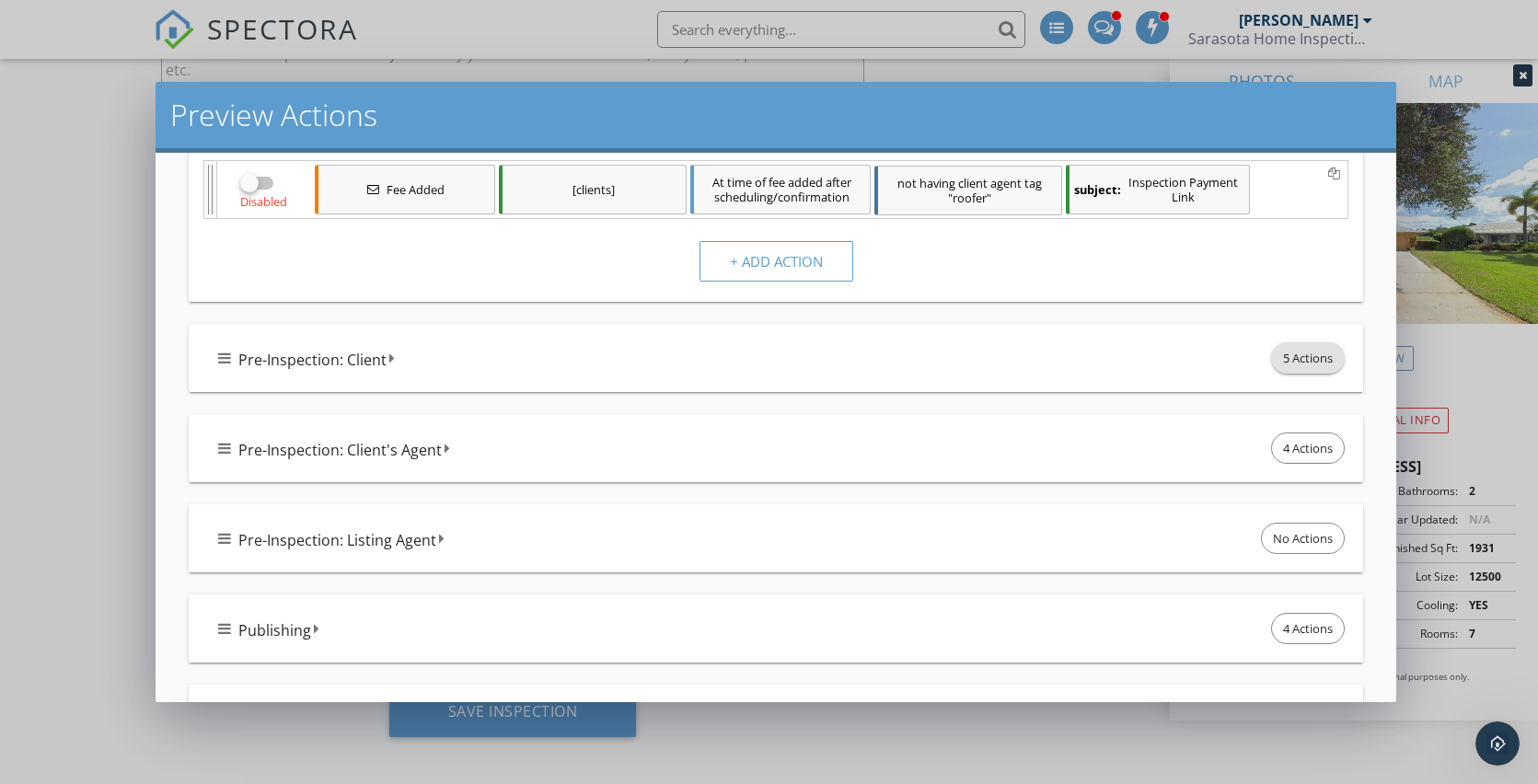
click at [1305, 358] on span "5 Actions" at bounding box center [1308, 358] width 72 height 29
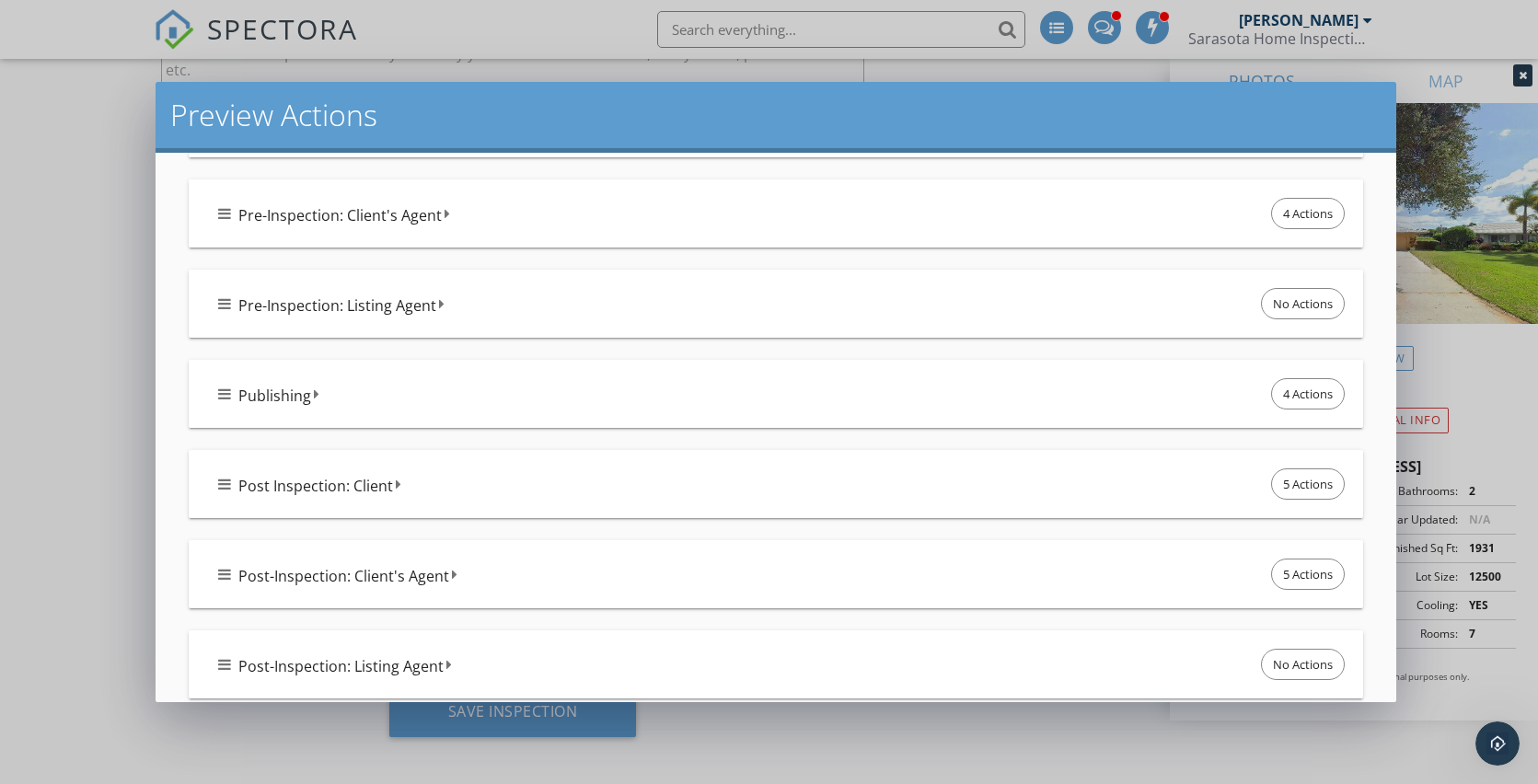
scroll to position [1176, 0]
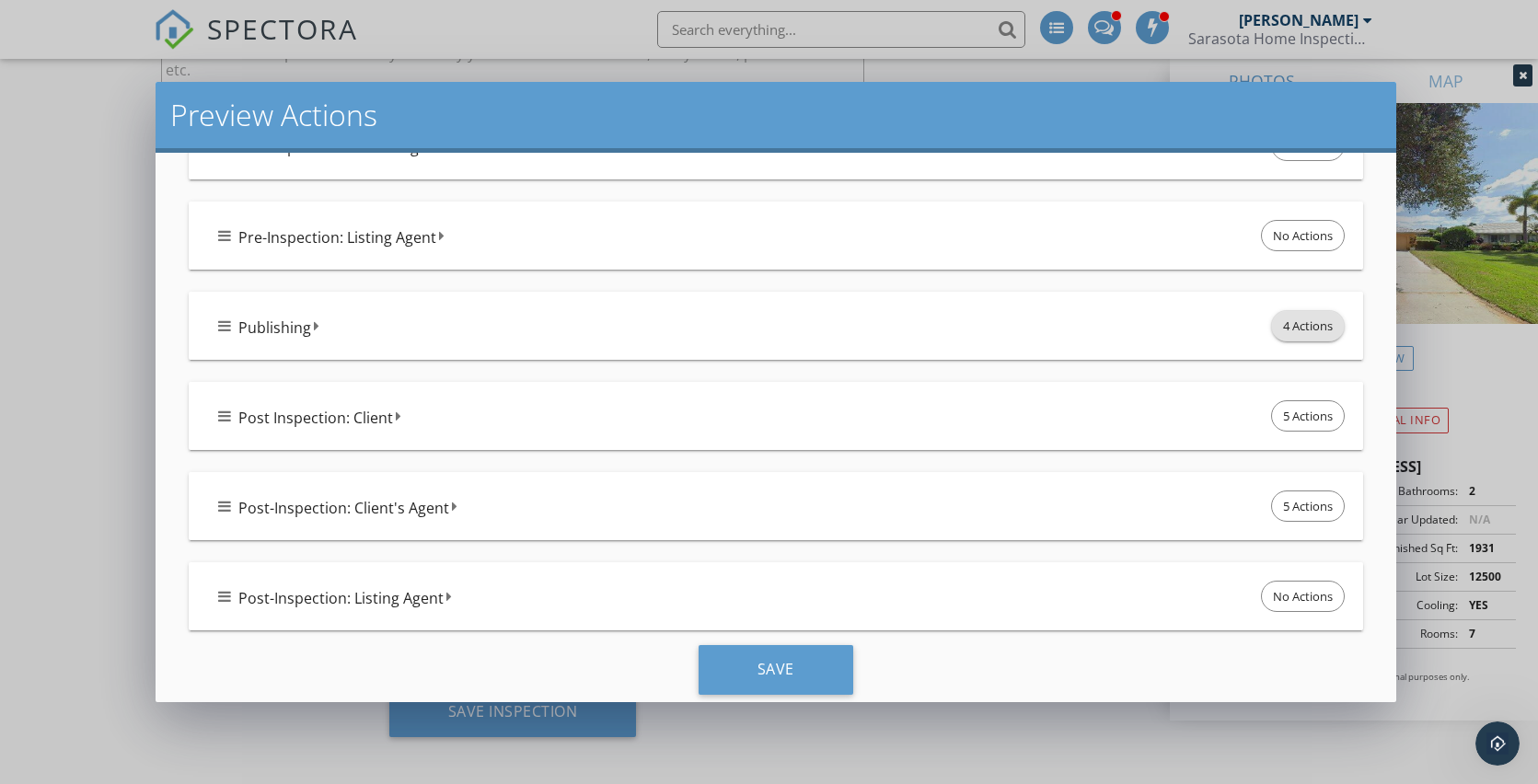
click at [1307, 340] on span "4 Actions" at bounding box center [1308, 325] width 72 height 29
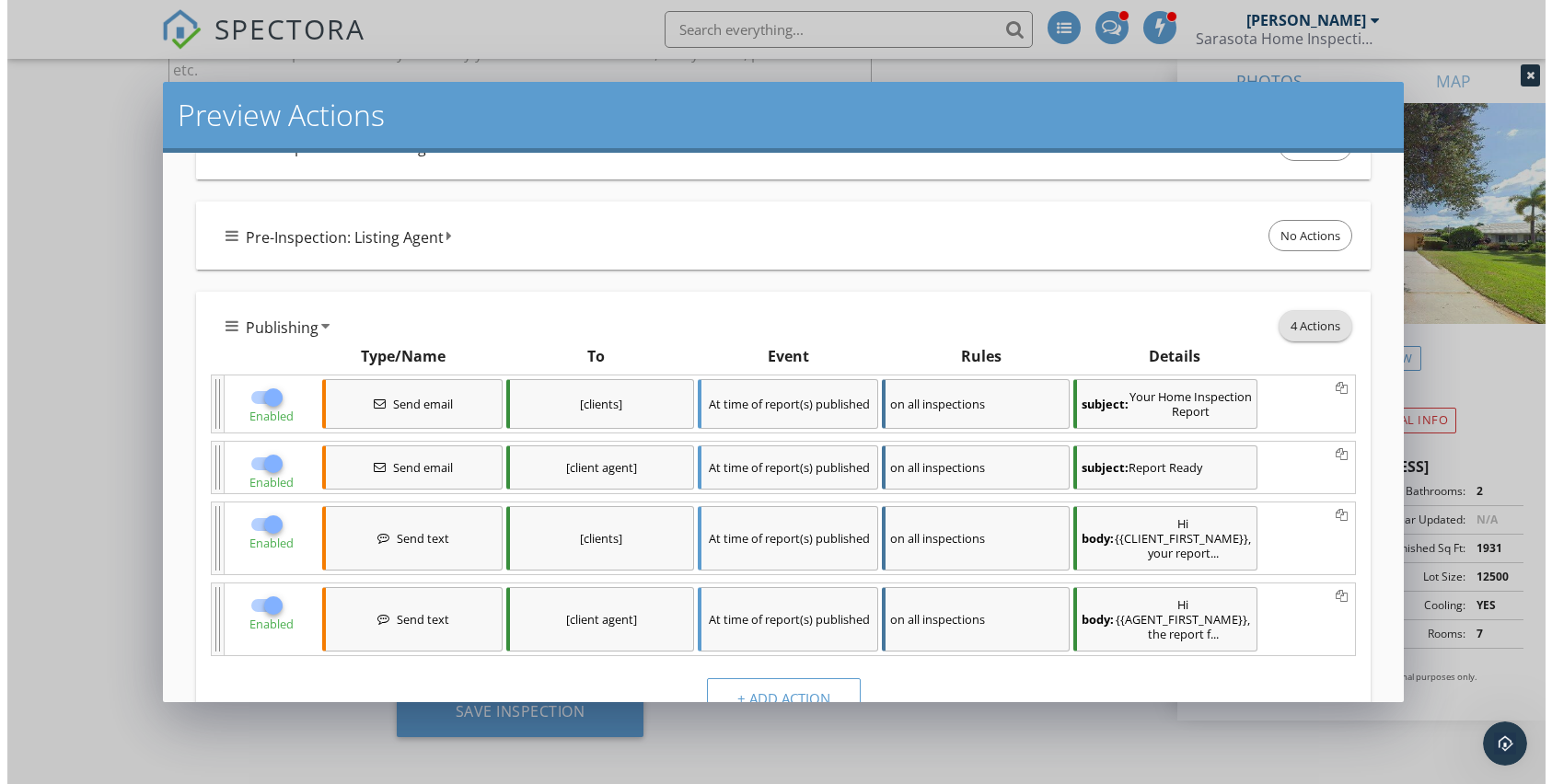
scroll to position [1199, 0]
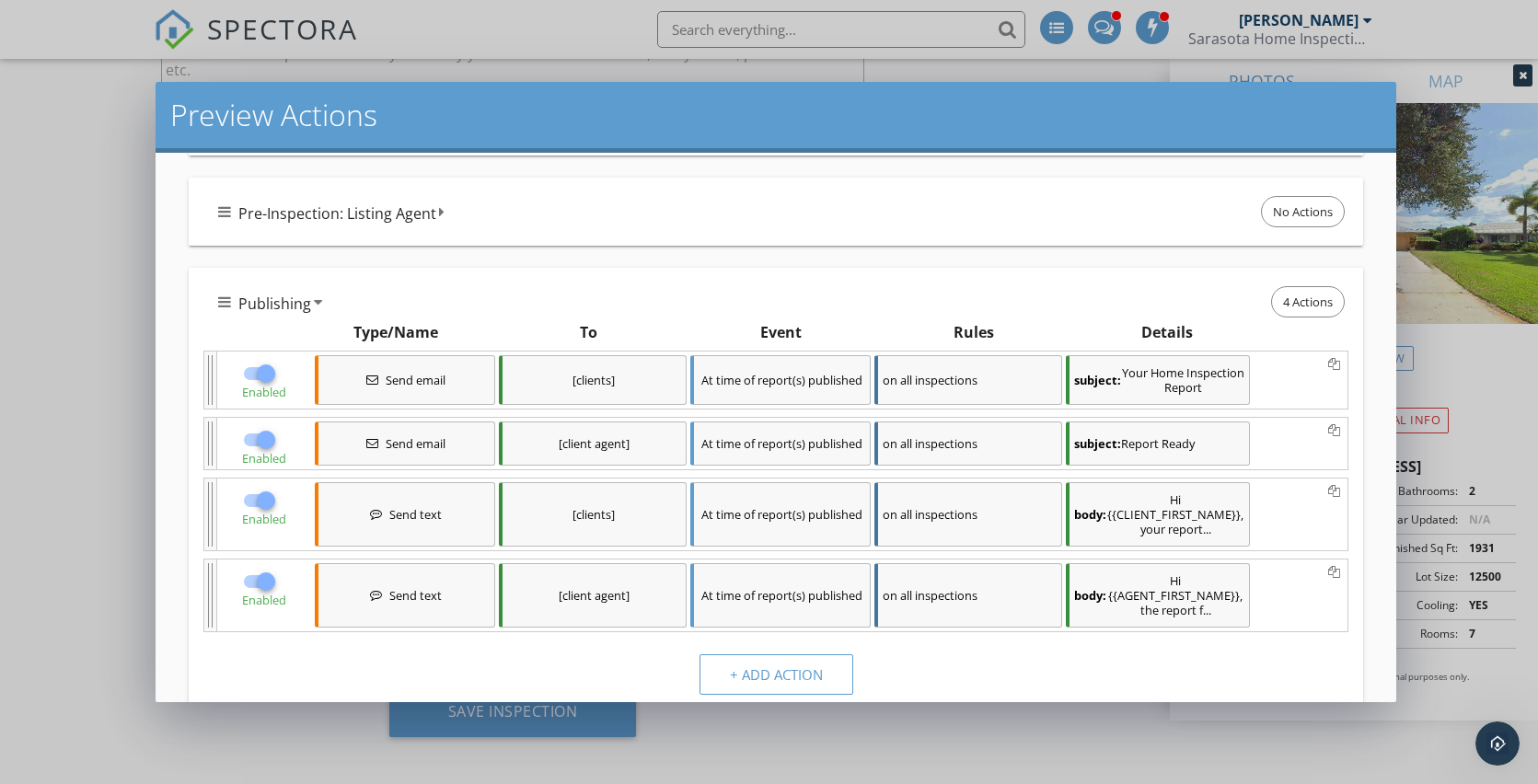
click at [1328, 372] on icon at bounding box center [1334, 364] width 12 height 13
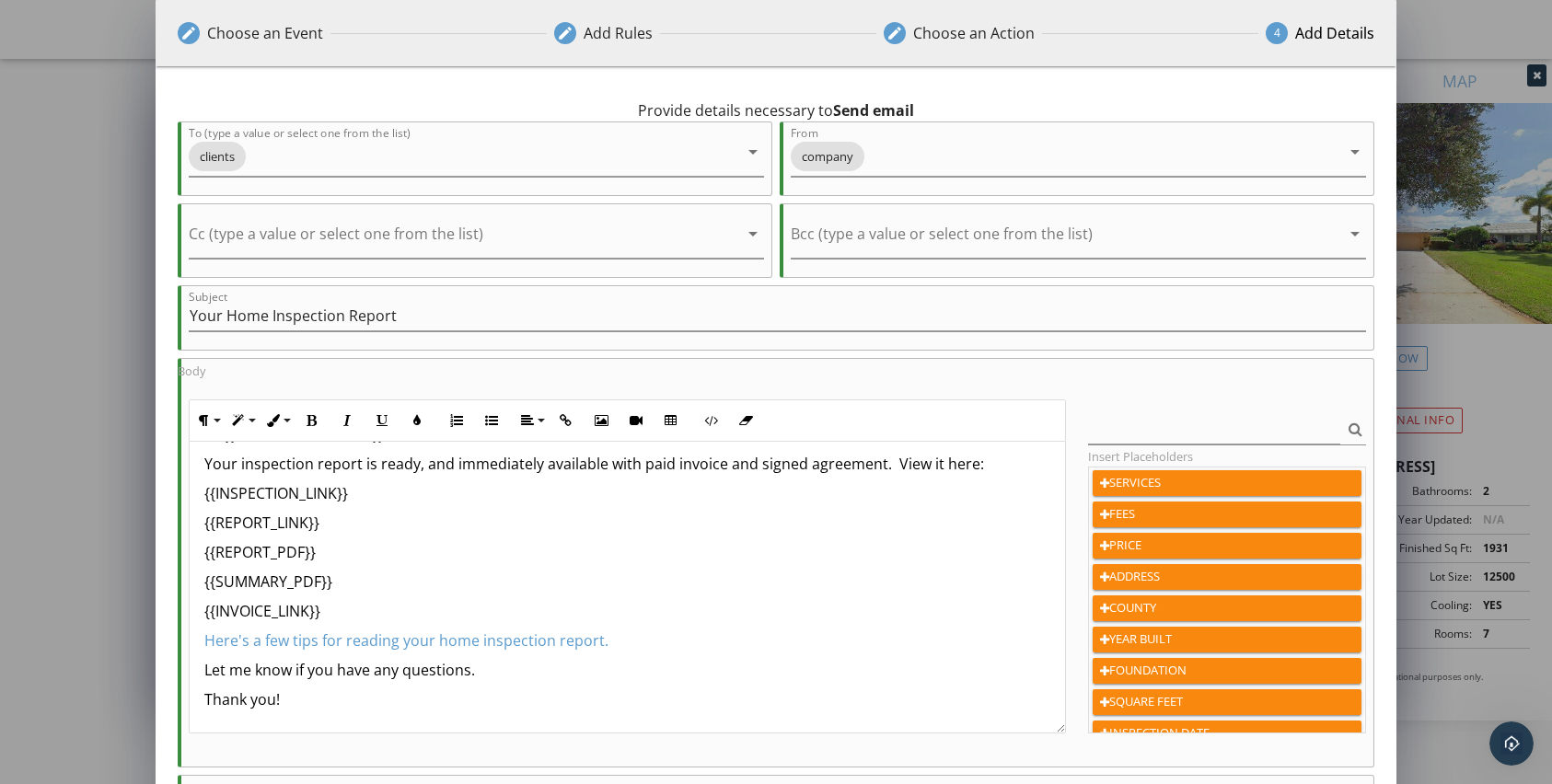
scroll to position [0, 0]
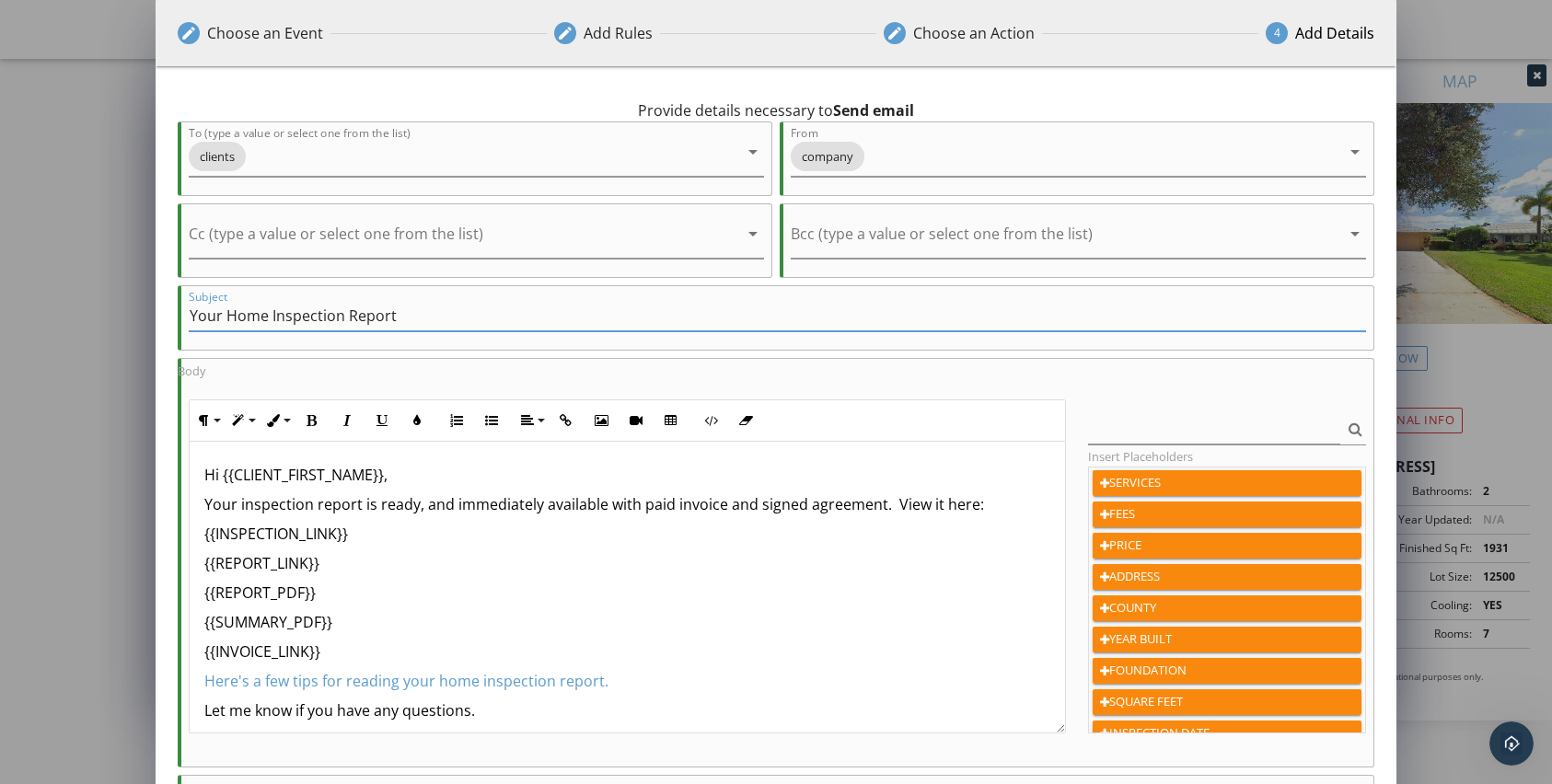
click at [1253, 312] on input "Your Home Inspection Report" at bounding box center [777, 316] width 1178 height 30
click at [969, 389] on div "Body Paragraph Format Normal Heading 1 Heading 2 Heading 3 Heading 4 Code Parag…" at bounding box center [777, 546] width 1178 height 375
click at [864, 320] on input "Your Home Inspection Report" at bounding box center [777, 316] width 1178 height 30
click at [210, 303] on input "Your Home Inspection Report" at bounding box center [777, 316] width 1178 height 30
click at [157, 323] on div "Provide details necessary to Send email To (type a value or select one from the…" at bounding box center [776, 497] width 1242 height 864
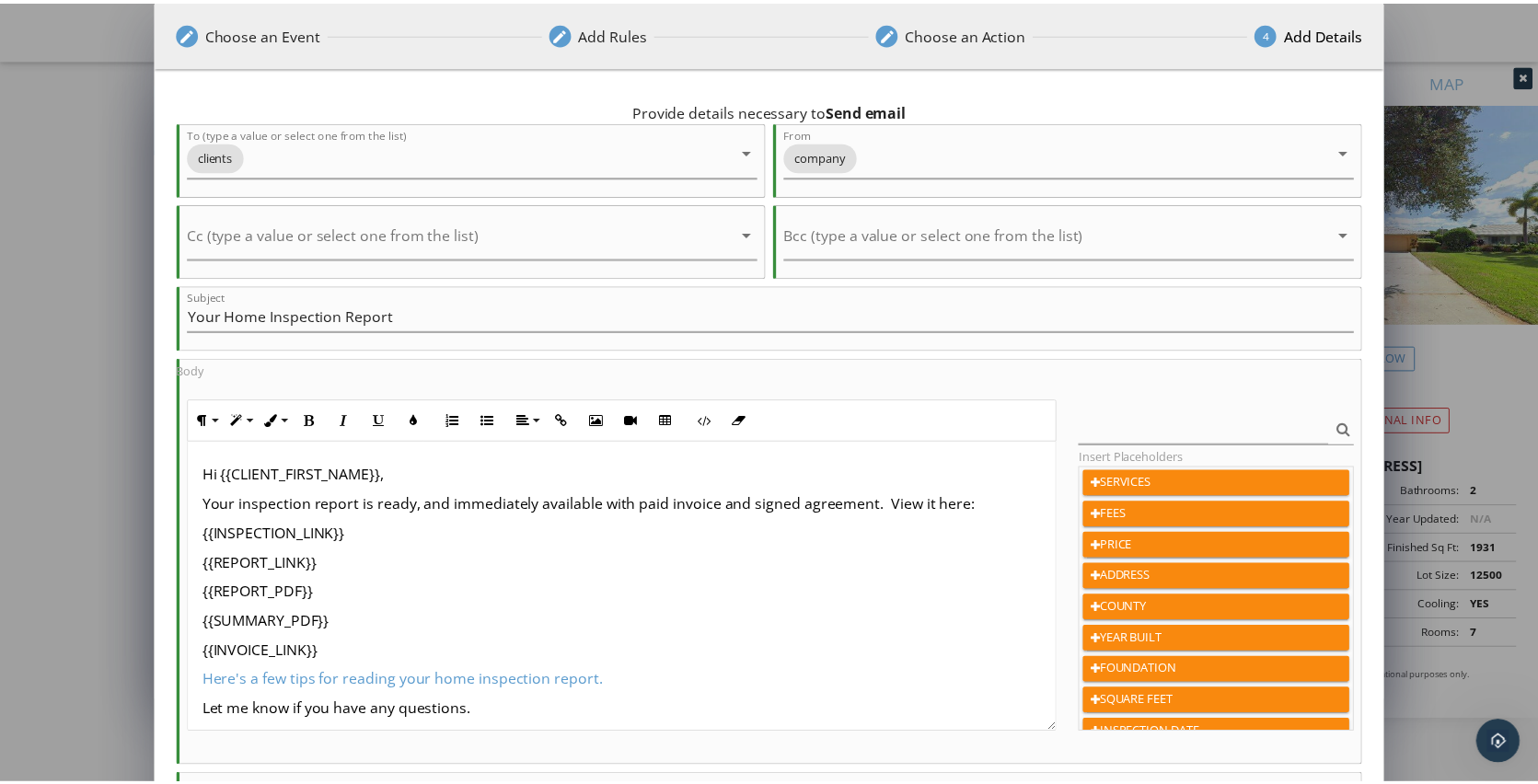
scroll to position [41, 0]
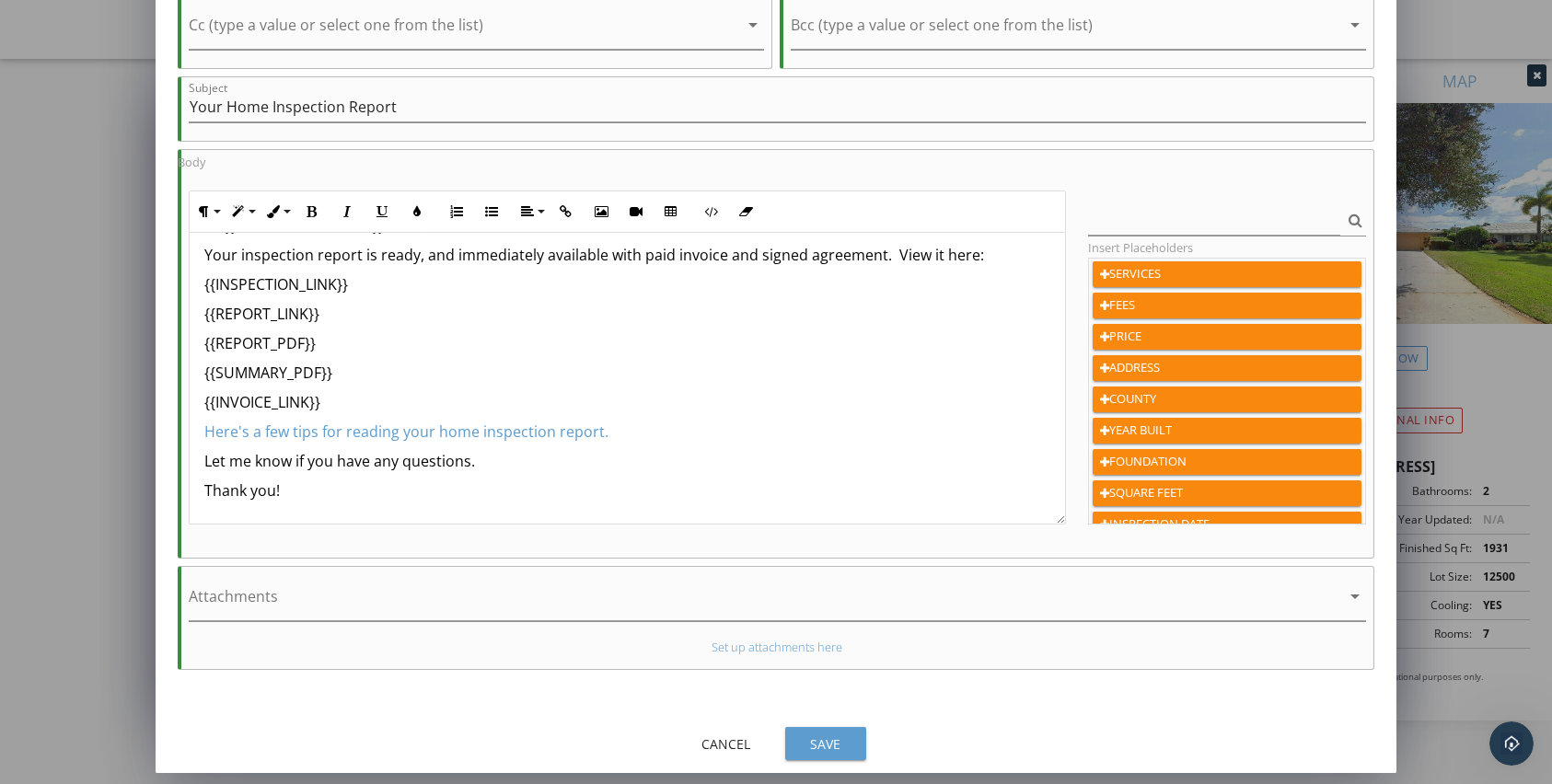
click at [722, 747] on div "Cancel" at bounding box center [726, 744] width 52 height 19
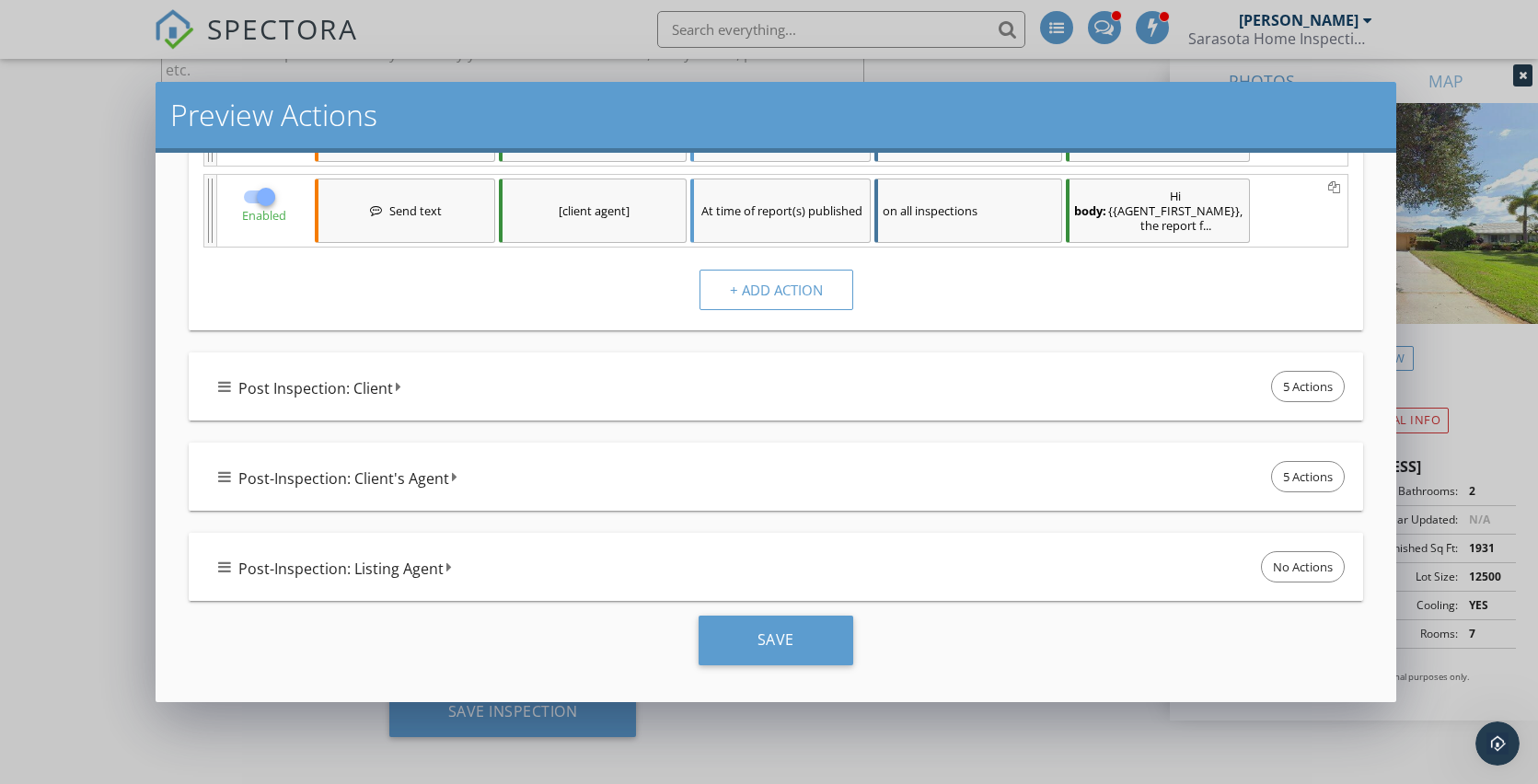
scroll to position [97, 0]
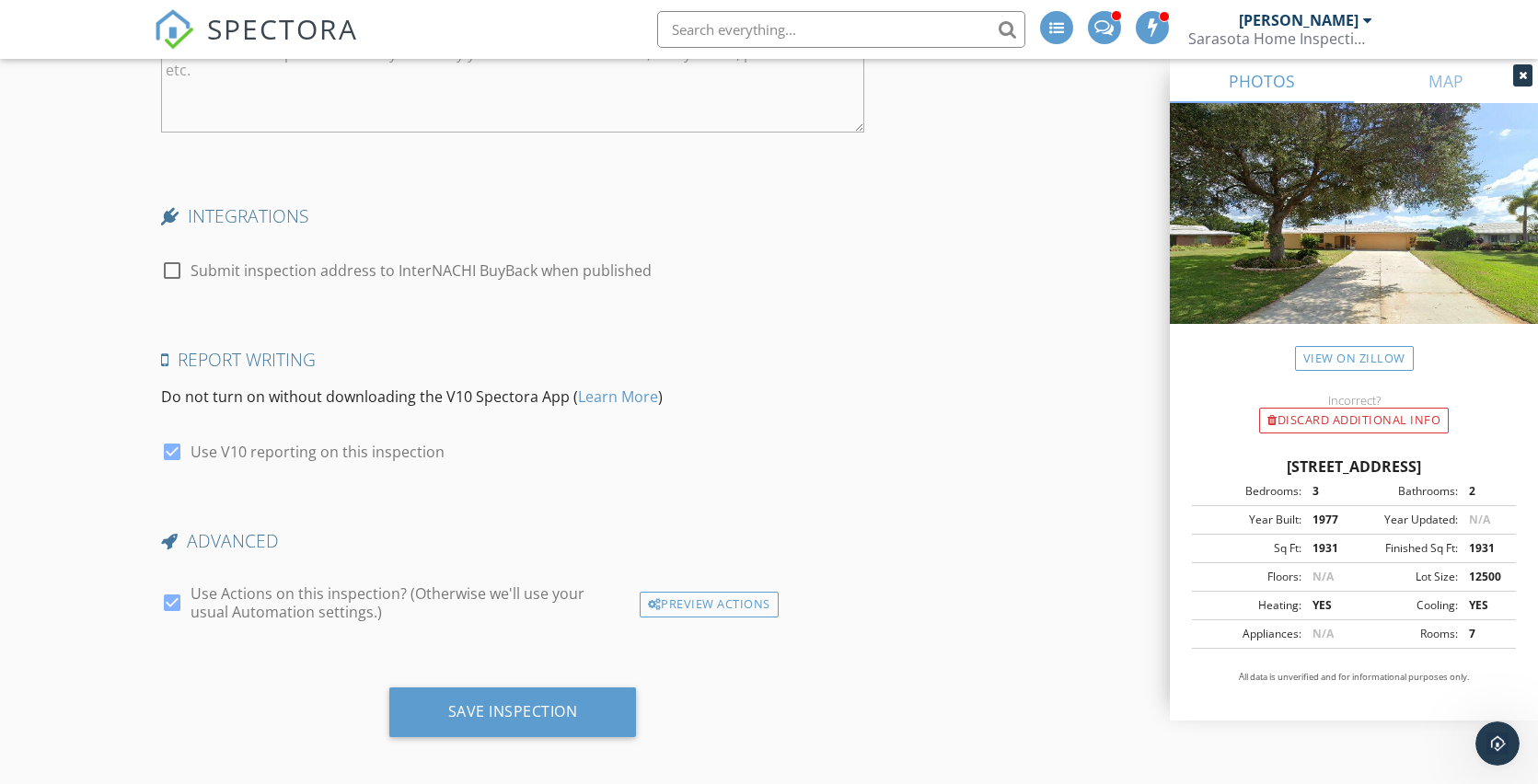
click at [1464, 39] on div at bounding box center [769, 392] width 1538 height 784
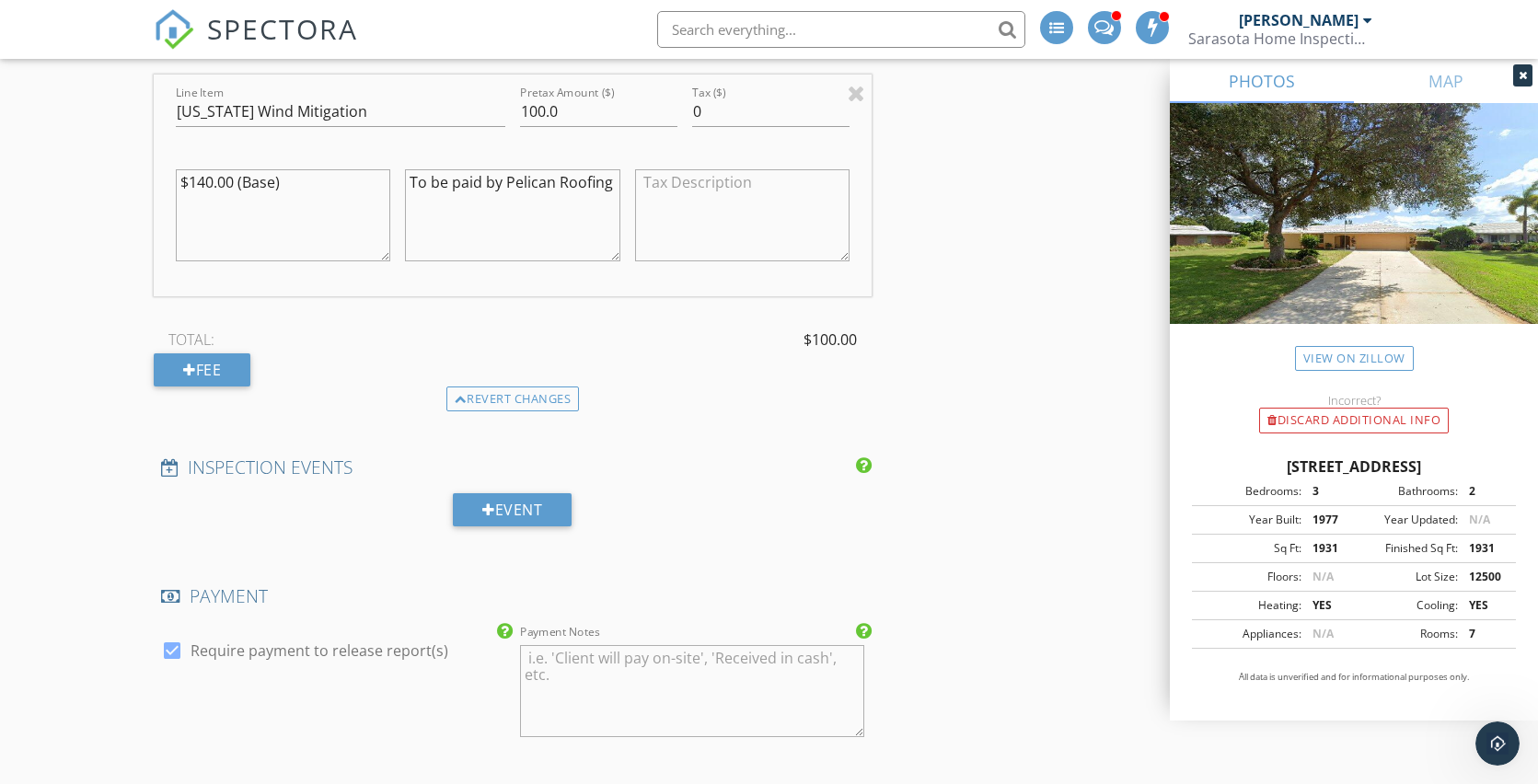
scroll to position [1929, 0]
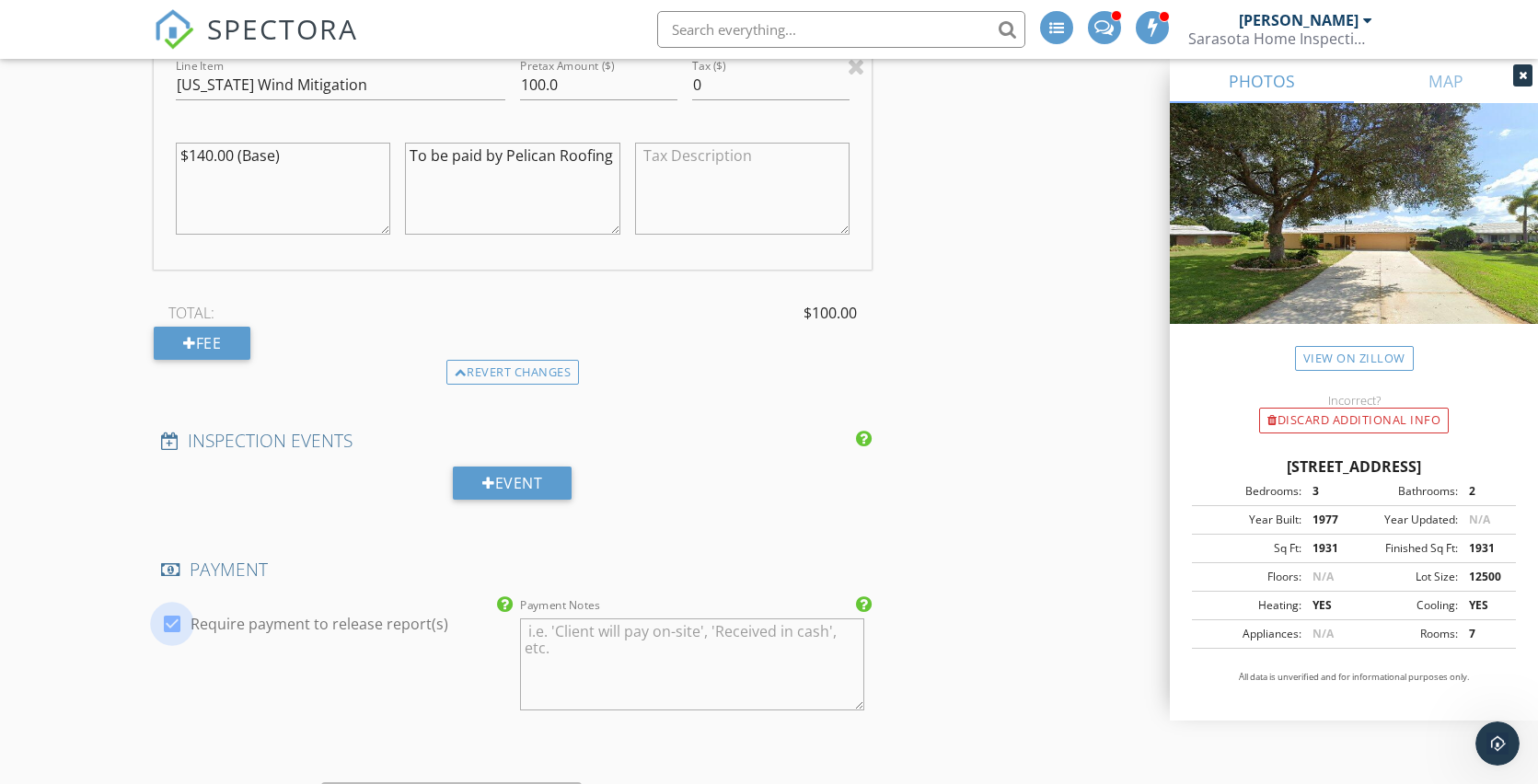
click at [171, 621] on div at bounding box center [172, 624] width 31 height 31
checkbox input "false"
drag, startPoint x: 592, startPoint y: 647, endPoint x: 509, endPoint y: 619, distance: 87.6
click at [510, 619] on div "PAYMENT check_box_outline_blank Require payment to release report(s) Payment No…" at bounding box center [512, 648] width 718 height 181
type textarea "To be Paid by Pelican Roofing"
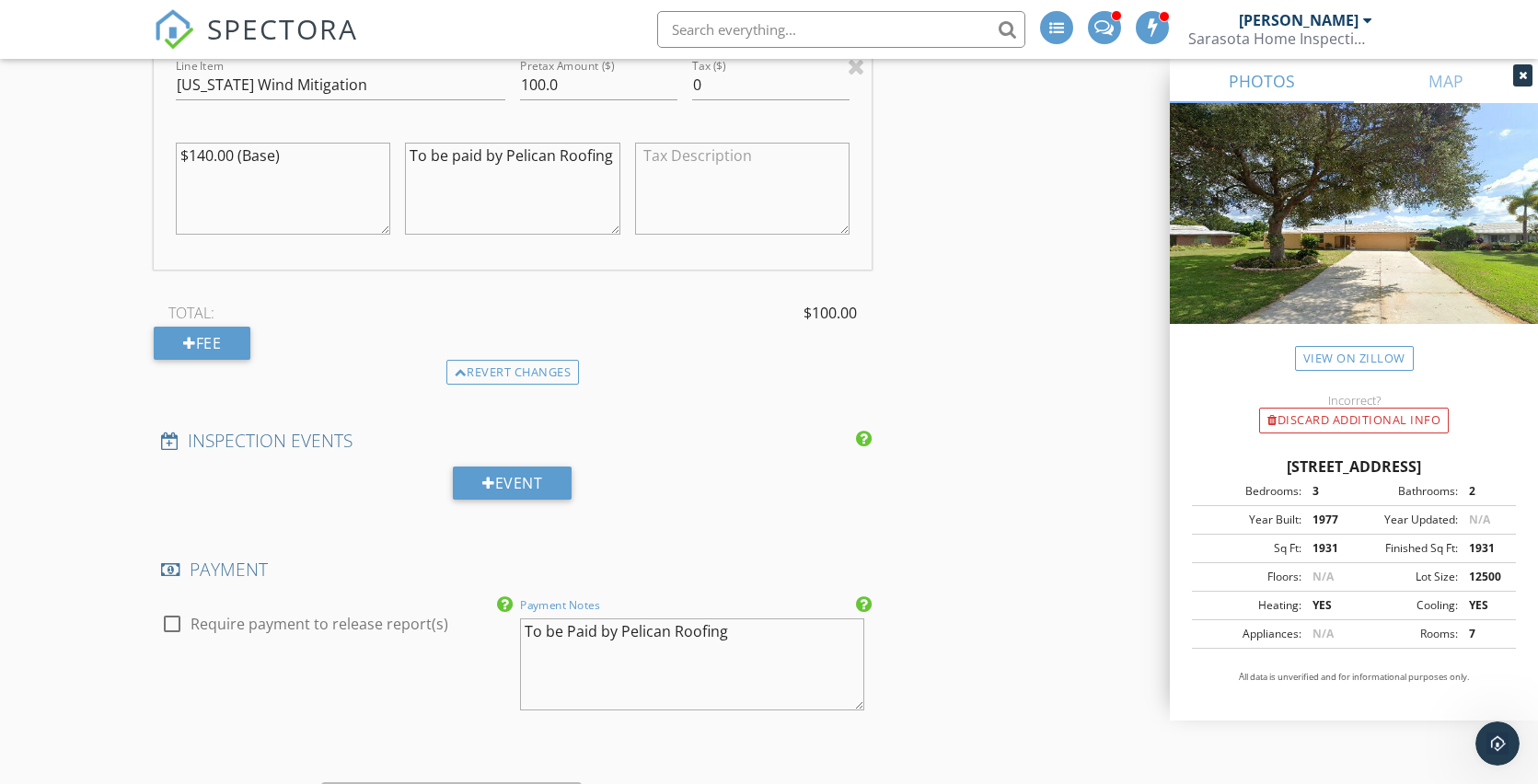
click at [725, 536] on div "INSPECTOR(S) check_box Dane Champlin PRIMARY Dane Champlin arrow_drop_down chec…" at bounding box center [512, 369] width 718 height 4133
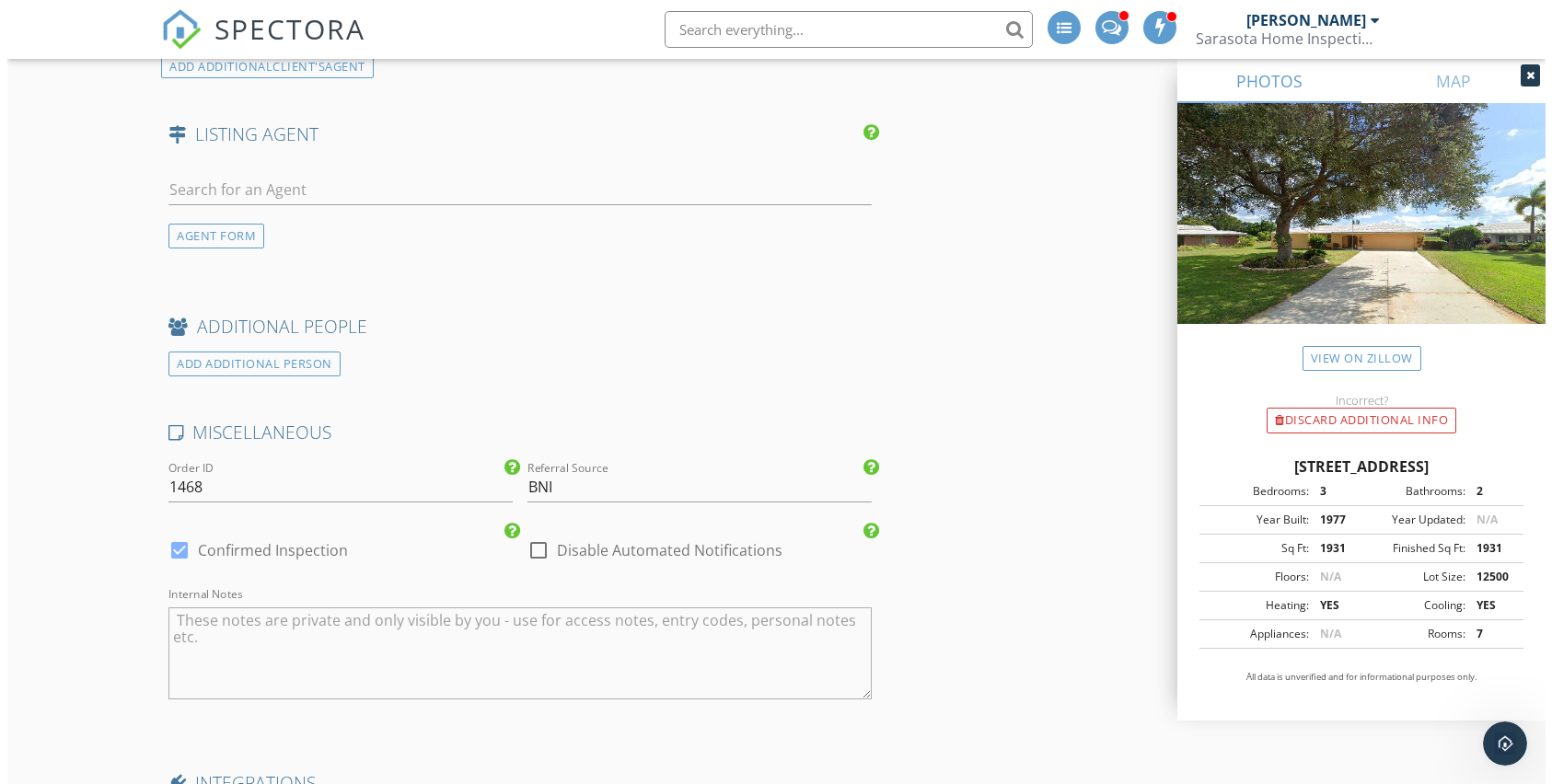
scroll to position [3722, 0]
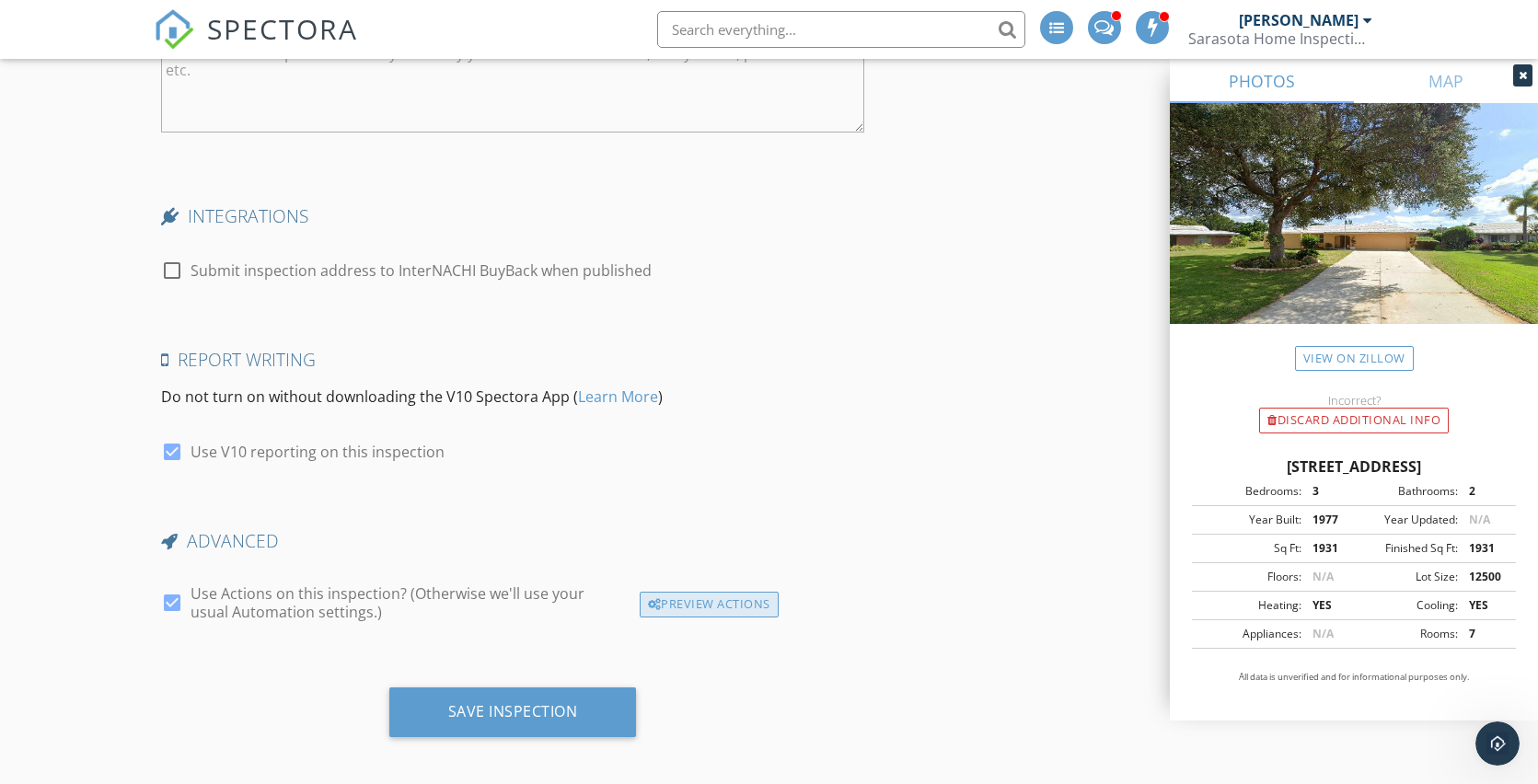
click at [734, 595] on div "Preview Actions" at bounding box center [708, 604] width 139 height 26
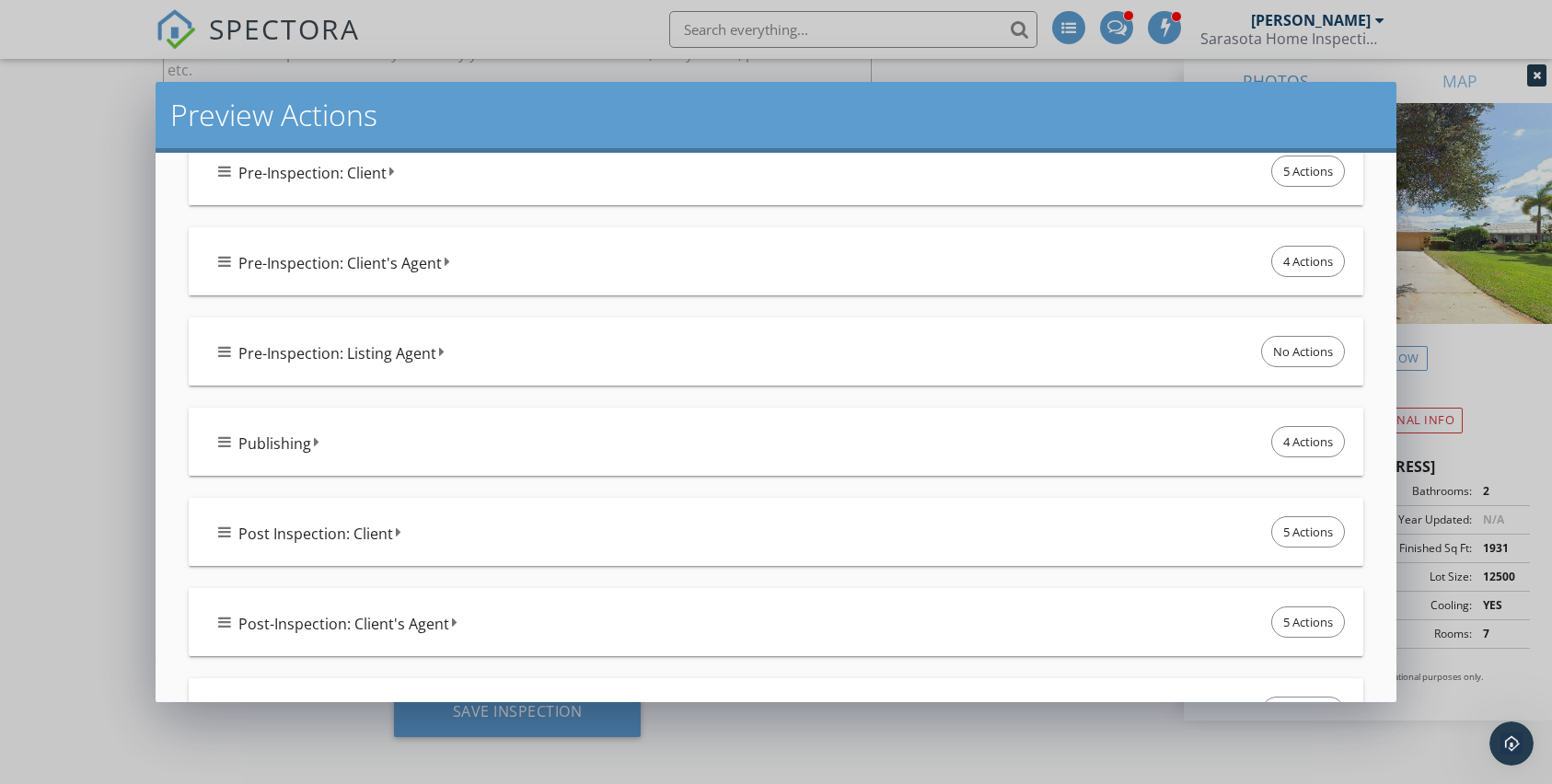
scroll to position [390, 0]
click at [1296, 442] on span "4 Actions" at bounding box center [1308, 438] width 72 height 29
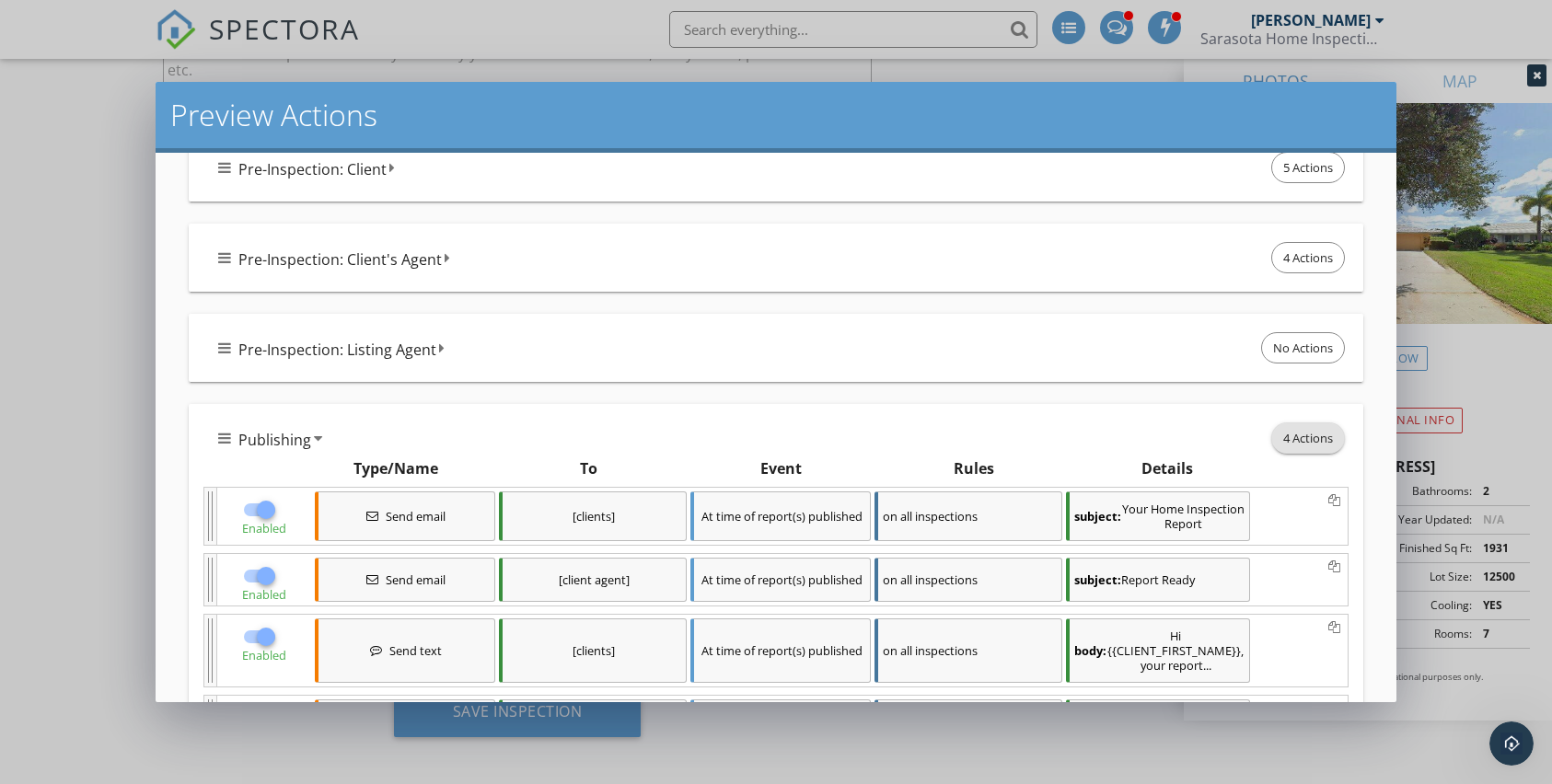
scroll to position [517, 0]
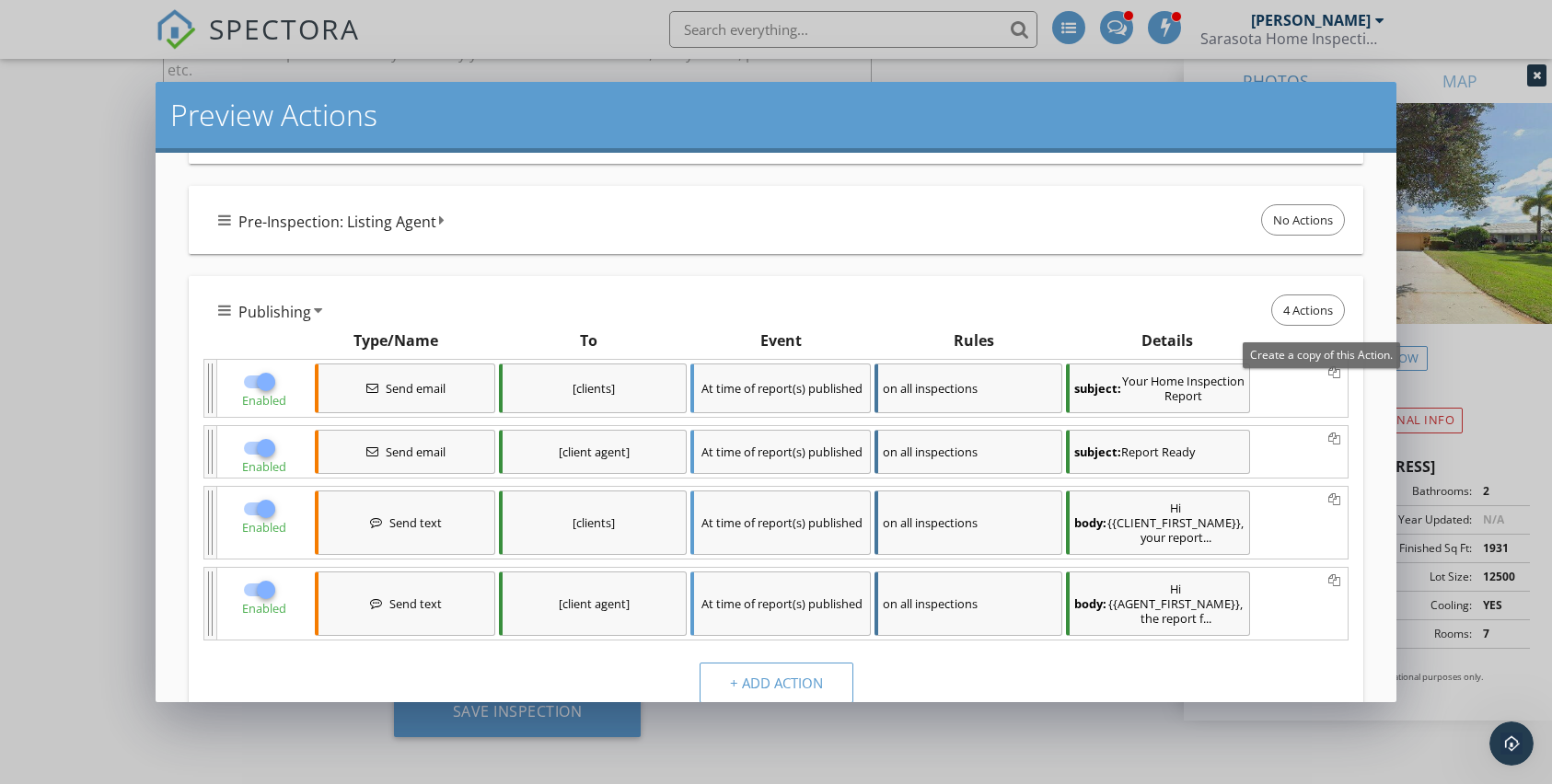
click at [1328, 371] on icon at bounding box center [1334, 373] width 12 height 13
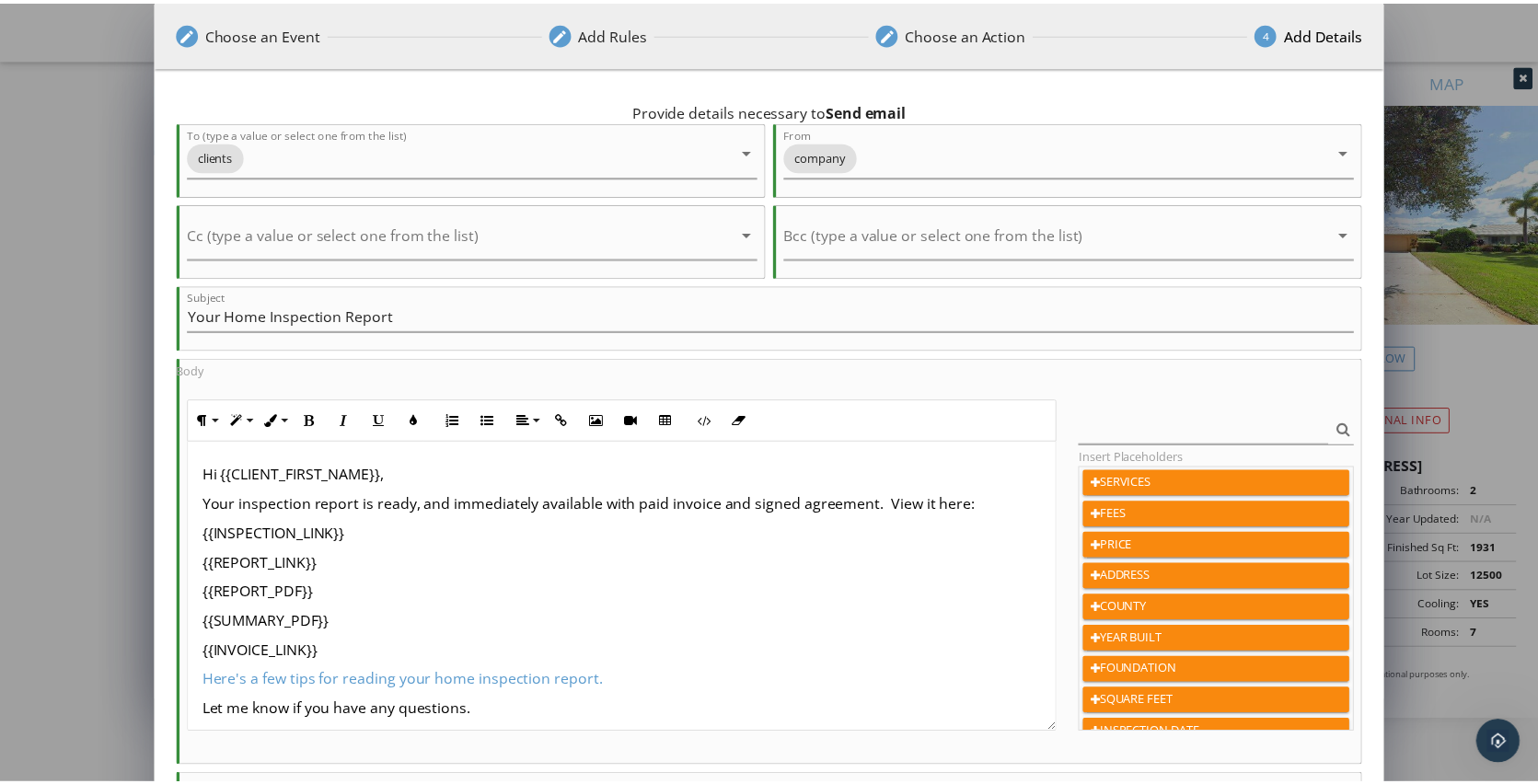
scroll to position [209, 0]
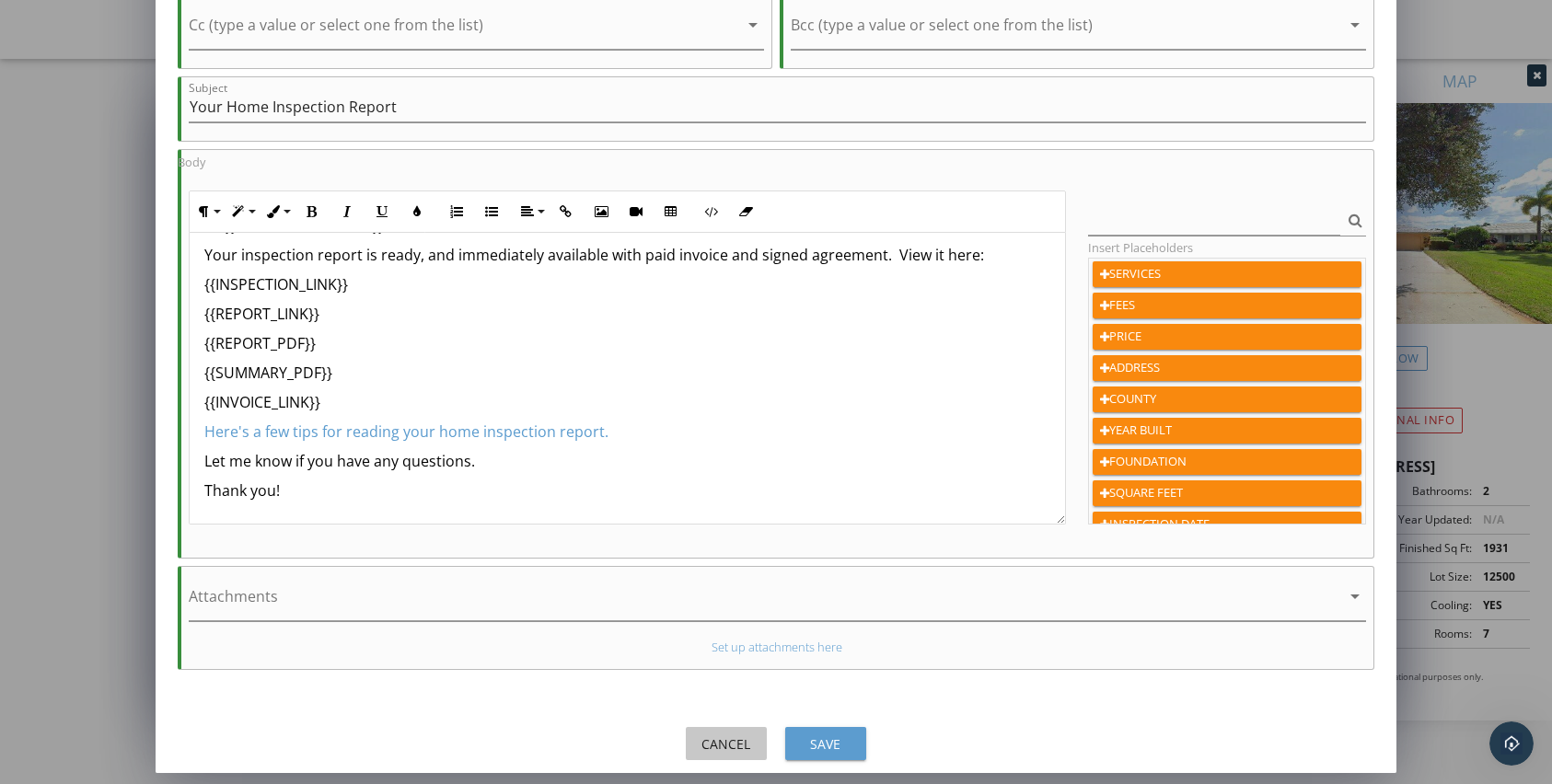
click at [719, 744] on div "Cancel" at bounding box center [726, 744] width 52 height 19
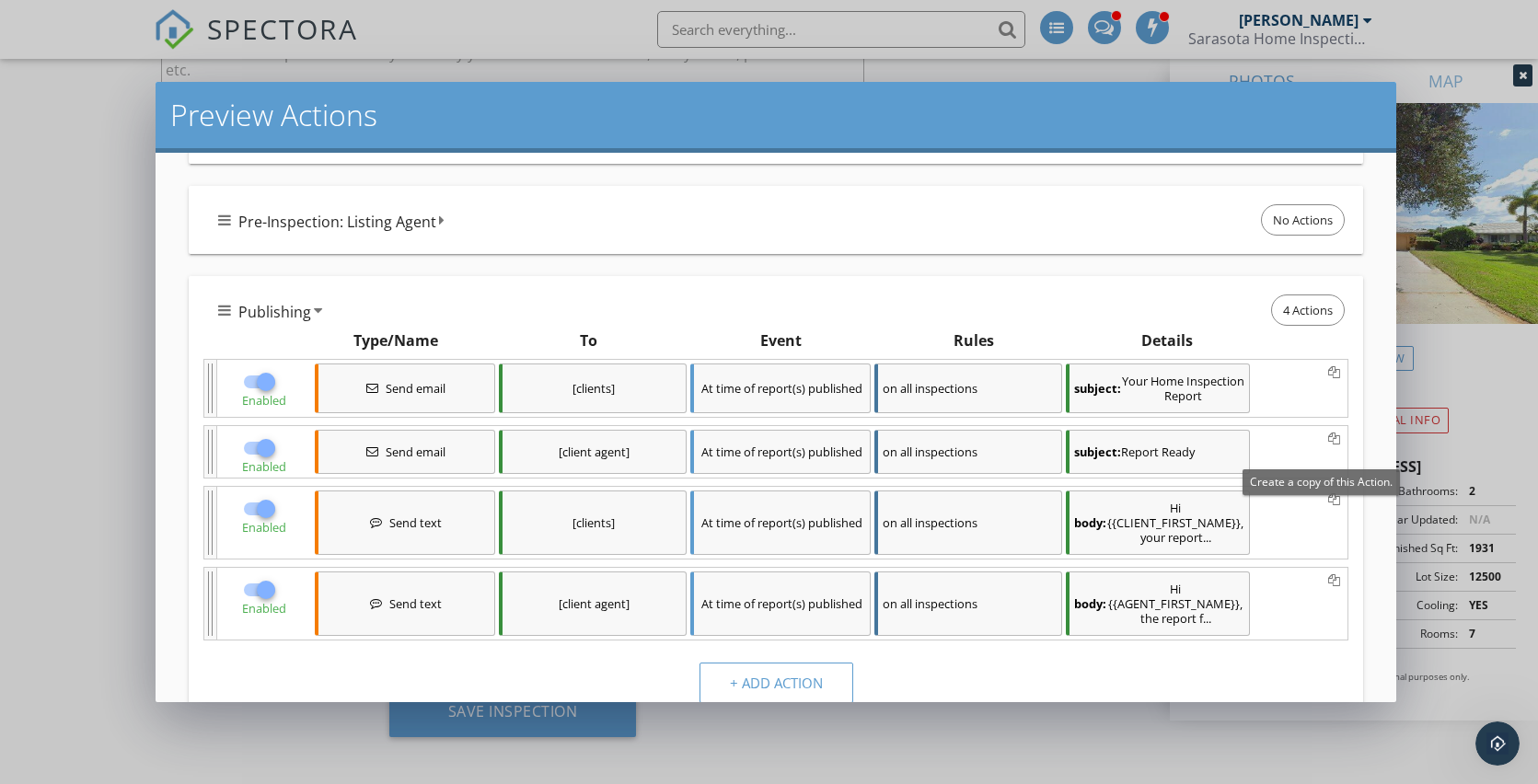
click at [1328, 498] on icon at bounding box center [1334, 500] width 12 height 13
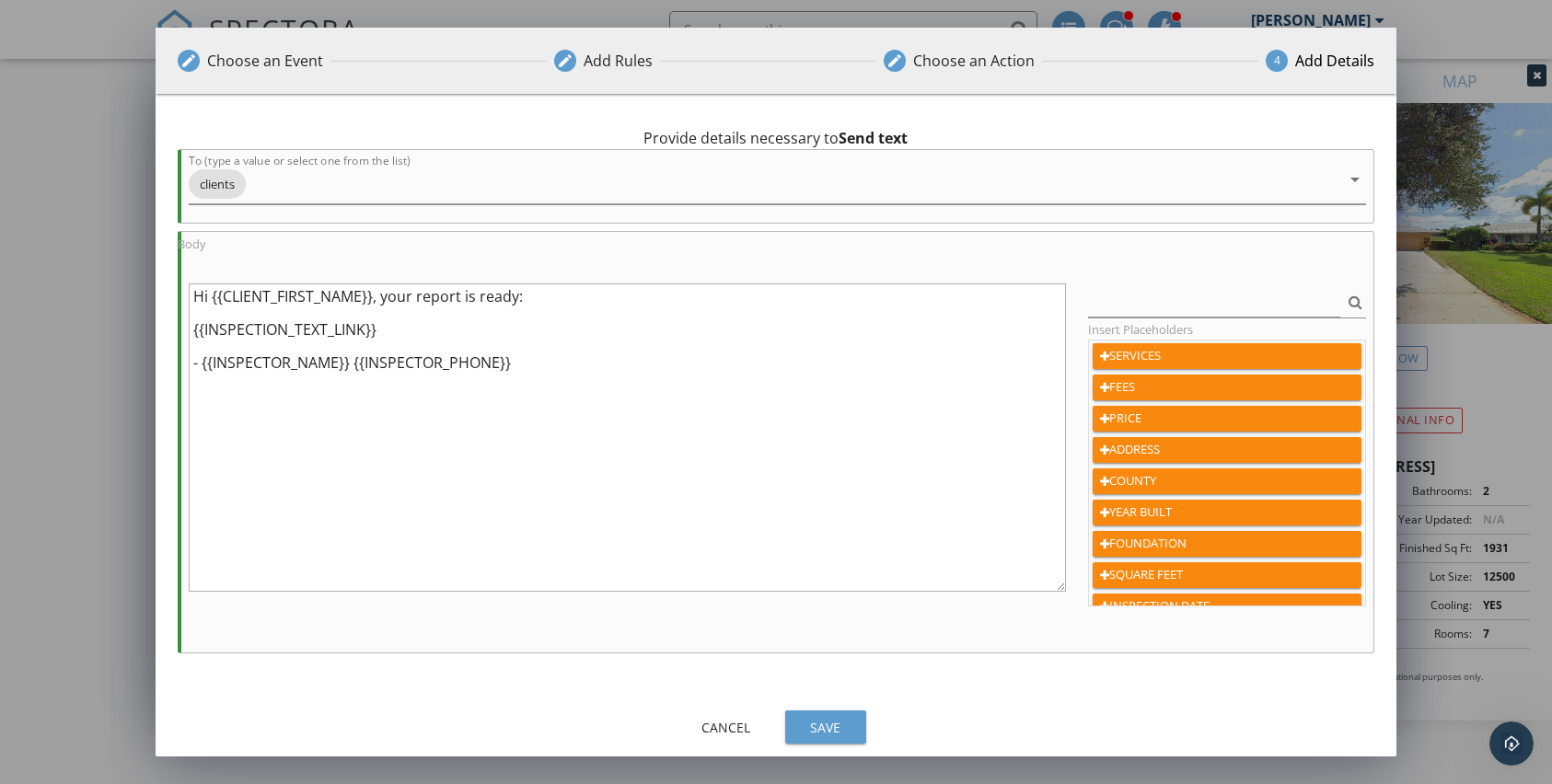
click at [729, 727] on div "Cancel" at bounding box center [726, 728] width 52 height 19
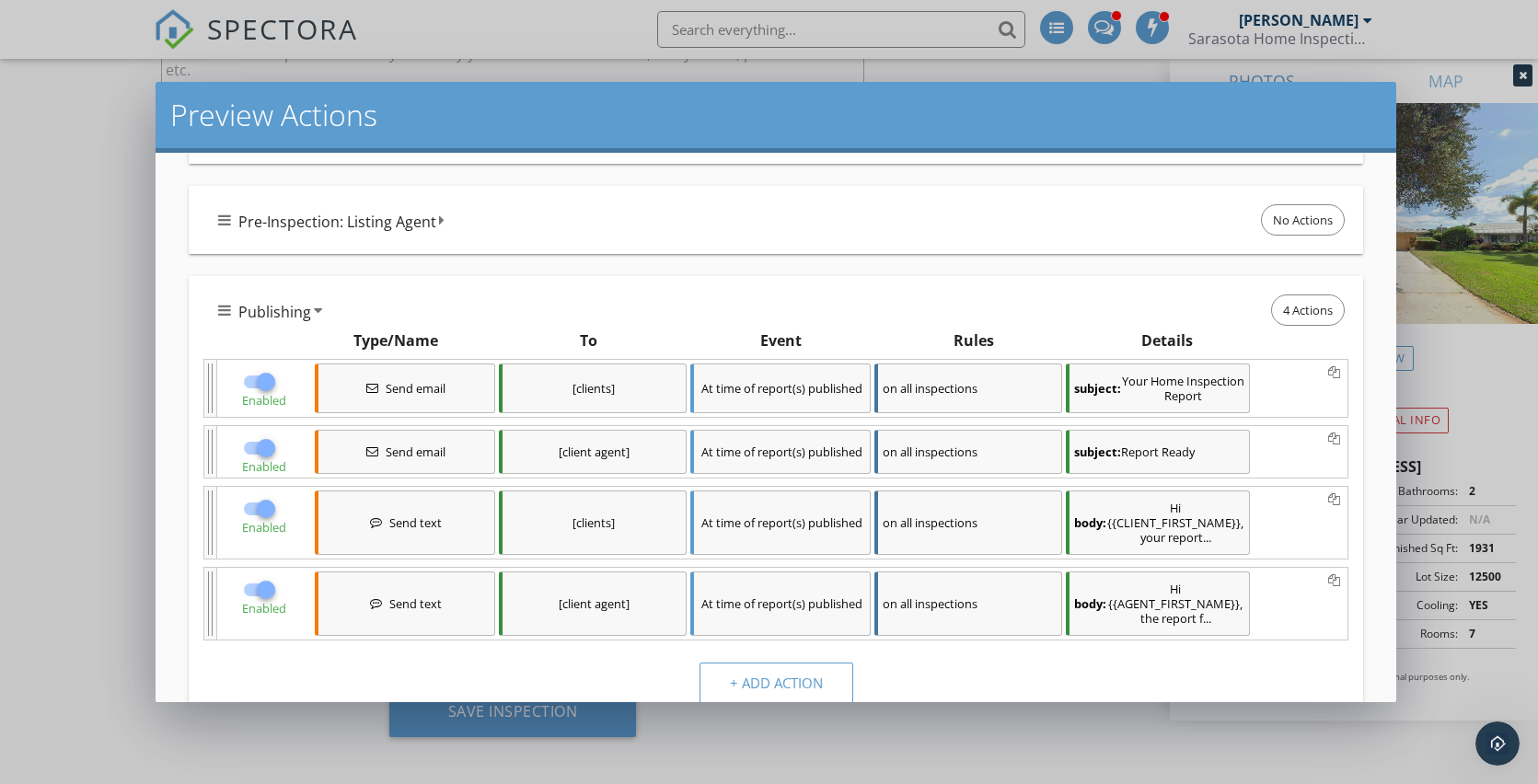
scroll to position [549, 0]
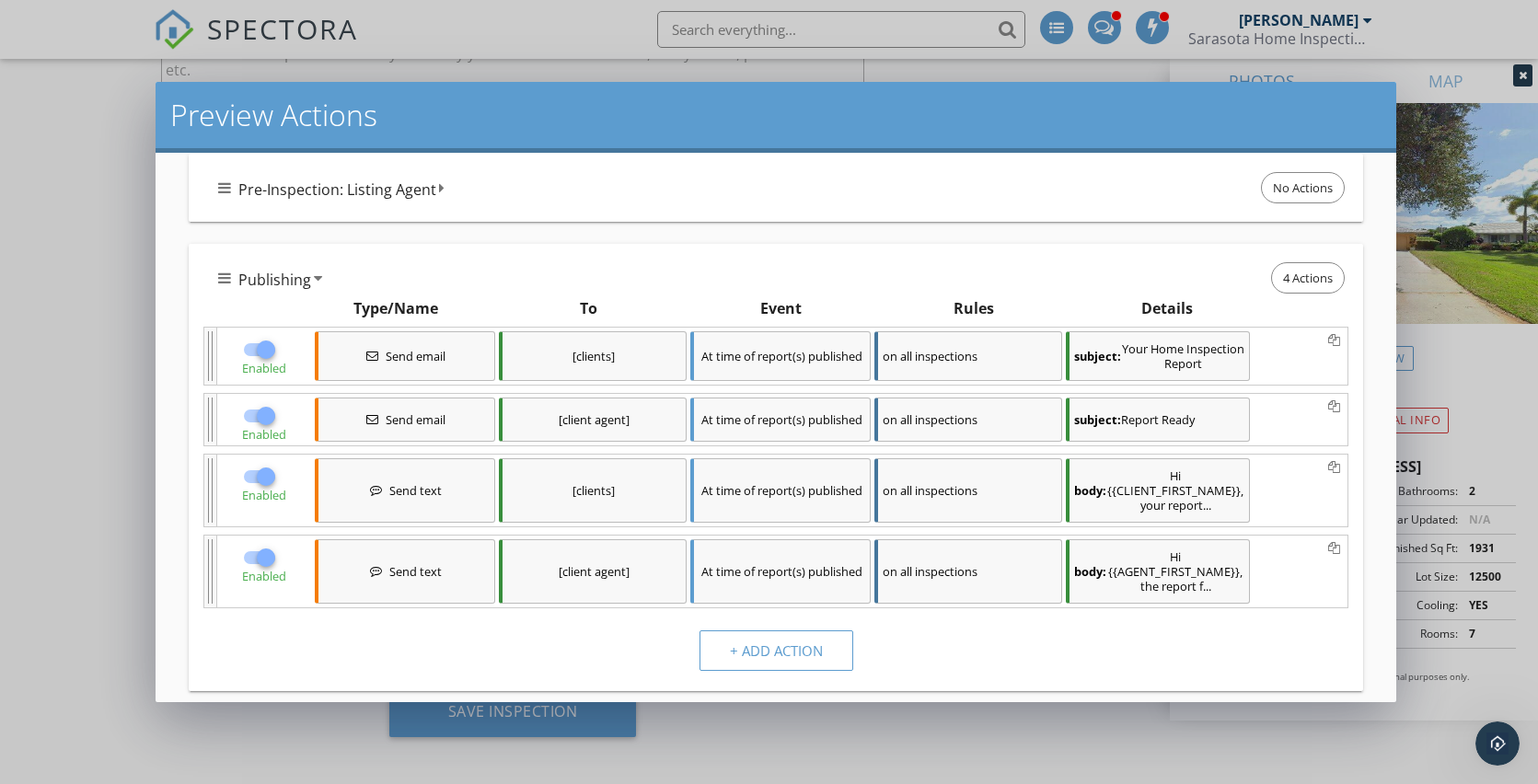
click at [1328, 548] on icon at bounding box center [1334, 549] width 12 height 13
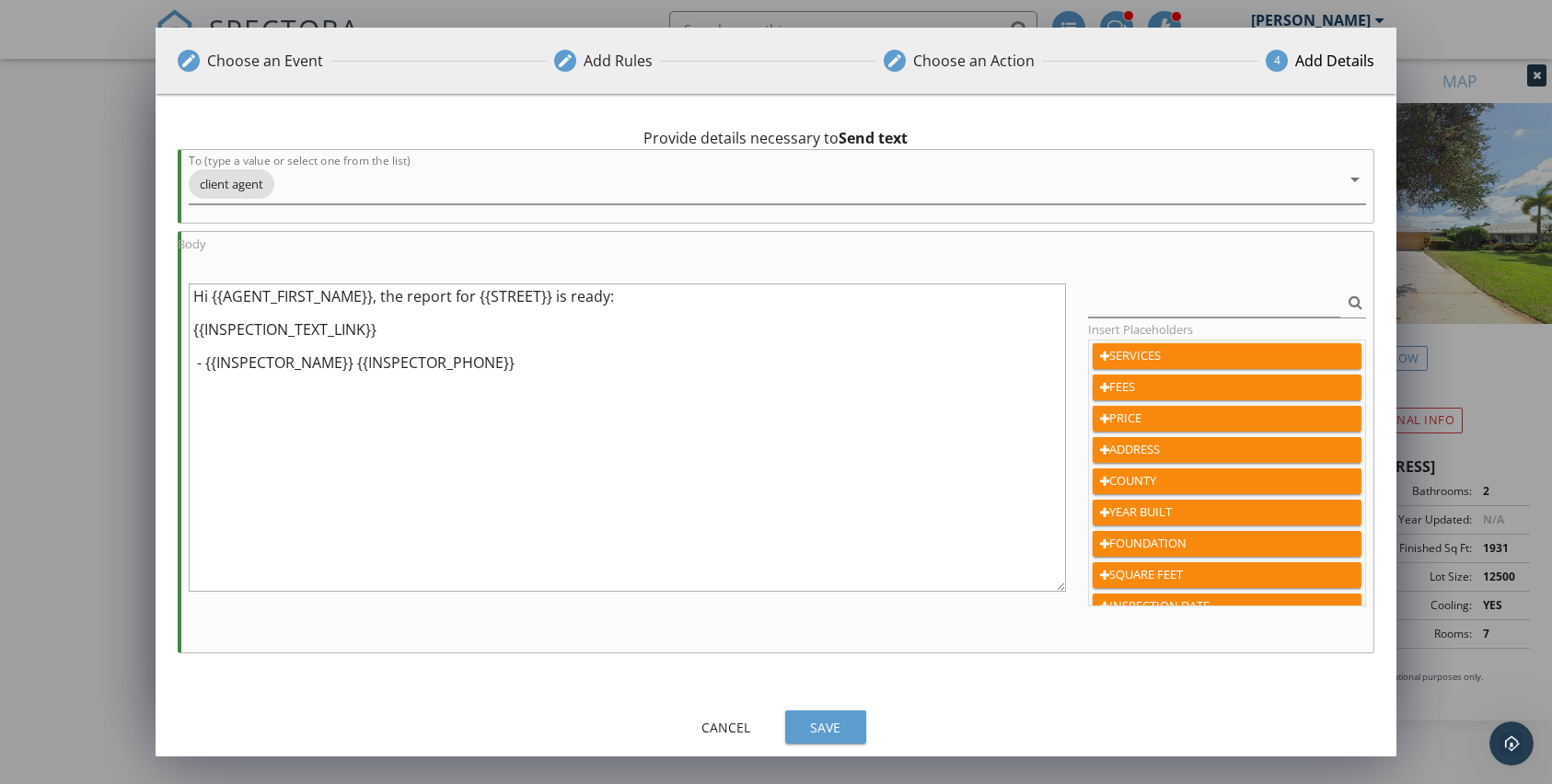
click at [723, 728] on div "Cancel" at bounding box center [726, 728] width 52 height 19
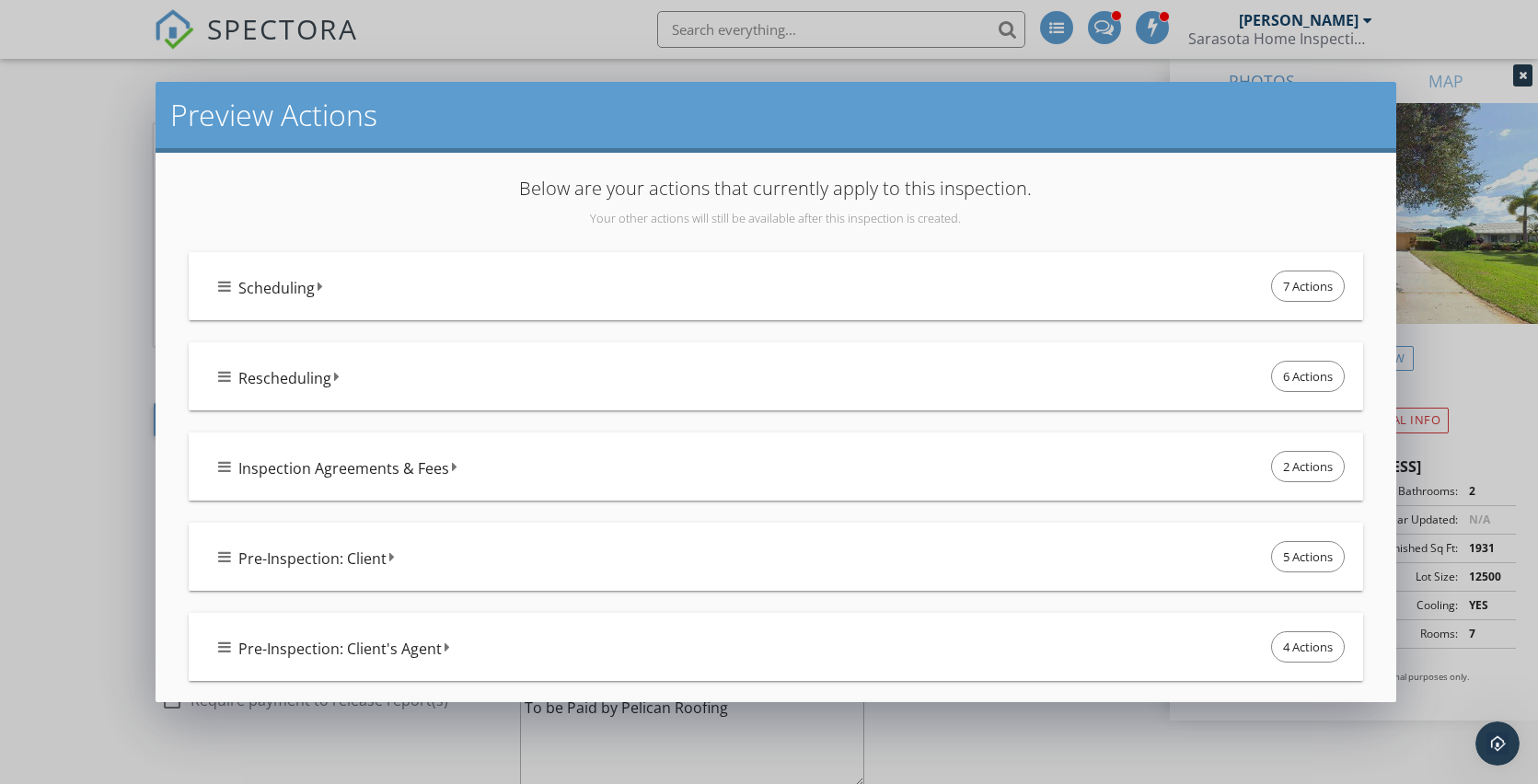
scroll to position [910, 0]
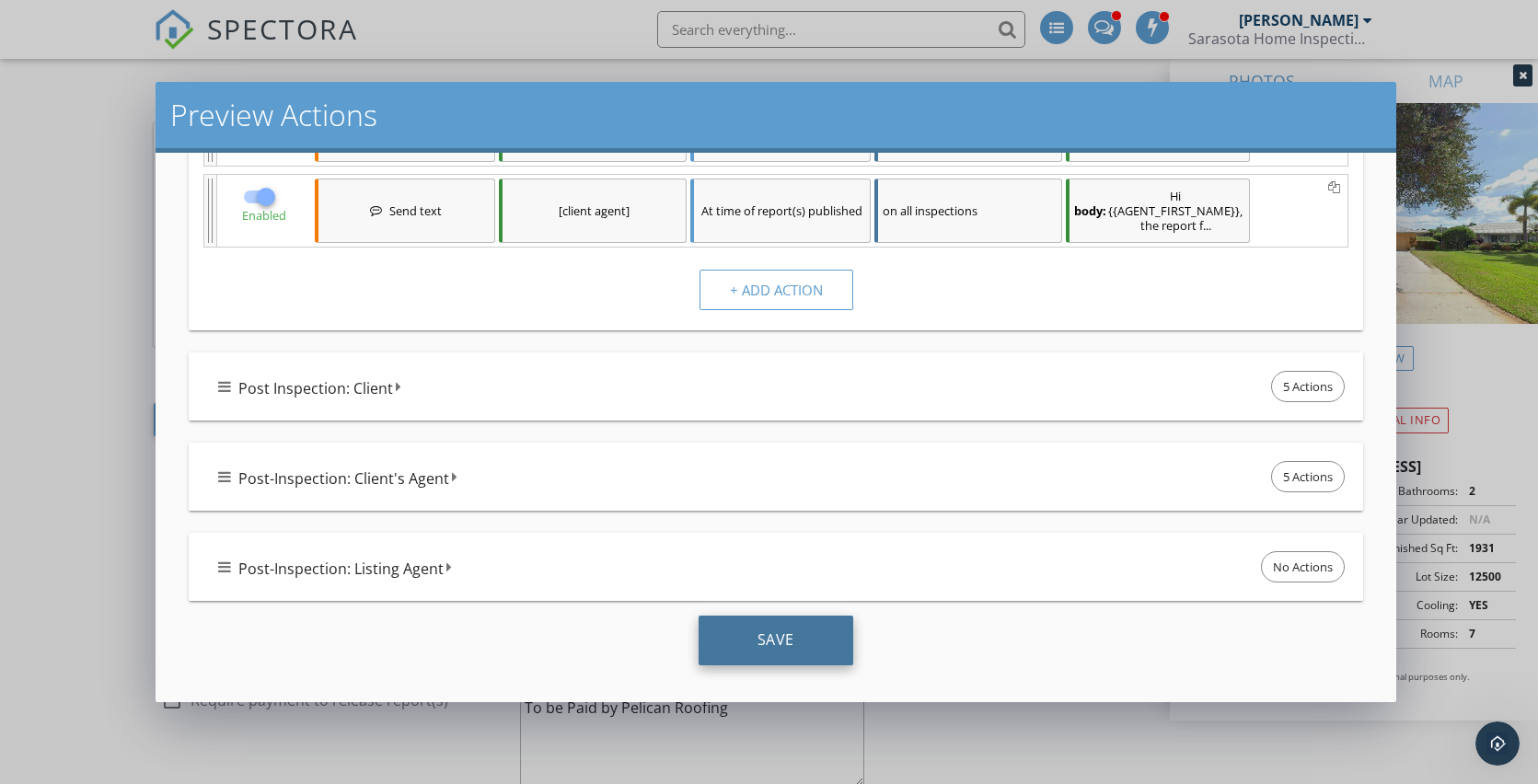
click at [741, 642] on div "Save" at bounding box center [775, 640] width 154 height 50
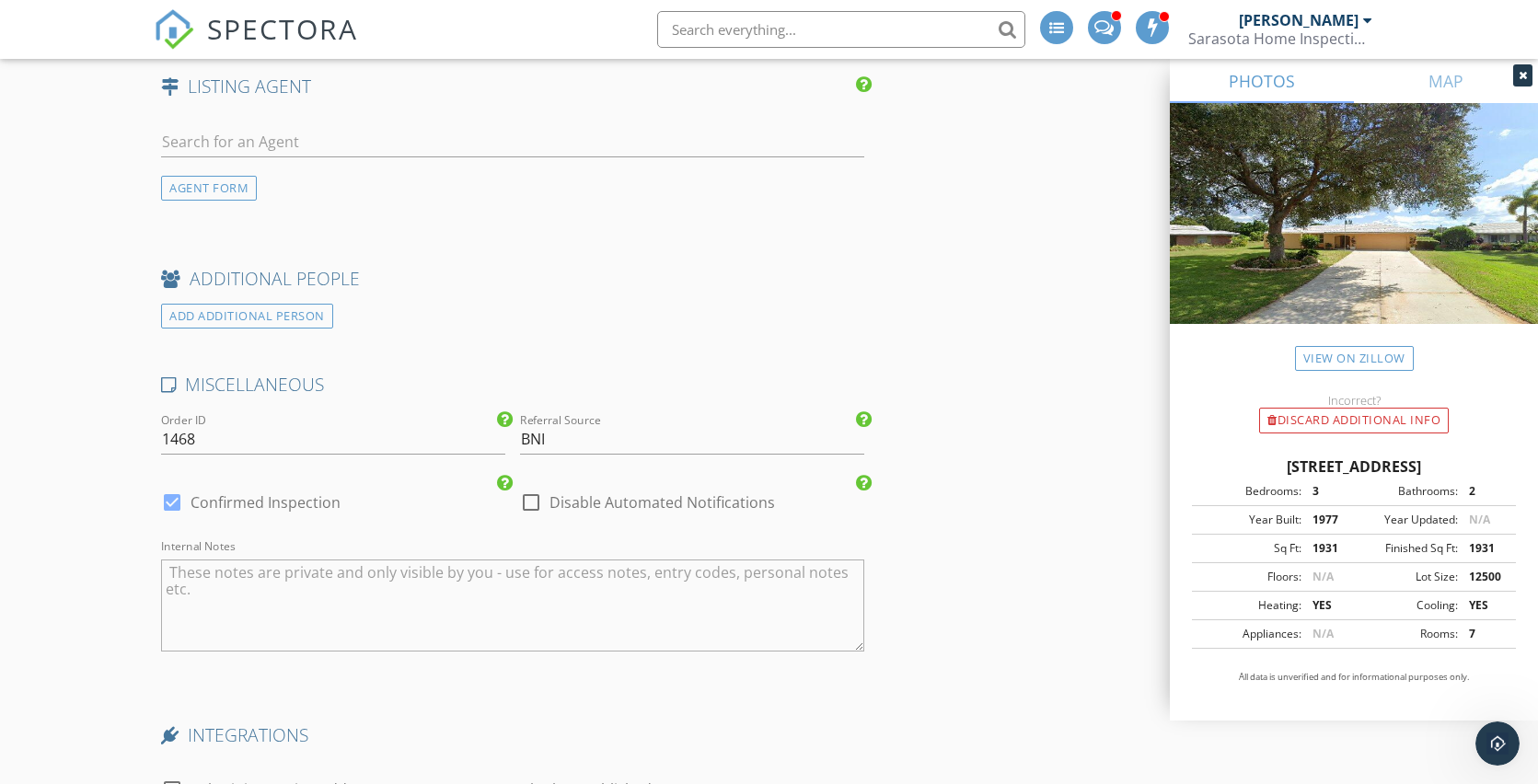
scroll to position [3722, 0]
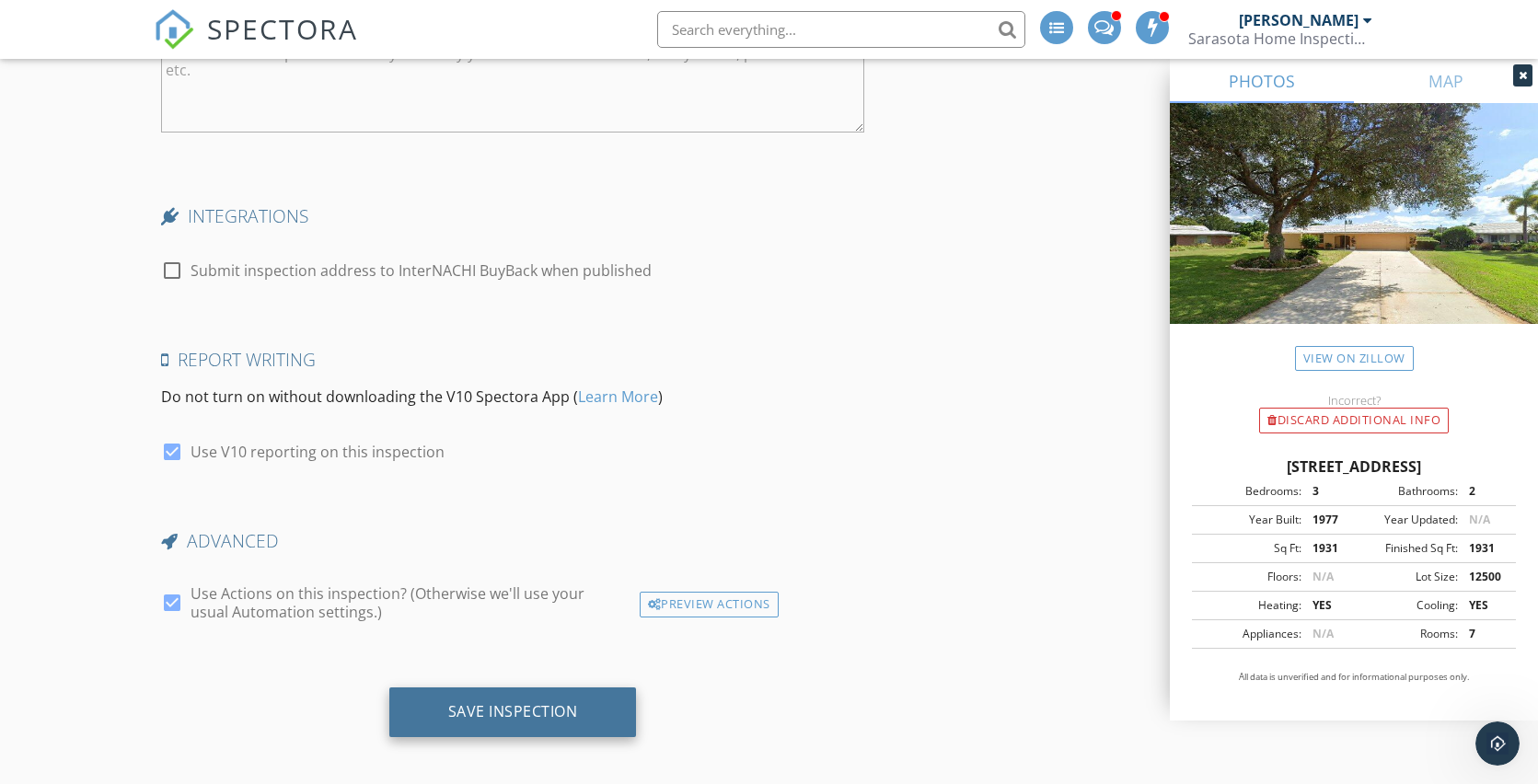
click at [581, 712] on div "Save Inspection" at bounding box center [513, 712] width 248 height 50
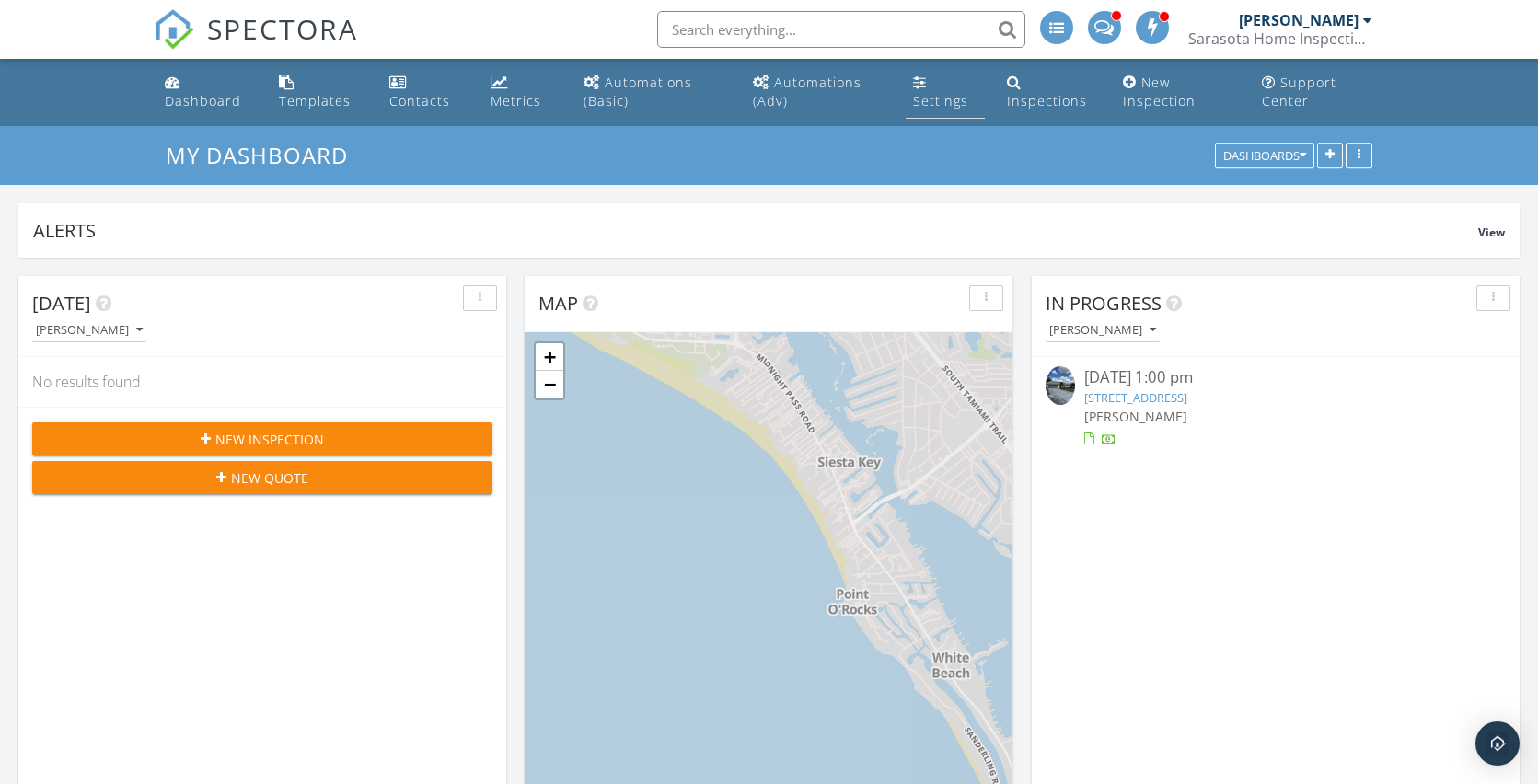
scroll to position [1703, 1566]
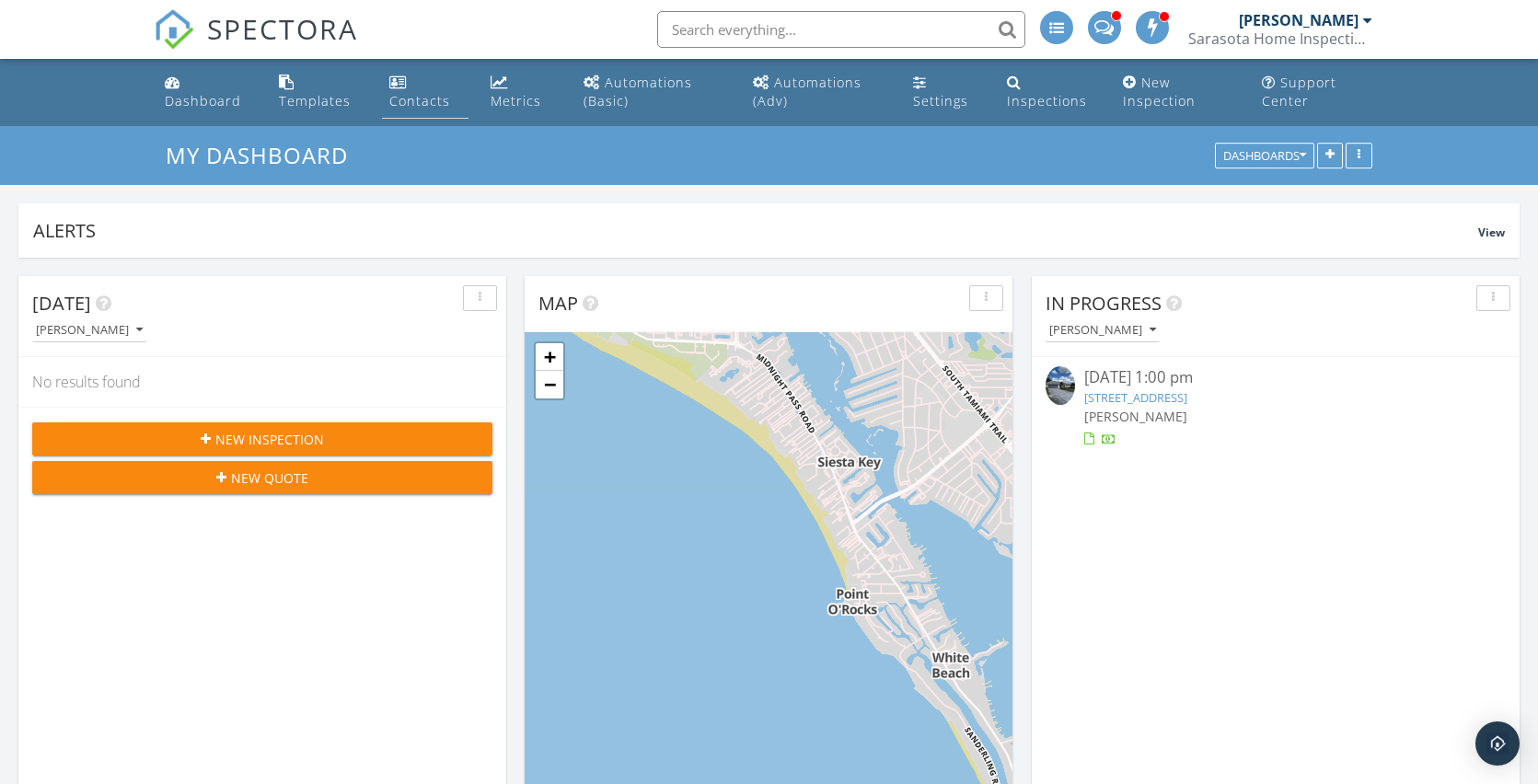
click at [403, 96] on div "Contacts" at bounding box center [420, 101] width 61 height 17
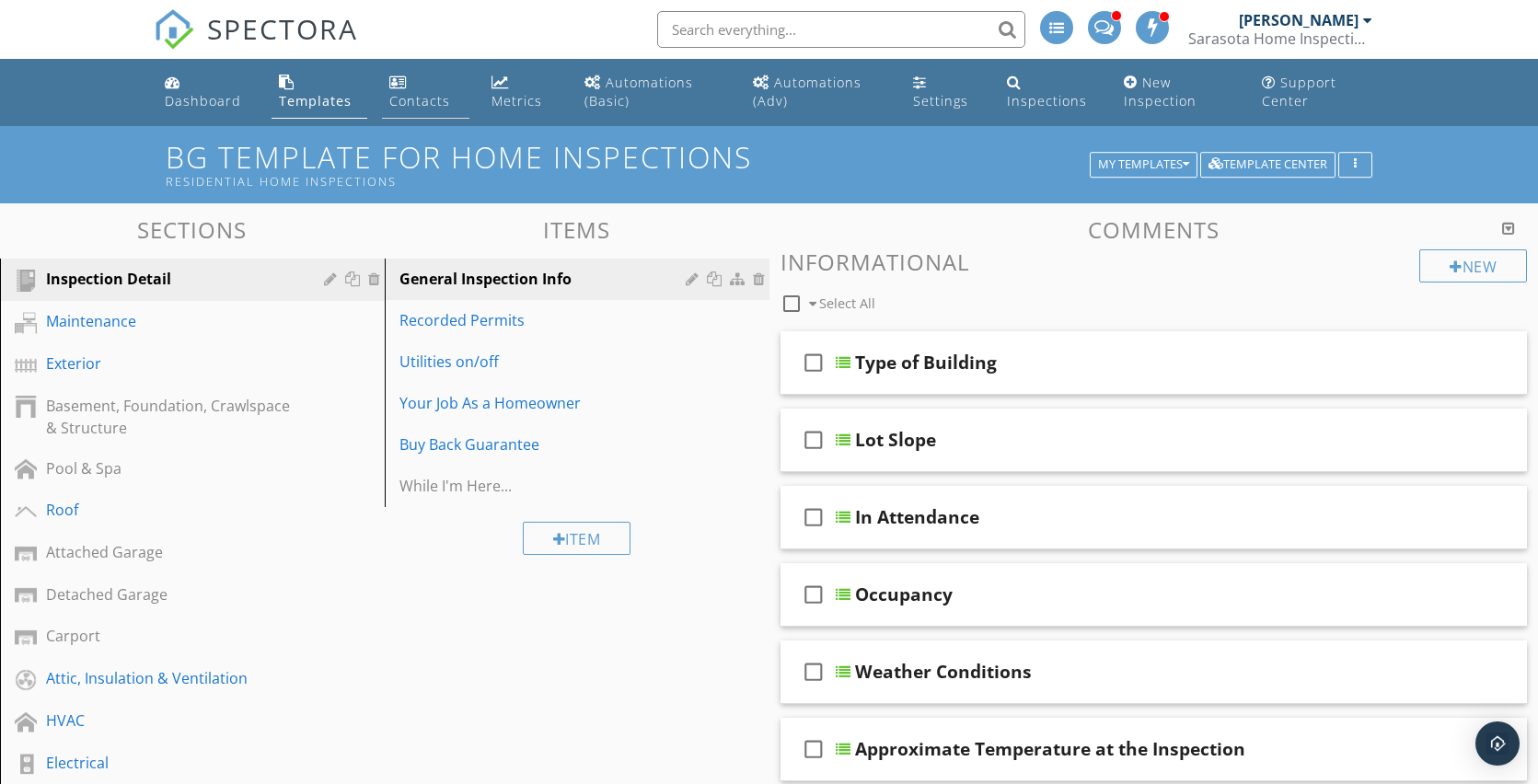
click at [401, 102] on div "Contacts" at bounding box center [420, 101] width 61 height 17
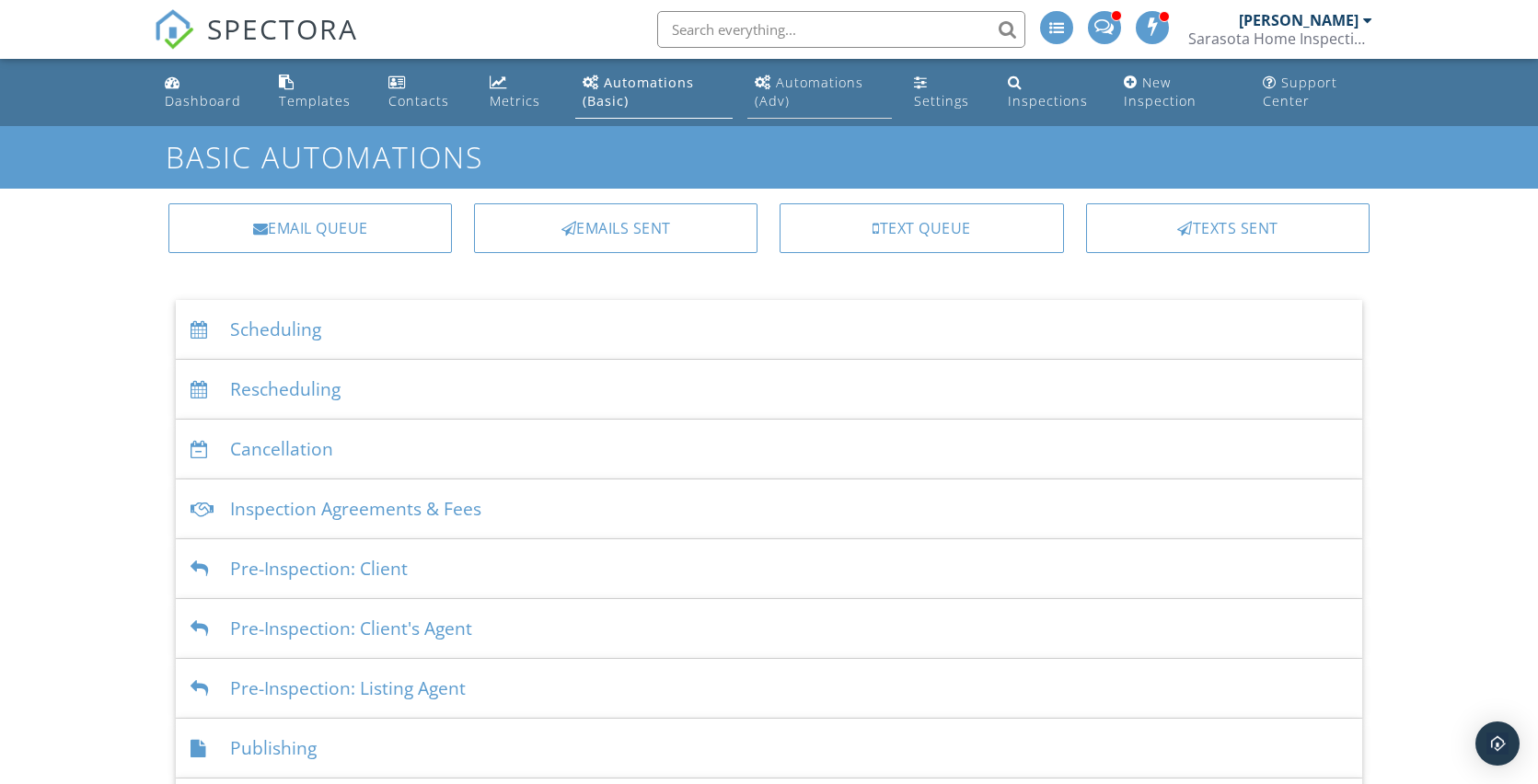
click at [837, 92] on link "Automations (Adv)" at bounding box center [820, 92] width 146 height 52
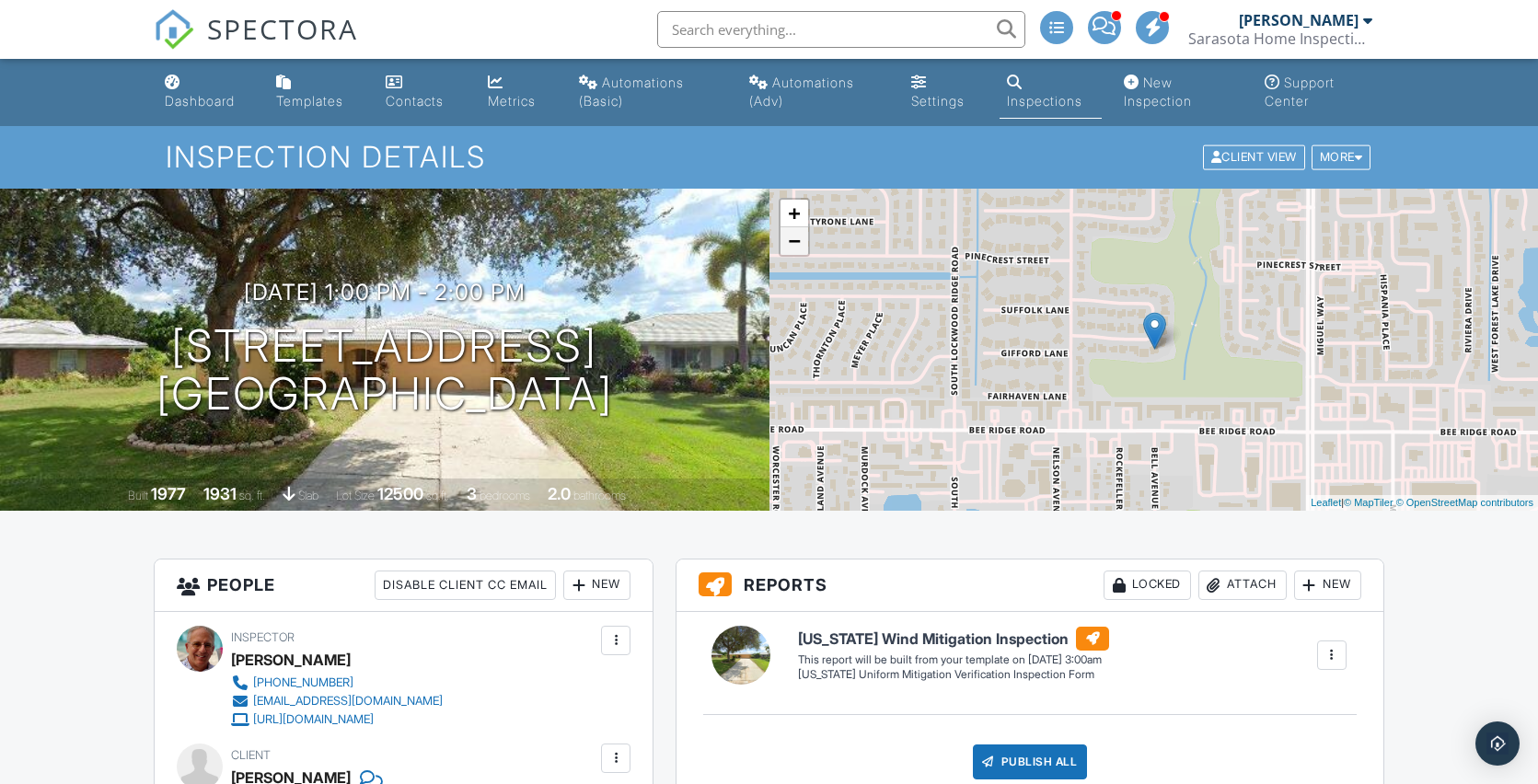
click at [796, 246] on link "−" at bounding box center [794, 241] width 27 height 27
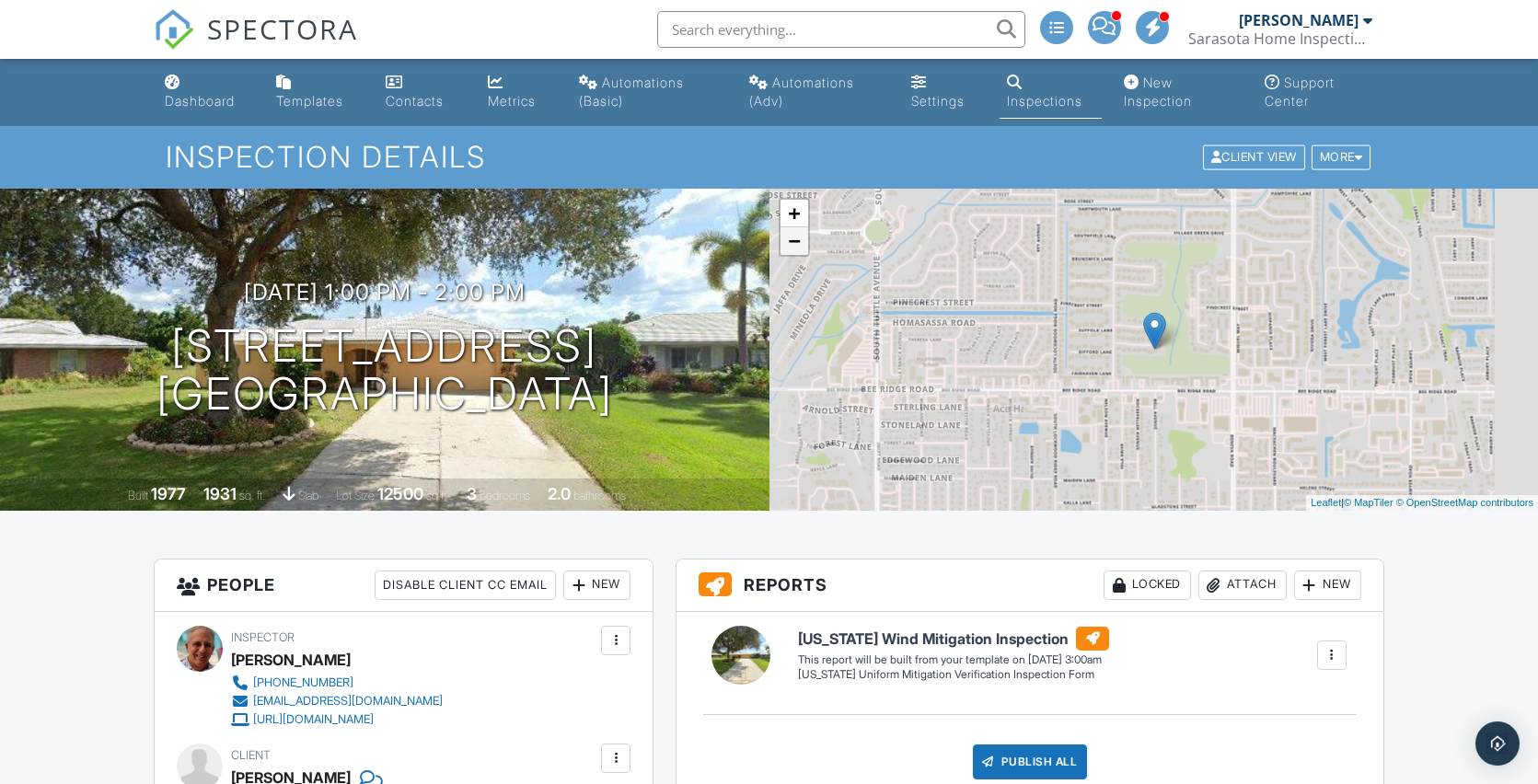
click at [796, 246] on link "−" at bounding box center [794, 241] width 27 height 27
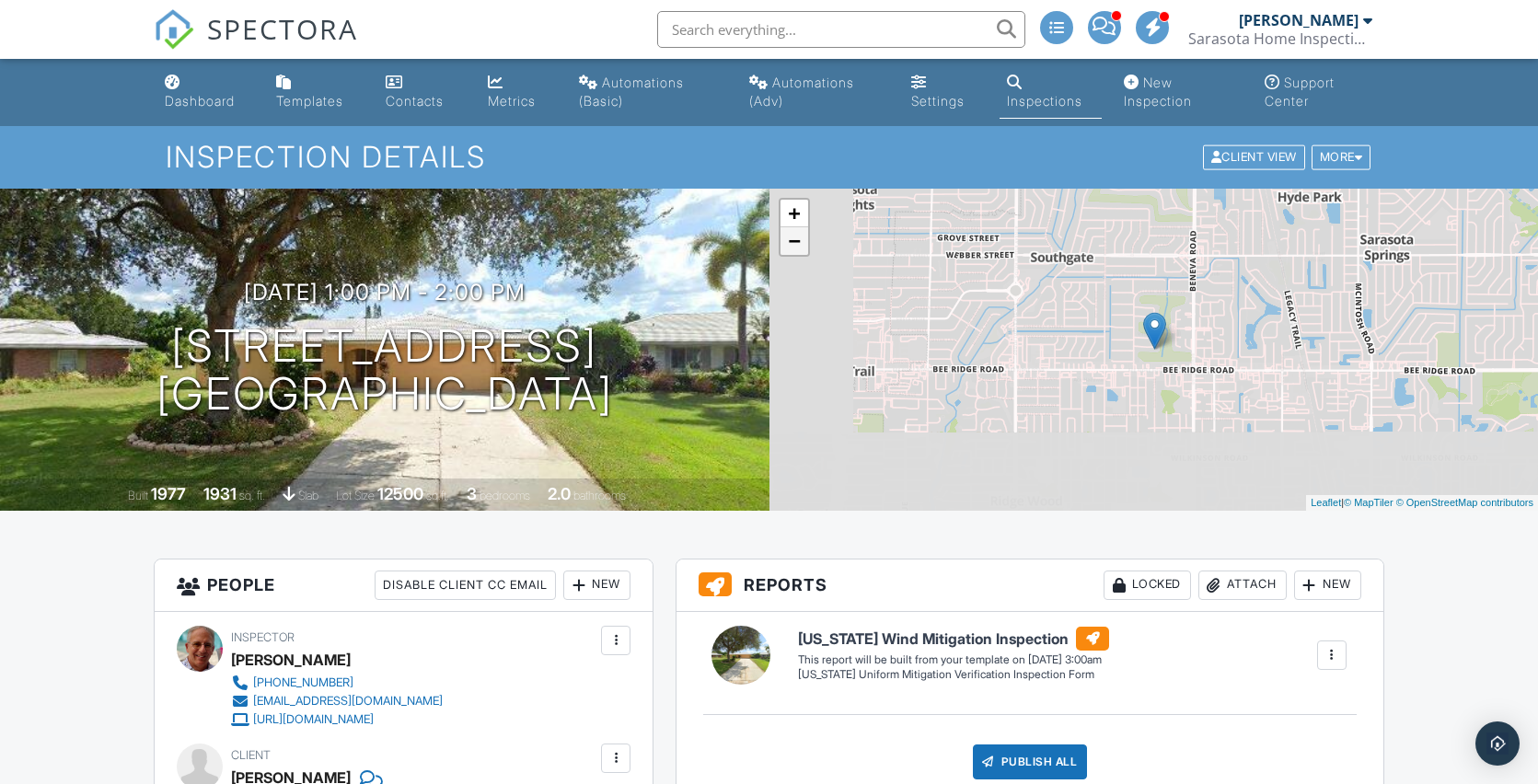
click at [796, 246] on link "−" at bounding box center [794, 241] width 27 height 27
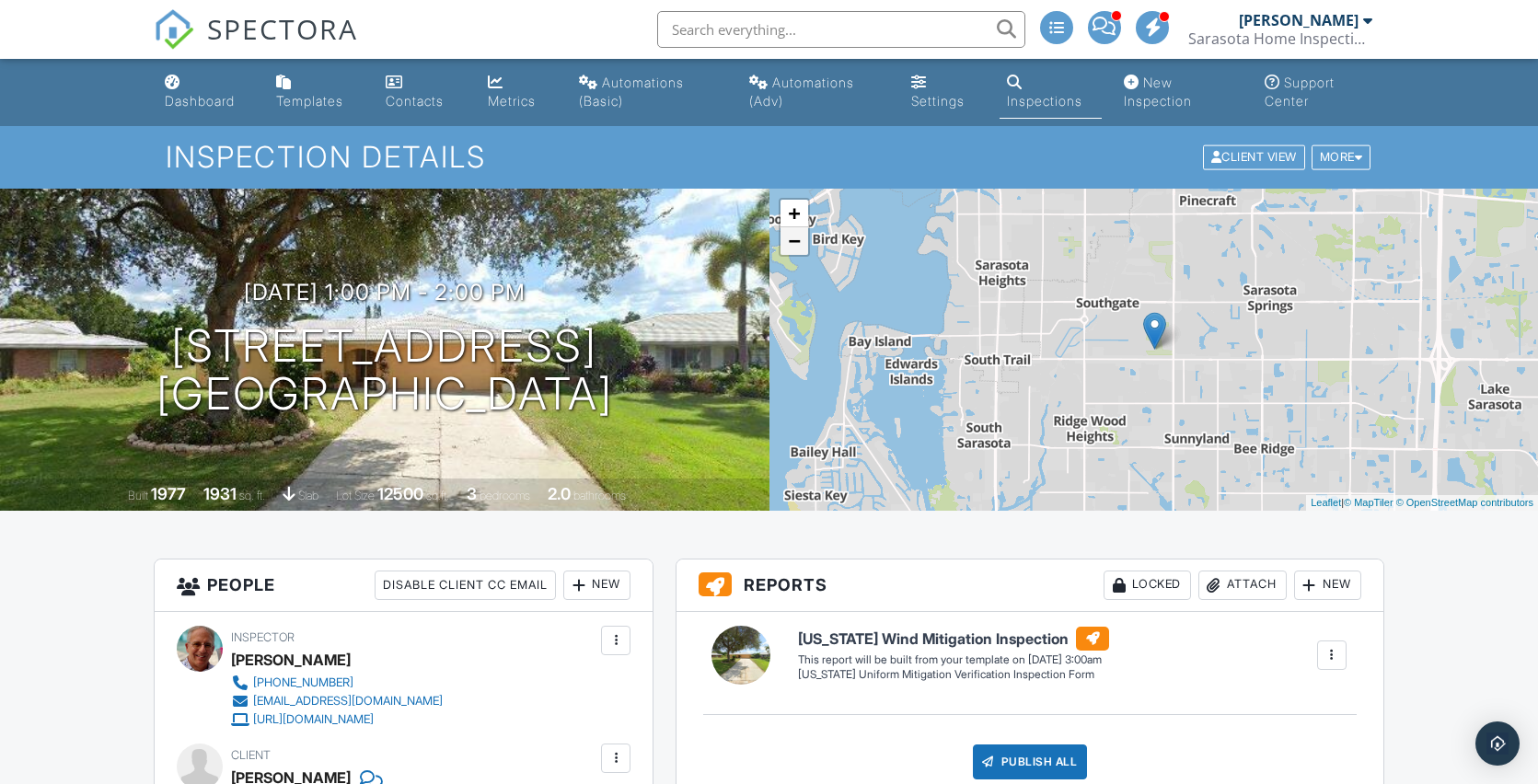
click at [797, 245] on link "−" at bounding box center [794, 241] width 27 height 27
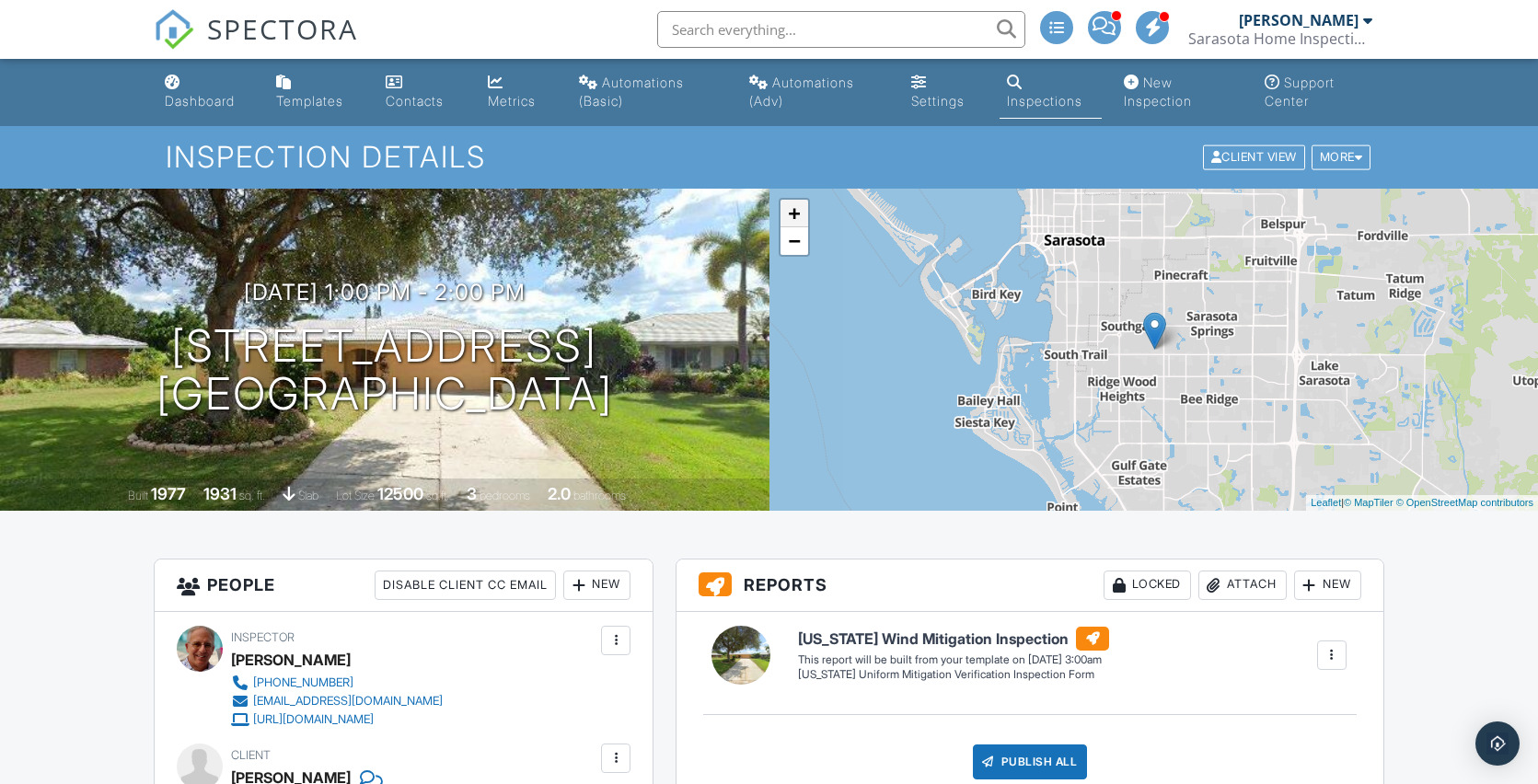
click at [797, 219] on link "+" at bounding box center [794, 214] width 27 height 27
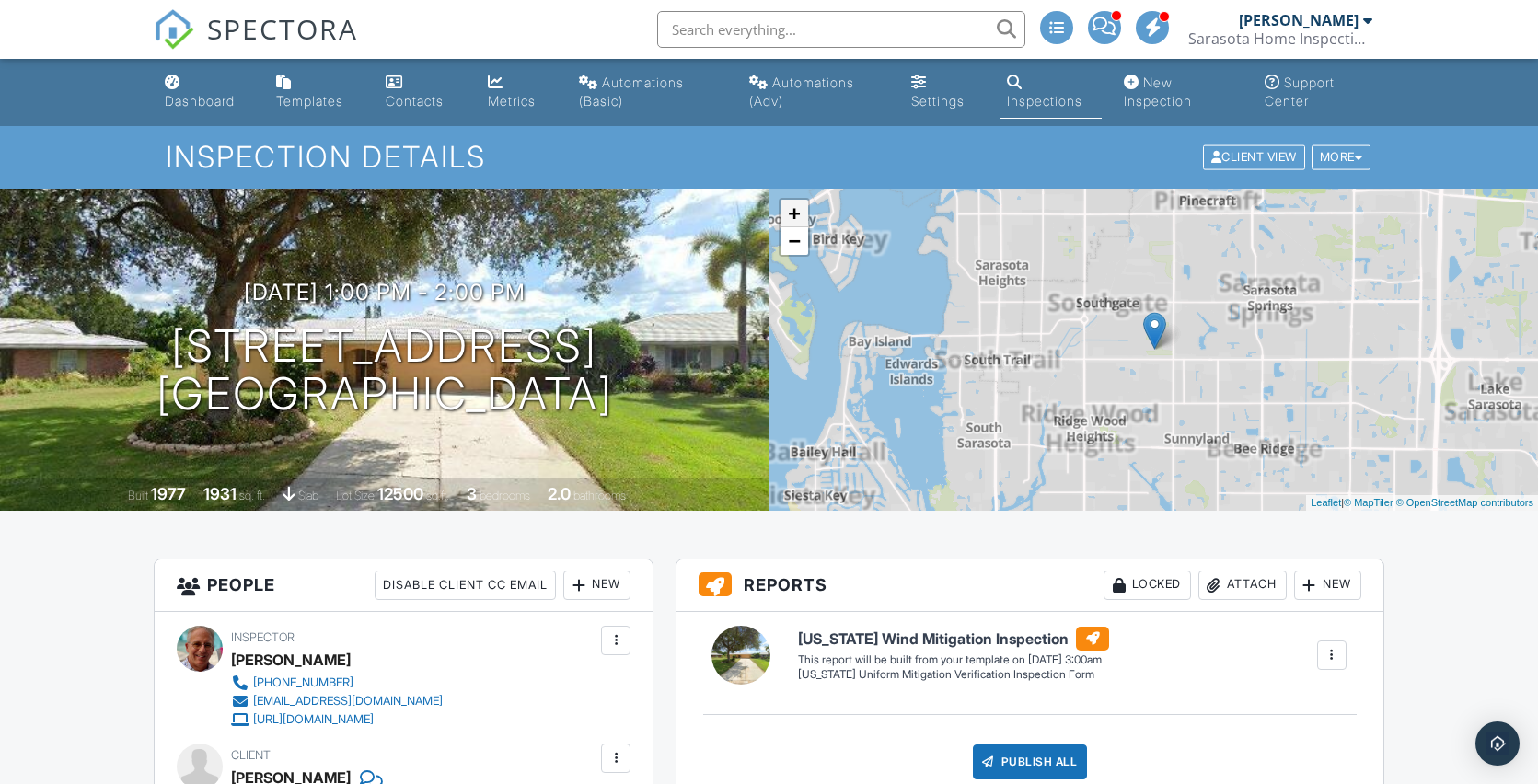
click at [793, 221] on link "+" at bounding box center [794, 214] width 27 height 27
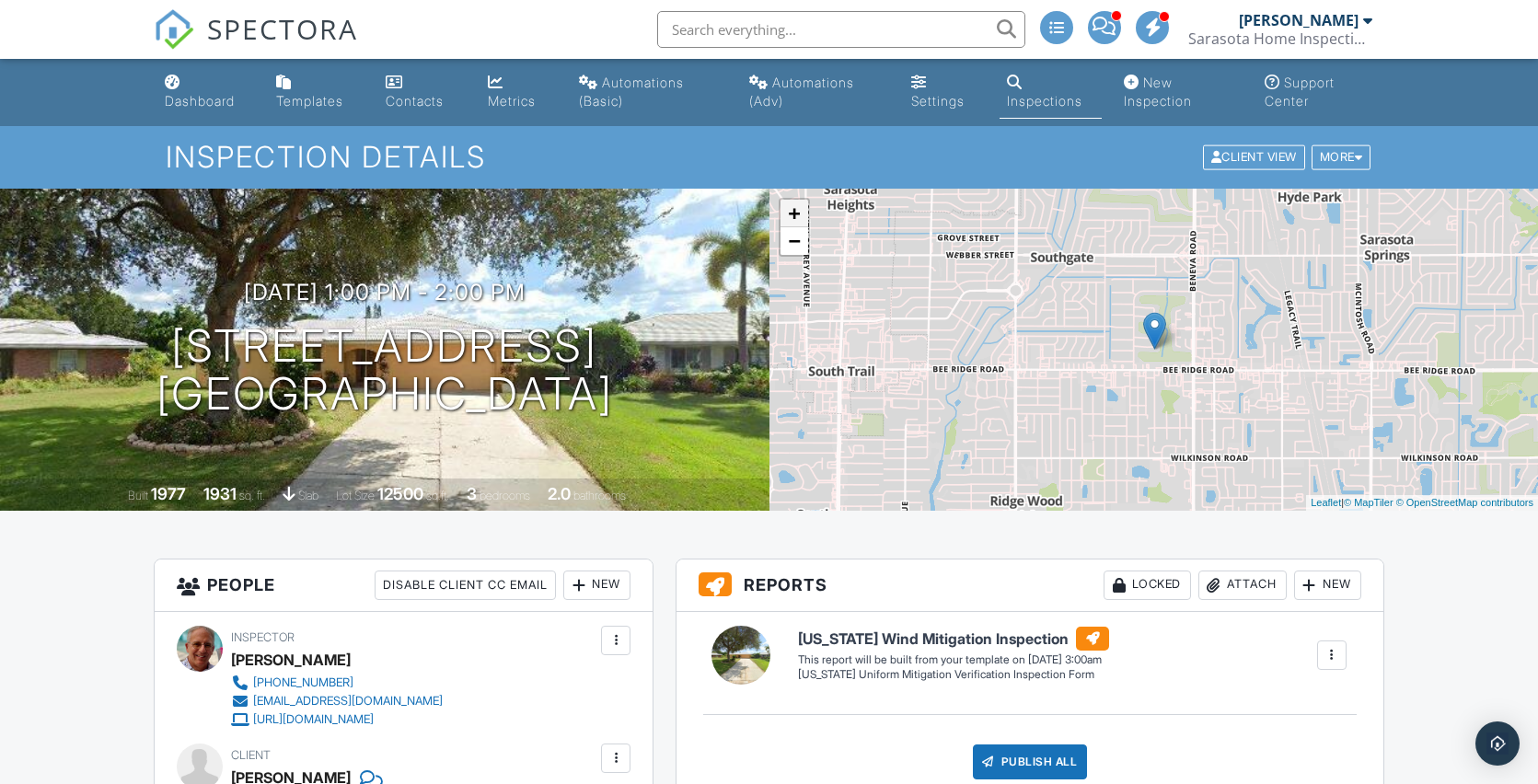
click at [792, 221] on link "+" at bounding box center [794, 214] width 27 height 27
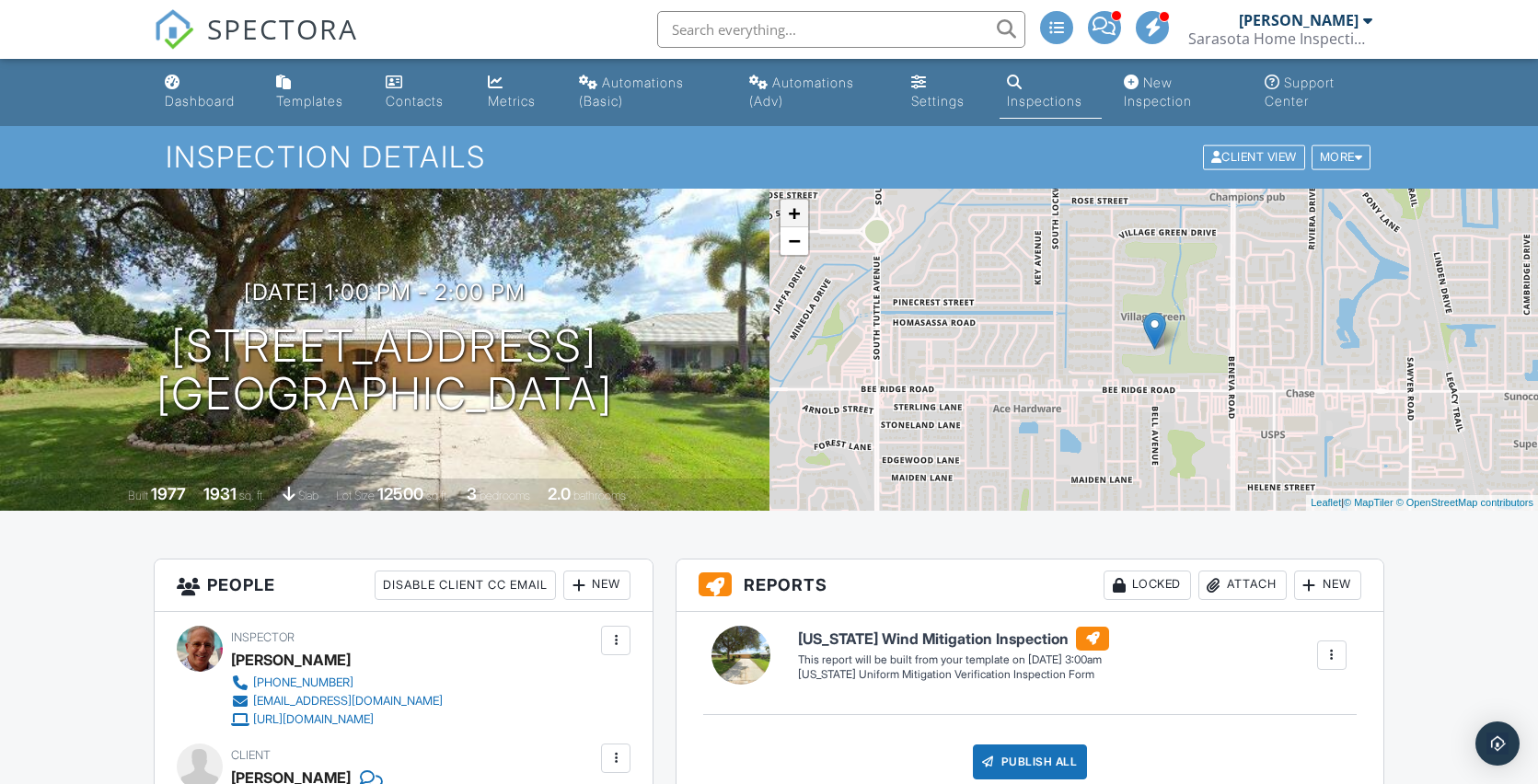
click at [792, 222] on link "+" at bounding box center [794, 214] width 27 height 27
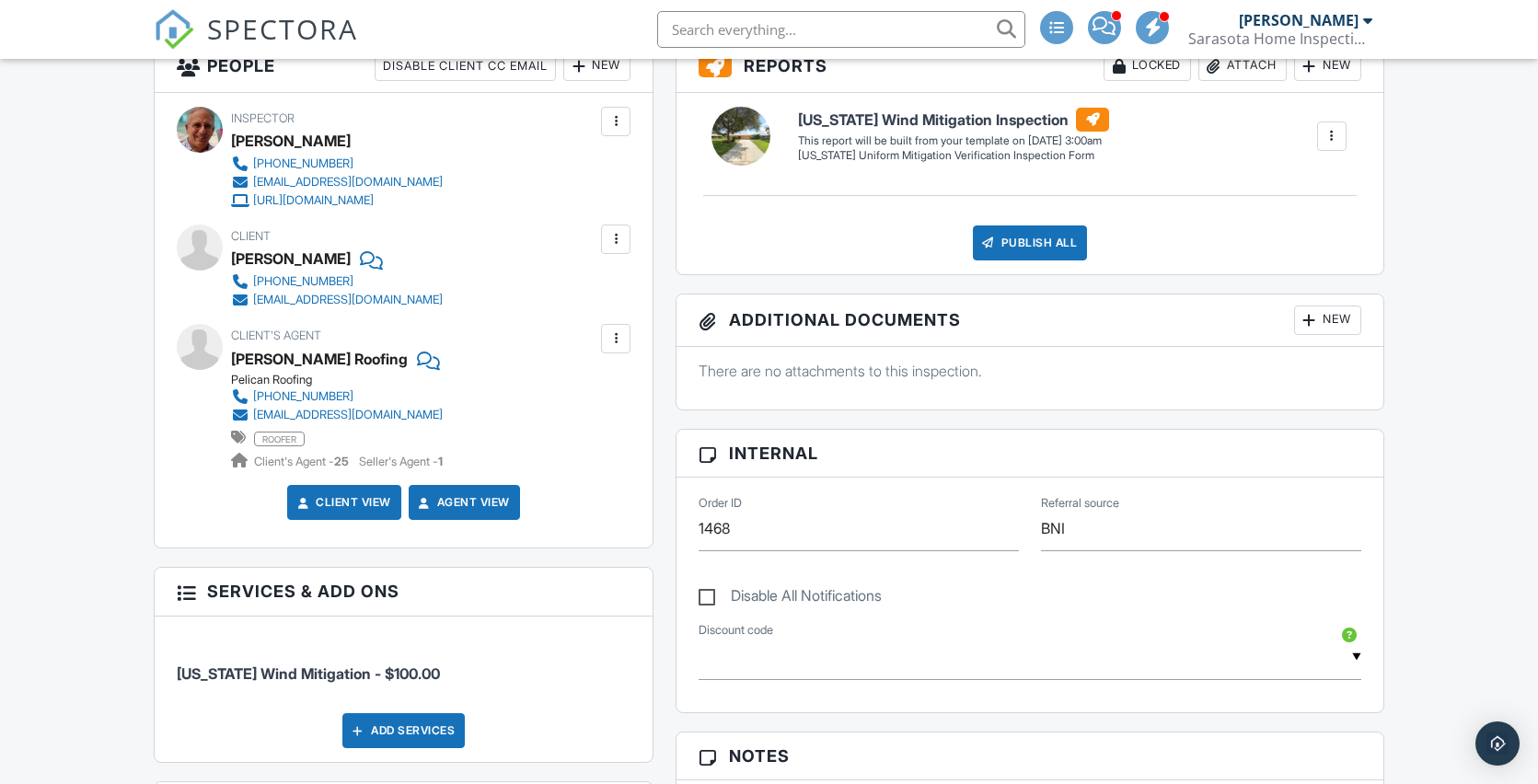
scroll to position [1391, 0]
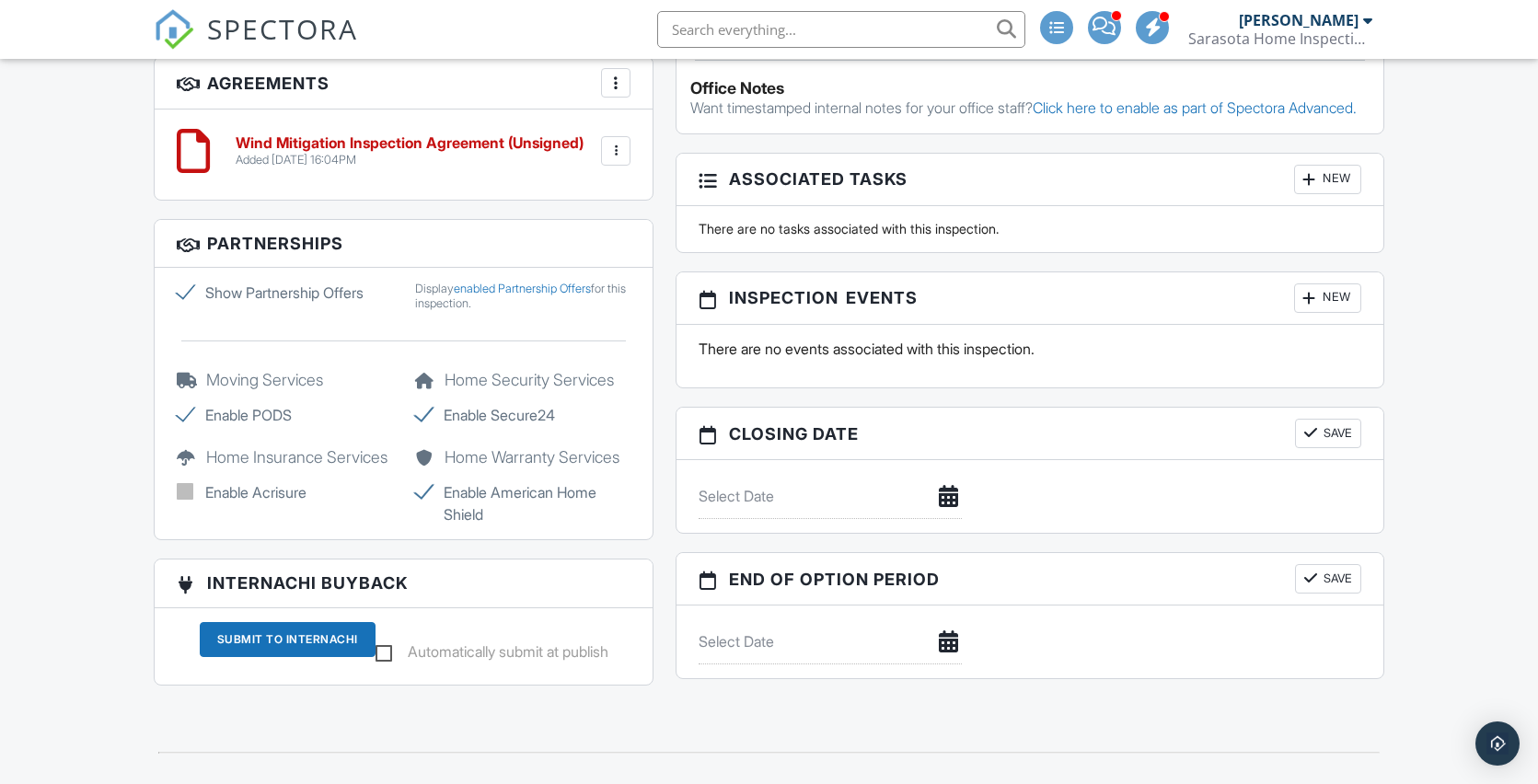
click at [187, 289] on label "Show Partnership Offers" at bounding box center [285, 292] width 216 height 22
checkbox input "false"
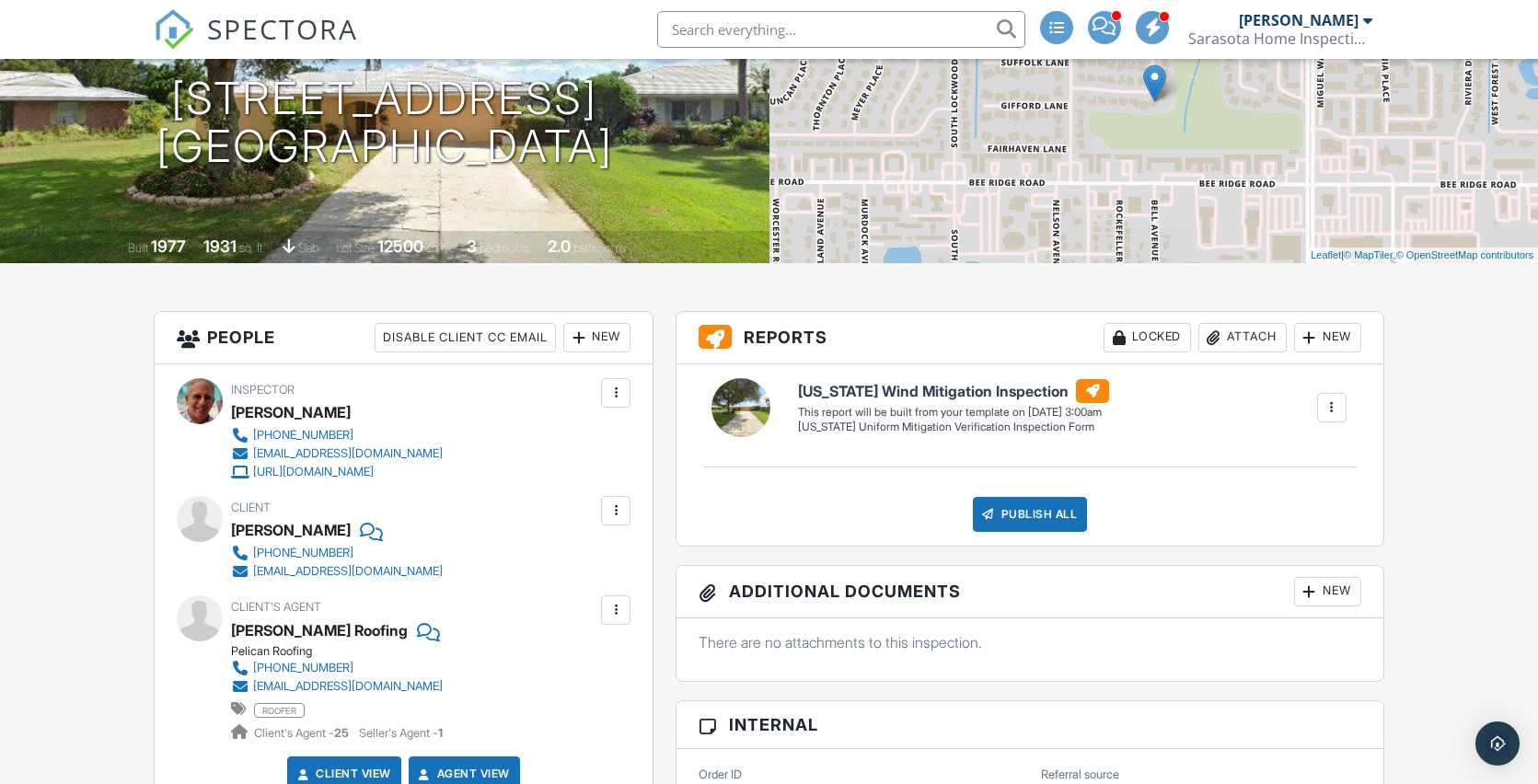
scroll to position [0, 0]
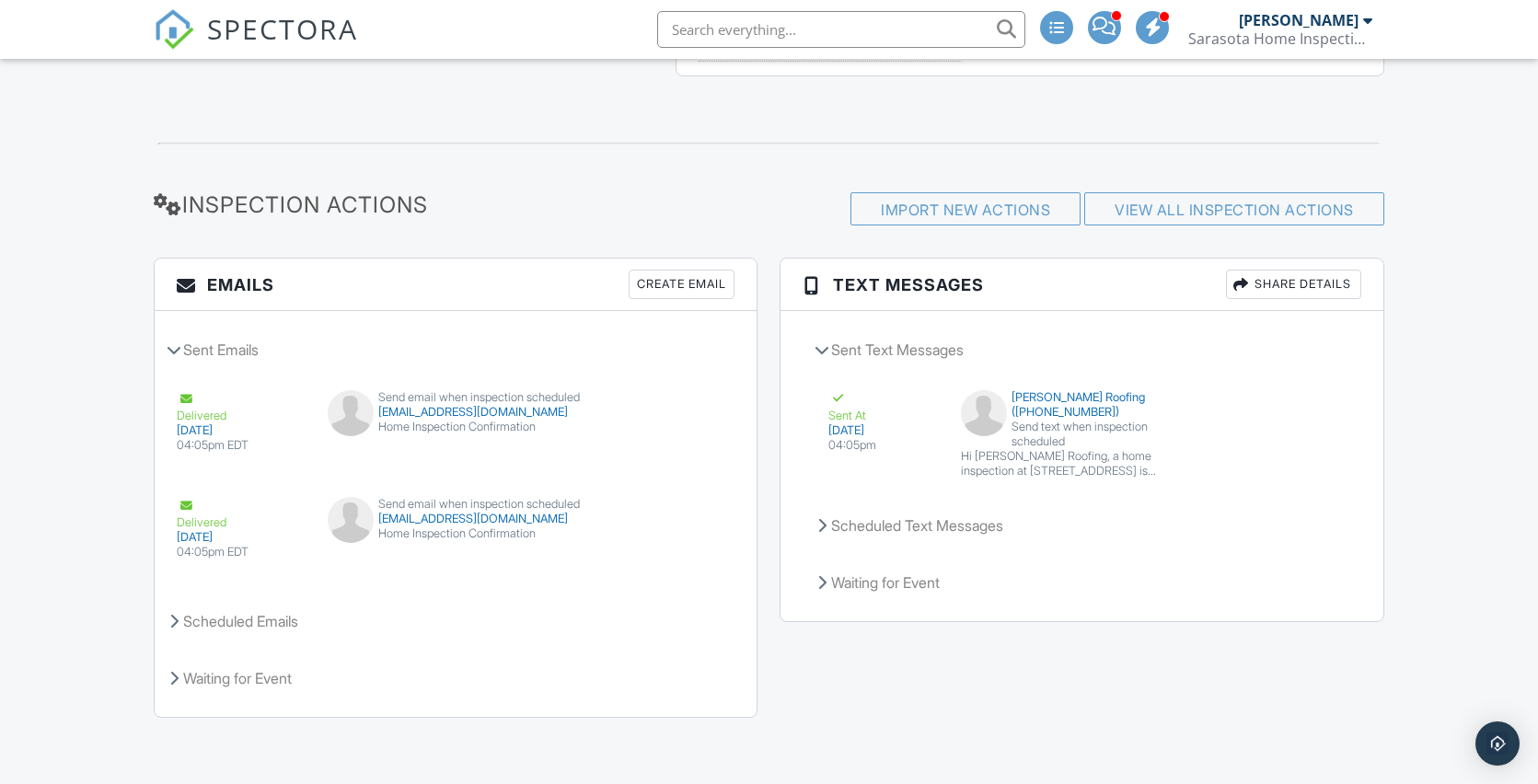
scroll to position [2012, 0]
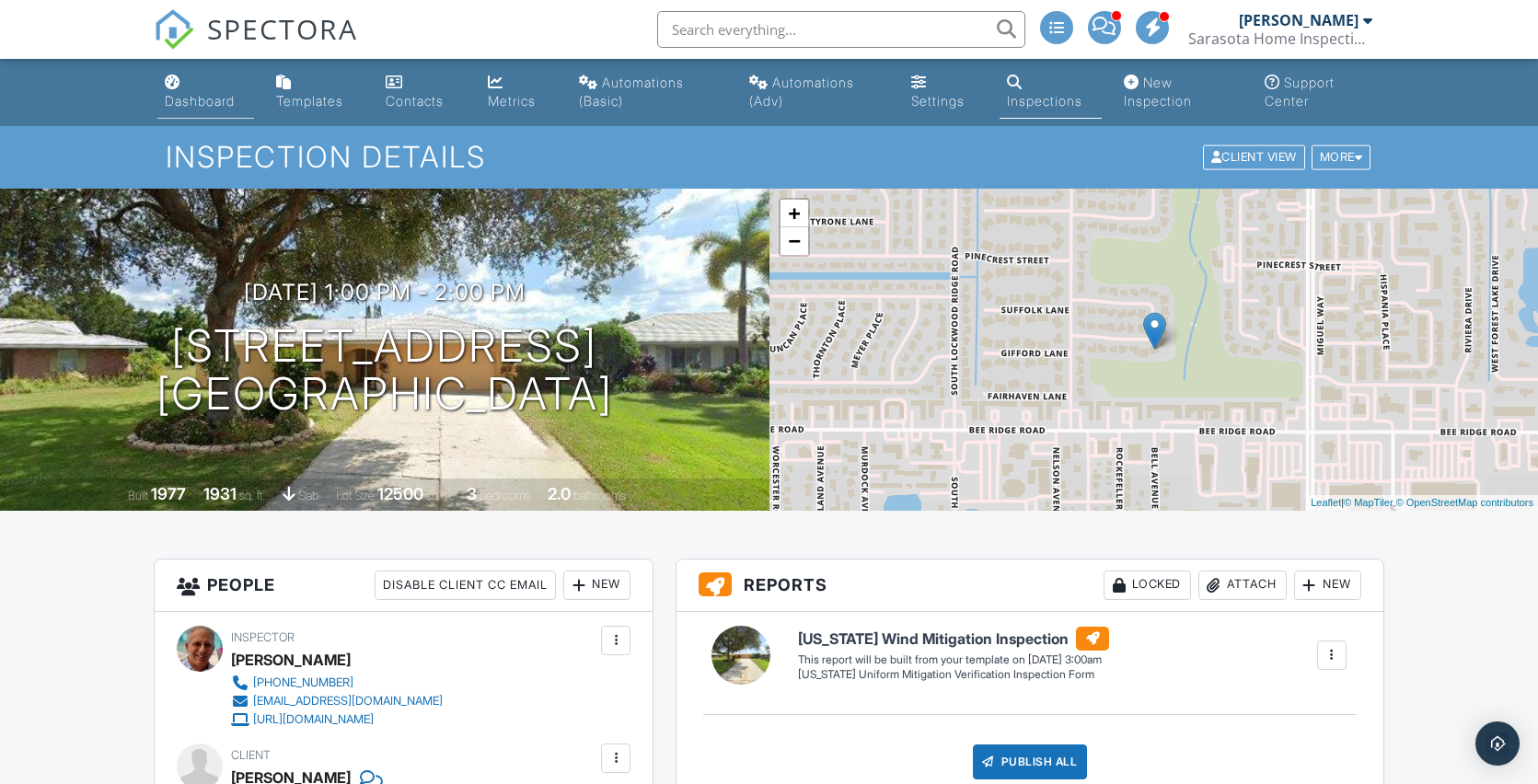
click at [187, 99] on div "Dashboard" at bounding box center [200, 101] width 70 height 16
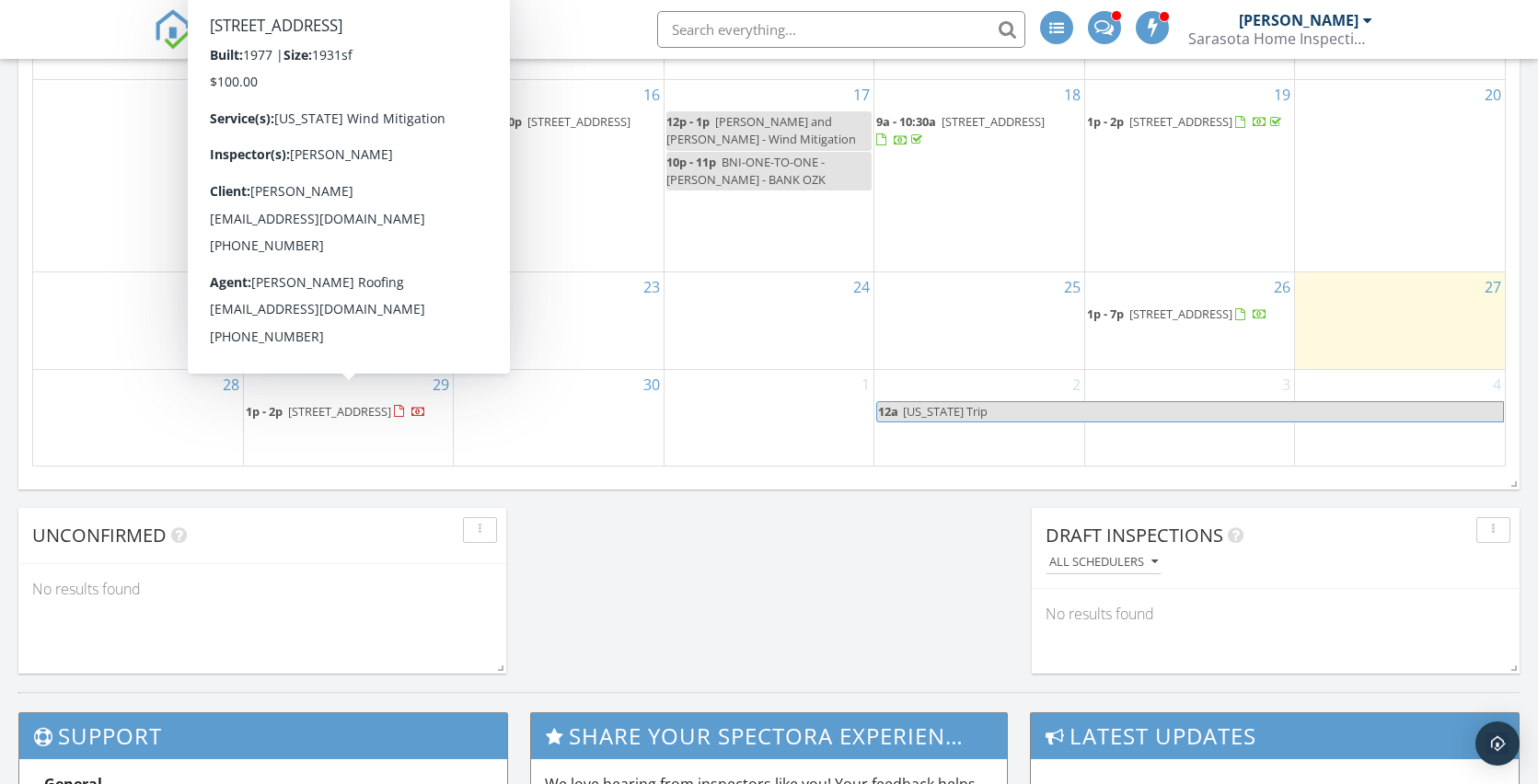
scroll to position [1069, 0]
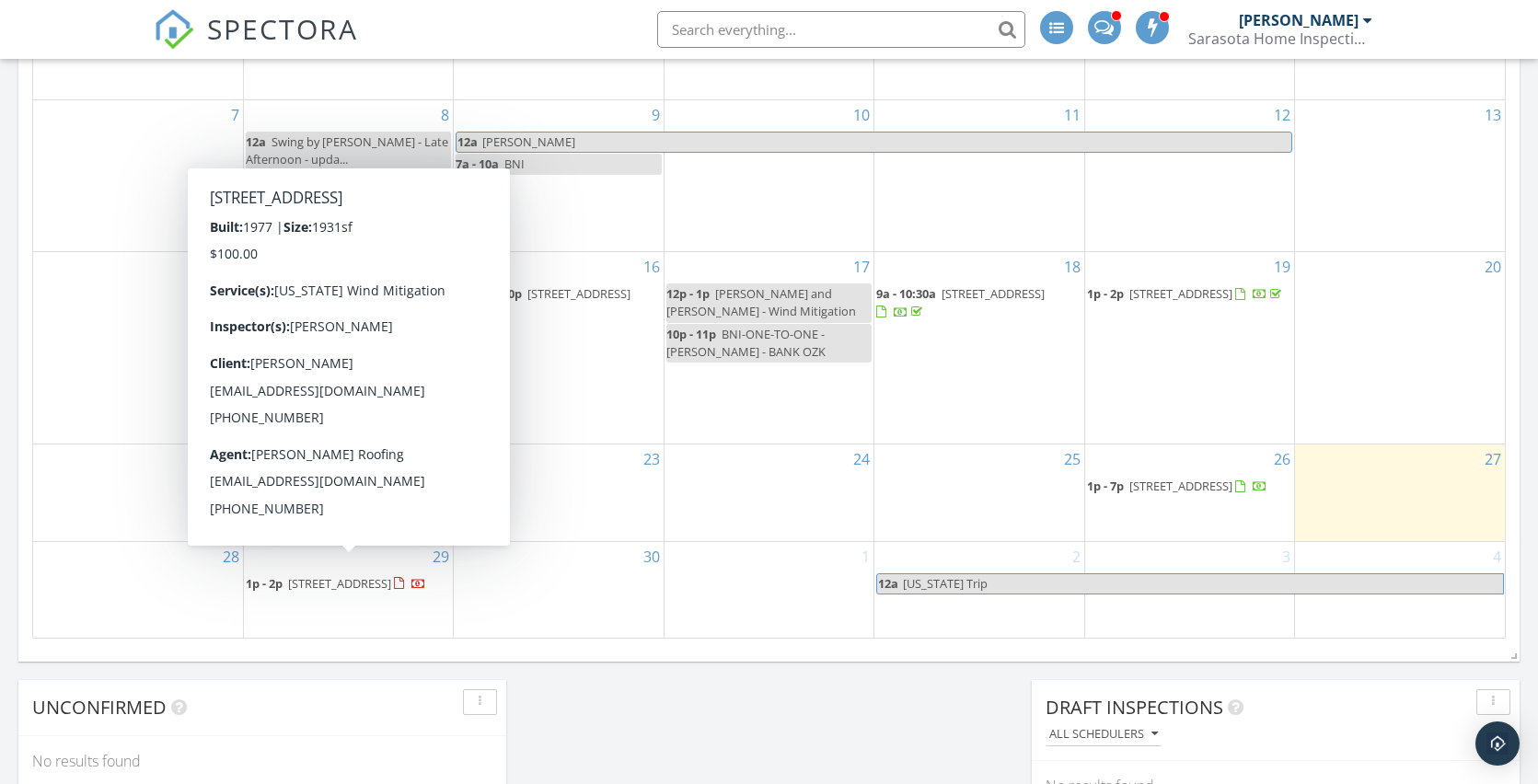
click at [361, 575] on span "[STREET_ADDRESS]" at bounding box center [339, 583] width 103 height 17
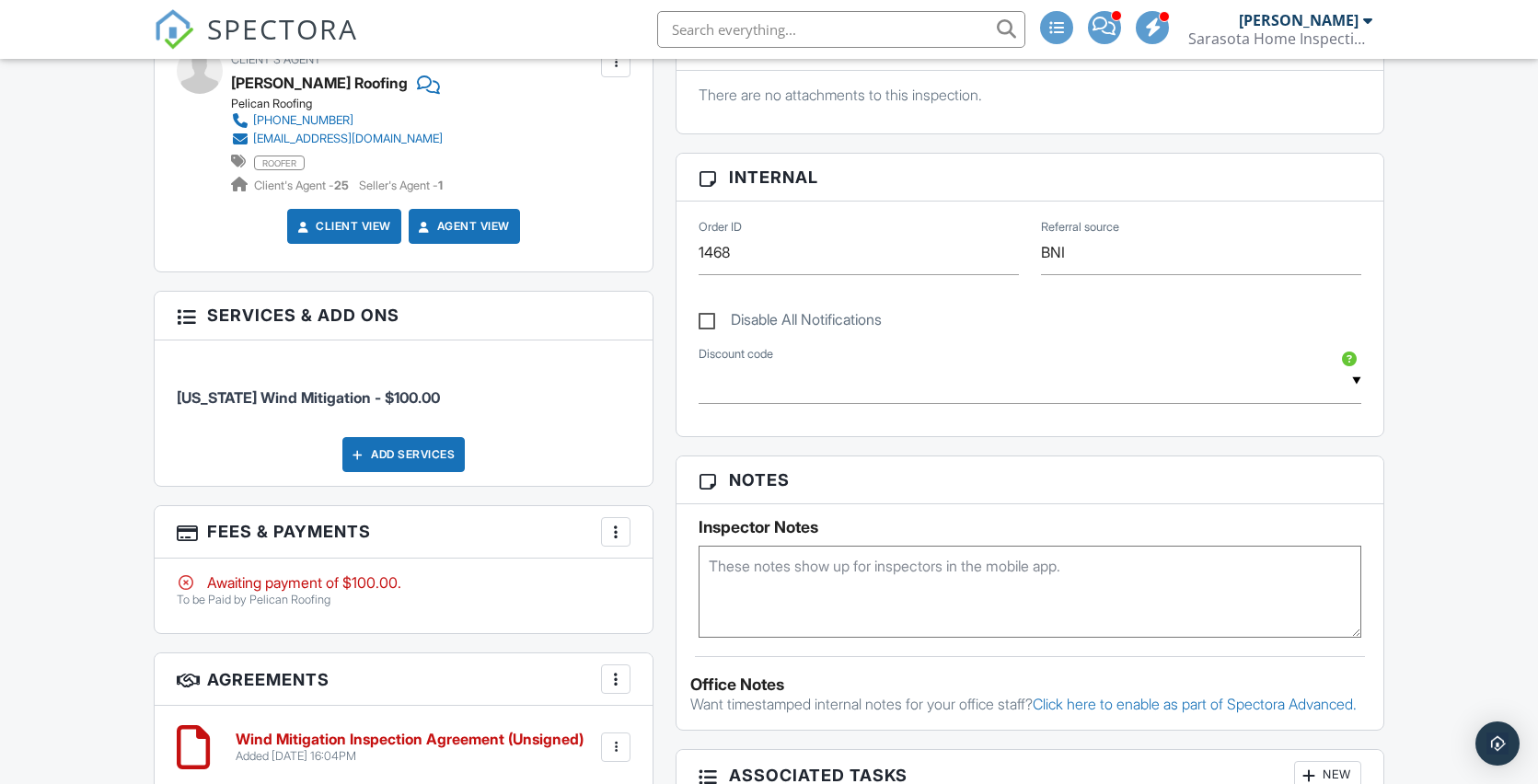
scroll to position [971, 0]
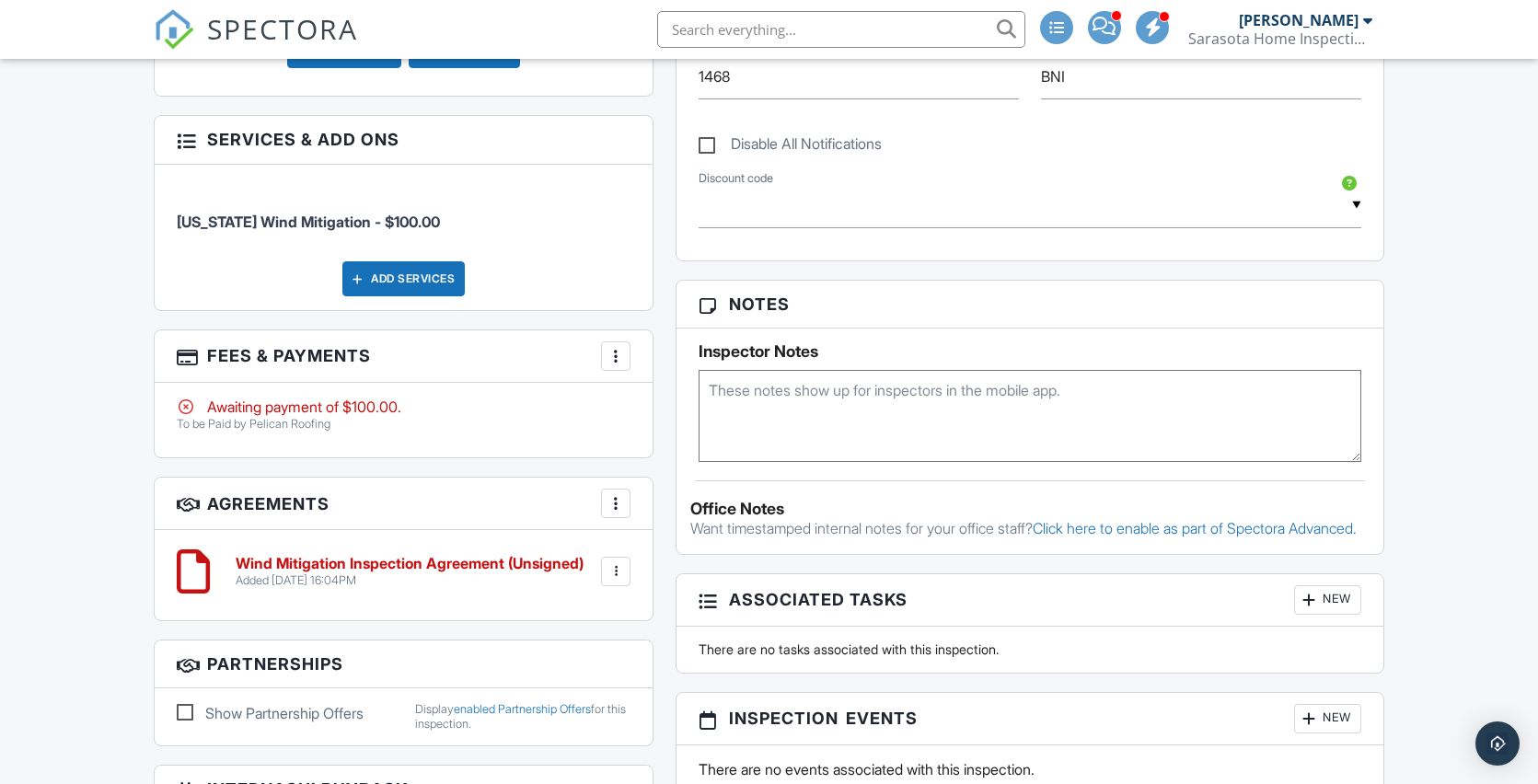
click at [884, 415] on textarea at bounding box center [1030, 416] width 663 height 92
paste textarea "SRQ County RES-ROOF-25-007701 Issued 8/15/25"
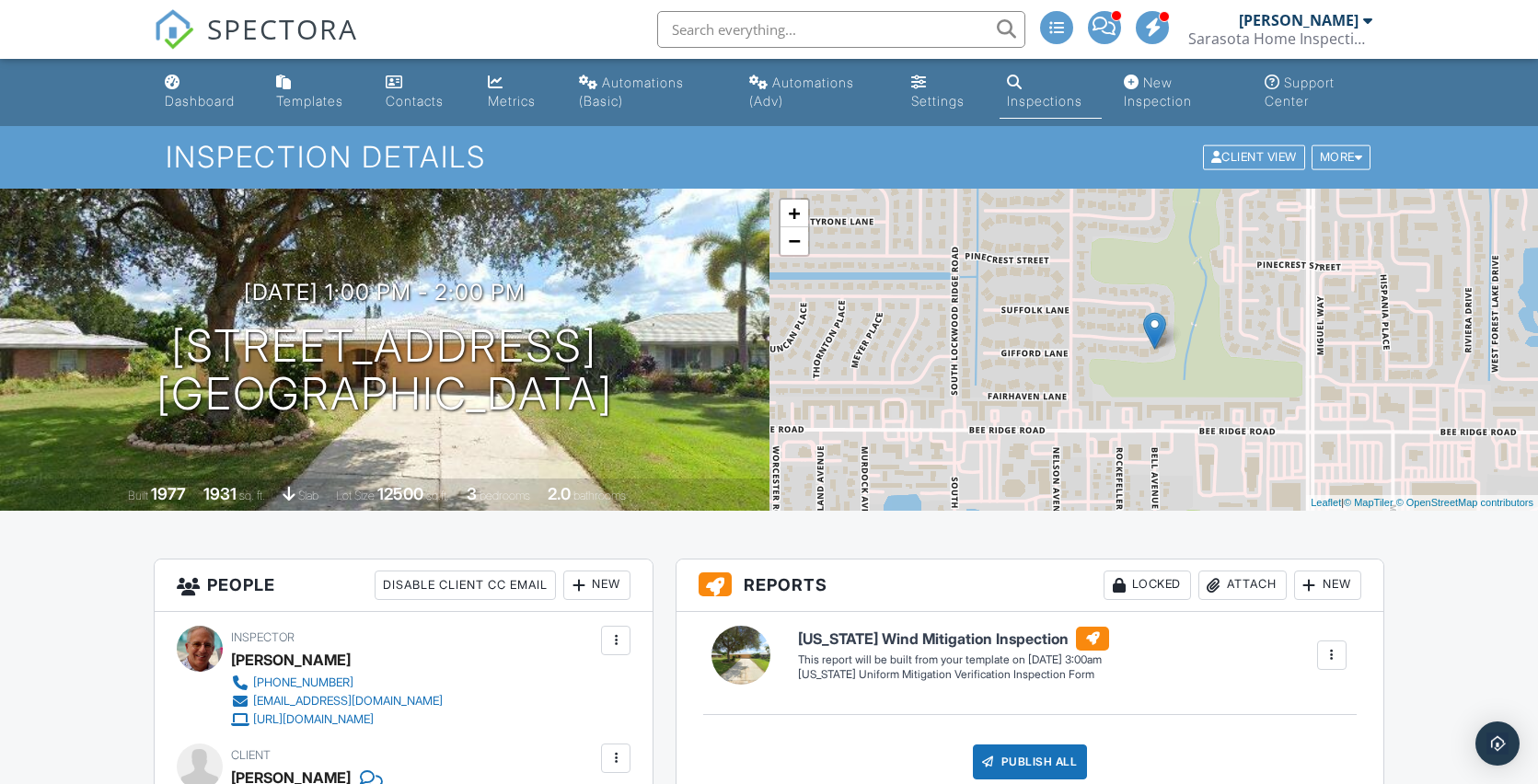
scroll to position [635, 0]
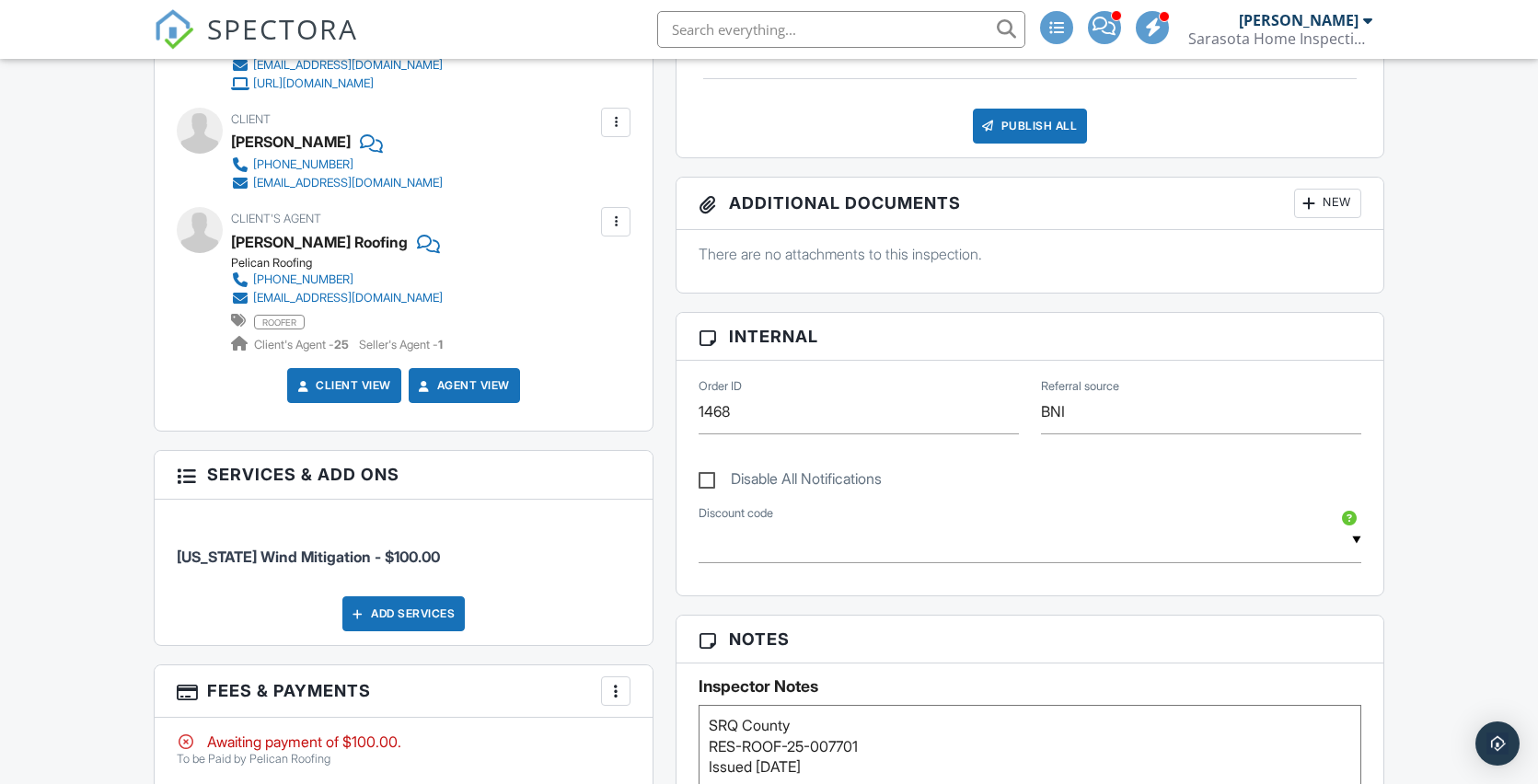
type textarea "SRQ County RES-ROOF-25-007701 Issued 8/15/25"
click at [818, 409] on input "1468" at bounding box center [859, 412] width 321 height 45
click at [1170, 411] on input "BNI" at bounding box center [1201, 412] width 321 height 45
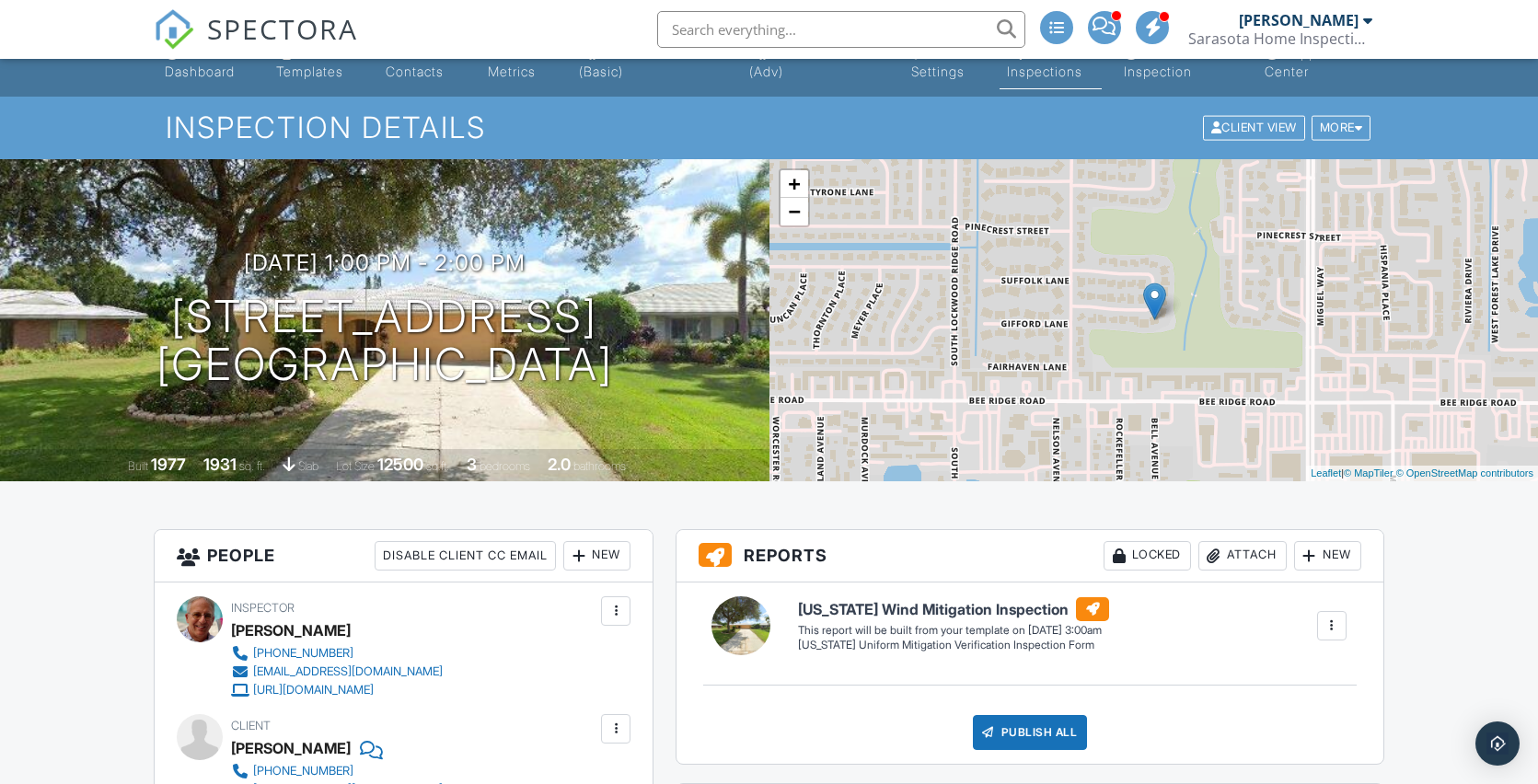
scroll to position [0, 0]
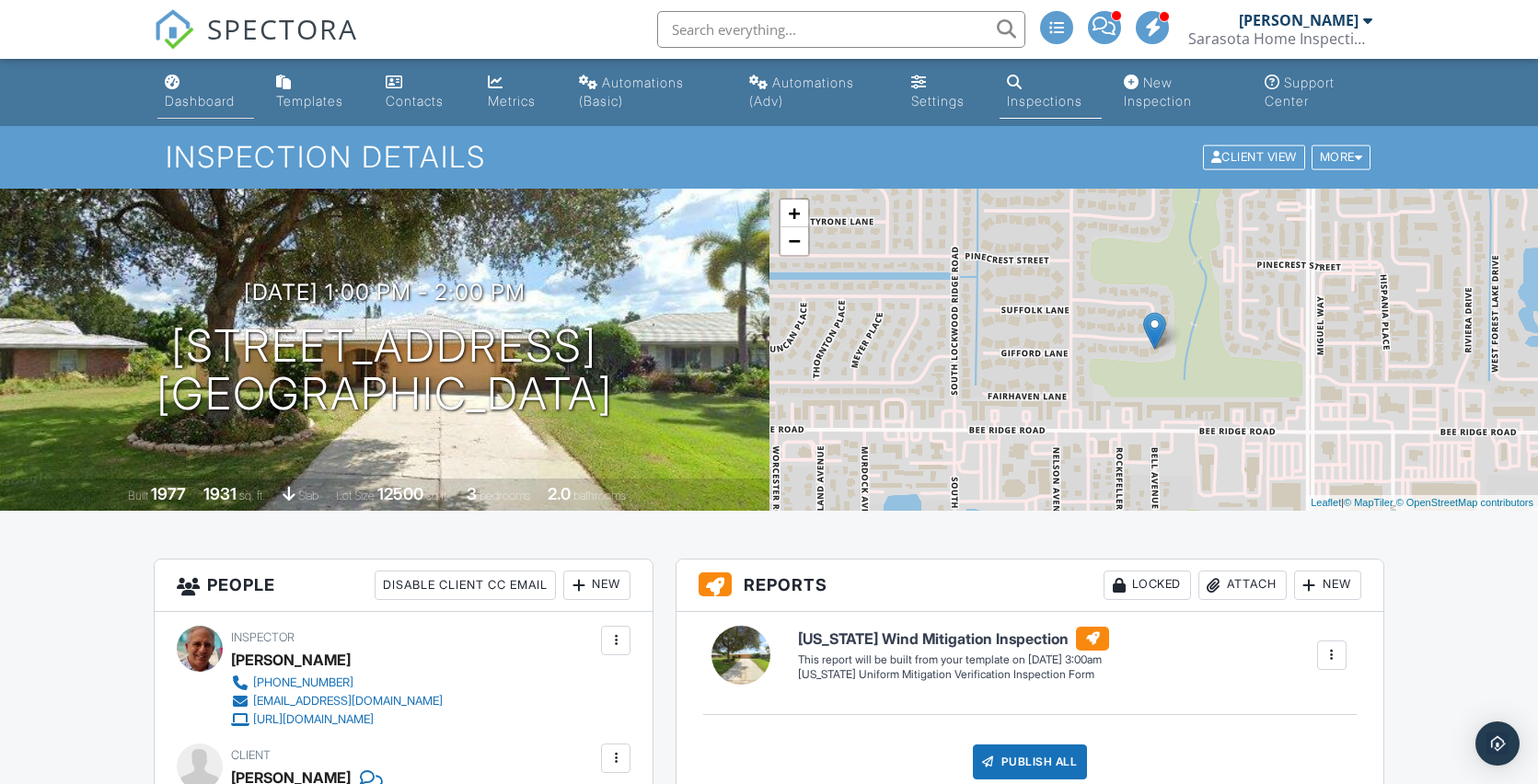
click at [206, 108] on div "Dashboard" at bounding box center [200, 101] width 70 height 16
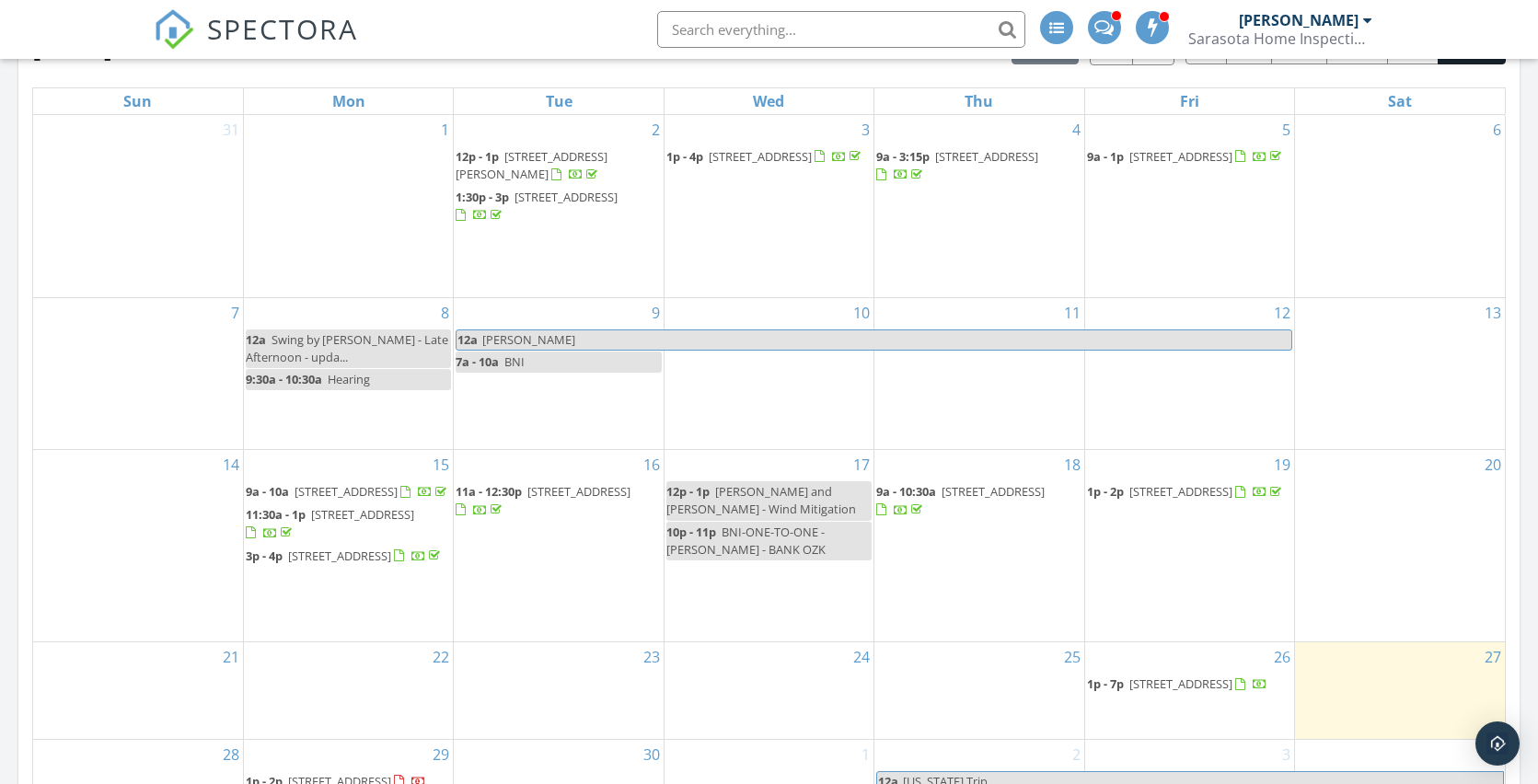
scroll to position [1027, 0]
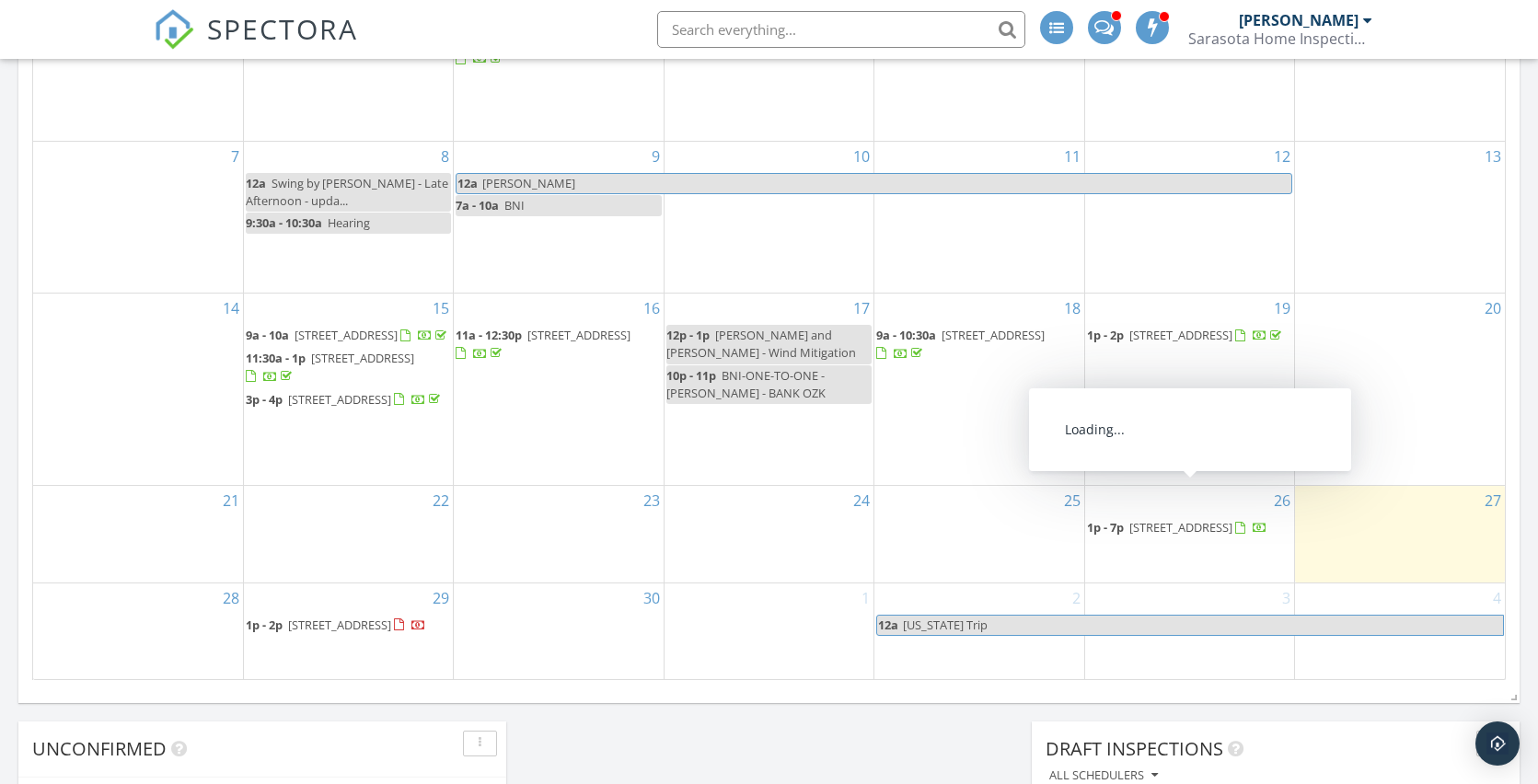
click at [1139, 519] on span "[STREET_ADDRESS]" at bounding box center [1180, 527] width 103 height 17
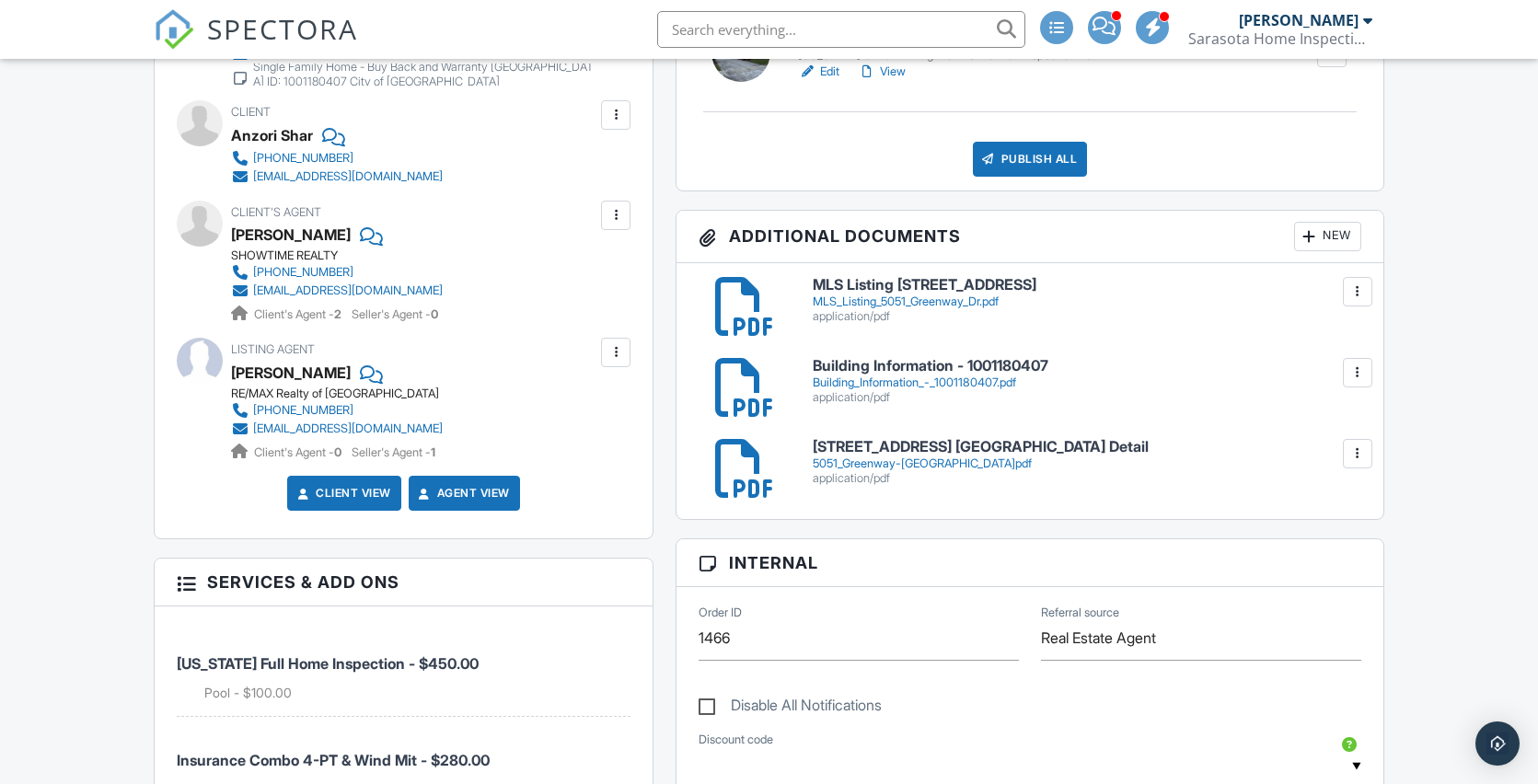
scroll to position [387, 0]
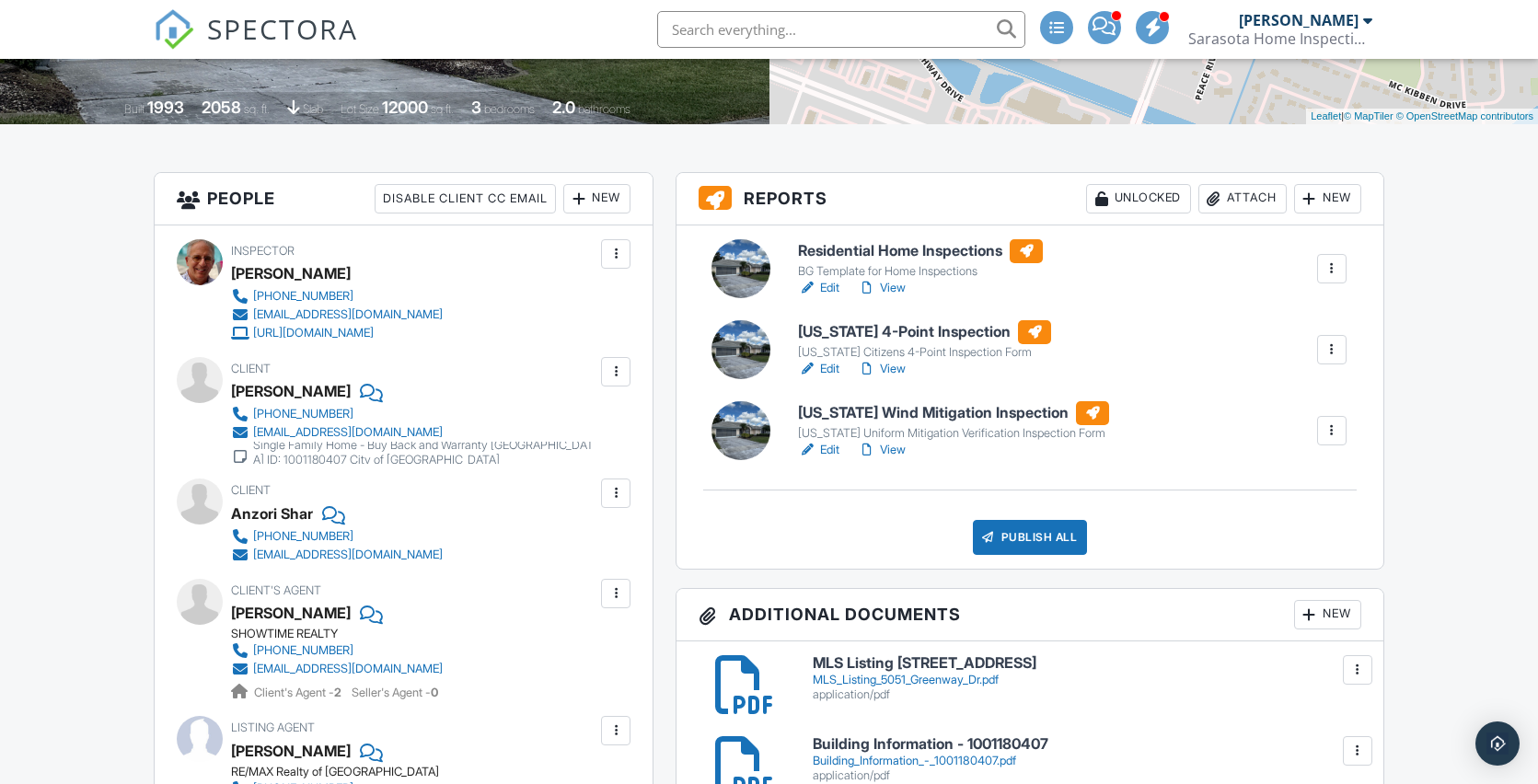
click at [830, 288] on link "Edit" at bounding box center [818, 288] width 42 height 18
